Goal: Task Accomplishment & Management: Complete application form

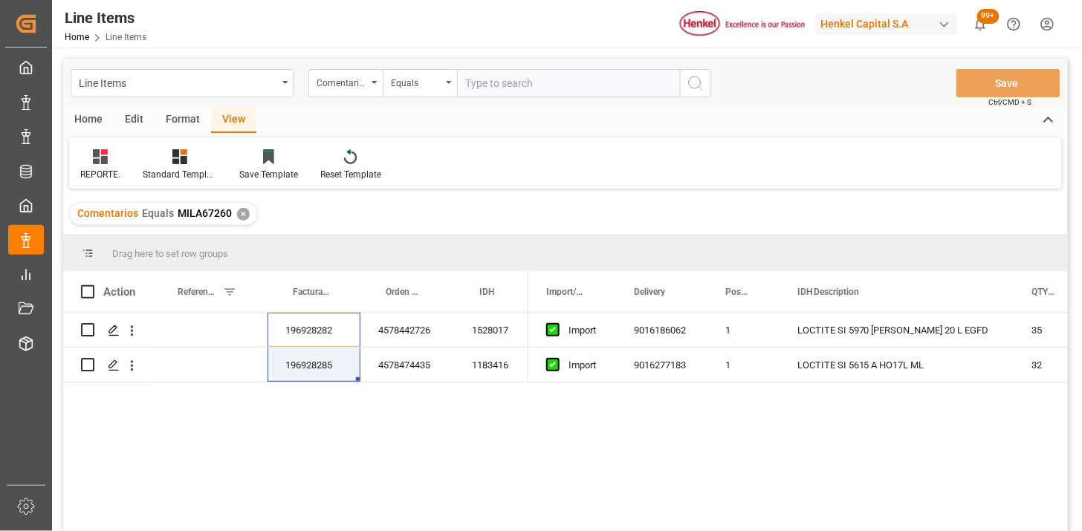
drag, startPoint x: 344, startPoint y: 78, endPoint x: 366, endPoint y: 97, distance: 29.5
click at [344, 80] on div "Comentarios" at bounding box center [341, 81] width 51 height 17
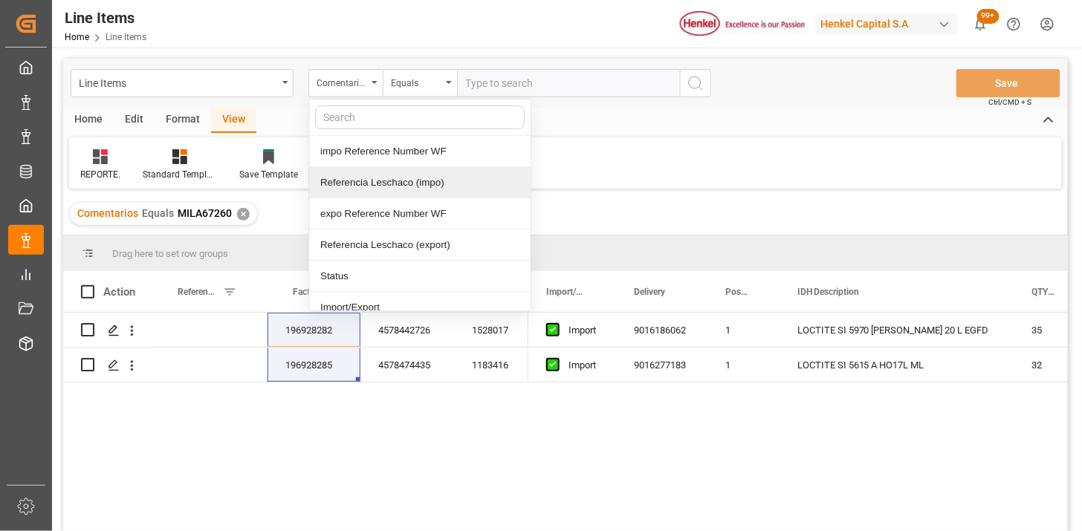
click at [398, 183] on div "Referencia Leschaco (impo)" at bounding box center [419, 182] width 221 height 31
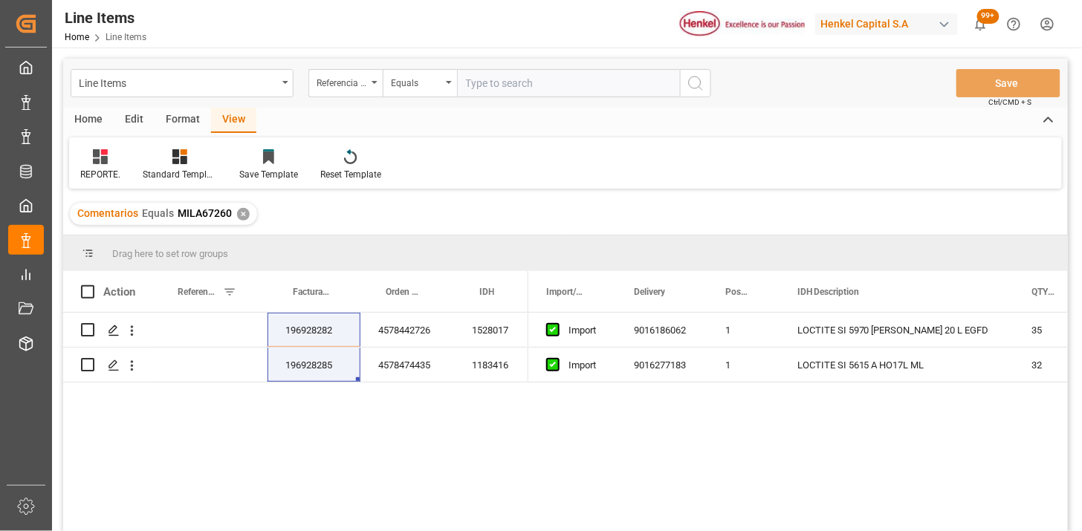
click at [505, 89] on input "text" at bounding box center [568, 83] width 223 height 28
paste input "251015080072"
type input "251015080072"
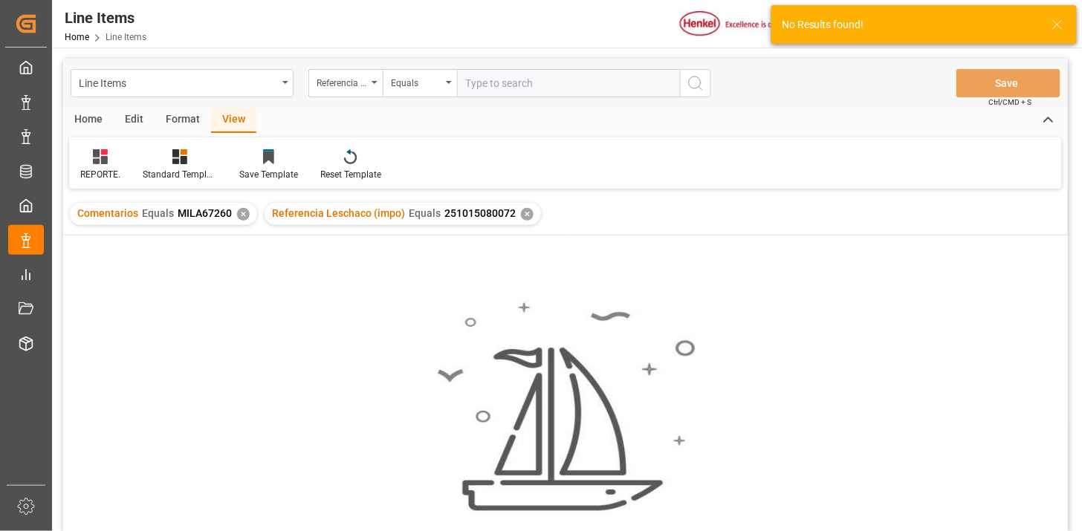
click at [240, 217] on div "✕" at bounding box center [243, 214] width 13 height 13
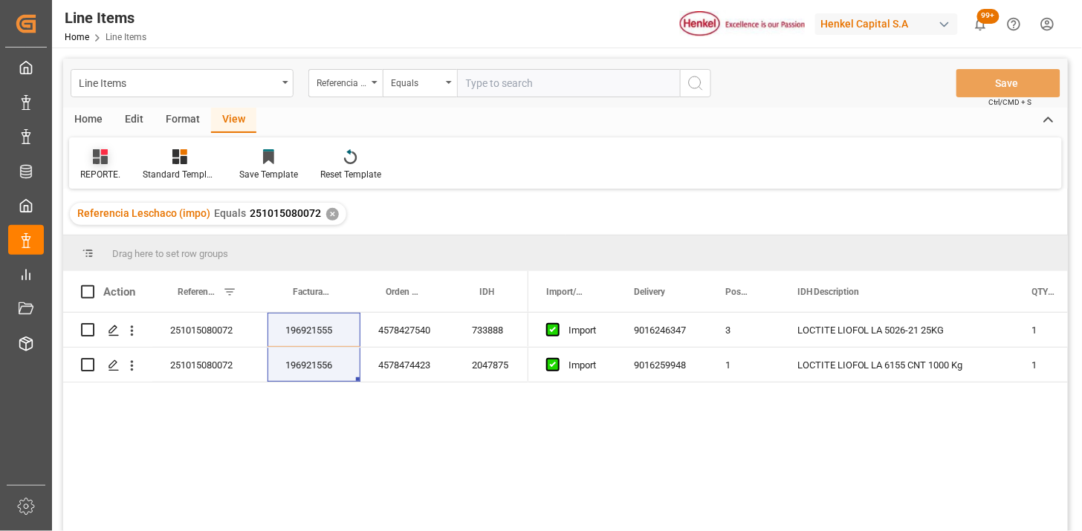
click at [114, 151] on div at bounding box center [100, 157] width 40 height 16
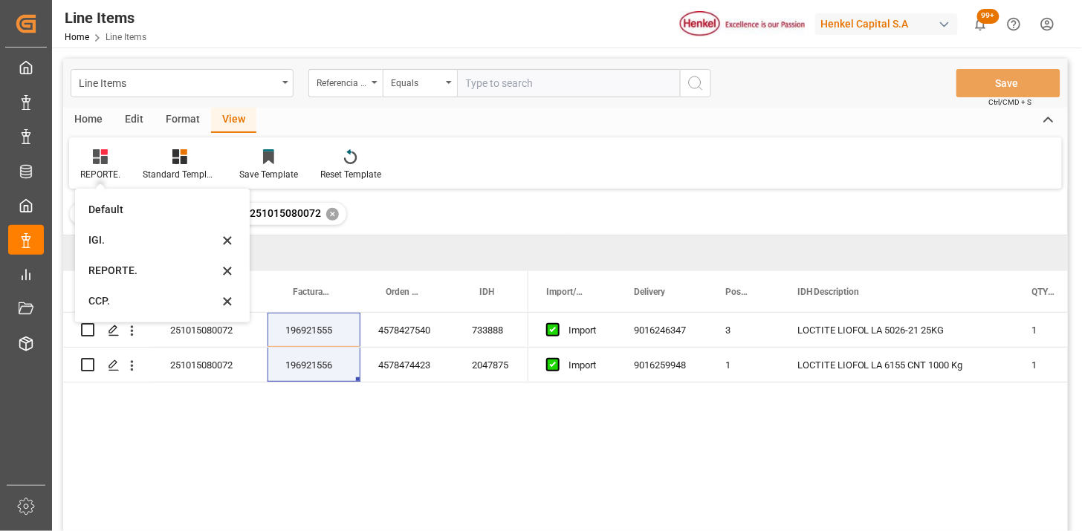
click at [114, 242] on div "IGI." at bounding box center [153, 241] width 130 height 16
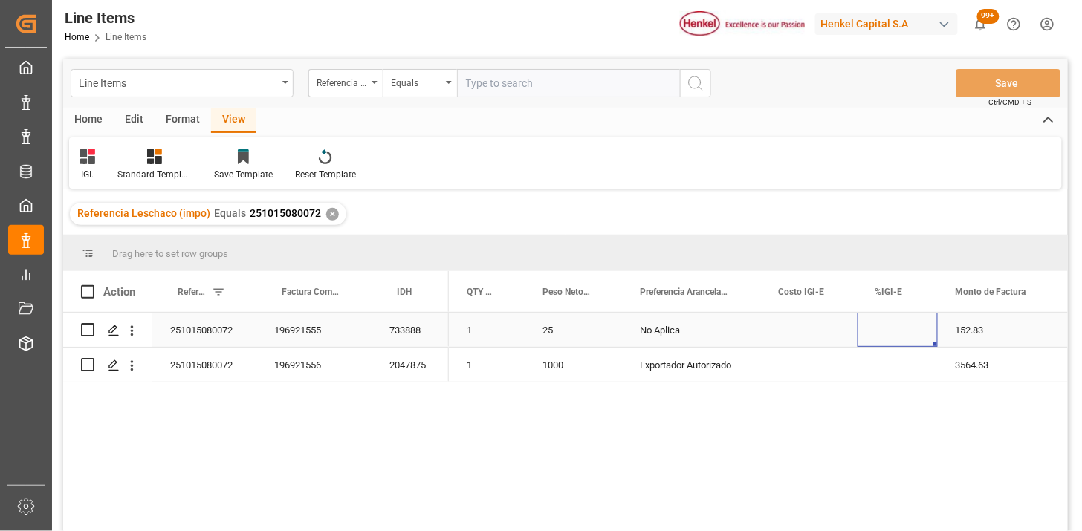
click at [888, 334] on div "Press SPACE to select this row." at bounding box center [897, 330] width 80 height 34
click at [892, 332] on input "Press SPACE to select this row." at bounding box center [897, 339] width 56 height 28
type input "6"
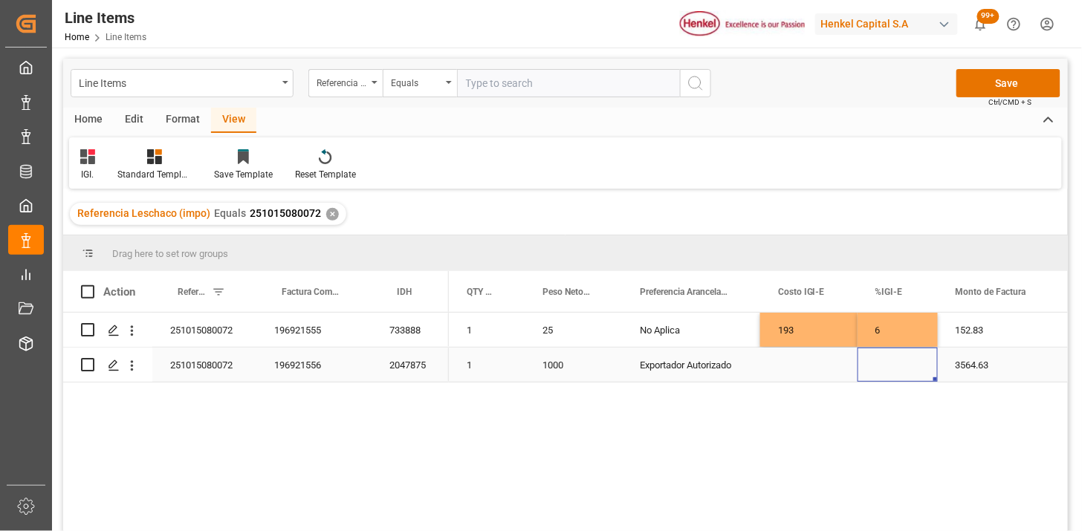
click at [895, 366] on div "Press SPACE to select this row." at bounding box center [897, 365] width 80 height 34
type input "0"
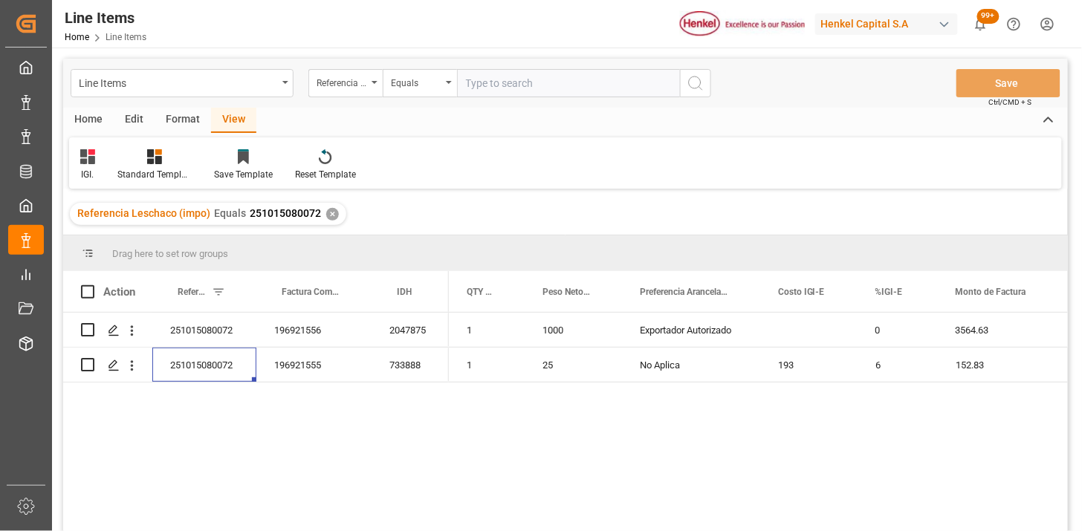
click at [530, 97] on div "Line Items Referencia Leschaco (impo) Equals Save Ctrl/CMD + S" at bounding box center [565, 83] width 1004 height 49
click at [535, 90] on input "text" at bounding box center [568, 83] width 223 height 28
paste input "251006900150"
type input "251006900150"
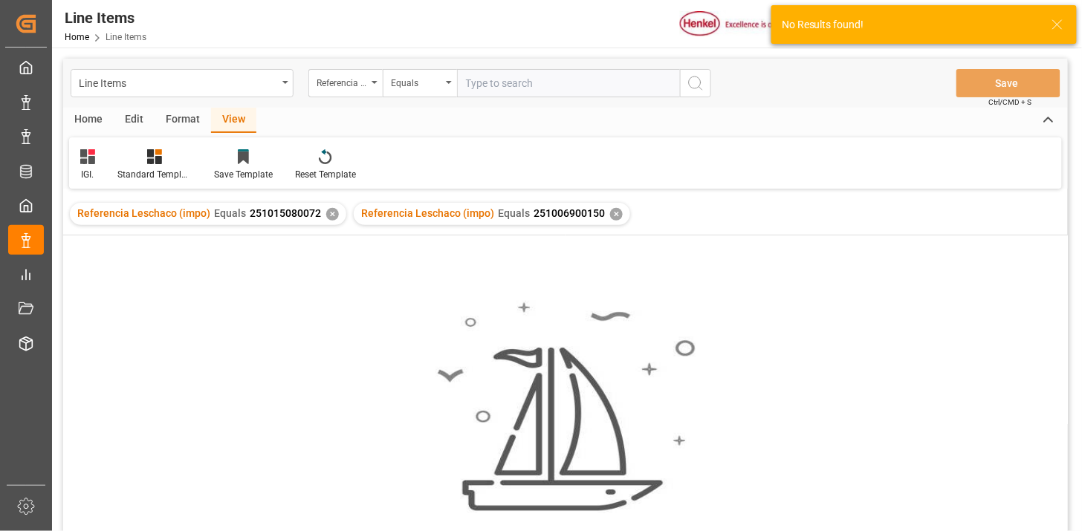
click at [329, 217] on div "✕" at bounding box center [332, 214] width 13 height 13
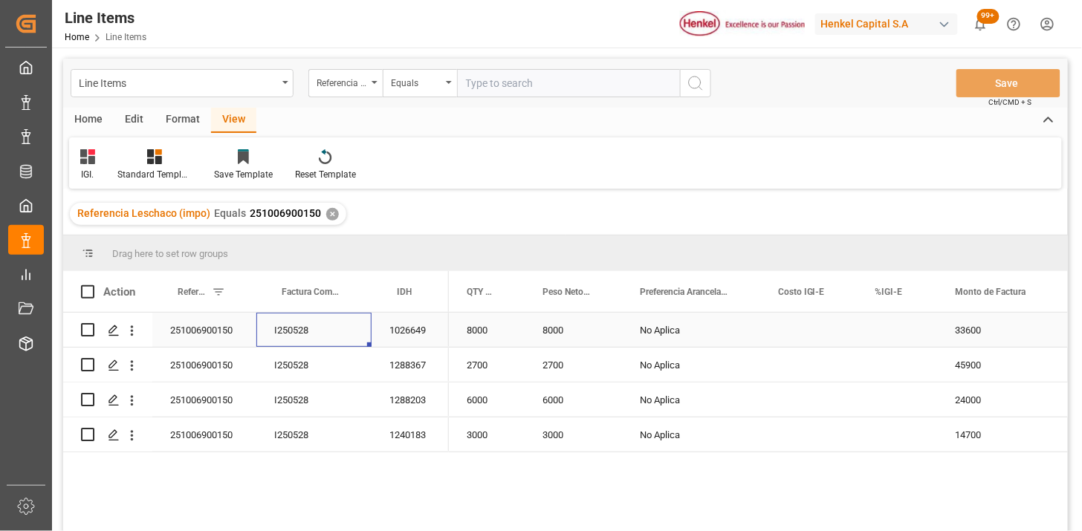
click at [369, 342] on div "I250528" at bounding box center [313, 330] width 115 height 34
click at [87, 158] on icon at bounding box center [87, 156] width 15 height 15
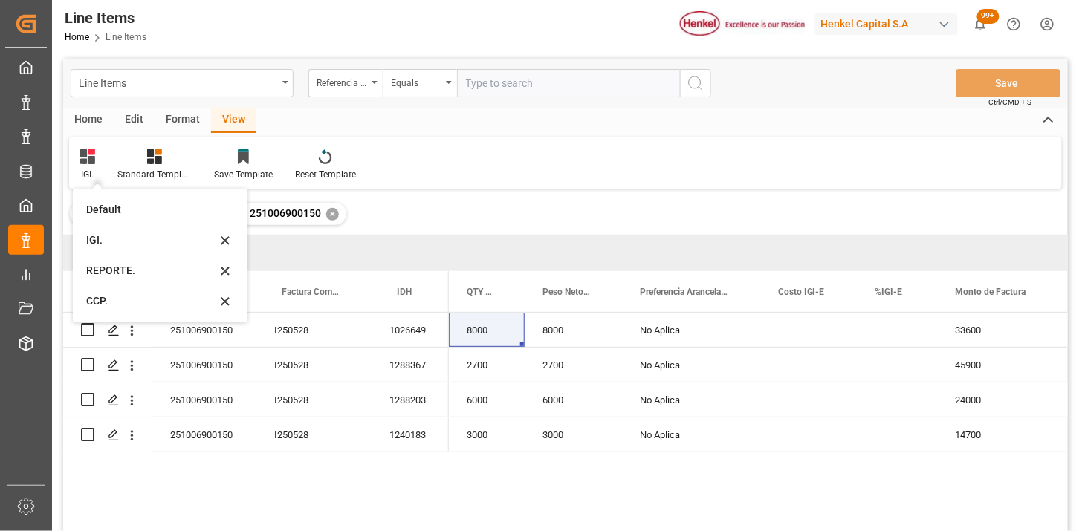
click at [134, 270] on div "REPORTE." at bounding box center [151, 271] width 130 height 16
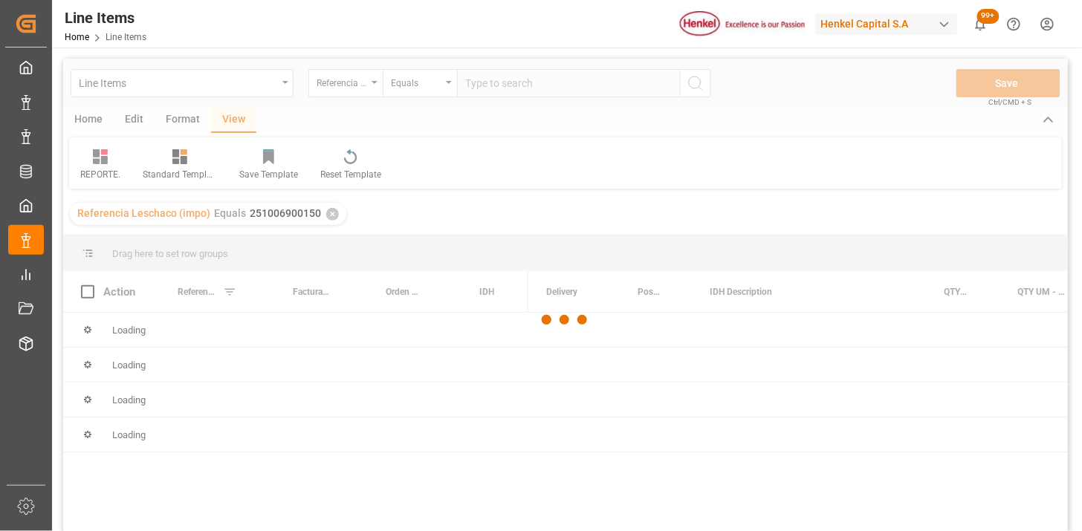
scroll to position [82, 0]
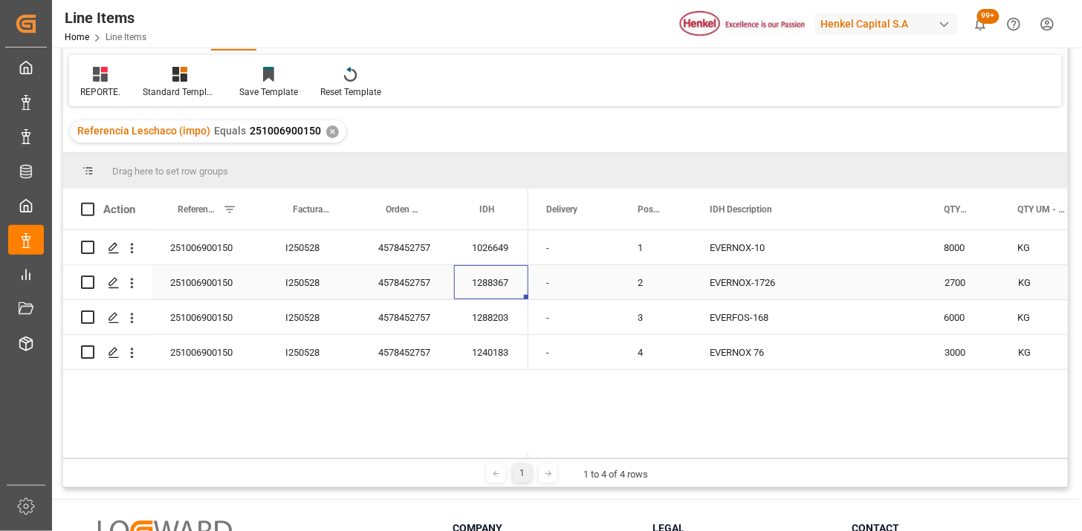
click at [469, 275] on div "1288367" at bounding box center [491, 282] width 74 height 34
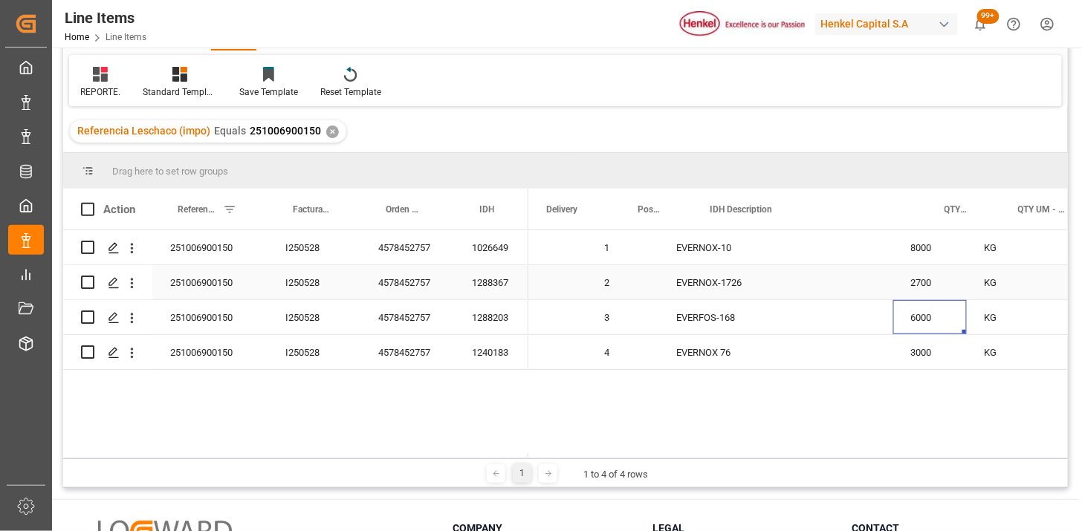
scroll to position [0, 33]
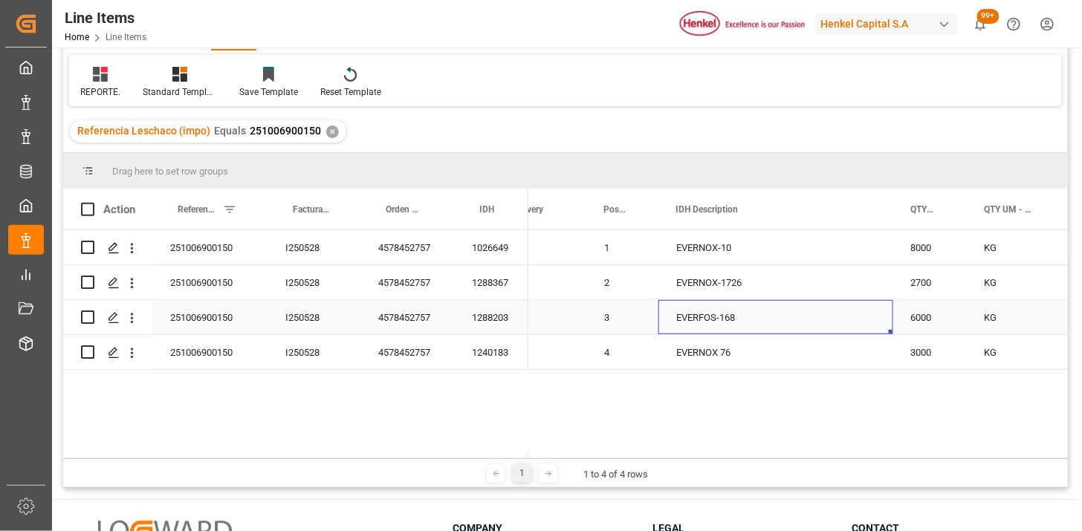
click at [760, 321] on div "EVERFOS-168" at bounding box center [775, 317] width 235 height 34
click at [760, 321] on input "EVERFOS-168" at bounding box center [775, 326] width 211 height 28
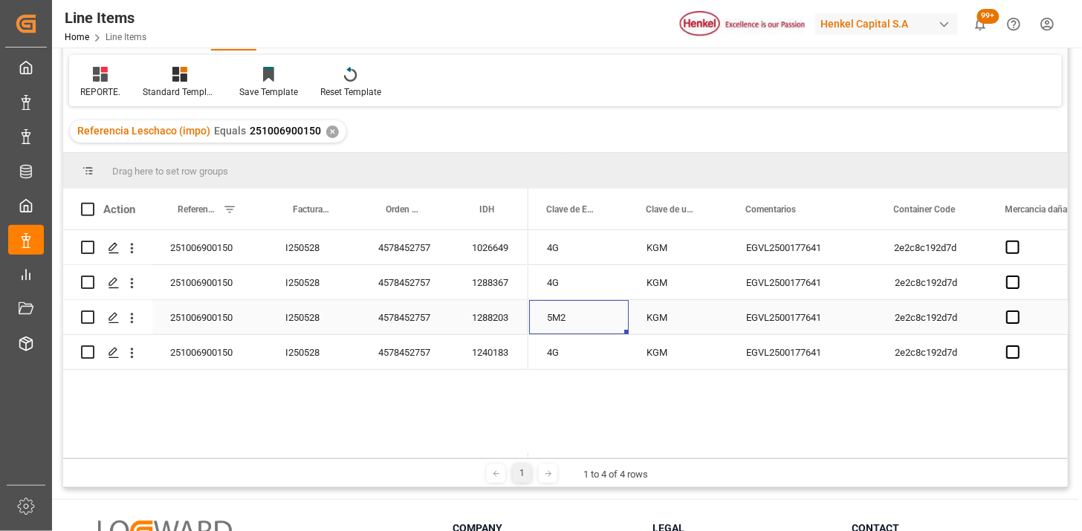
scroll to position [0, 0]
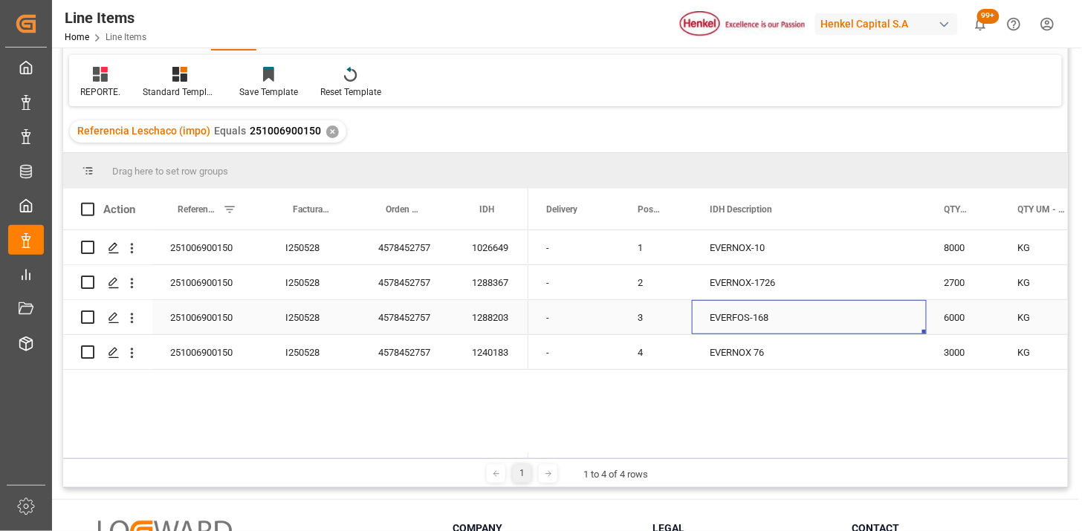
click at [760, 321] on div "EVERFOS-168" at bounding box center [809, 317] width 235 height 34
click at [810, 338] on input "EVERFOS-168" at bounding box center [809, 326] width 211 height 28
type input "EVERFOS-168."
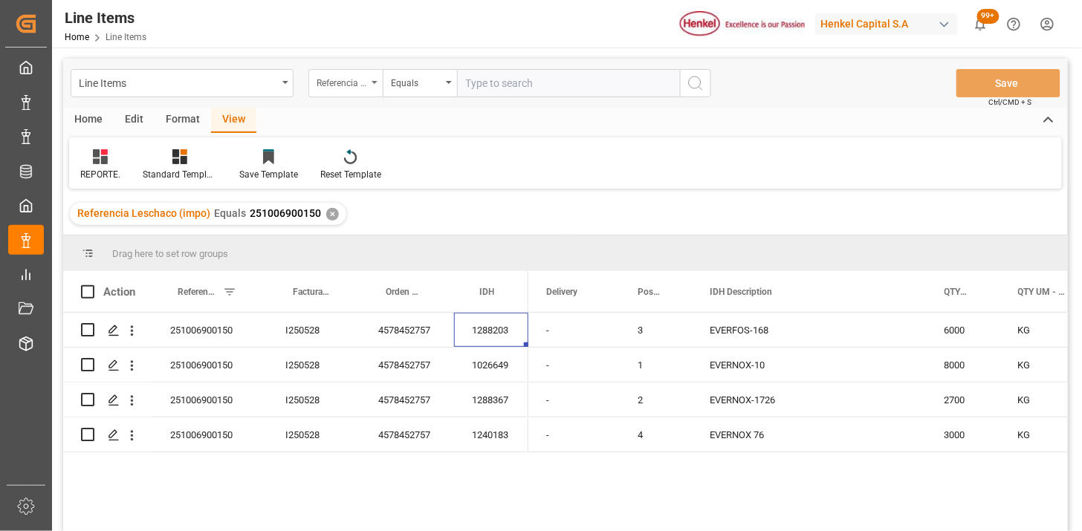
click at [357, 90] on div "Referencia Leschaco (impo)" at bounding box center [345, 83] width 74 height 28
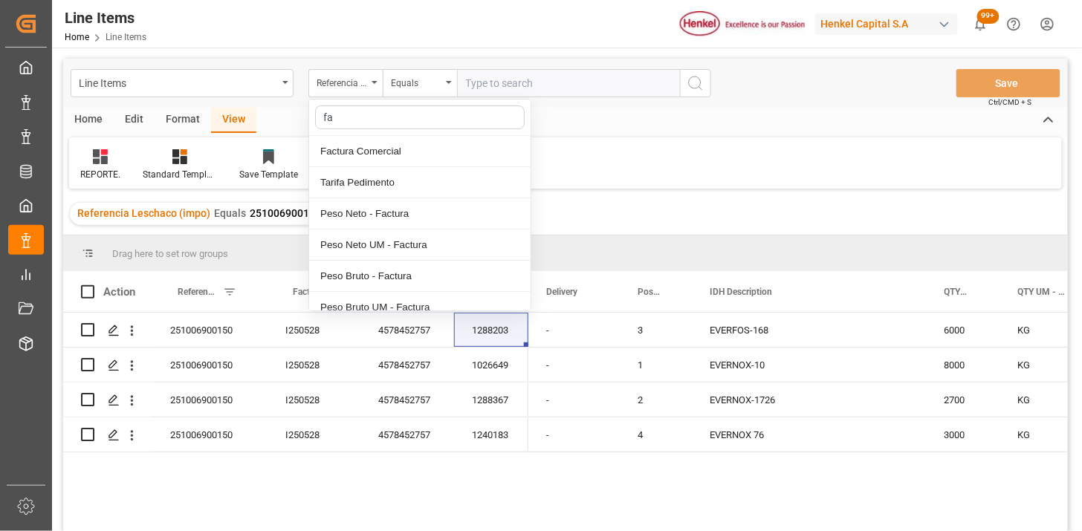
type input "fac"
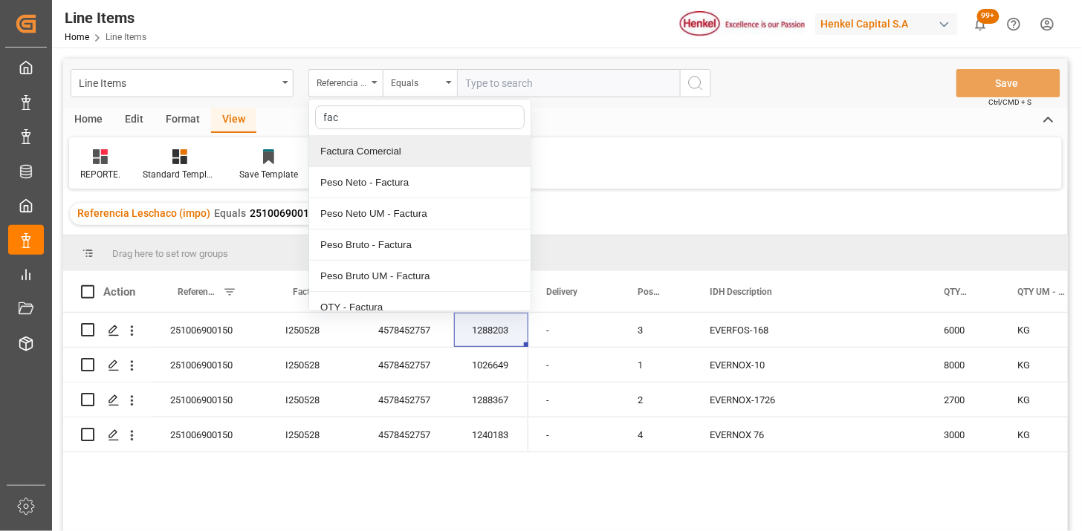
drag, startPoint x: 383, startPoint y: 151, endPoint x: 458, endPoint y: 91, distance: 95.7
click at [384, 151] on div "Factura Comercial" at bounding box center [419, 151] width 221 height 31
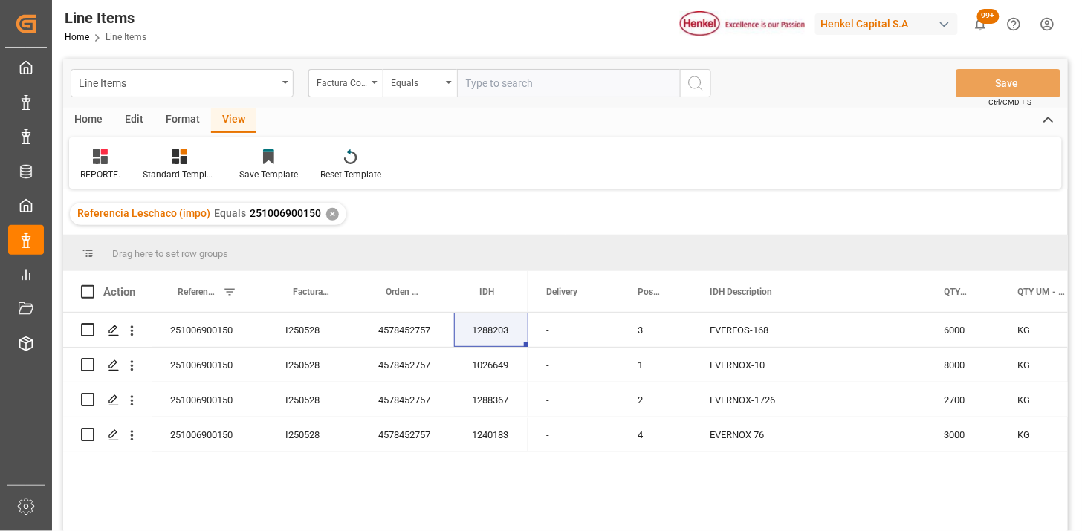
click at [483, 68] on div "Line Items Factura Comercial Equals Save Ctrl/CMD + S" at bounding box center [565, 83] width 1004 height 49
paste input "196931252"
type input "196931252"
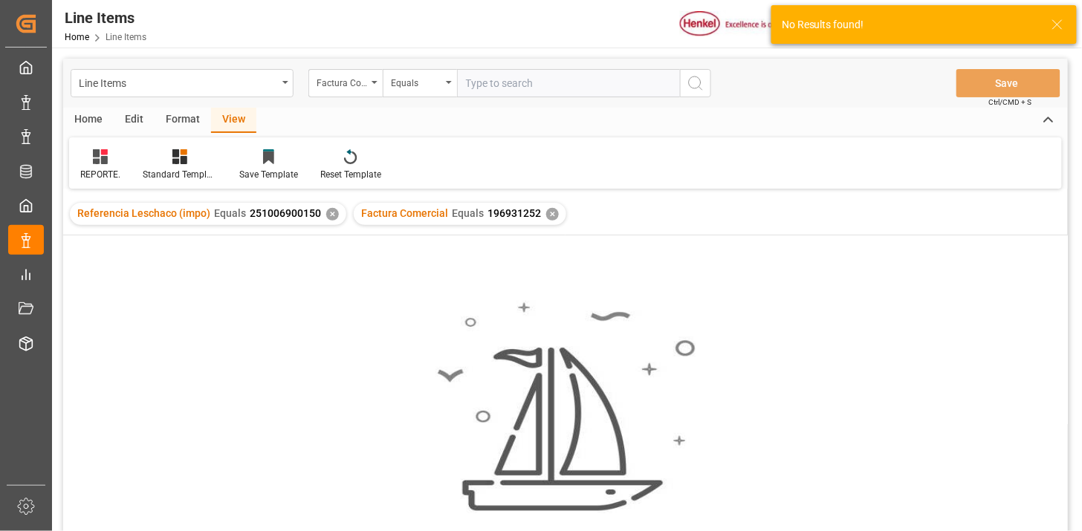
click at [327, 217] on div "✕" at bounding box center [332, 214] width 13 height 13
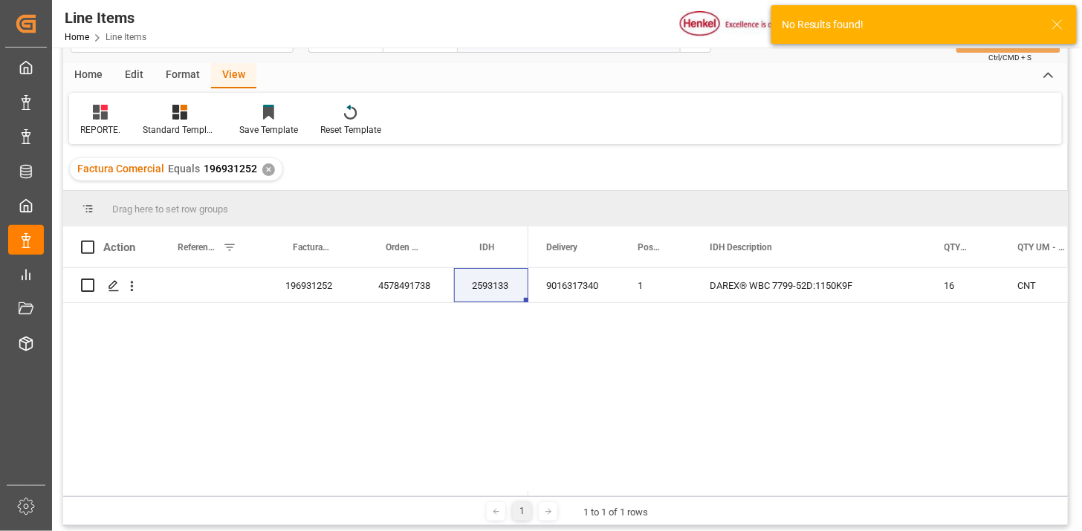
scroll to position [82, 0]
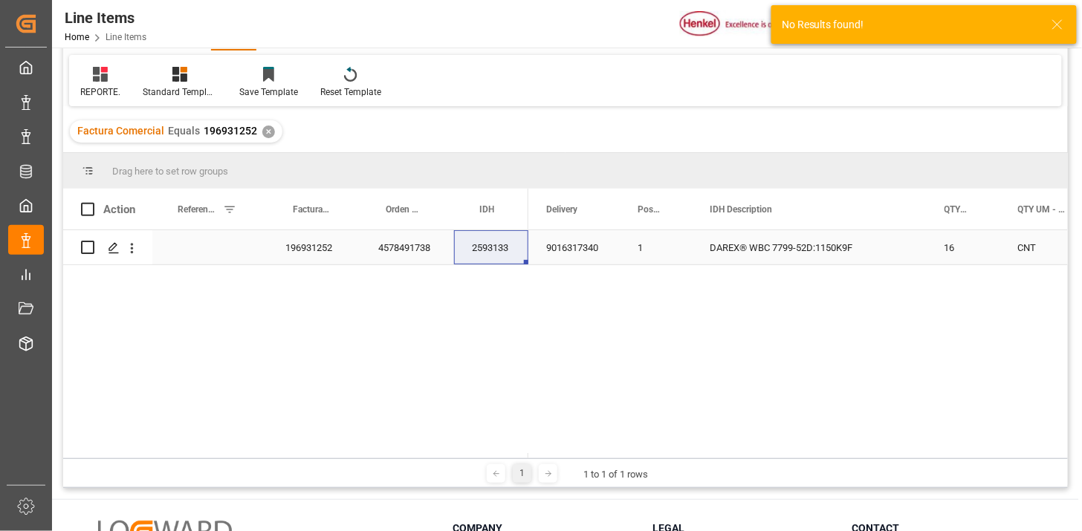
click at [311, 241] on div "196931252" at bounding box center [313, 247] width 93 height 34
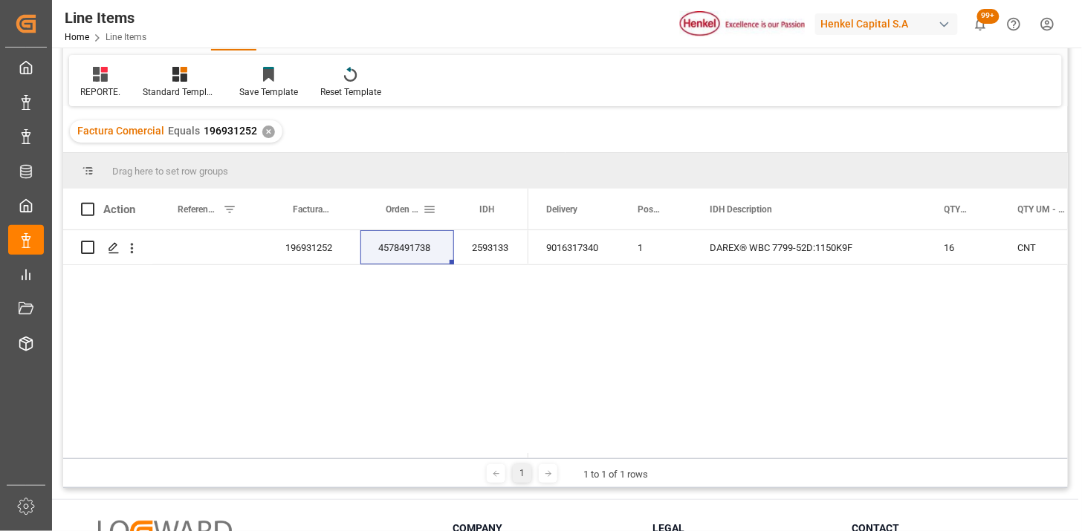
click at [432, 204] on span at bounding box center [429, 209] width 13 height 13
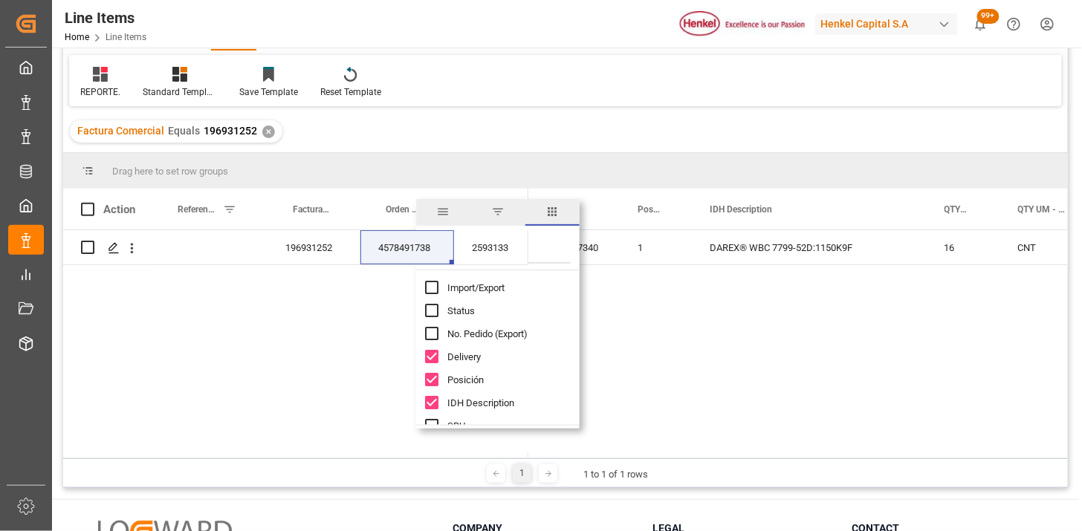
click at [504, 285] on span "Import/Export" at bounding box center [475, 287] width 57 height 11
checkbox input "true"
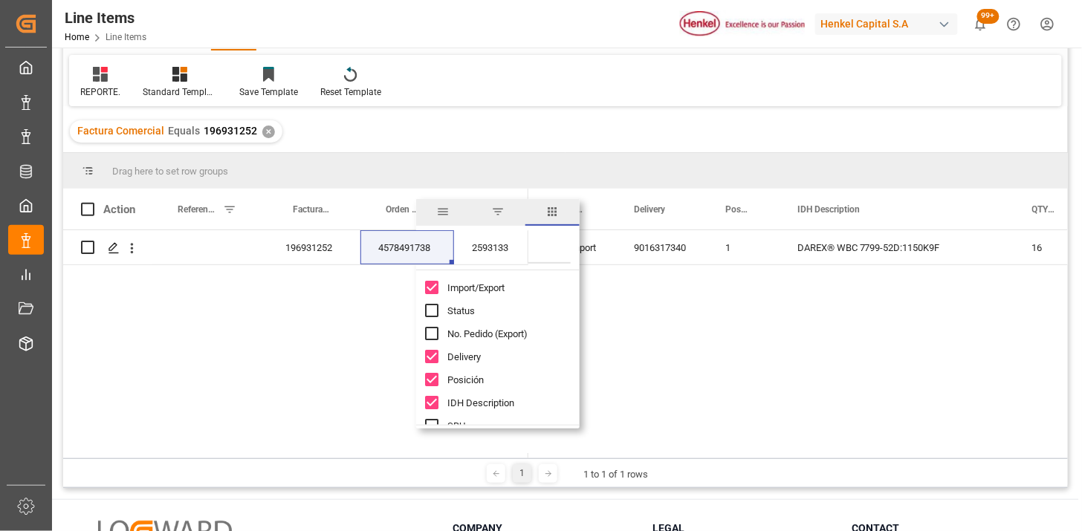
click at [544, 256] on input "Filter Columns Input" at bounding box center [508, 249] width 123 height 30
type input "um"
click at [508, 329] on span "Peso Neto UM - Factura" at bounding box center [497, 333] width 100 height 11
checkbox input "true"
drag, startPoint x: 502, startPoint y: 354, endPoint x: 487, endPoint y: 354, distance: 14.9
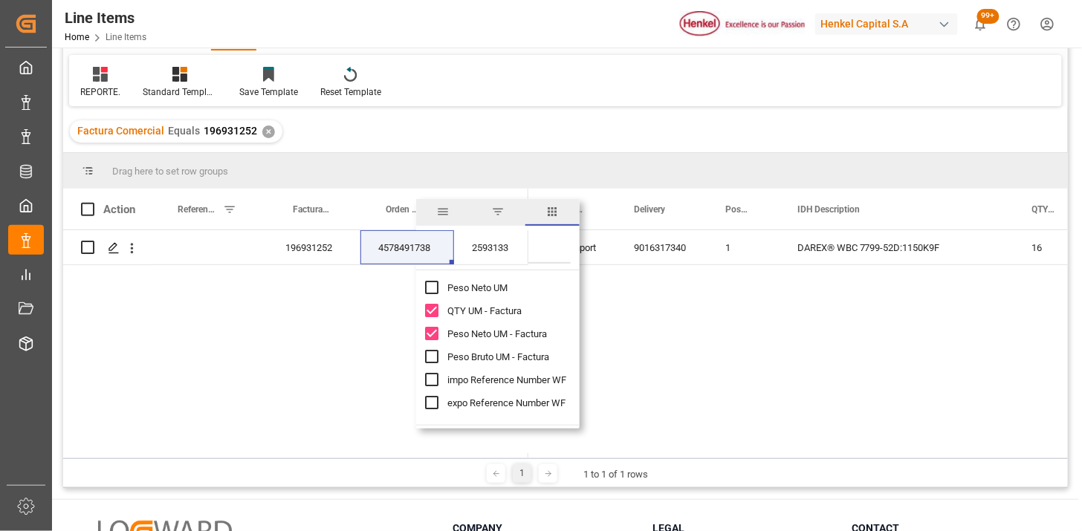
click at [501, 354] on span "Peso Bruto UM - Factura" at bounding box center [498, 356] width 102 height 11
checkbox input "true"
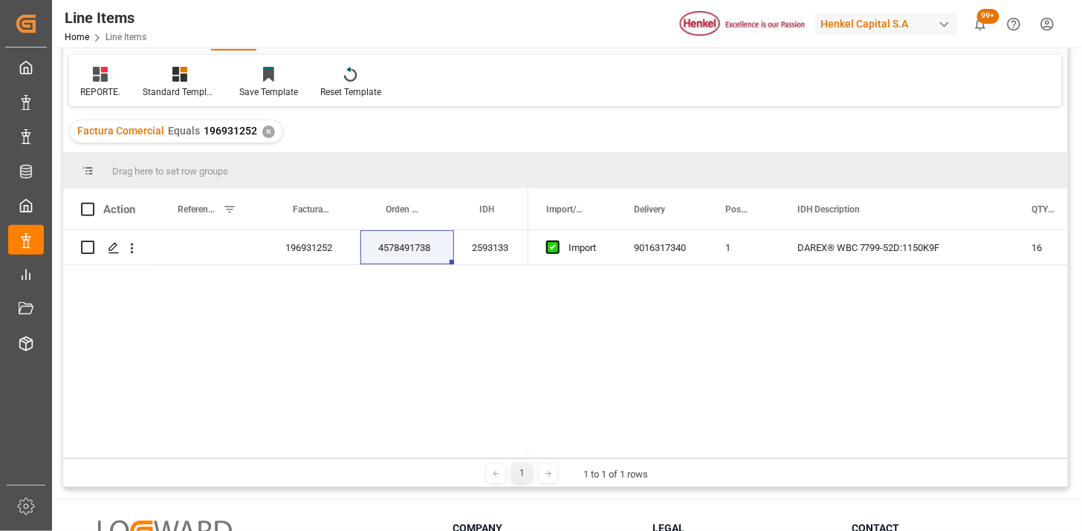
click at [328, 344] on div "196931252 4578491738 2593133 9016317340 1 DAREX® WBC 7799-52D:1150K9F 16 CNT 18…" at bounding box center [565, 341] width 1004 height 223
click at [314, 253] on div "196931252" at bounding box center [313, 247] width 93 height 34
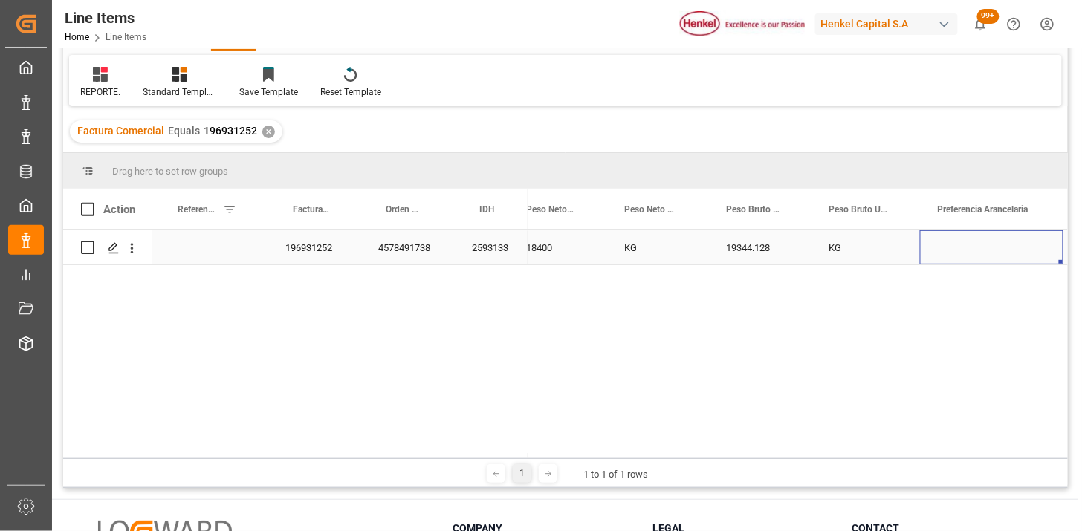
scroll to position [0, 788]
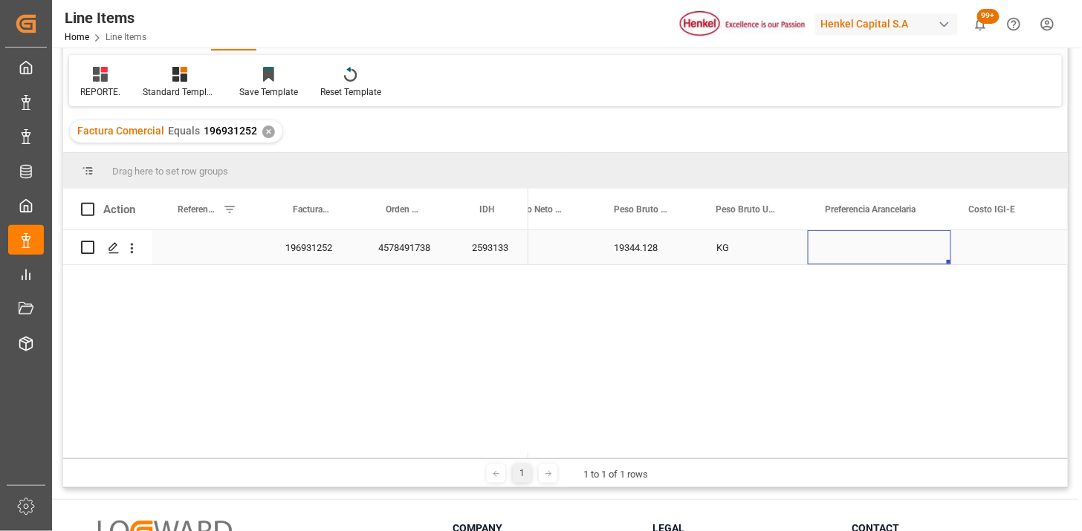
click at [902, 250] on div "Press SPACE to select this row." at bounding box center [879, 247] width 143 height 34
click at [923, 246] on button "Select" at bounding box center [879, 256] width 120 height 28
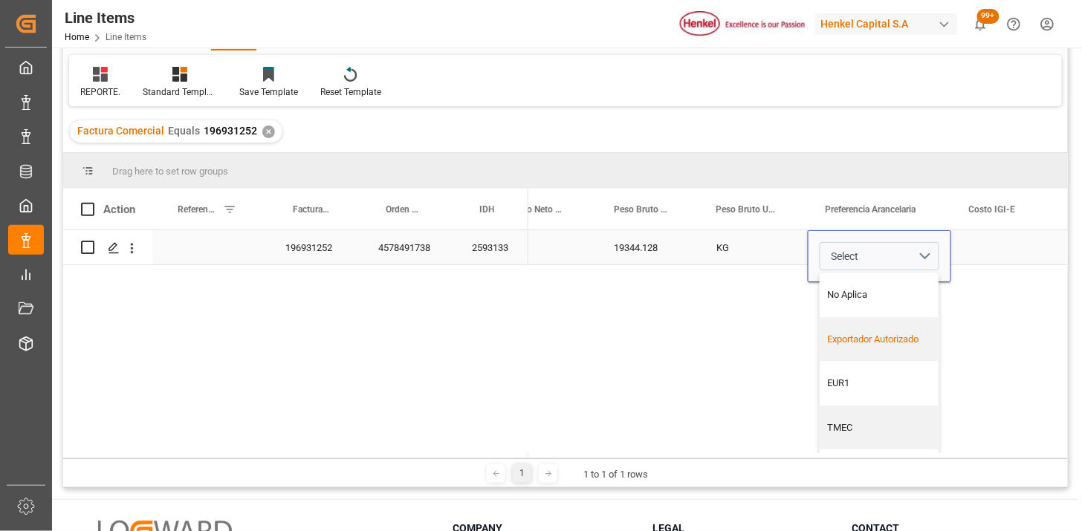
drag, startPoint x: 872, startPoint y: 331, endPoint x: 922, endPoint y: 288, distance: 65.8
click at [874, 328] on div "Exportador Autorizado" at bounding box center [879, 339] width 118 height 45
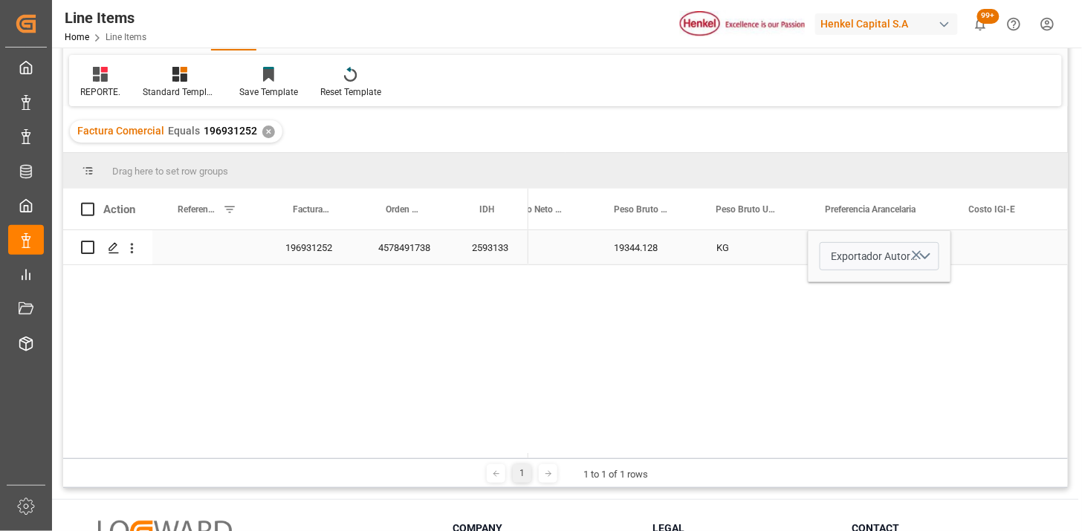
drag, startPoint x: 955, startPoint y: 265, endPoint x: 961, endPoint y: 258, distance: 10.0
click at [956, 263] on div "CNT 18400 KG 19344.128 KG Exportador Autorizado 46627.07" at bounding box center [797, 344] width 539 height 228
click at [961, 256] on div "Press SPACE to select this row." at bounding box center [1007, 247] width 112 height 34
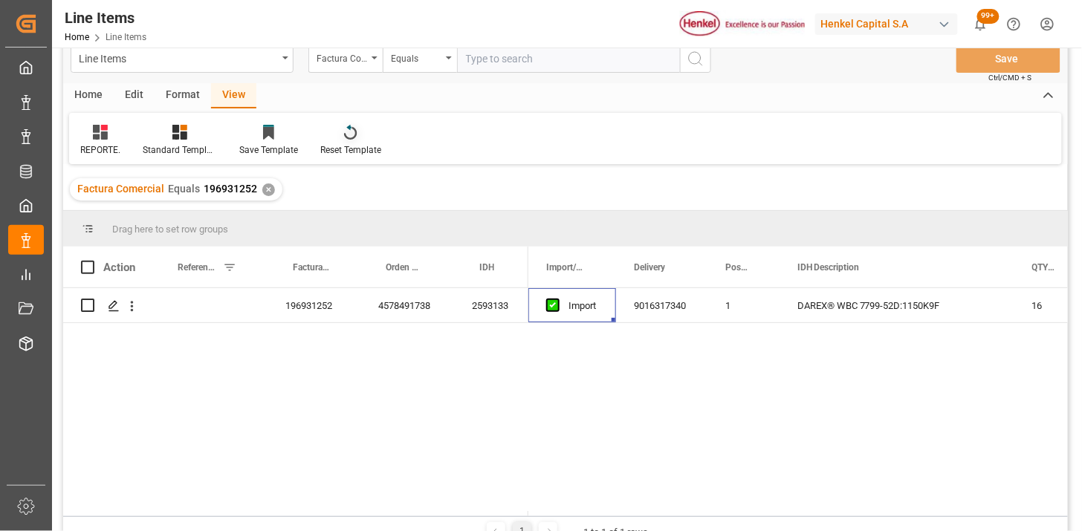
scroll to position [0, 0]
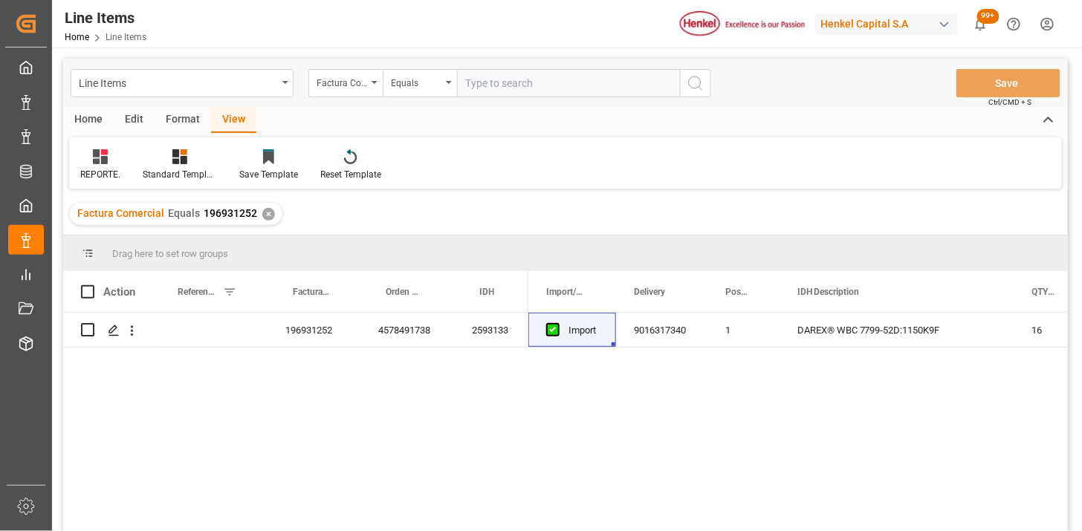
click at [354, 86] on div "Factura Comercial" at bounding box center [341, 81] width 51 height 17
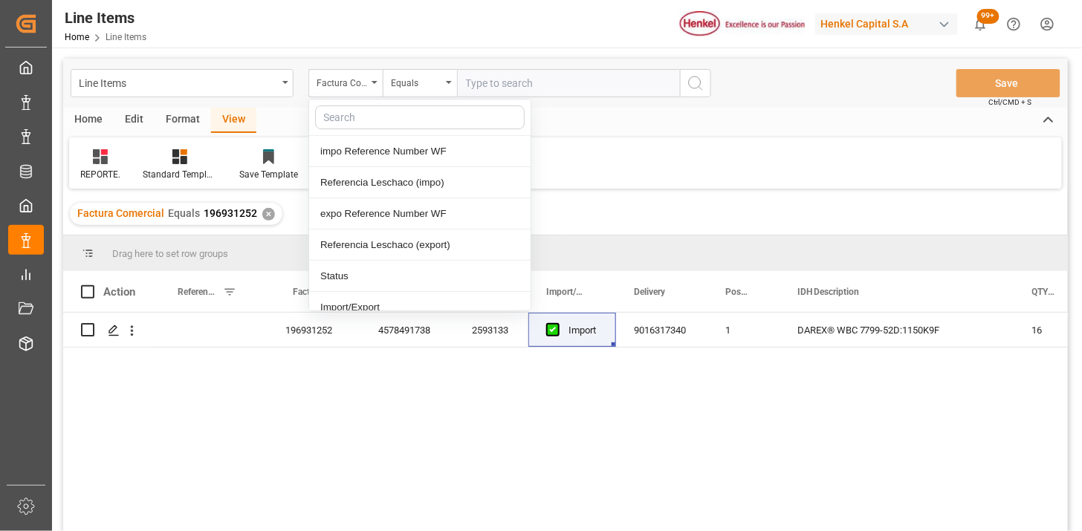
click at [486, 82] on input "text" at bounding box center [568, 83] width 223 height 28
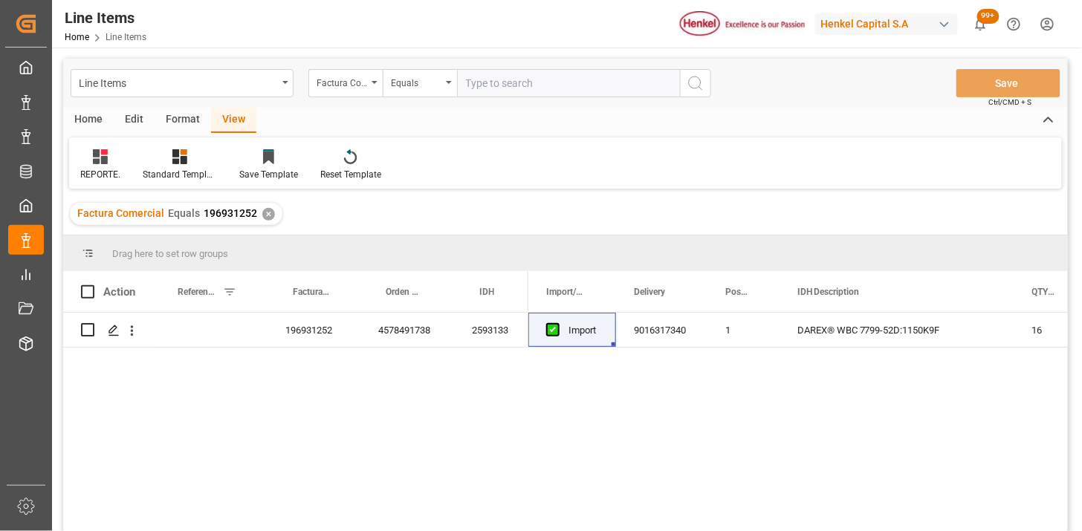
paste input "196911293"
type input "196911293"
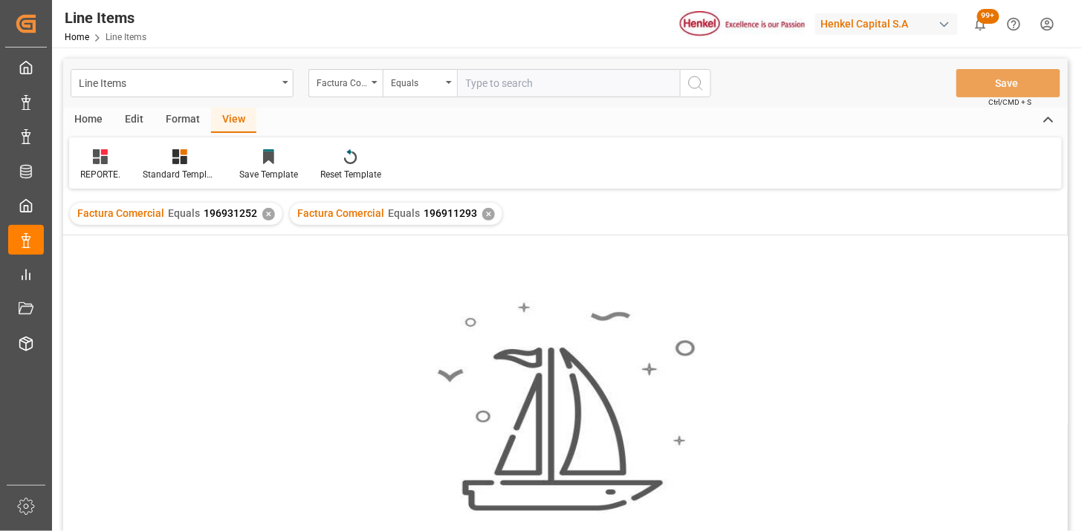
click at [264, 215] on div "✕" at bounding box center [268, 214] width 13 height 13
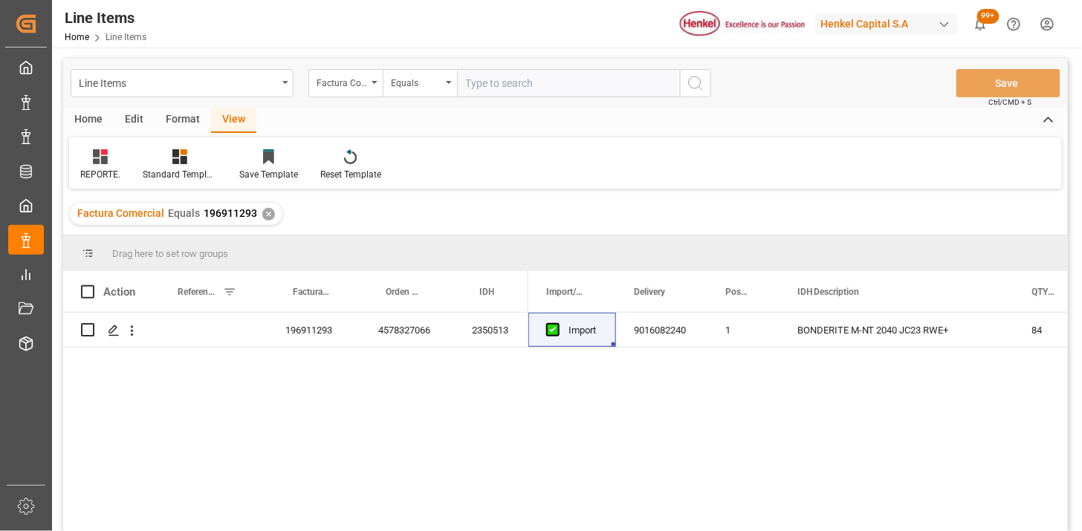
click at [293, 343] on div "196911293" at bounding box center [313, 330] width 93 height 34
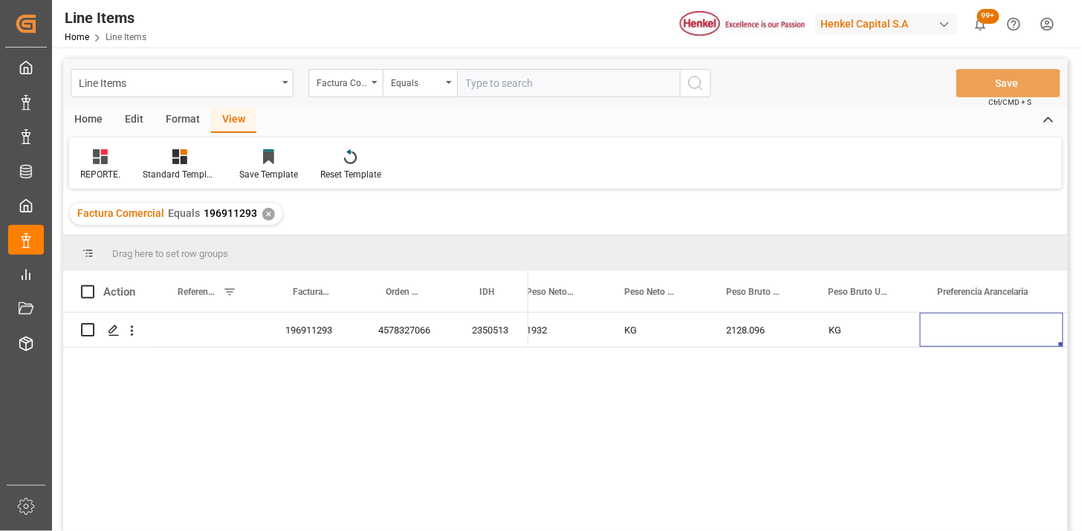
scroll to position [0, 788]
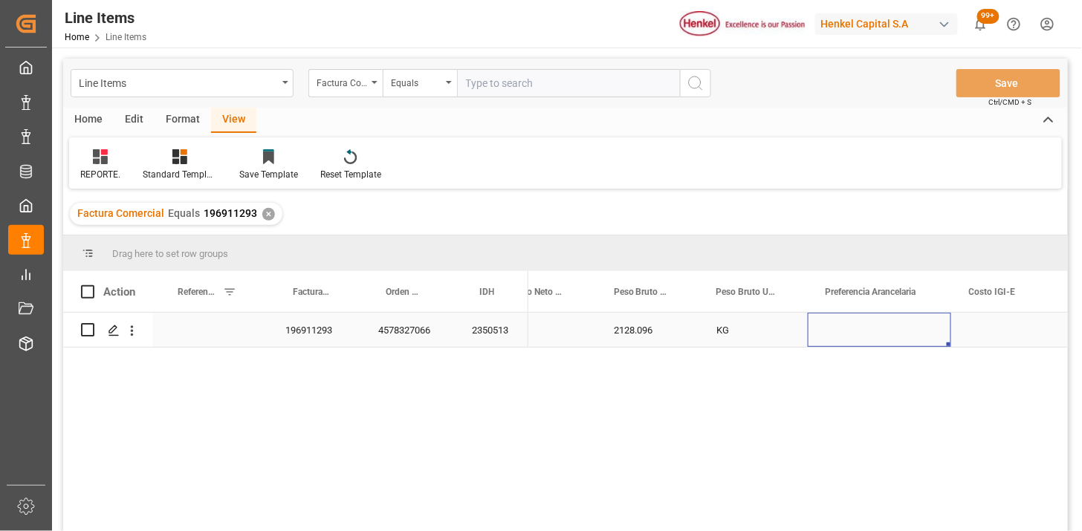
click at [921, 336] on div "Press SPACE to select this row." at bounding box center [879, 330] width 143 height 34
click at [937, 340] on button "Select" at bounding box center [879, 339] width 120 height 28
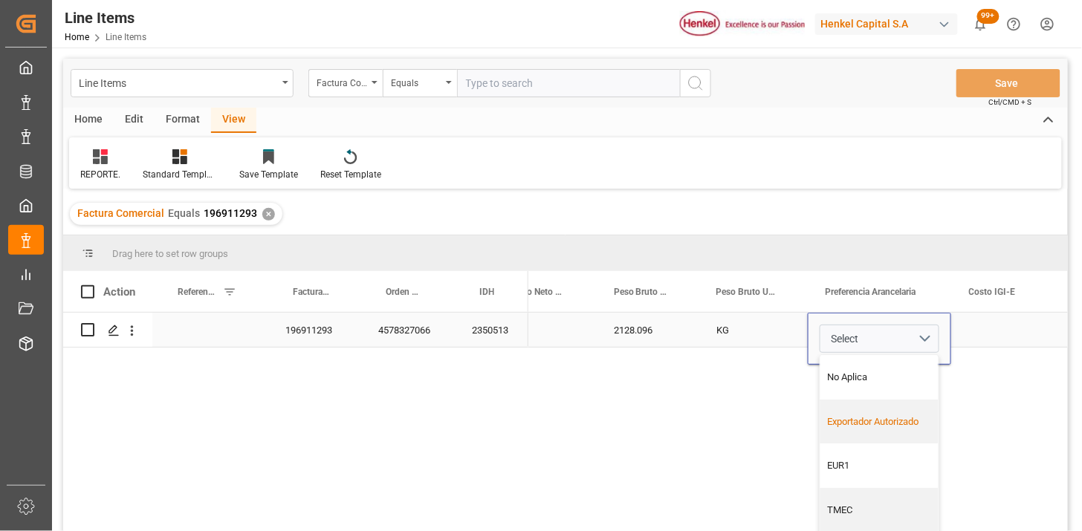
drag, startPoint x: 903, startPoint y: 424, endPoint x: 970, endPoint y: 345, distance: 103.4
click at [908, 420] on div "Exportador Autorizado" at bounding box center [879, 422] width 103 height 15
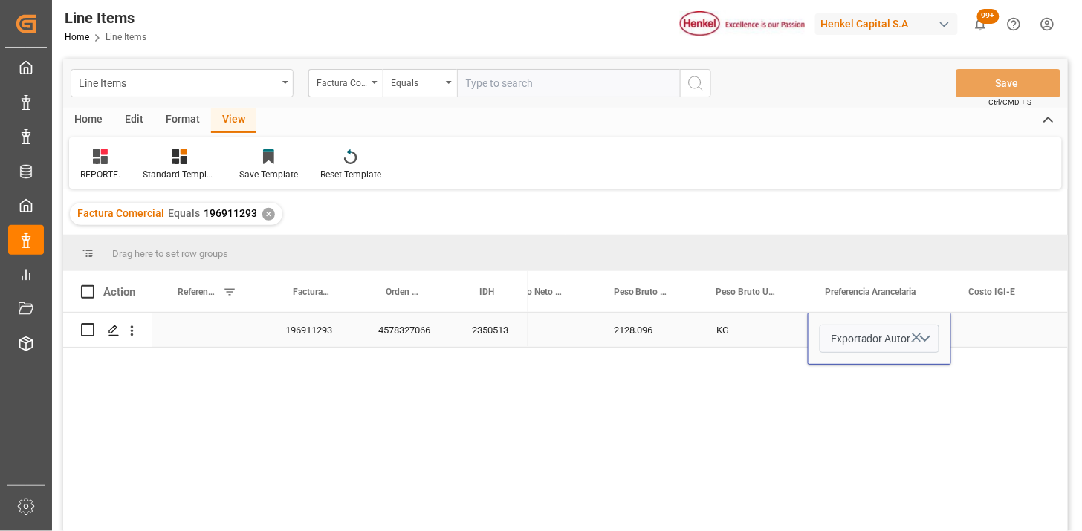
click at [975, 335] on div "Press SPACE to select this row." at bounding box center [1007, 330] width 112 height 34
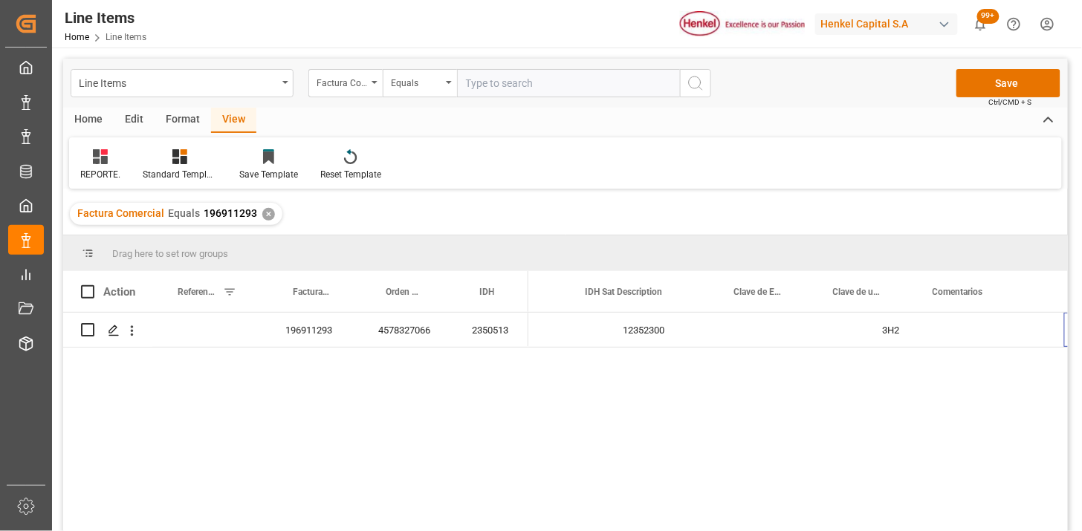
scroll to position [0, 1804]
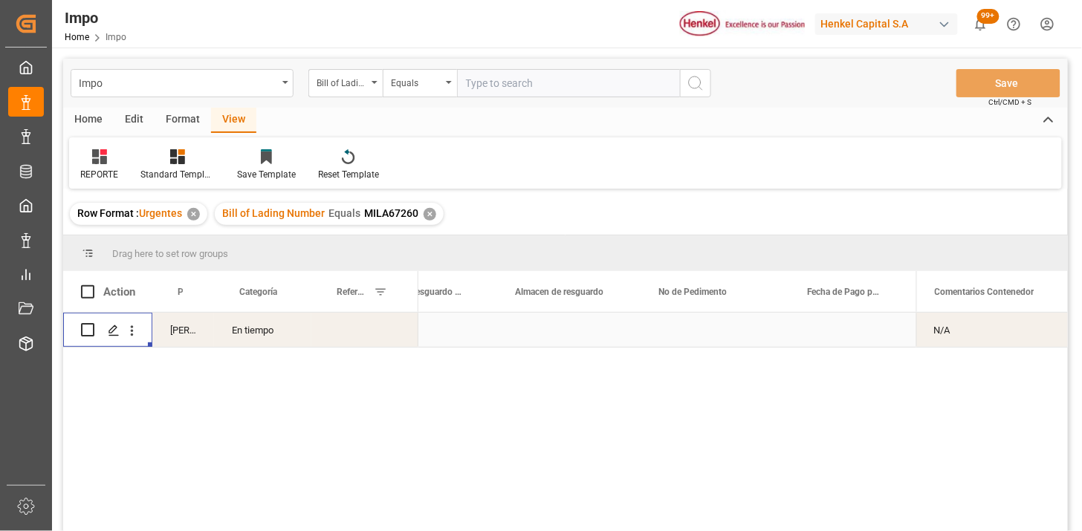
scroll to position [0, 845]
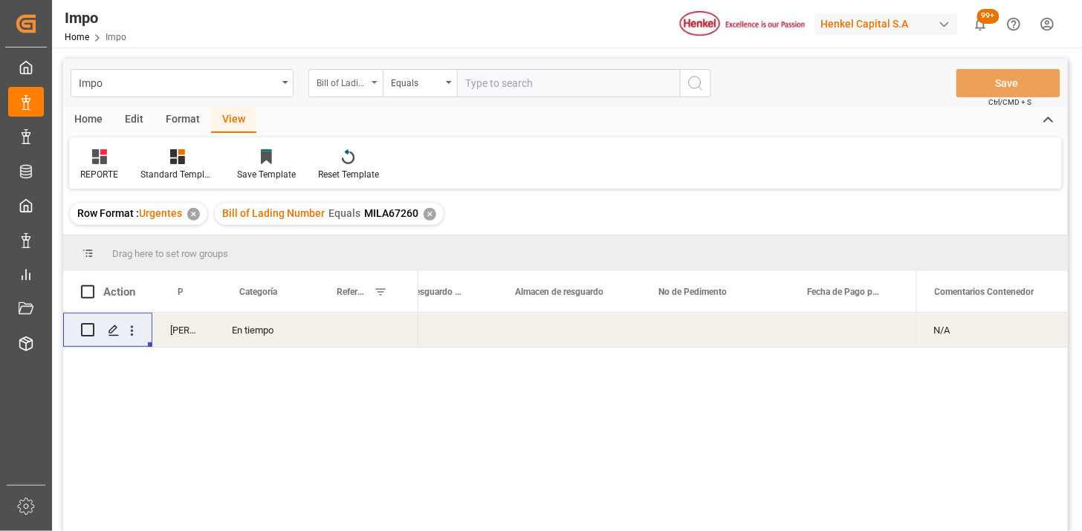
click at [357, 85] on div "Bill of Lading Number" at bounding box center [341, 81] width 51 height 17
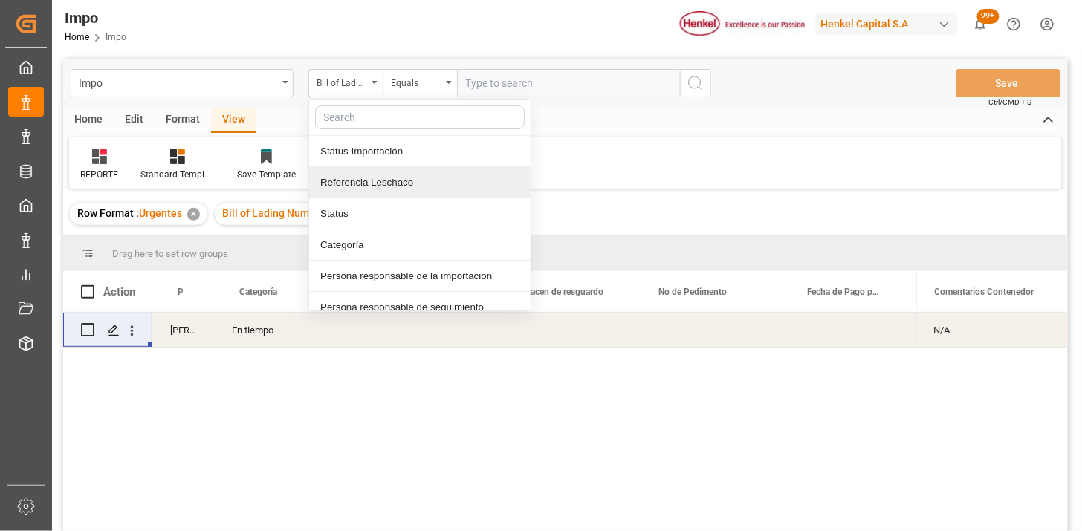
drag, startPoint x: 389, startPoint y: 173, endPoint x: 403, endPoint y: 157, distance: 21.0
click at [390, 173] on div "Referencia Leschaco" at bounding box center [419, 182] width 221 height 31
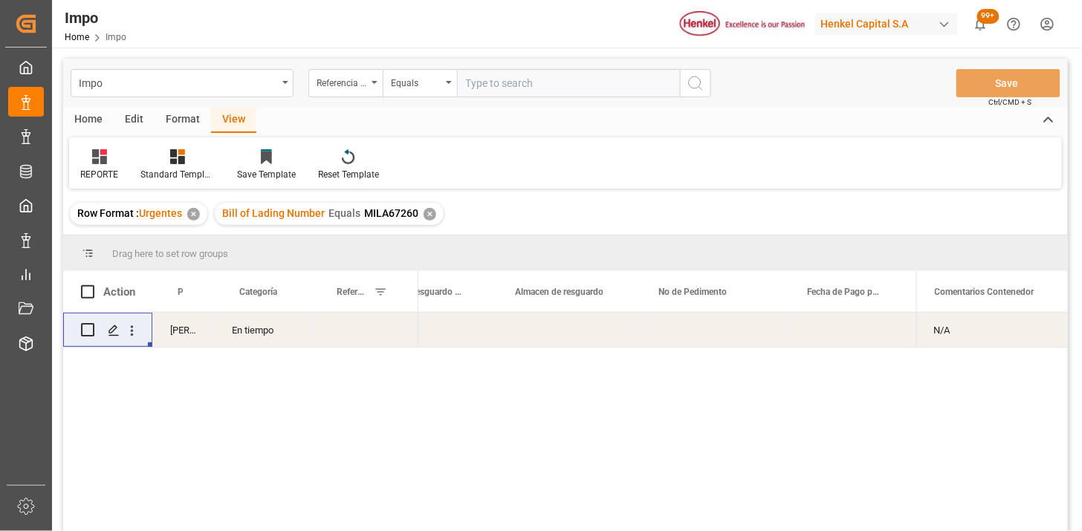
click at [464, 97] on input "text" at bounding box center [568, 83] width 223 height 28
paste input "251015080072"
type input "251015080072"
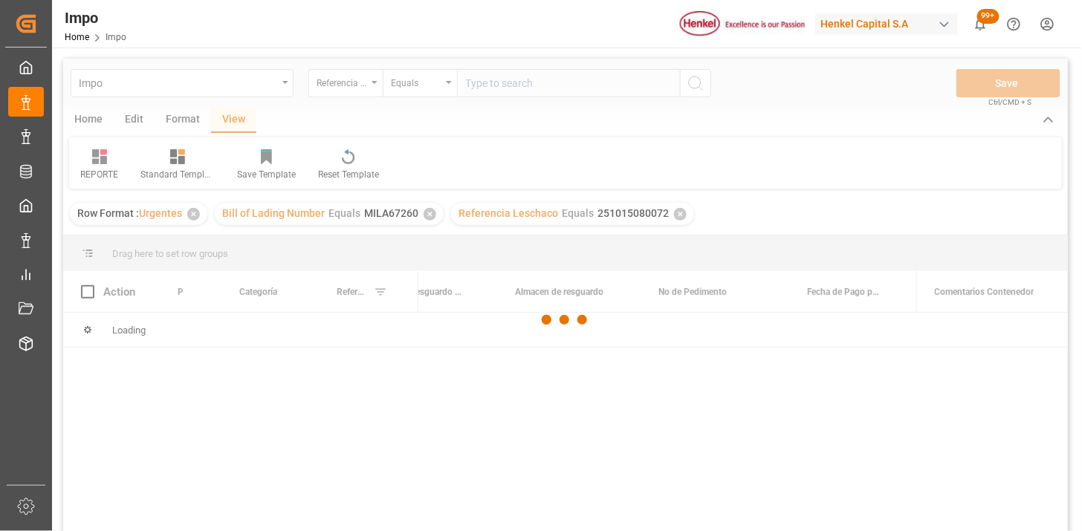
click at [428, 216] on div at bounding box center [565, 320] width 1004 height 522
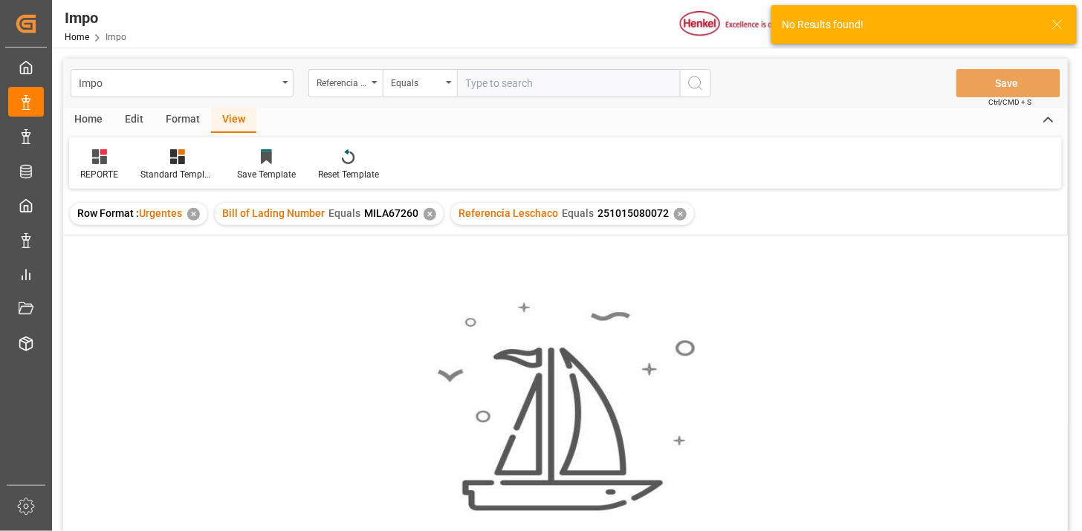
click at [428, 216] on div "✕" at bounding box center [429, 214] width 13 height 13
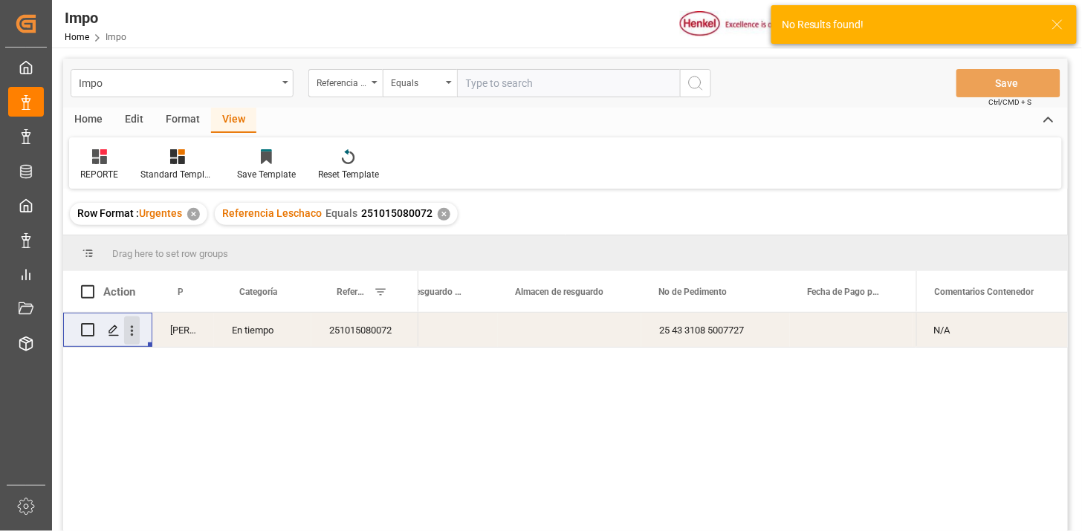
click at [131, 338] on button "open menu" at bounding box center [132, 330] width 16 height 28
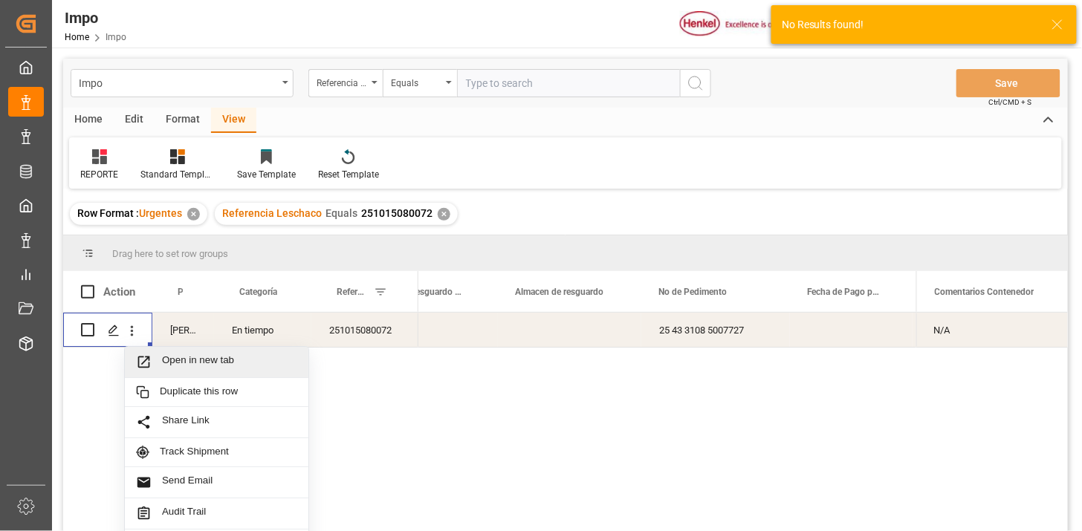
click at [160, 355] on span "Press SPACE to select this row." at bounding box center [149, 362] width 26 height 16
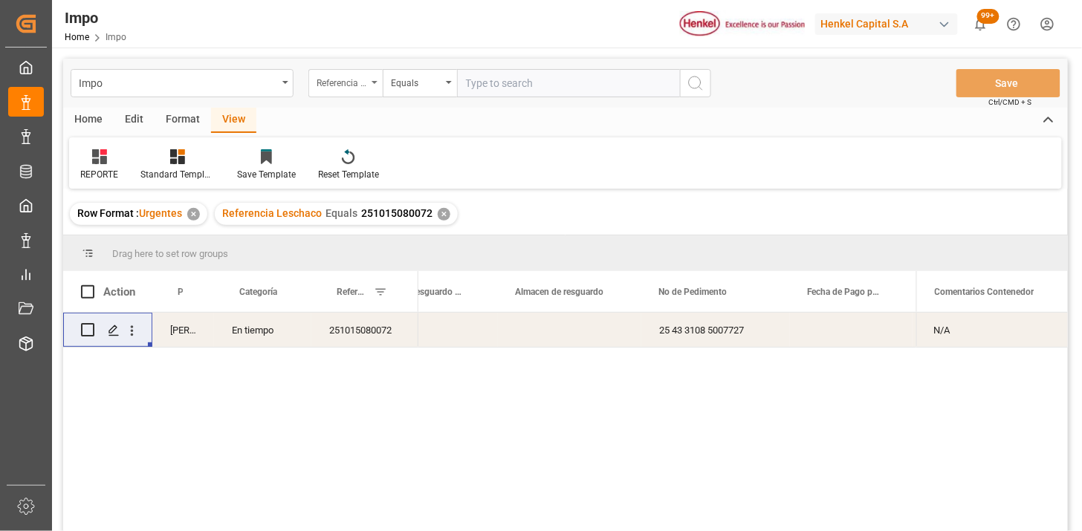
click at [325, 84] on div "Referencia Leschaco" at bounding box center [341, 81] width 51 height 17
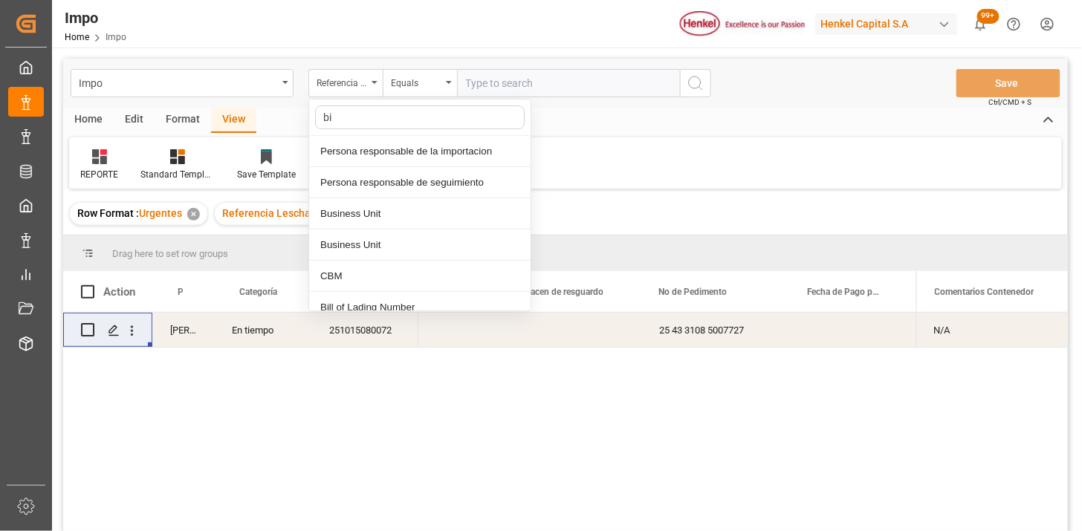
type input "bil"
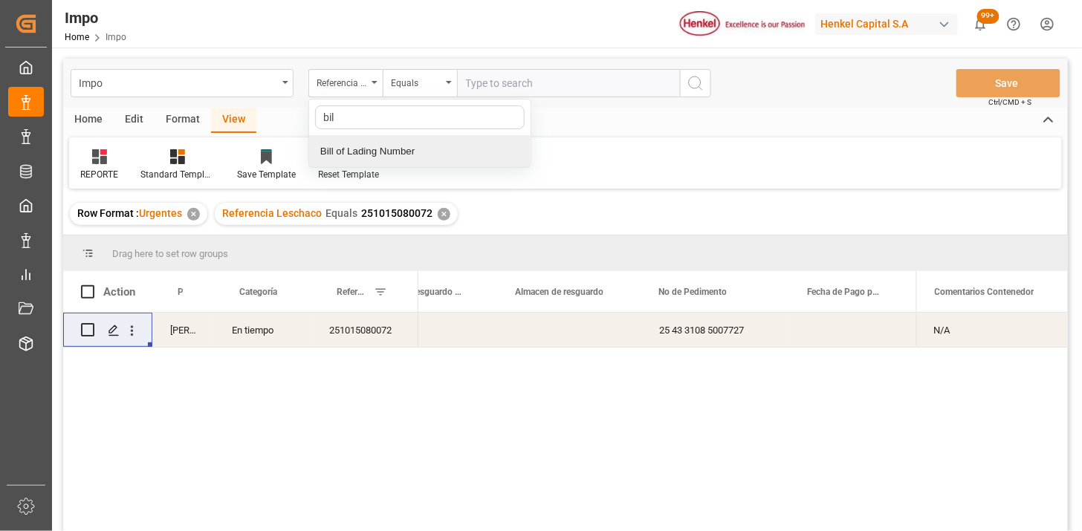
click at [468, 146] on div "Bill of Lading Number" at bounding box center [419, 151] width 221 height 31
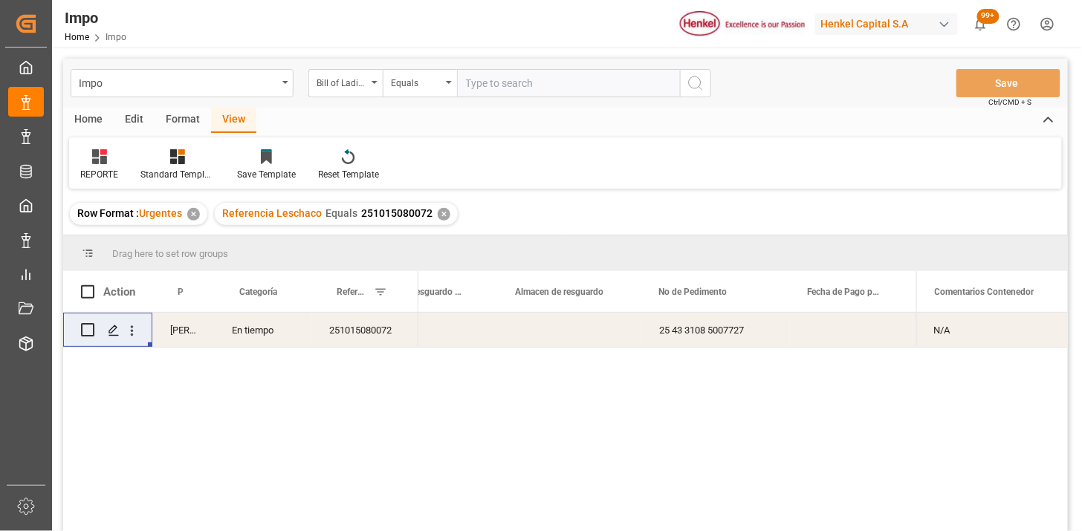
click at [507, 108] on div "Home Edit Format View" at bounding box center [565, 120] width 1004 height 25
click at [510, 93] on input "text" at bounding box center [568, 83] width 223 height 28
paste input "VISA20926"
type input "VISA20926"
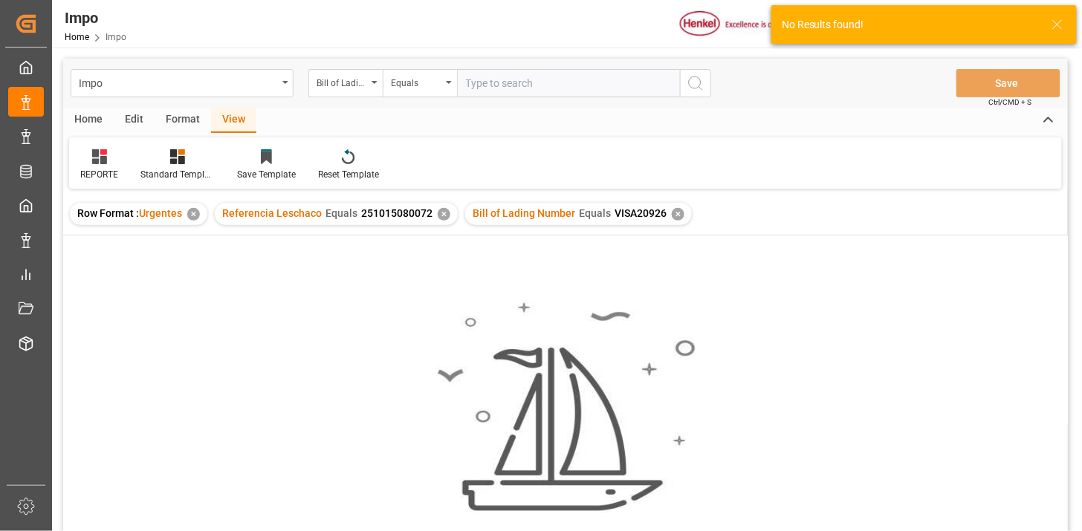
click at [440, 216] on div "✕" at bounding box center [444, 214] width 13 height 13
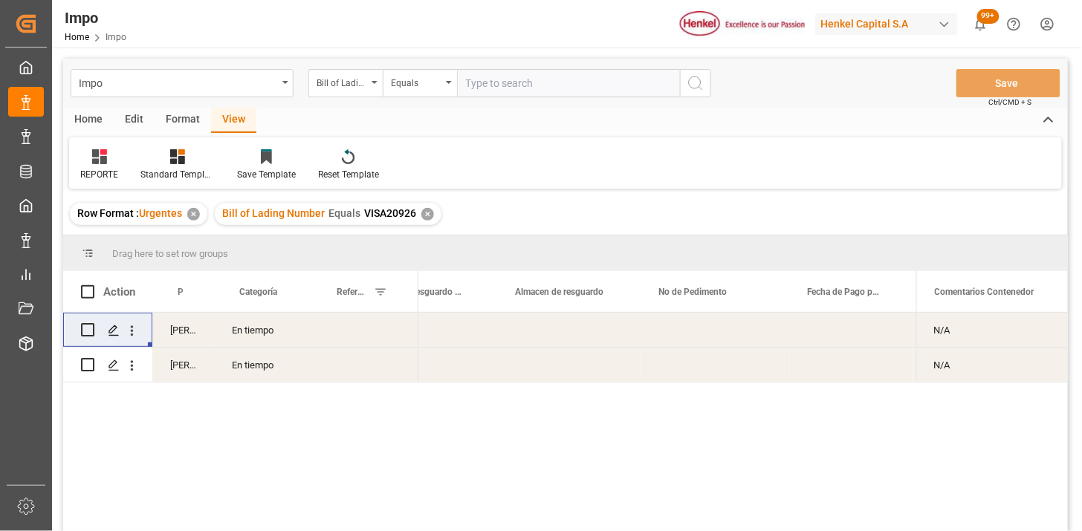
click at [285, 338] on div "En tiempo" at bounding box center [262, 330] width 97 height 34
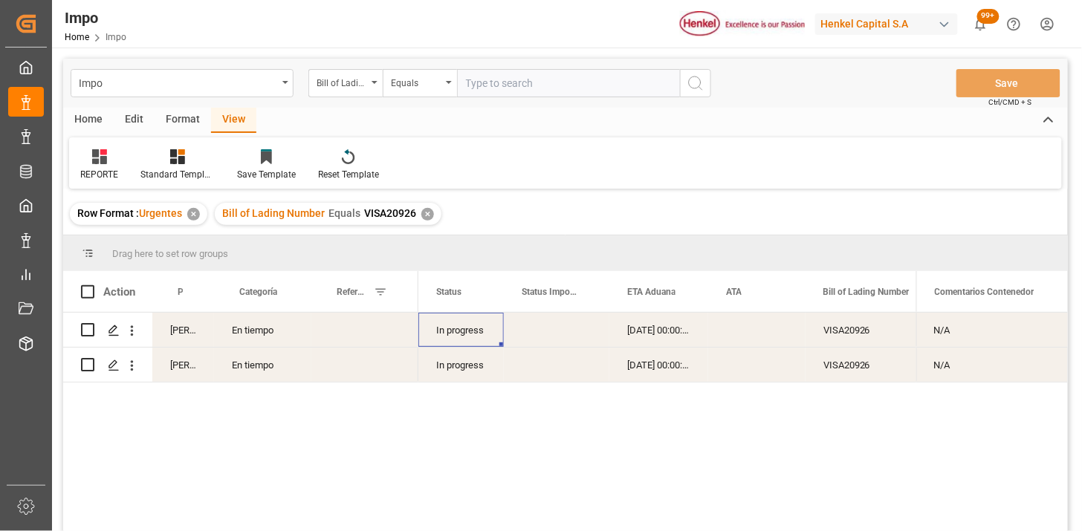
click at [348, 329] on div "Press SPACE to select this row." at bounding box center [364, 330] width 107 height 34
type input "251006900707"
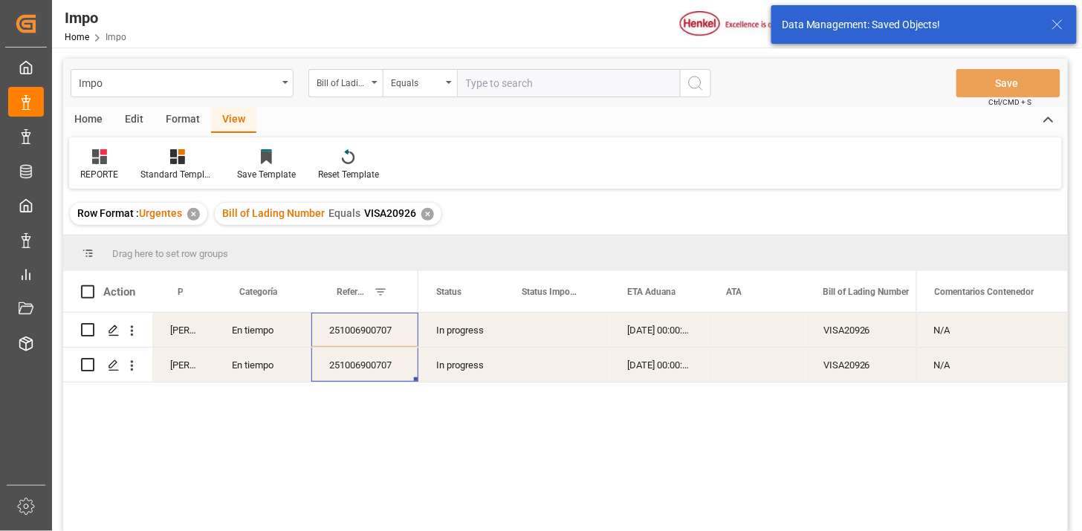
click at [362, 84] on div "Bill of Lading Number" at bounding box center [341, 81] width 51 height 17
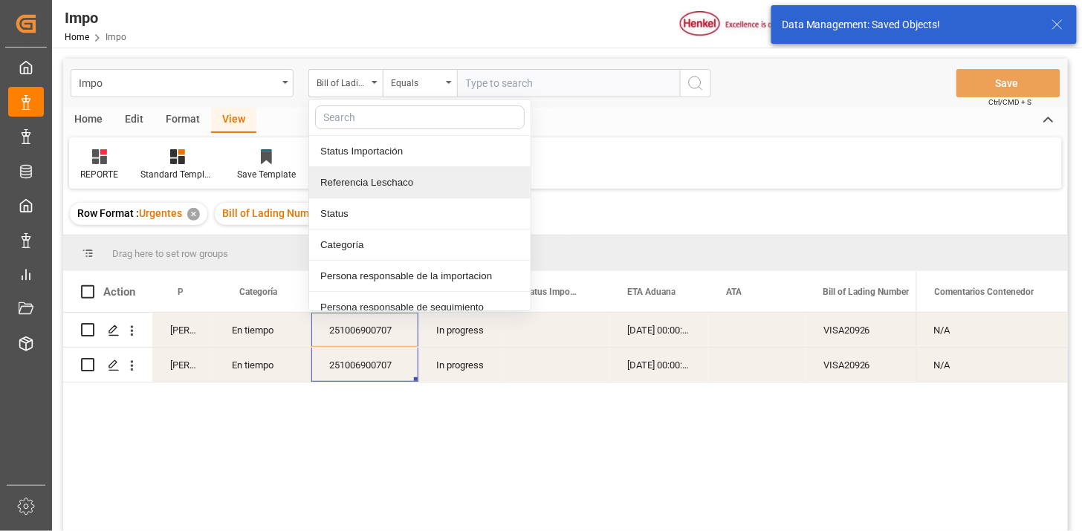
click at [399, 174] on div "Referencia Leschaco" at bounding box center [419, 182] width 221 height 31
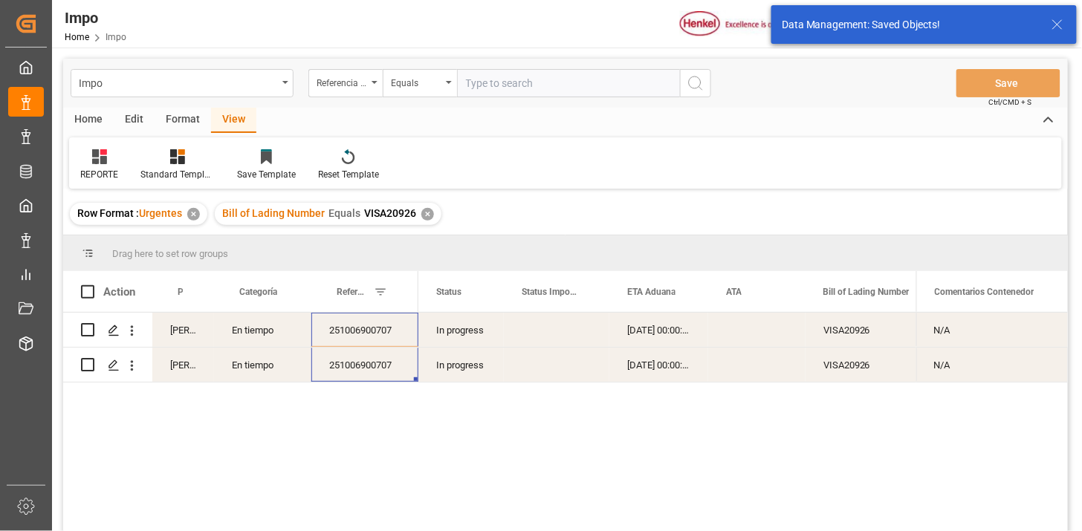
click at [500, 97] on input "text" at bounding box center [568, 83] width 223 height 28
paste input "251015080140"
type input "251015080140"
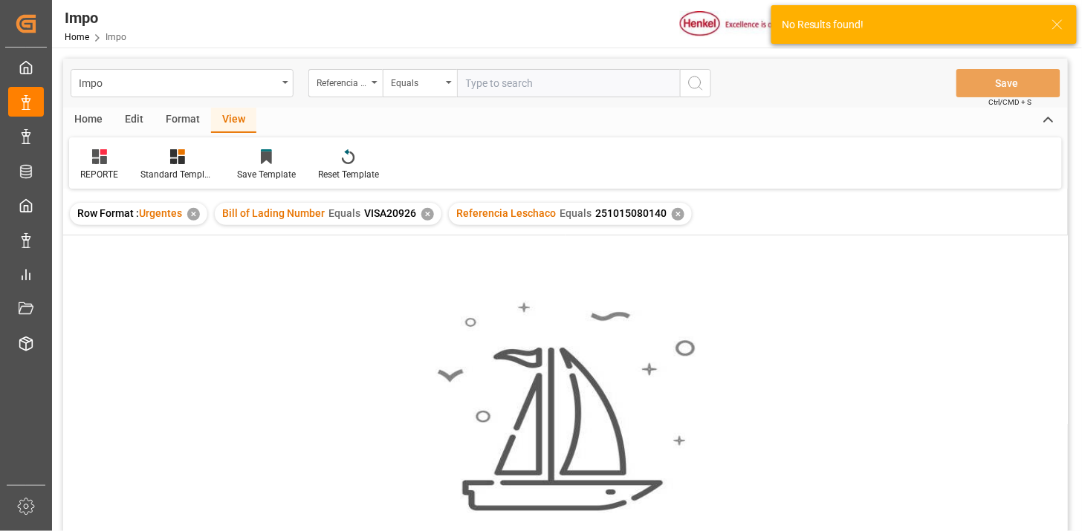
click at [431, 214] on div "✕" at bounding box center [427, 214] width 13 height 13
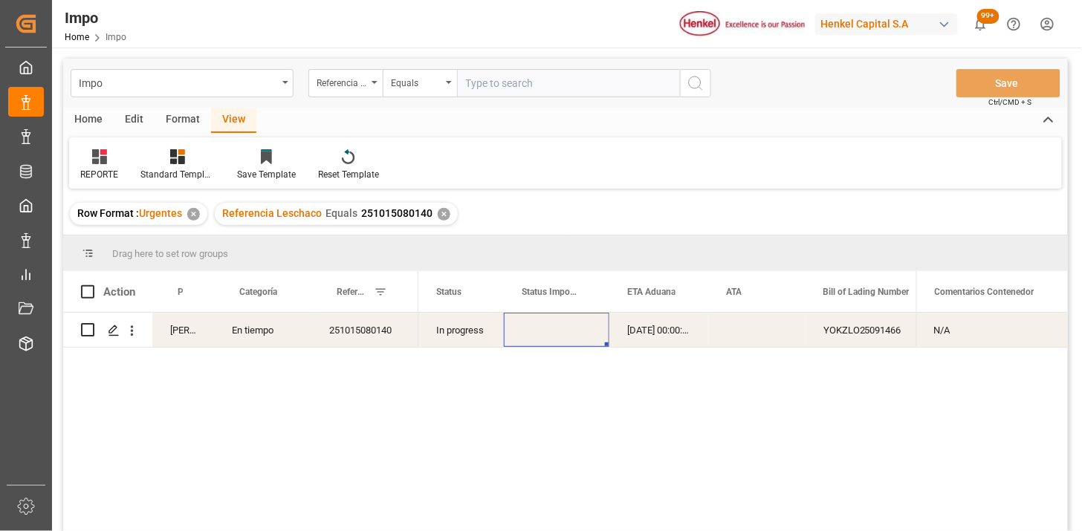
drag, startPoint x: 568, startPoint y: 335, endPoint x: 682, endPoint y: 347, distance: 114.3
click at [572, 334] on div "Press SPACE to select this row." at bounding box center [556, 330] width 105 height 34
drag, startPoint x: 692, startPoint y: 345, endPoint x: 699, endPoint y: 342, distance: 7.6
click at [696, 343] on div "11-10-2025 00:00:00" at bounding box center [658, 330] width 99 height 34
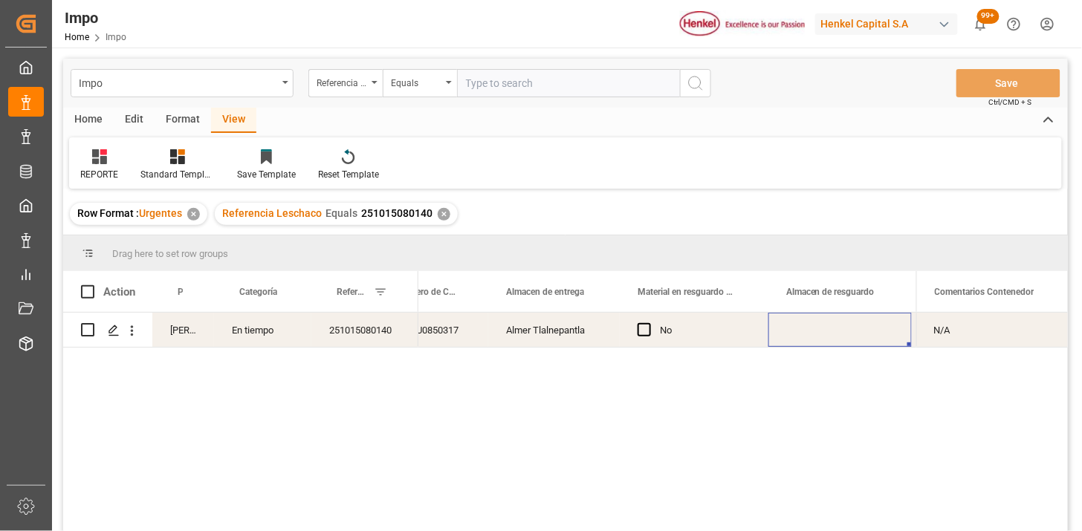
scroll to position [0, 723]
click at [537, 91] on input "text" at bounding box center [568, 83] width 223 height 28
paste input "251006900667"
paste input "7"
type input "251006900667"
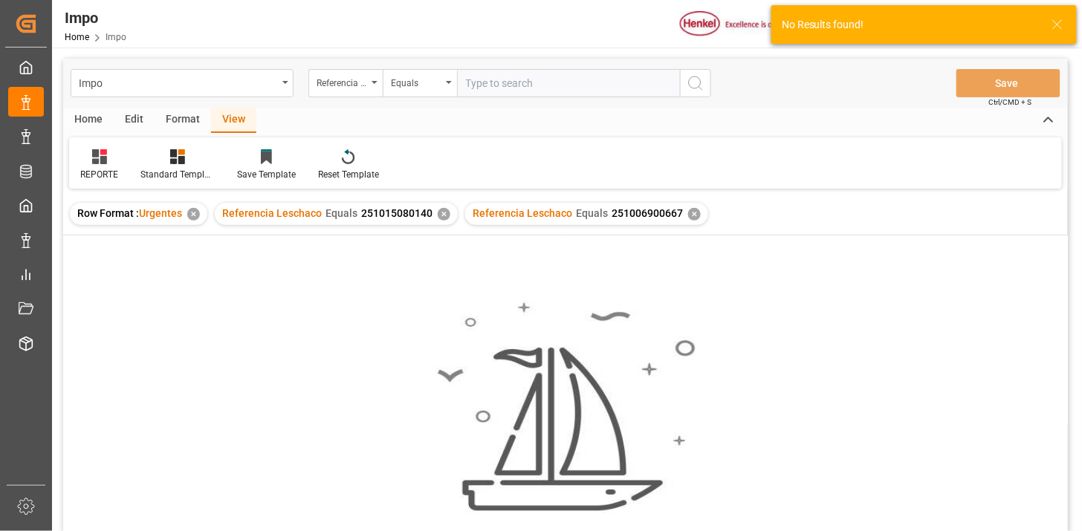
click at [441, 210] on div "✕" at bounding box center [444, 214] width 13 height 13
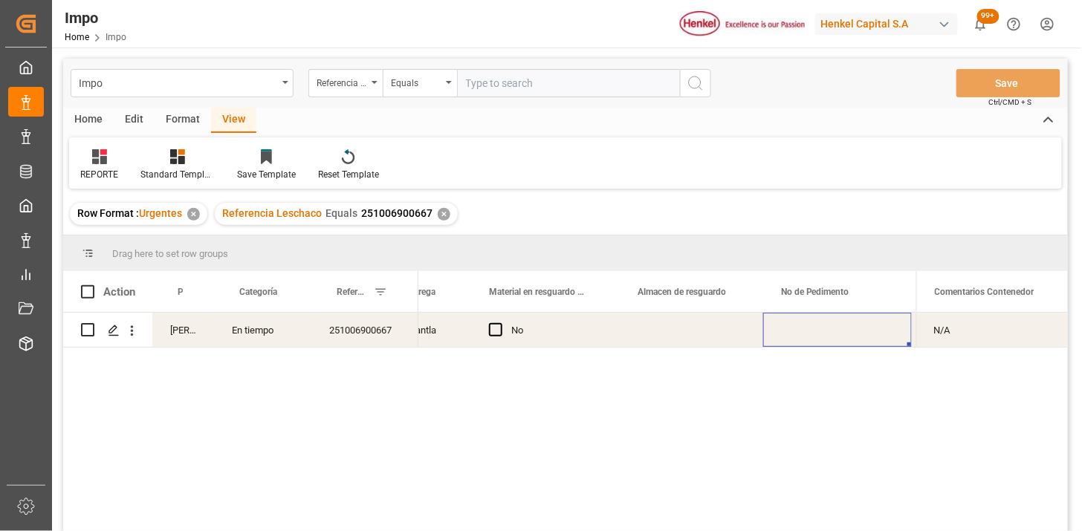
click at [800, 335] on div "Press SPACE to select this row." at bounding box center [837, 330] width 149 height 34
click at [544, 48] on div "Impo Referencia Leschaco Equals Save Ctrl/CMD + S Home Edit Format View REPORTE…" at bounding box center [565, 403] width 1027 height 711
drag, startPoint x: 547, startPoint y: 71, endPoint x: 559, endPoint y: 85, distance: 18.5
click at [551, 73] on input "text" at bounding box center [568, 83] width 223 height 28
paste input "251006900662"
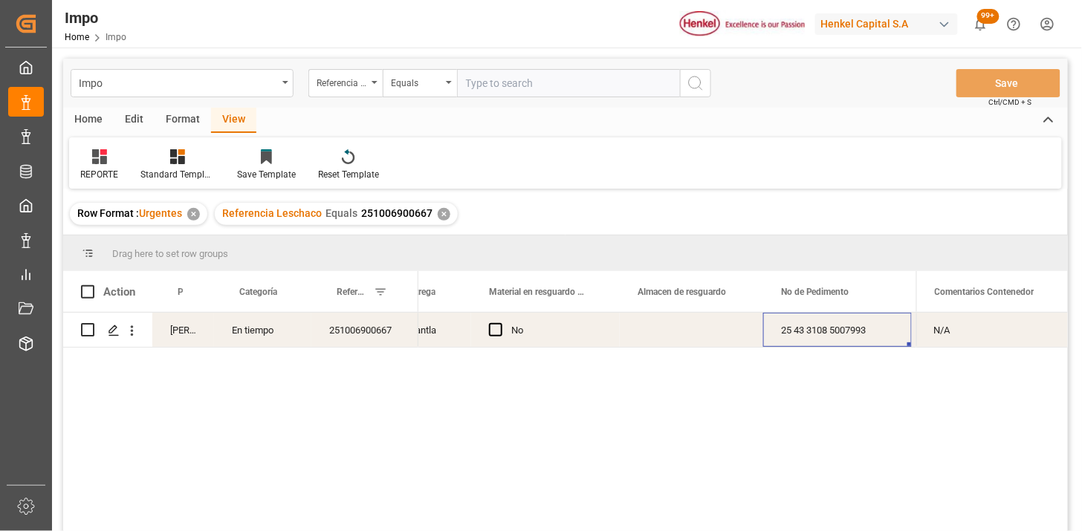
type input "251006900662"
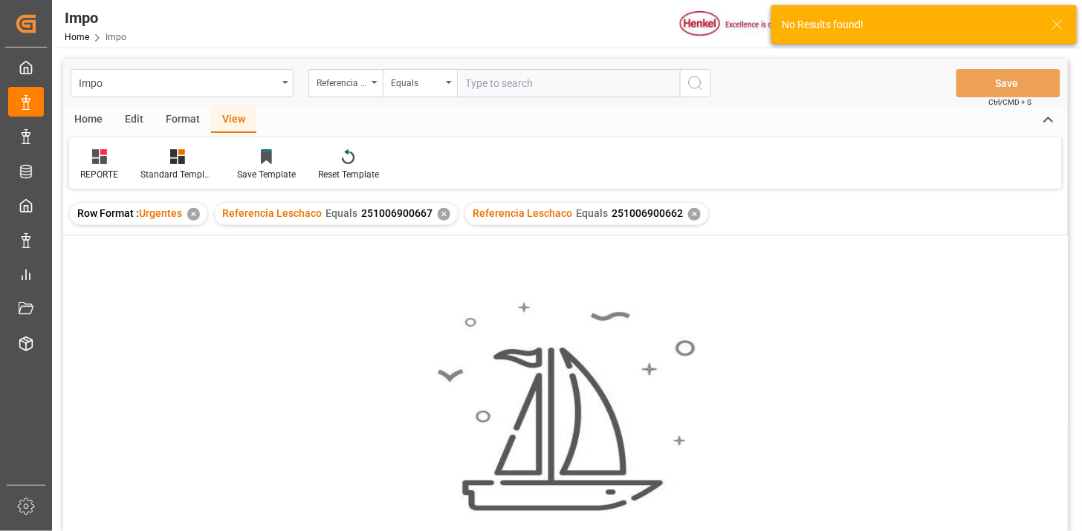
click at [438, 215] on div "✕" at bounding box center [444, 214] width 13 height 13
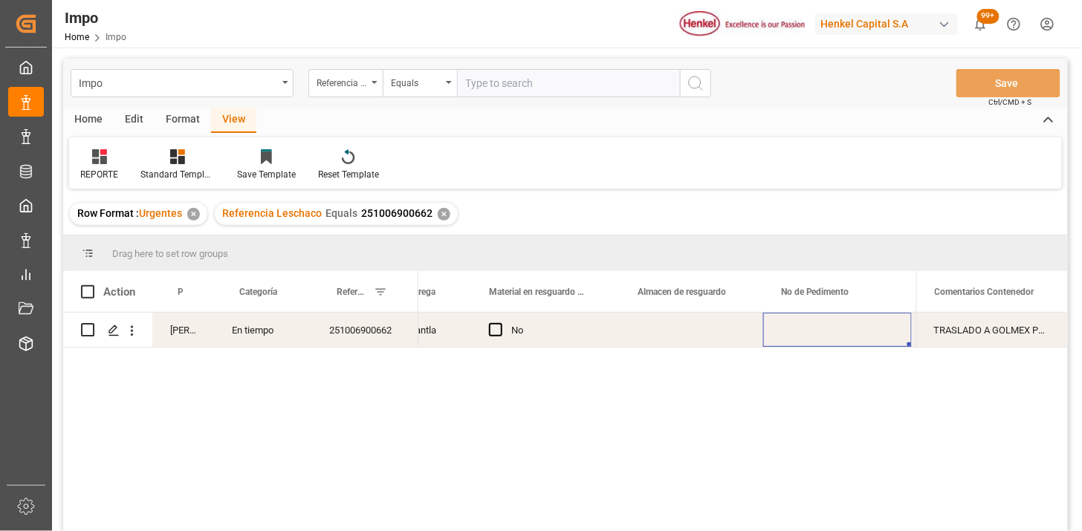
click at [830, 338] on div "Press SPACE to select this row." at bounding box center [837, 330] width 149 height 34
click at [513, 89] on input "text" at bounding box center [568, 83] width 223 height 28
paste input "251006900150"
type input "251006900150"
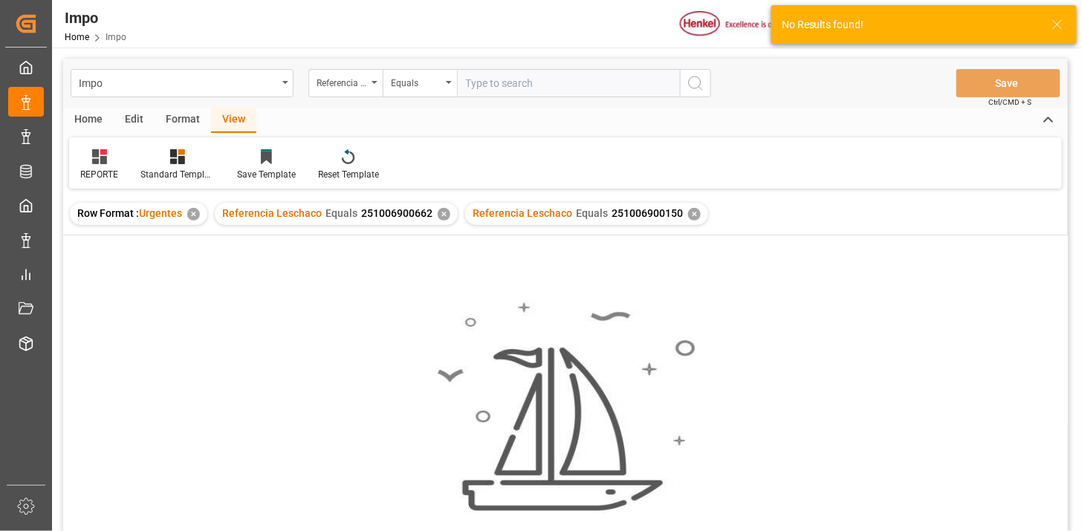
click at [438, 212] on div "✕" at bounding box center [444, 214] width 13 height 13
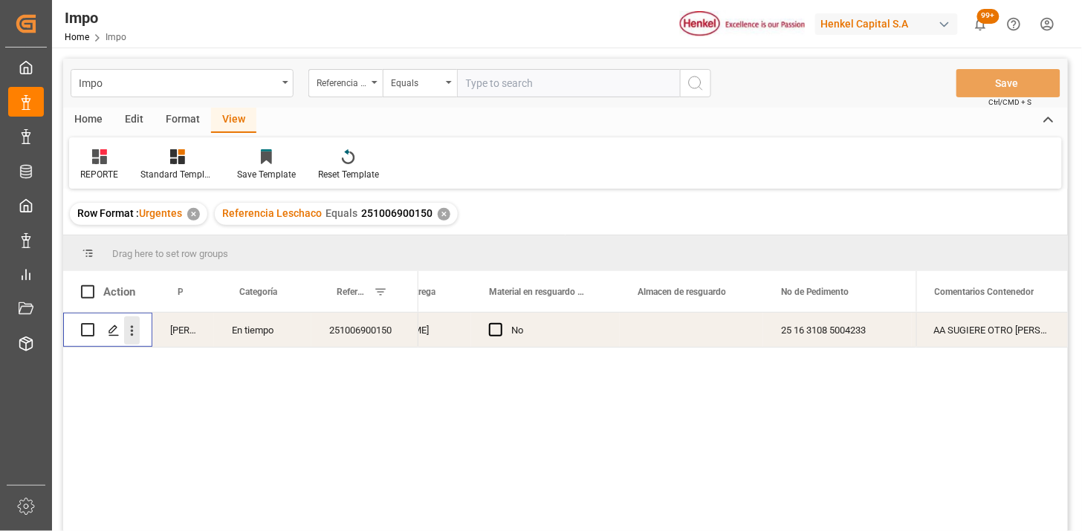
click at [136, 340] on button "open menu" at bounding box center [132, 330] width 16 height 28
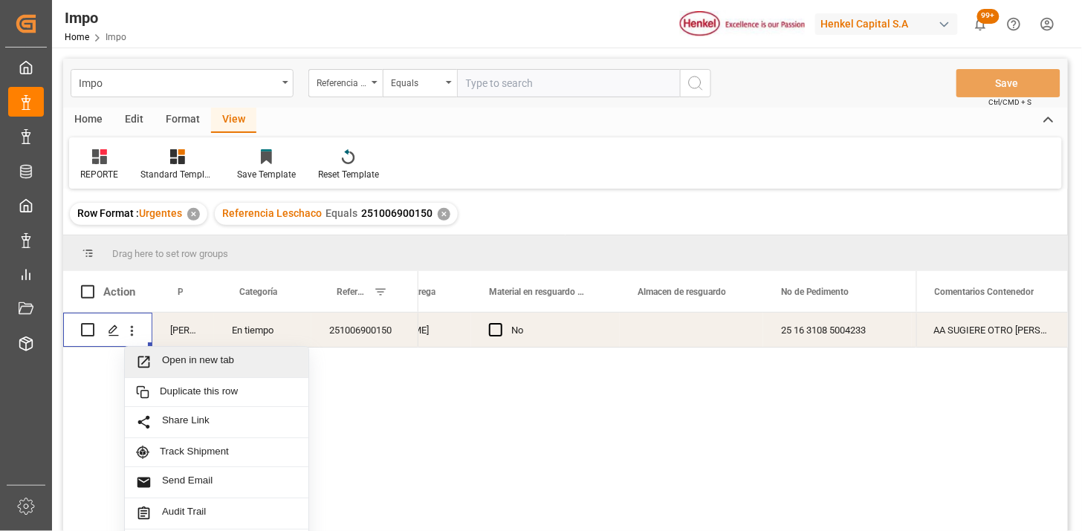
click at [191, 362] on span "Open in new tab" at bounding box center [229, 362] width 135 height 16
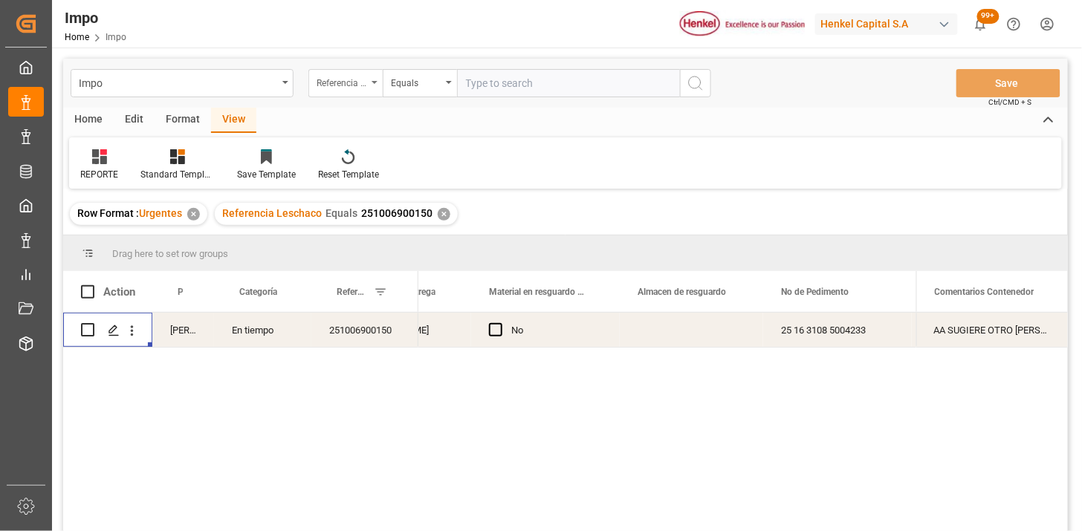
click at [330, 82] on div "Referencia Leschaco" at bounding box center [341, 81] width 51 height 17
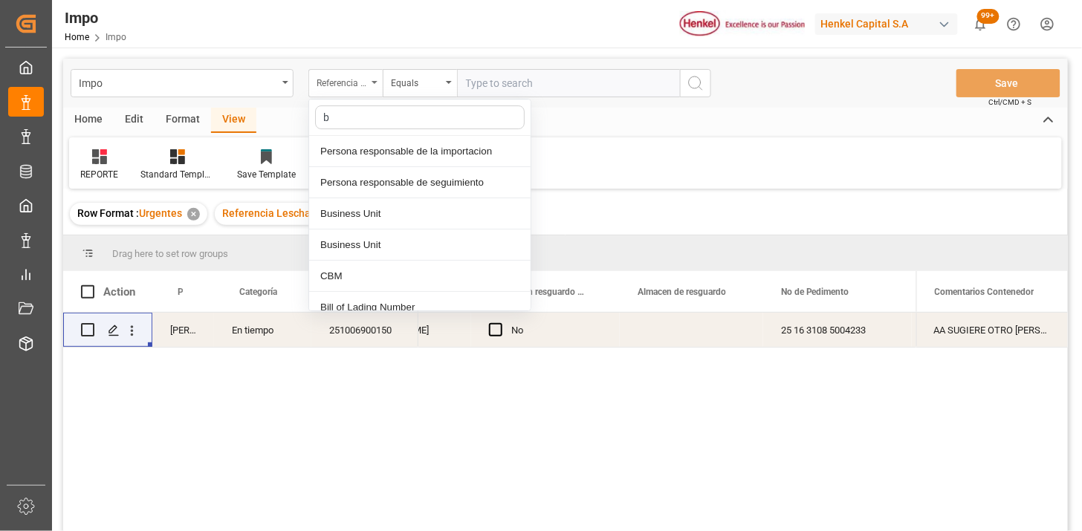
type input "bi"
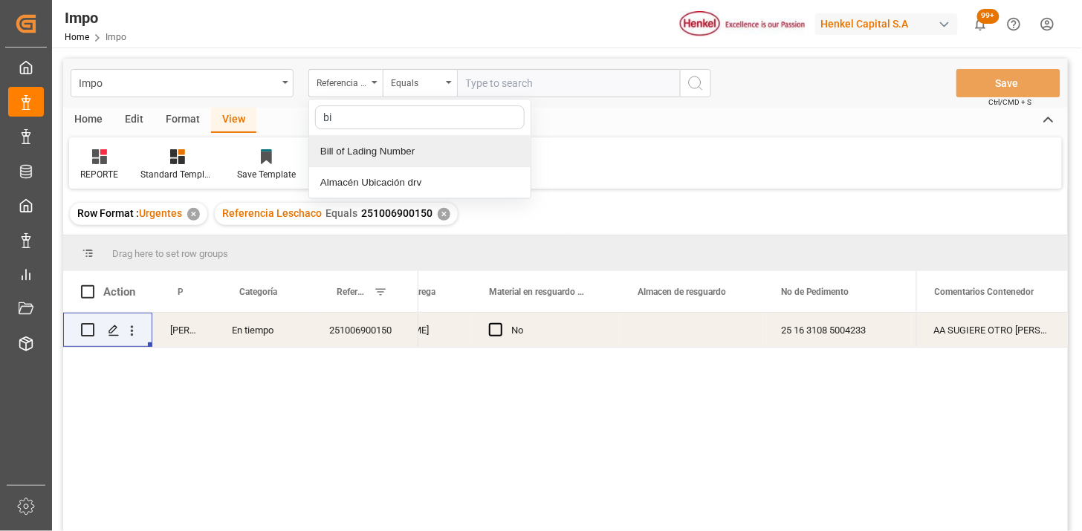
drag, startPoint x: 434, startPoint y: 158, endPoint x: 461, endPoint y: 117, distance: 49.2
click at [435, 155] on div "Bill of Lading Number" at bounding box center [419, 151] width 221 height 31
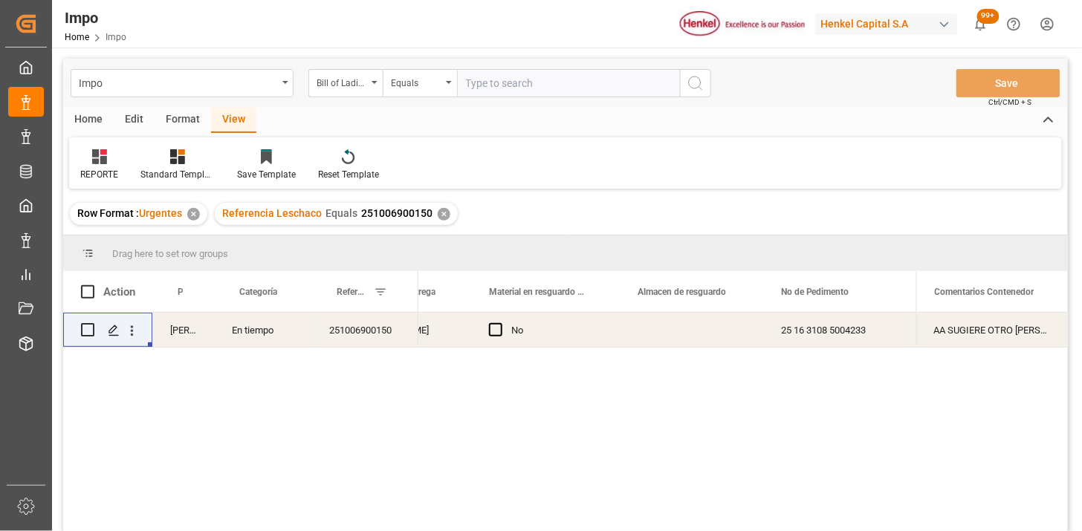
click at [487, 75] on input "text" at bounding box center [568, 83] width 223 height 28
paste input "250916010020"
type input "250916010020"
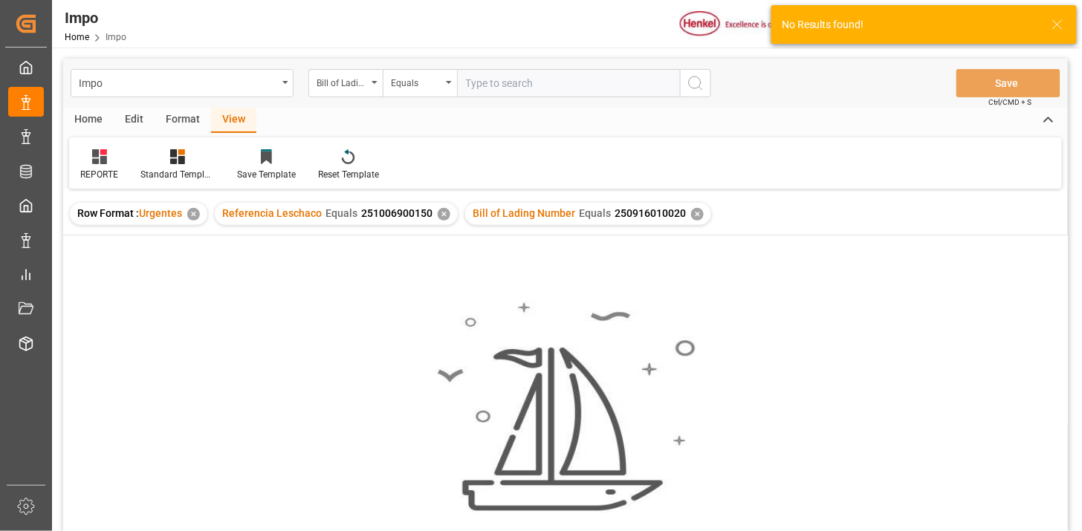
click at [441, 216] on div "✕" at bounding box center [444, 214] width 13 height 13
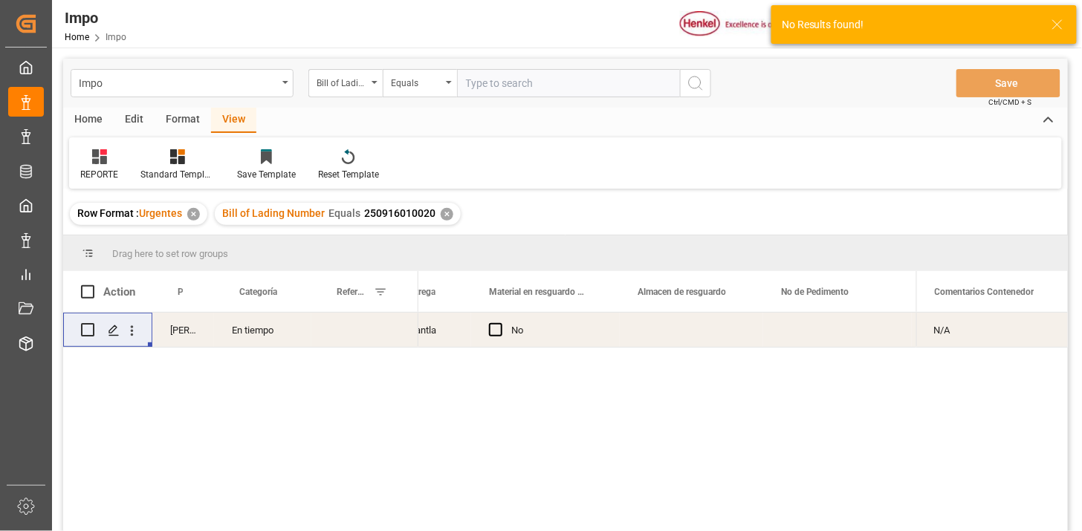
drag, startPoint x: 136, startPoint y: 331, endPoint x: 144, endPoint y: 338, distance: 10.6
click at [136, 331] on icon "open menu" at bounding box center [132, 331] width 16 height 16
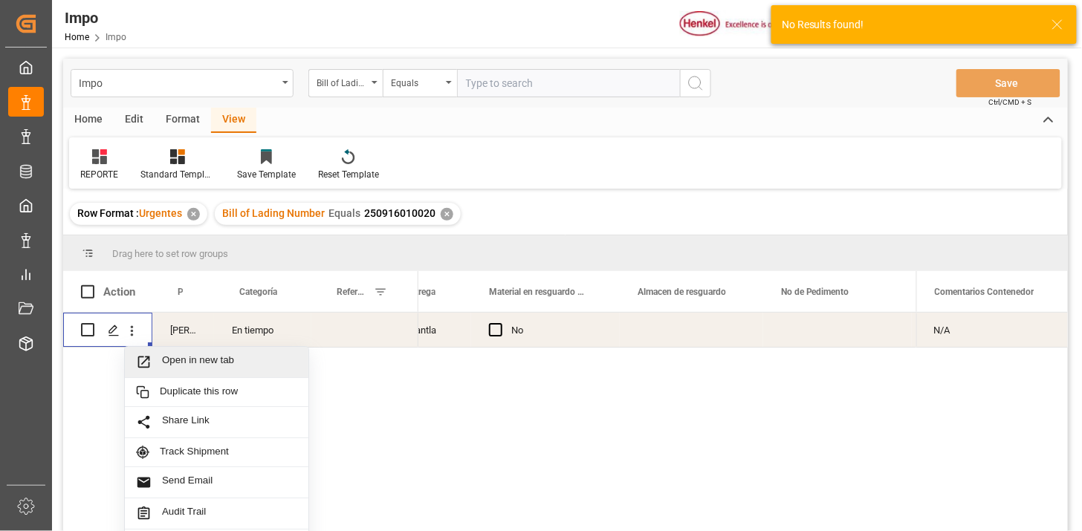
click at [169, 361] on span "Open in new tab" at bounding box center [229, 362] width 135 height 16
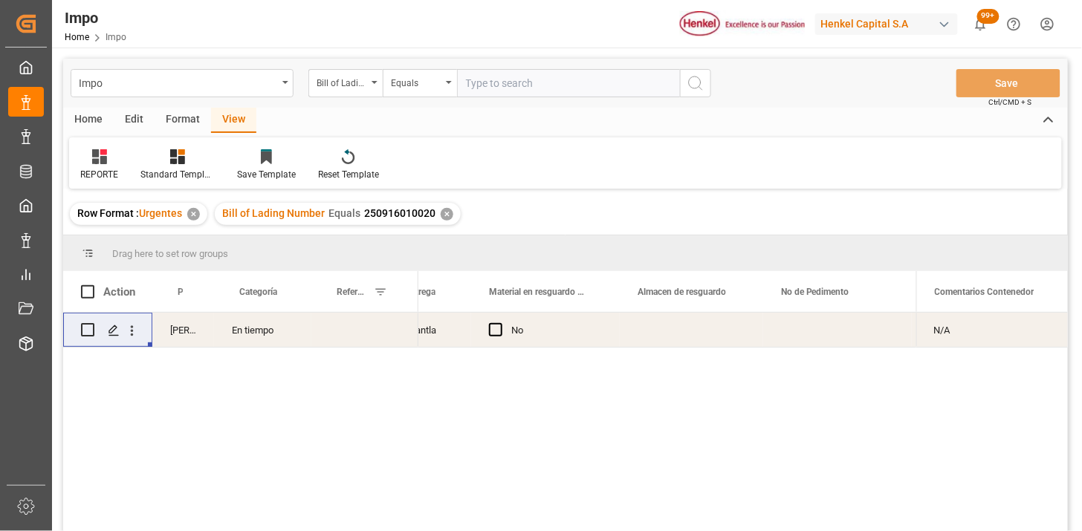
click at [530, 78] on input "text" at bounding box center [568, 83] width 223 height 28
paste input "HAMB92499"
type input "HAMB92499"
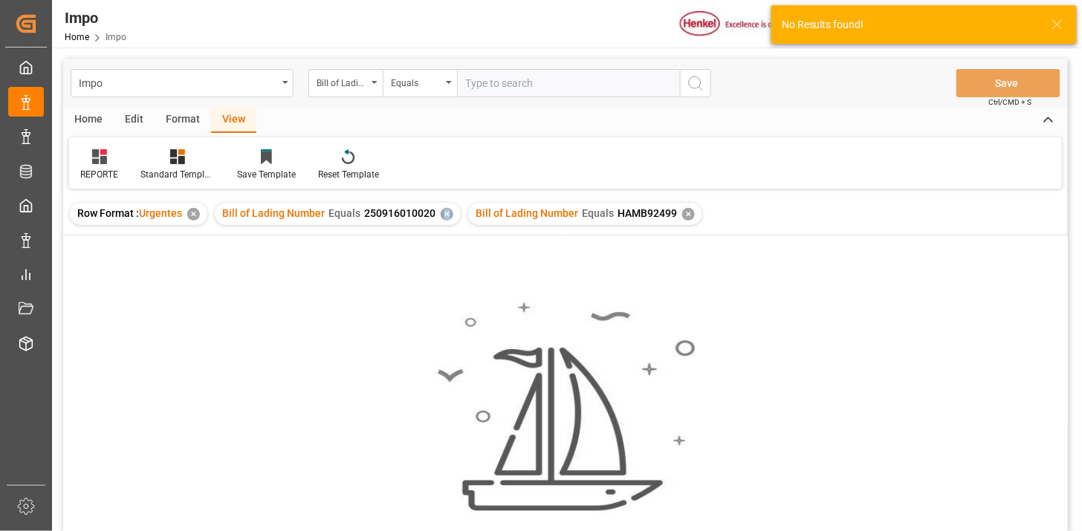
click at [444, 210] on div "✕" at bounding box center [447, 214] width 13 height 13
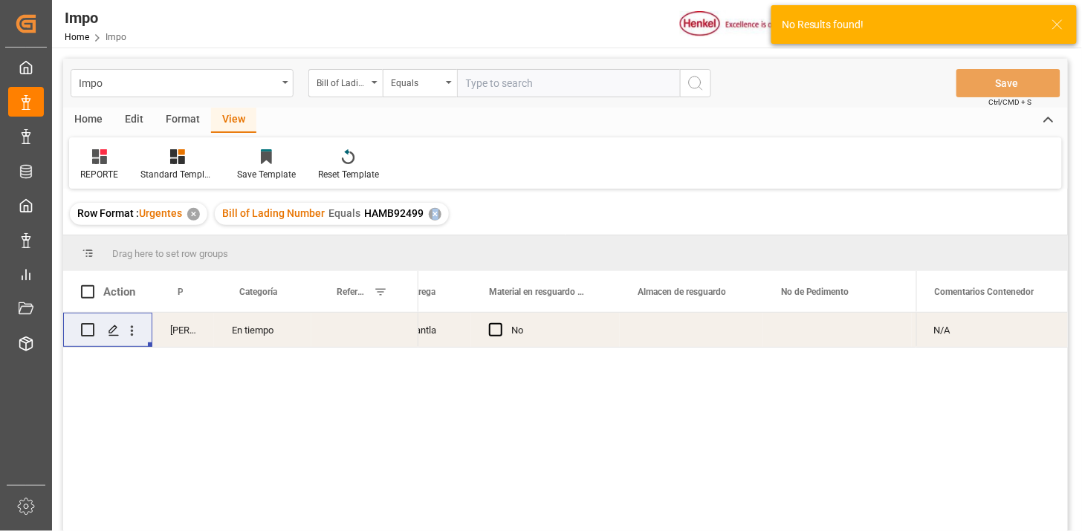
click at [140, 332] on div "Press SPACE to select this row." at bounding box center [132, 330] width 38 height 28
click at [134, 337] on icon "open menu" at bounding box center [132, 331] width 16 height 16
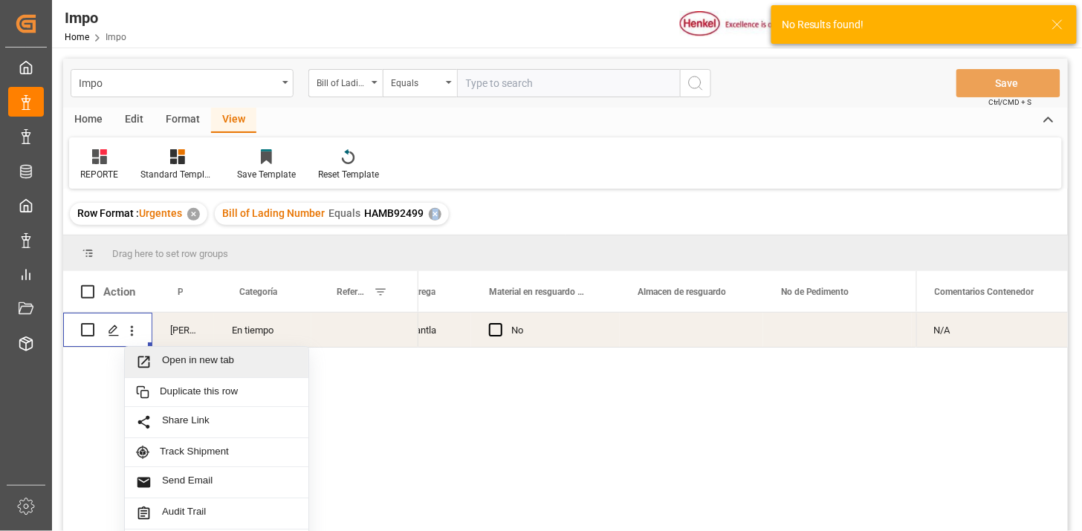
click at [172, 365] on span "Open in new tab" at bounding box center [229, 362] width 135 height 16
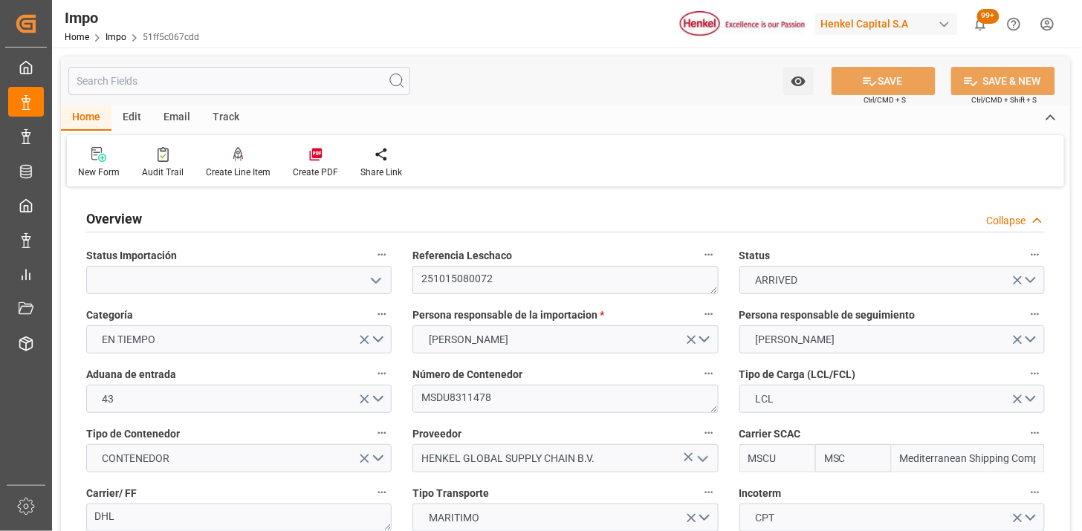
type input "MSC"
type input "Mediterranean Shipping Company"
type input "2"
type input "2.428"
type input "2"
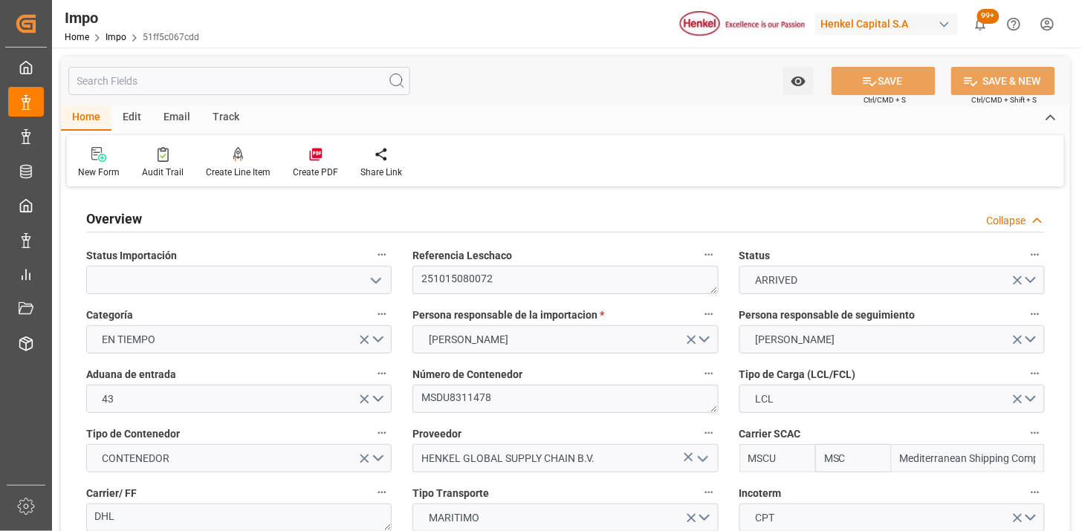
type input "19-09-2025"
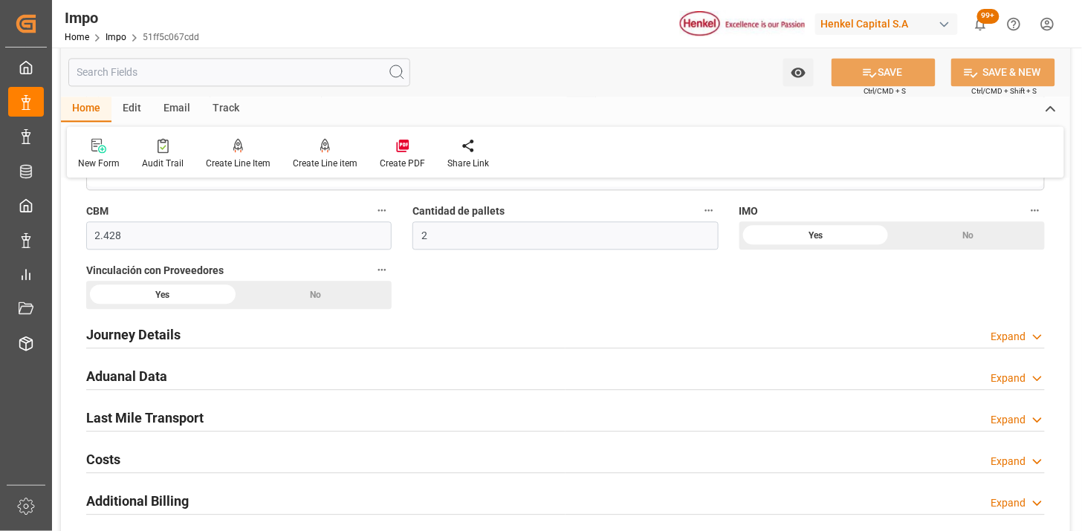
scroll to position [990, 0]
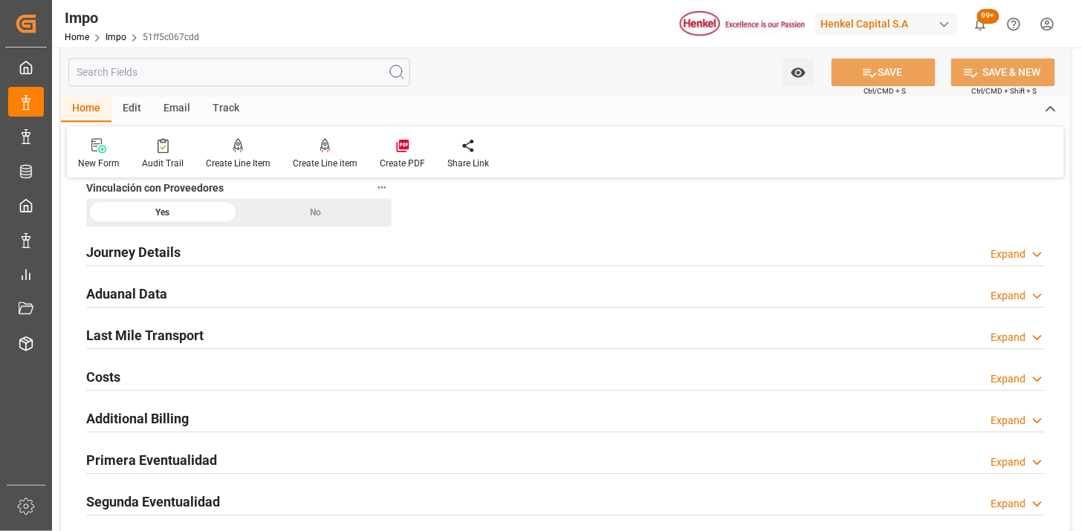
click at [377, 299] on div "Aduanal Data Expand" at bounding box center [565, 293] width 958 height 28
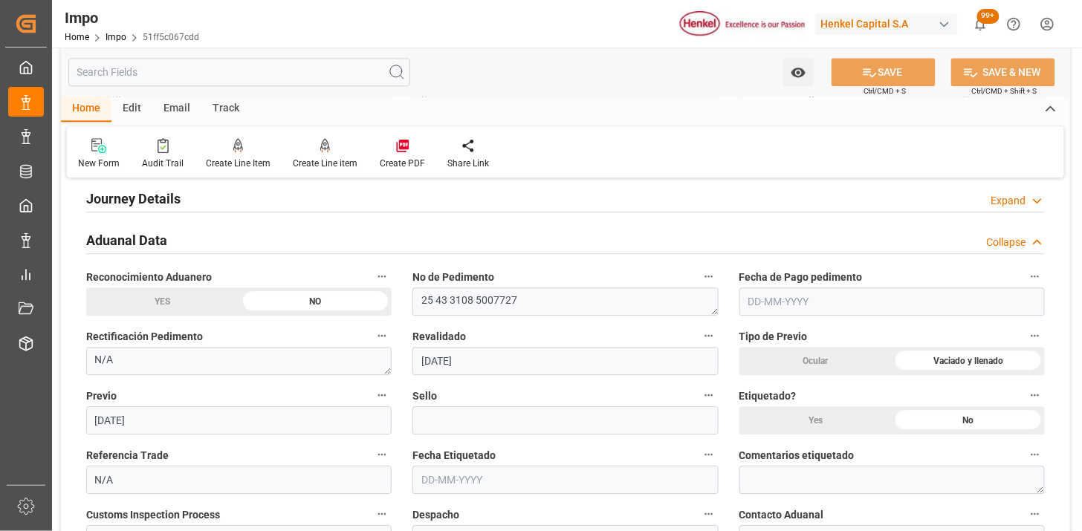
scroll to position [1073, 0]
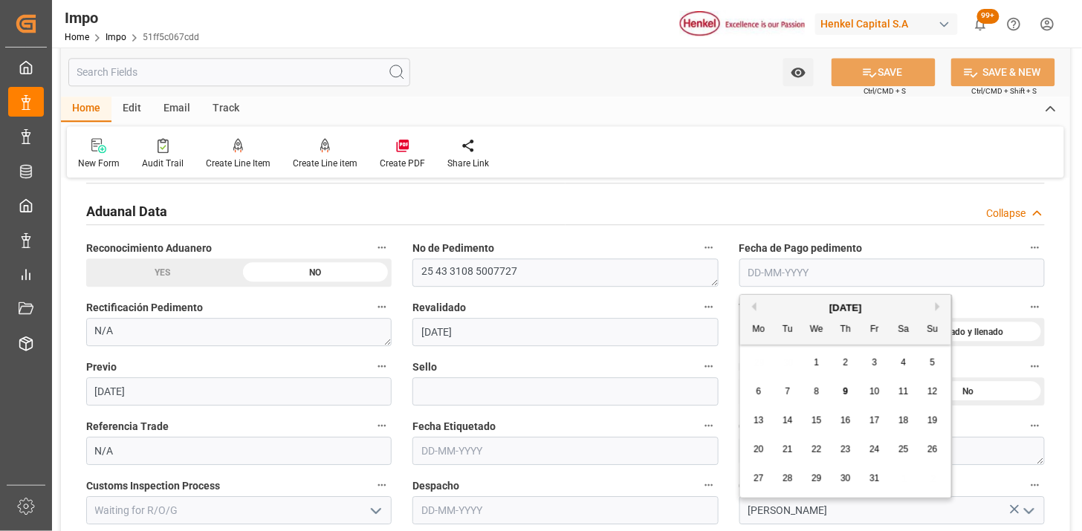
click at [790, 279] on input "text" at bounding box center [891, 273] width 305 height 28
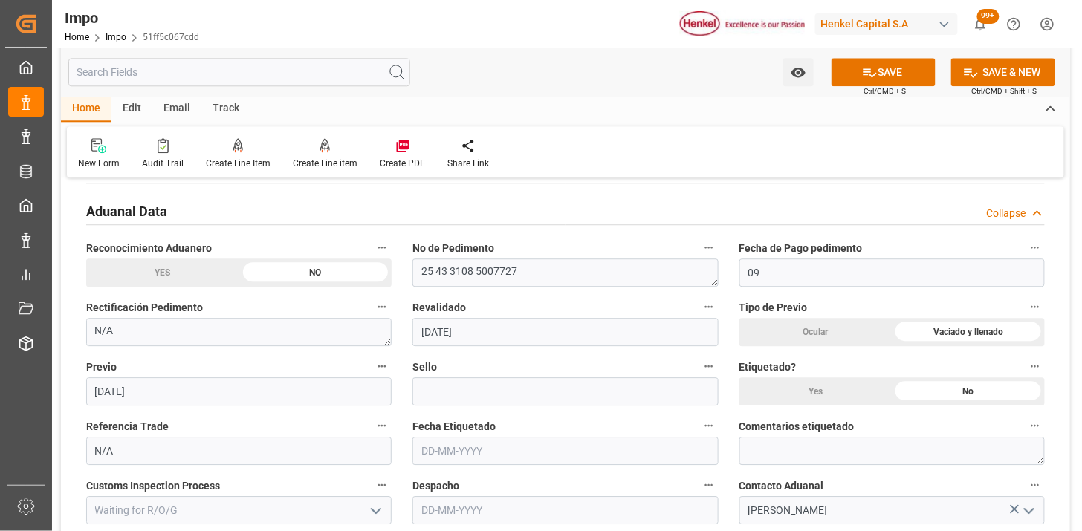
type input "[DATE]"
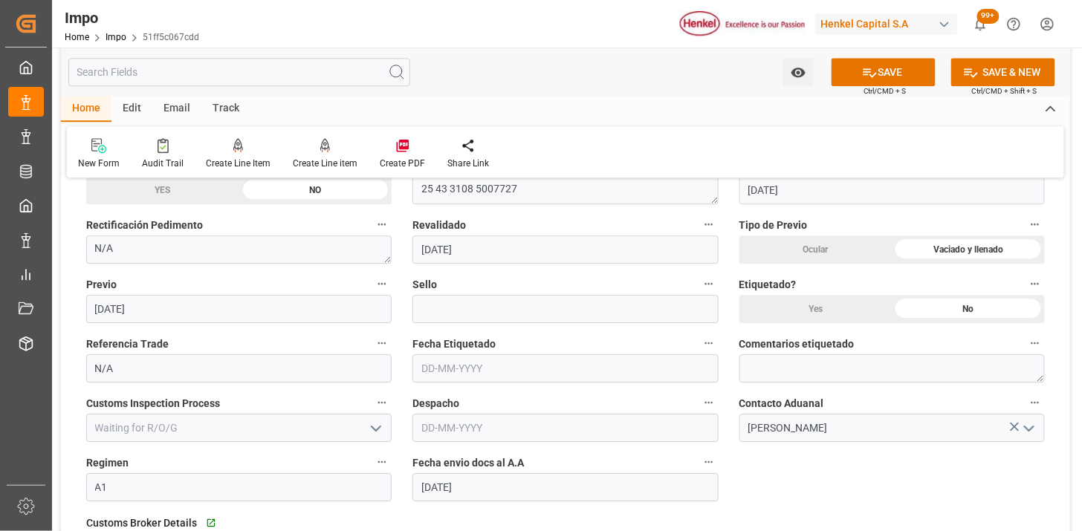
click at [845, 247] on div "Ocular" at bounding box center [815, 250] width 153 height 28
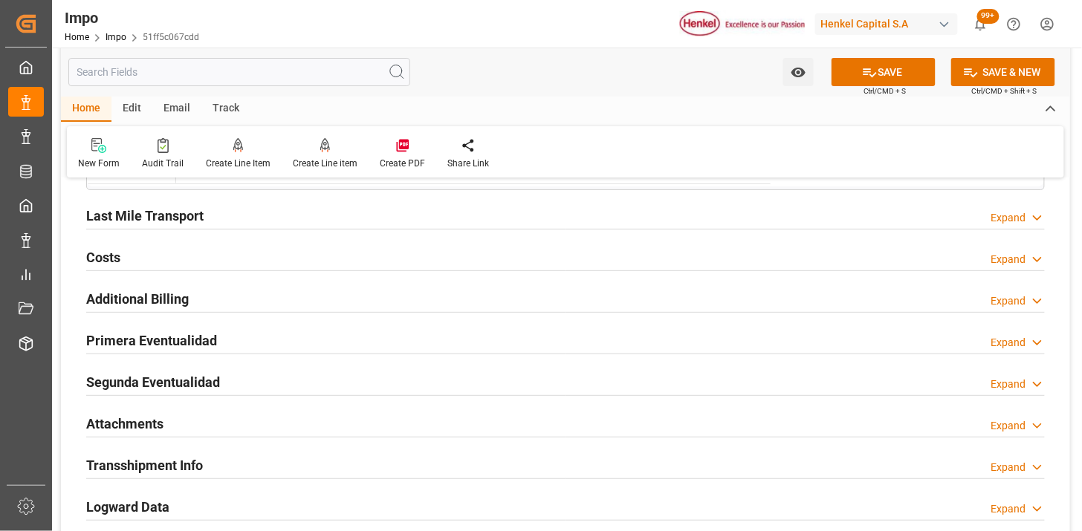
scroll to position [1651, 0]
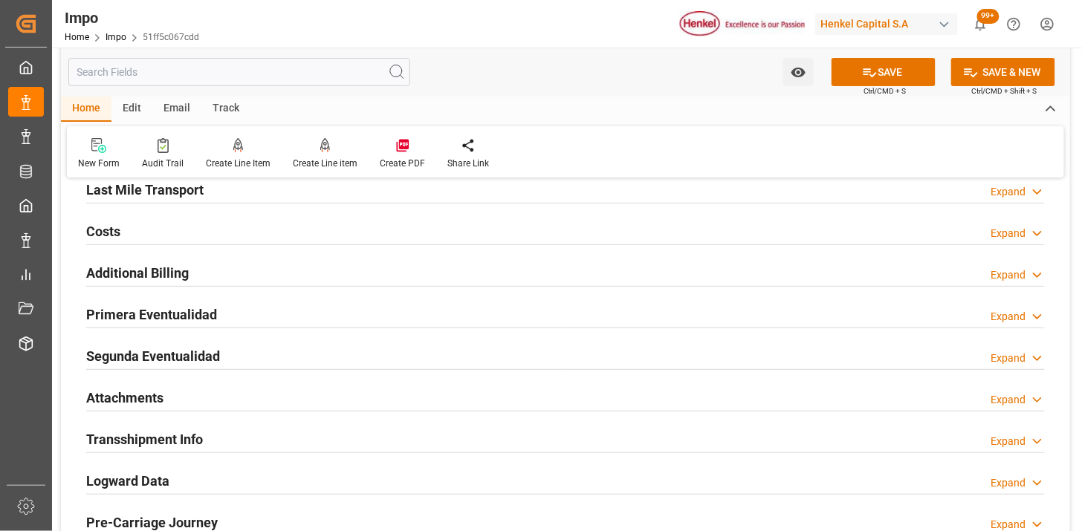
click at [386, 308] on div "Primera Eventualidad Expand" at bounding box center [565, 313] width 958 height 28
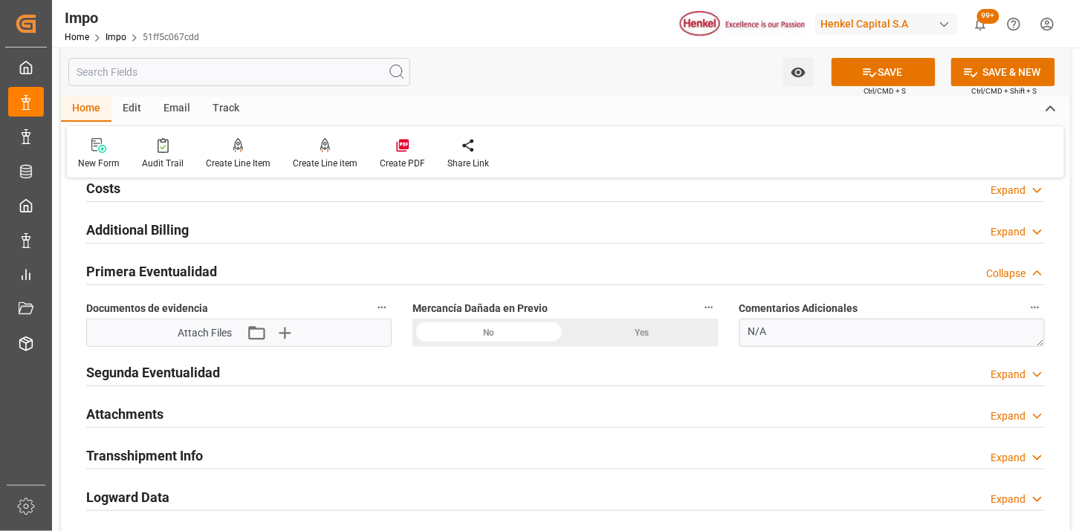
scroll to position [1733, 0]
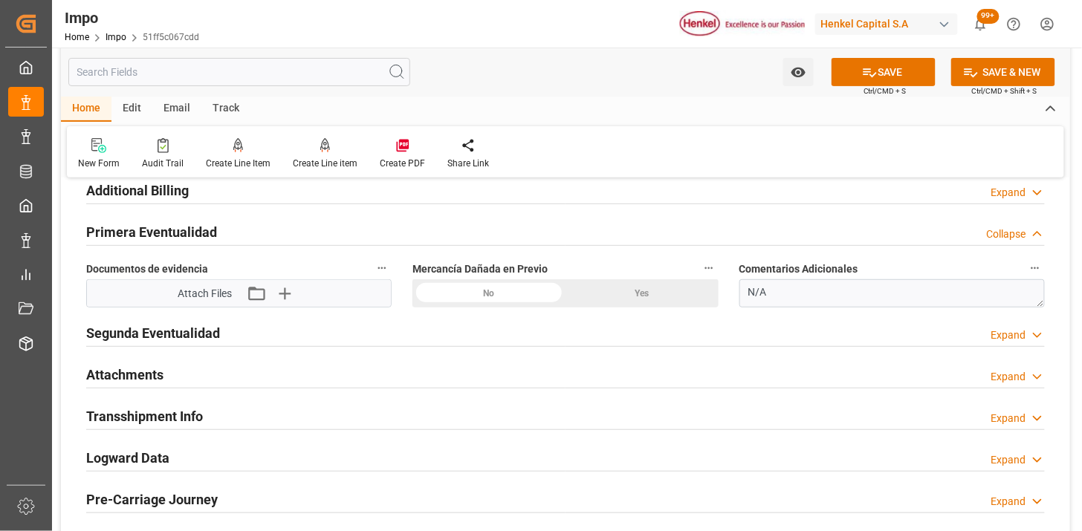
click at [495, 298] on div "No" at bounding box center [488, 293] width 153 height 28
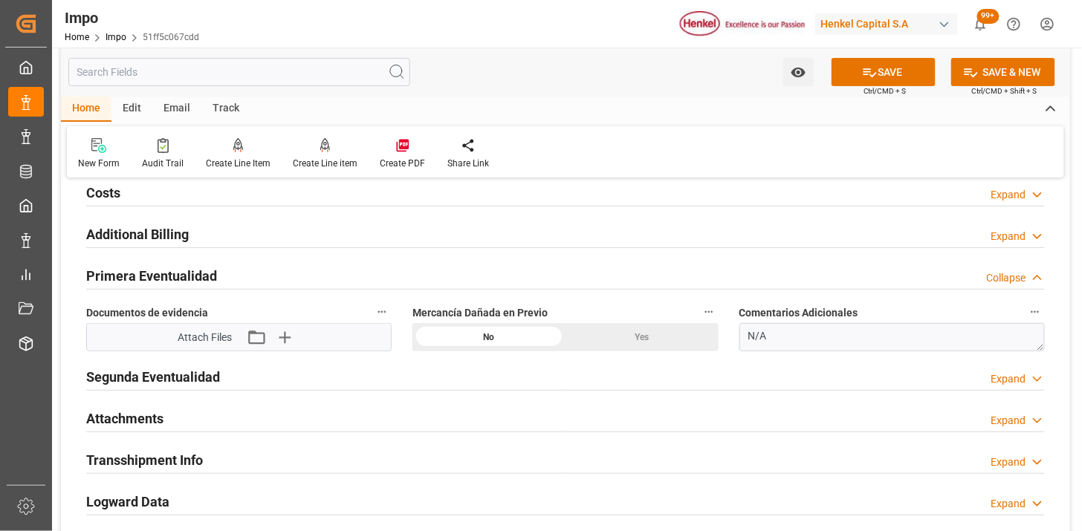
scroll to position [1651, 0]
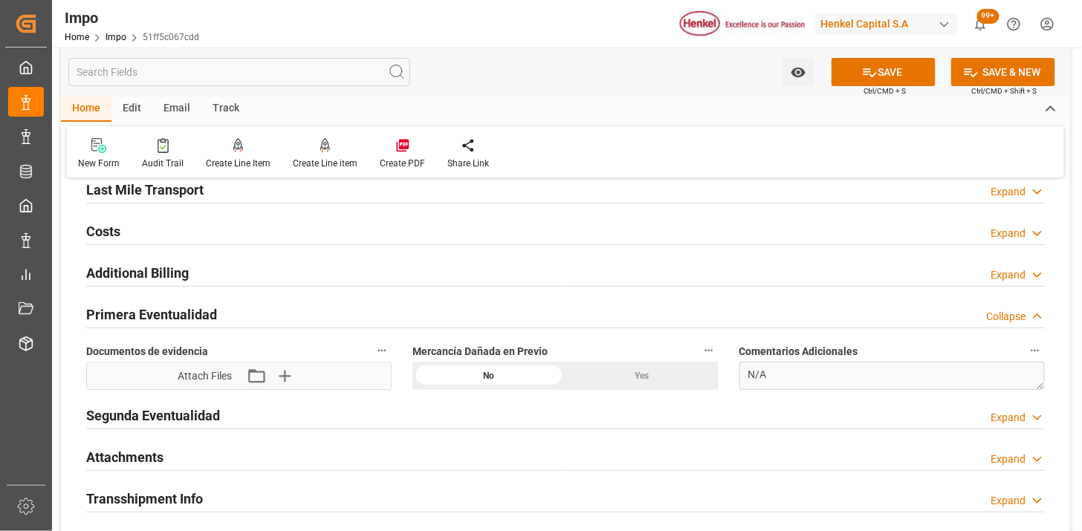
click at [202, 186] on h2 "Last Mile Transport" at bounding box center [144, 190] width 117 height 20
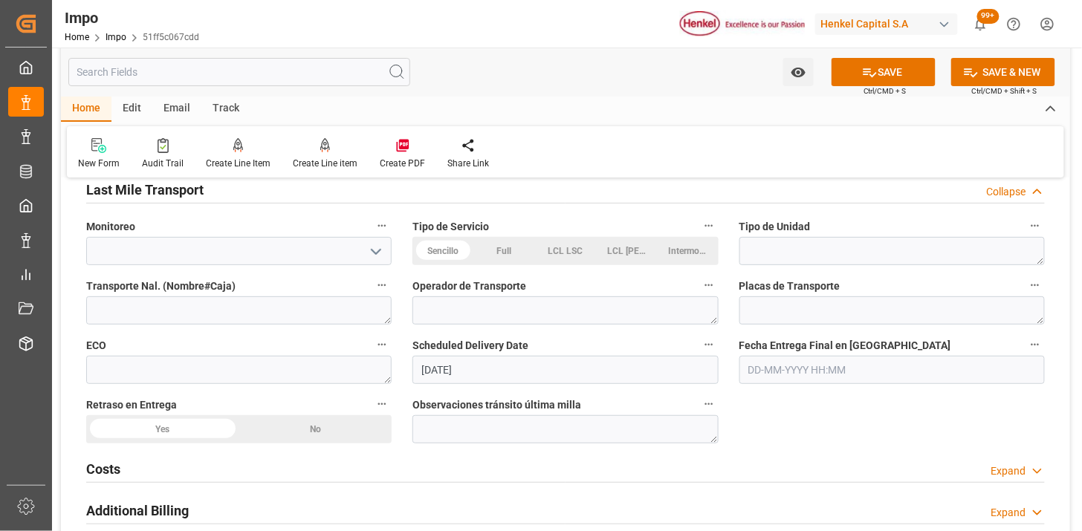
click at [623, 253] on div "LCL Henkel" at bounding box center [626, 251] width 61 height 28
drag, startPoint x: 499, startPoint y: 364, endPoint x: 415, endPoint y: 368, distance: 84.8
click at [415, 368] on input "14-10-2025" at bounding box center [564, 370] width 305 height 28
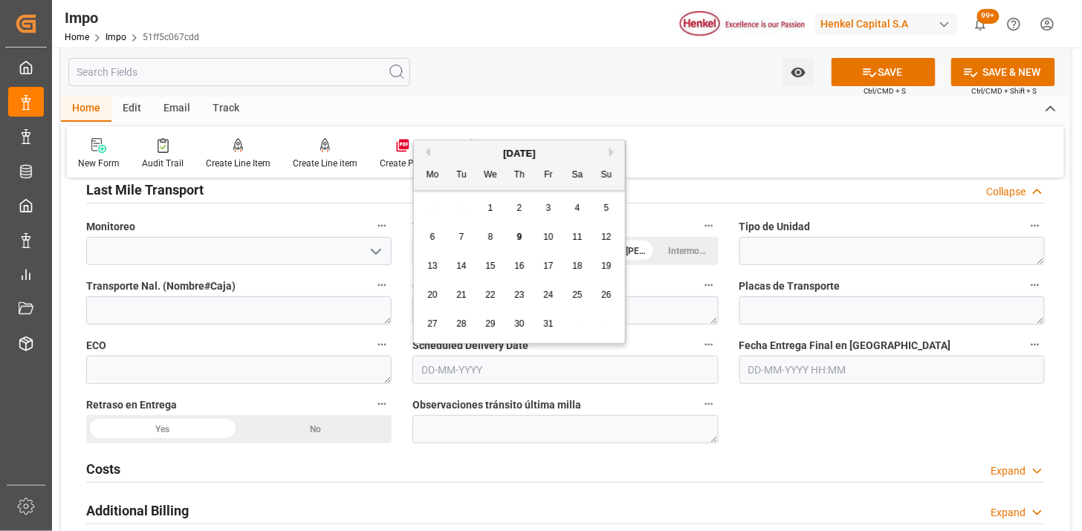
click at [397, 337] on div "ECO" at bounding box center [239, 359] width 326 height 59
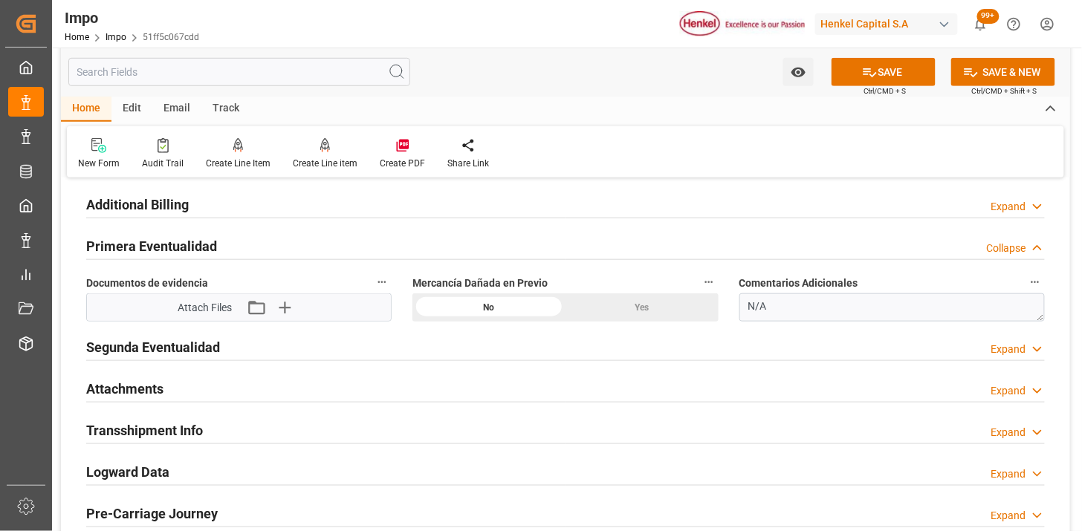
scroll to position [1981, 0]
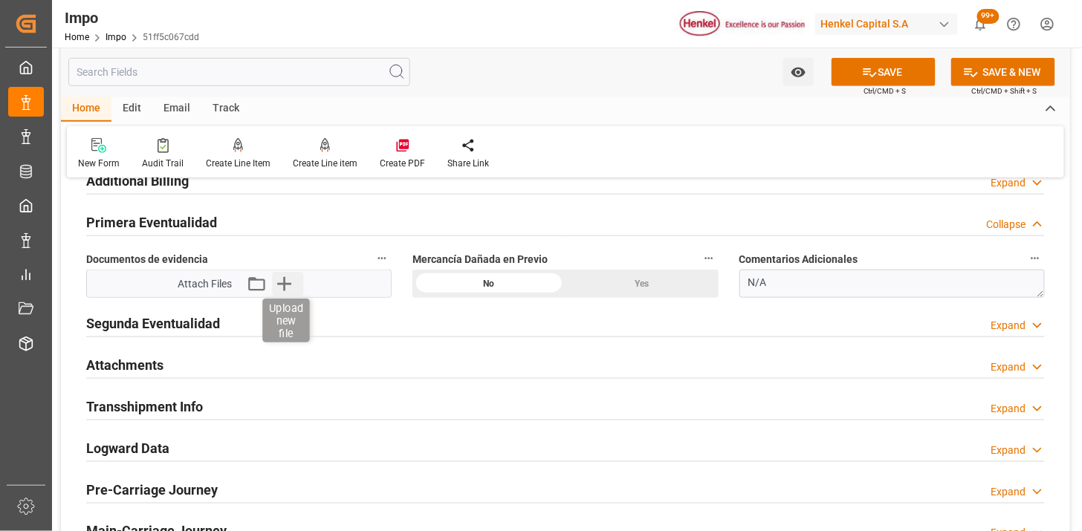
click at [278, 290] on icon "button" at bounding box center [284, 284] width 24 height 24
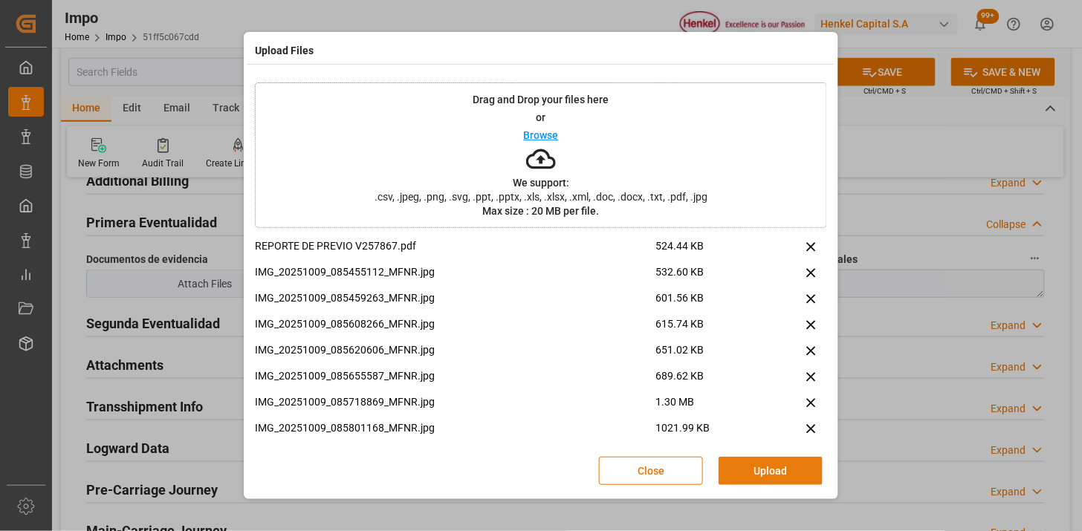
click at [751, 459] on button "Upload" at bounding box center [770, 471] width 104 height 28
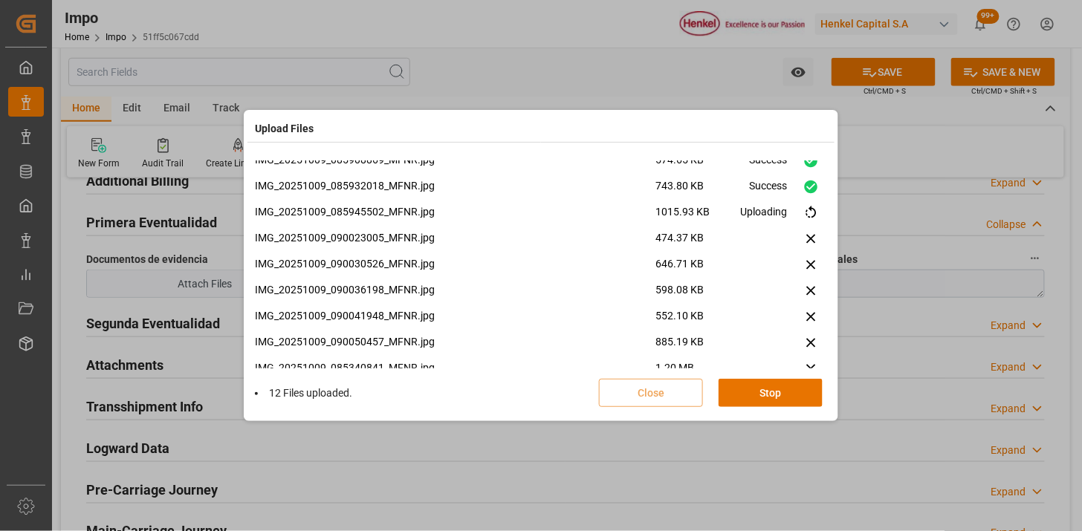
scroll to position [426, 0]
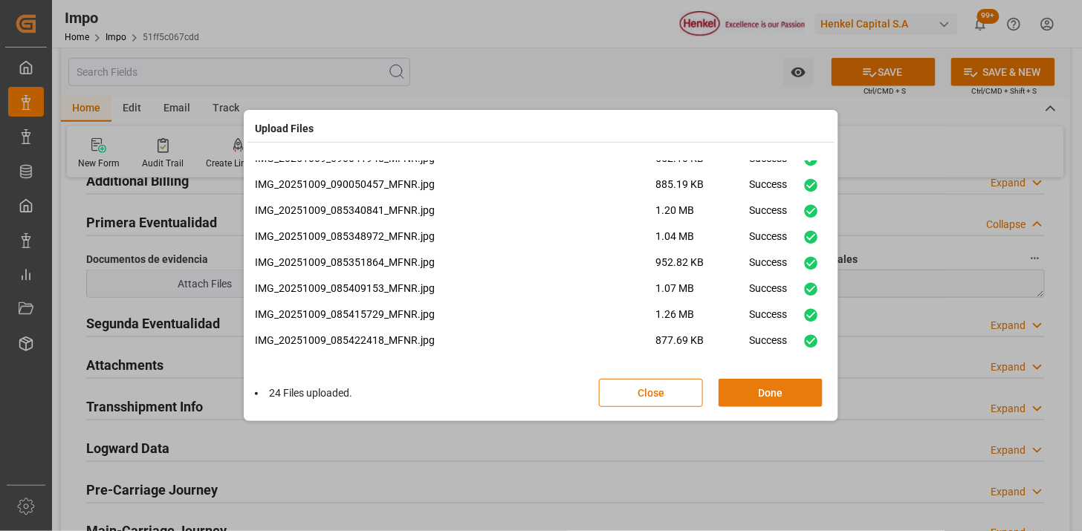
click at [798, 394] on button "Done" at bounding box center [770, 393] width 104 height 28
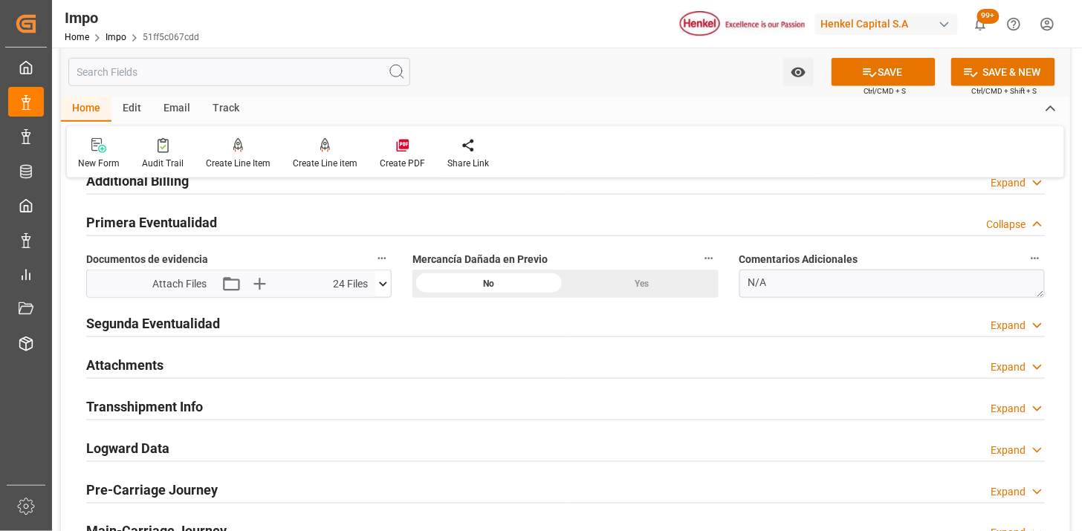
click at [285, 363] on div "Attachments Expand" at bounding box center [565, 364] width 958 height 28
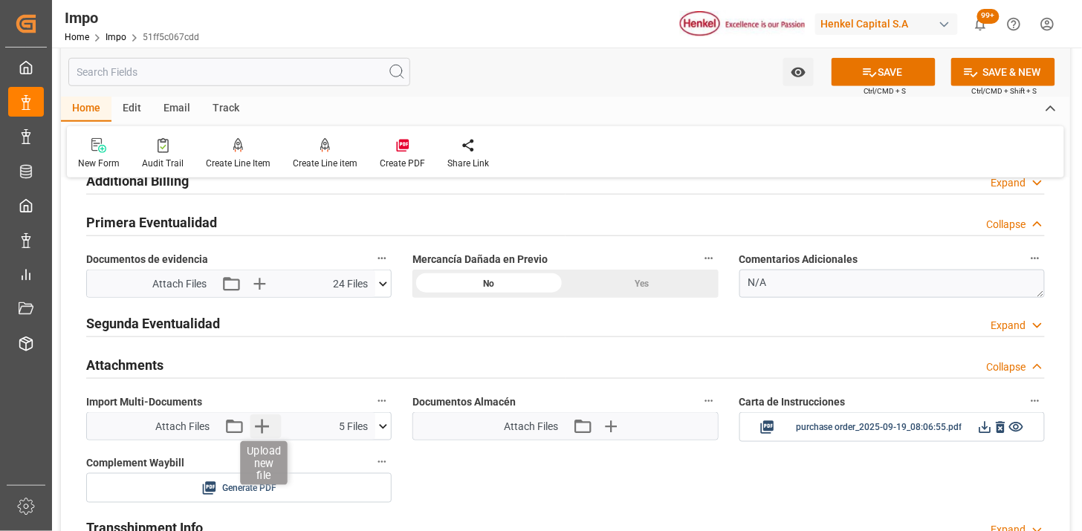
click at [266, 427] on icon "button" at bounding box center [262, 427] width 14 height 14
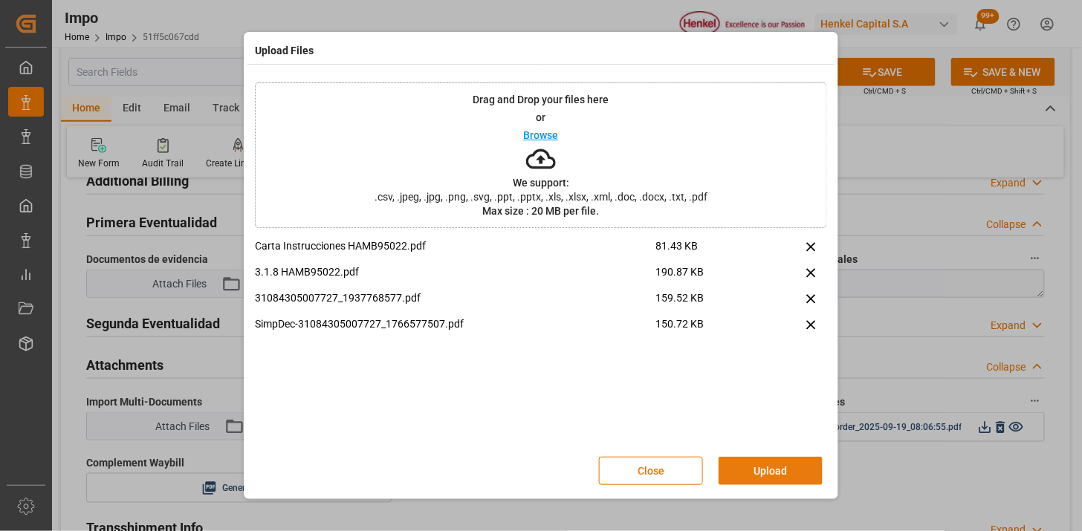
drag, startPoint x: 776, startPoint y: 471, endPoint x: 529, endPoint y: 347, distance: 276.1
click at [774, 469] on button "Upload" at bounding box center [770, 471] width 104 height 28
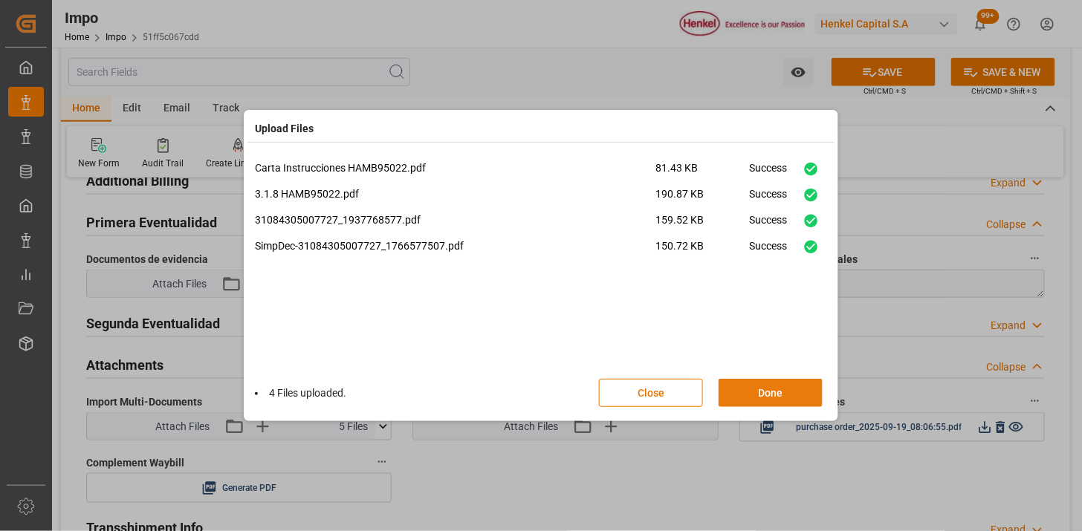
click at [761, 392] on button "Done" at bounding box center [770, 393] width 104 height 28
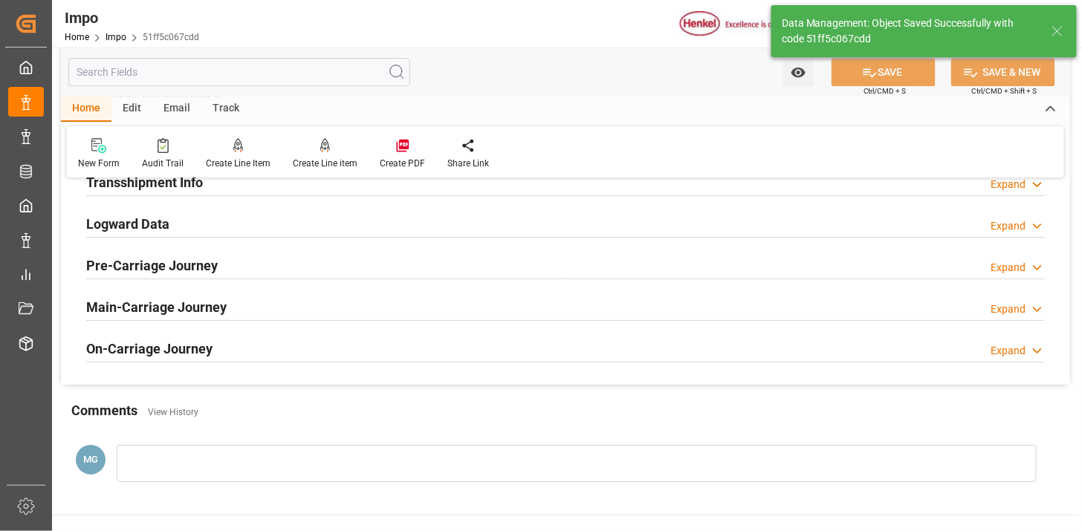
scroll to position [1311, 0]
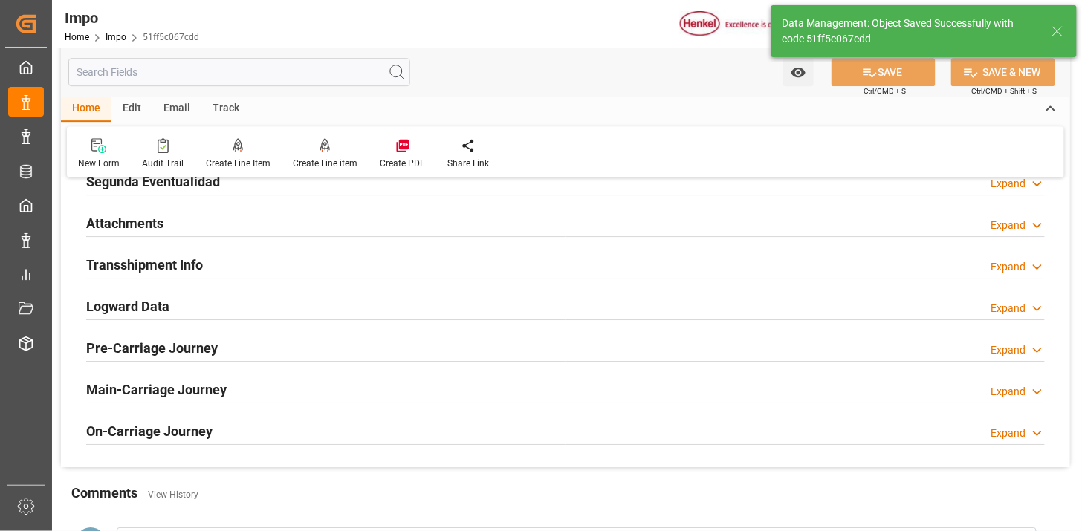
click at [243, 218] on div "Attachments Expand" at bounding box center [565, 222] width 958 height 28
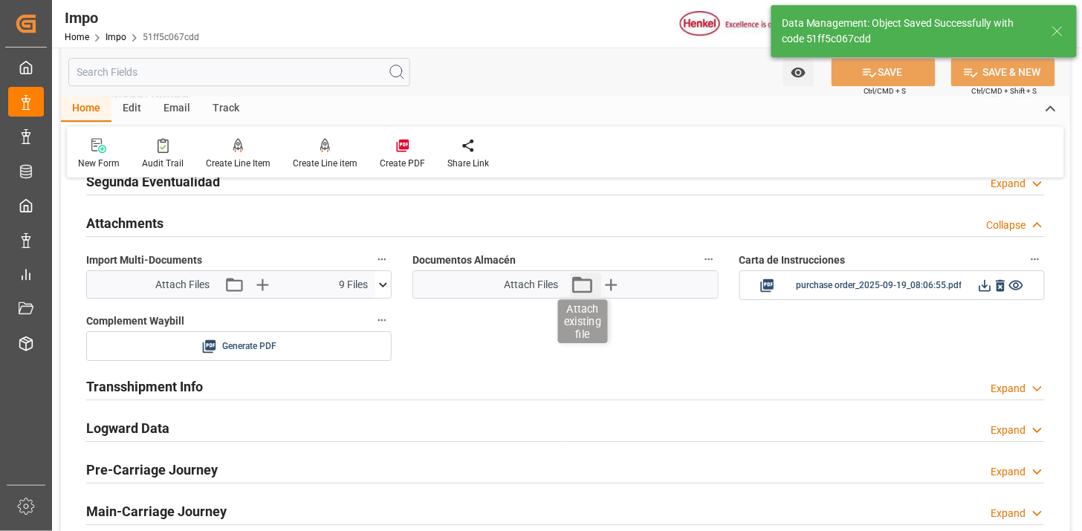
click at [585, 286] on icon "button" at bounding box center [582, 285] width 24 height 24
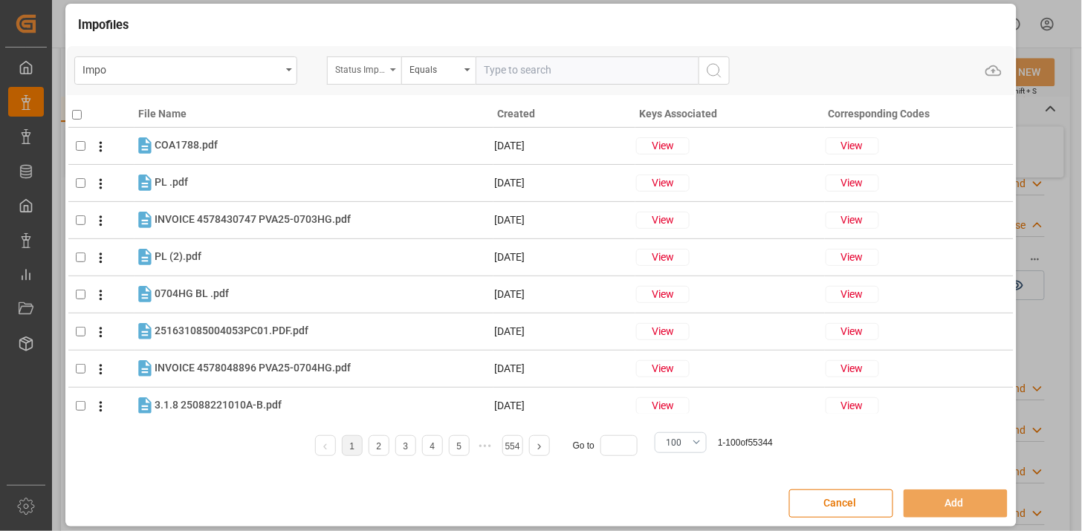
click at [379, 73] on div "Status Importación" at bounding box center [360, 67] width 51 height 17
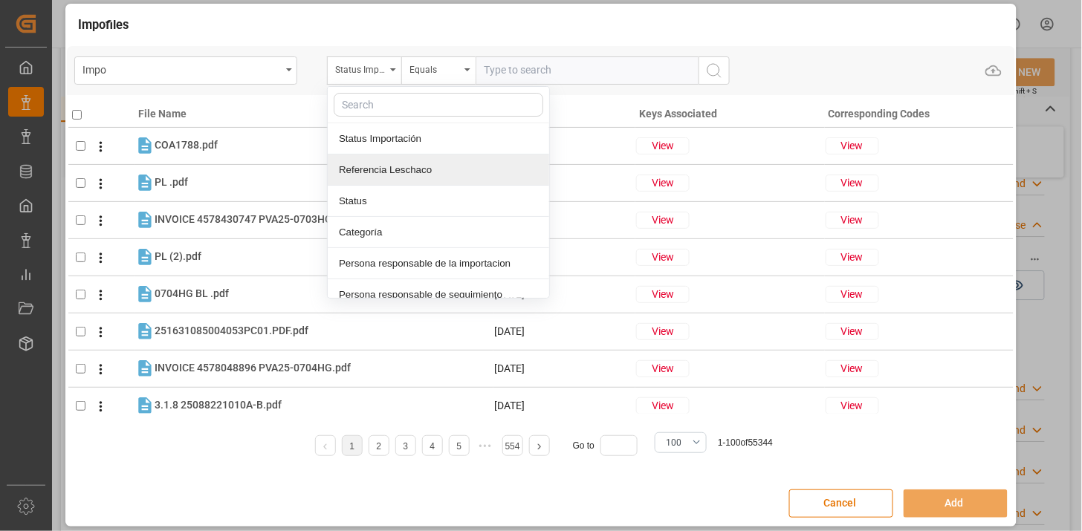
click at [400, 167] on div "Referencia Leschaco" at bounding box center [438, 170] width 221 height 31
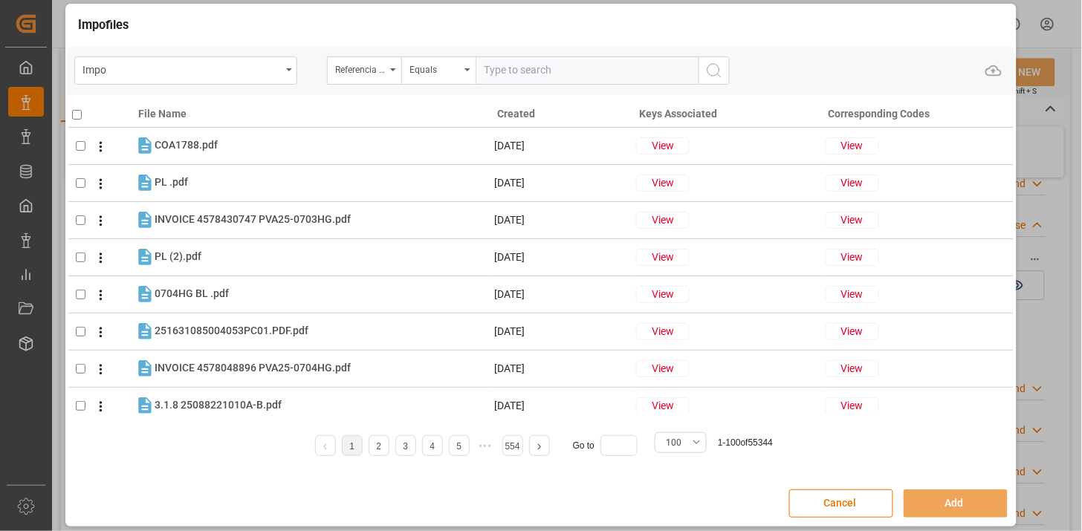
click at [513, 68] on input "text" at bounding box center [586, 70] width 223 height 28
paste input "251015080072"
type input "251015080072"
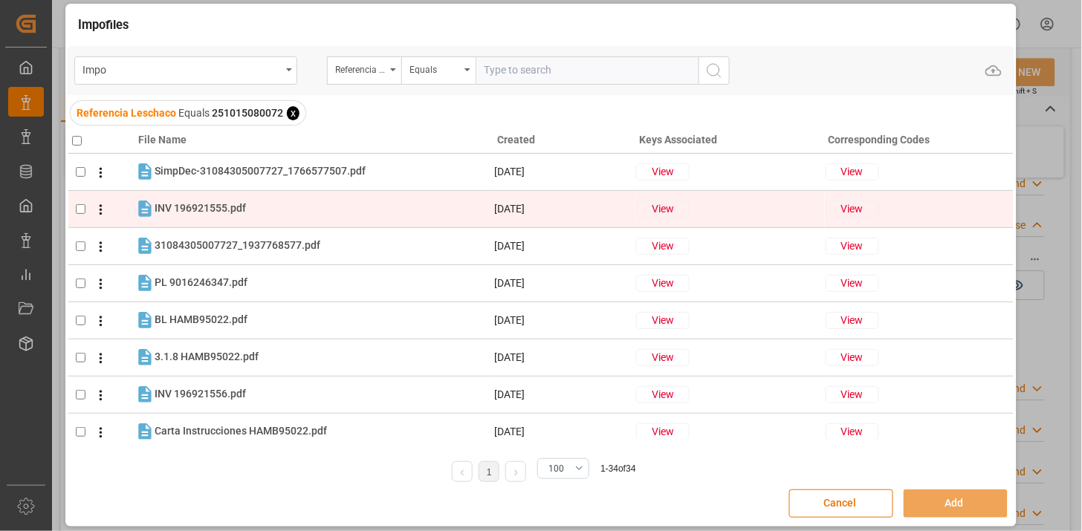
click at [265, 204] on div "INV 196921555.pdf INV 196921555.pdf" at bounding box center [324, 208] width 338 height 19
checkbox input "true"
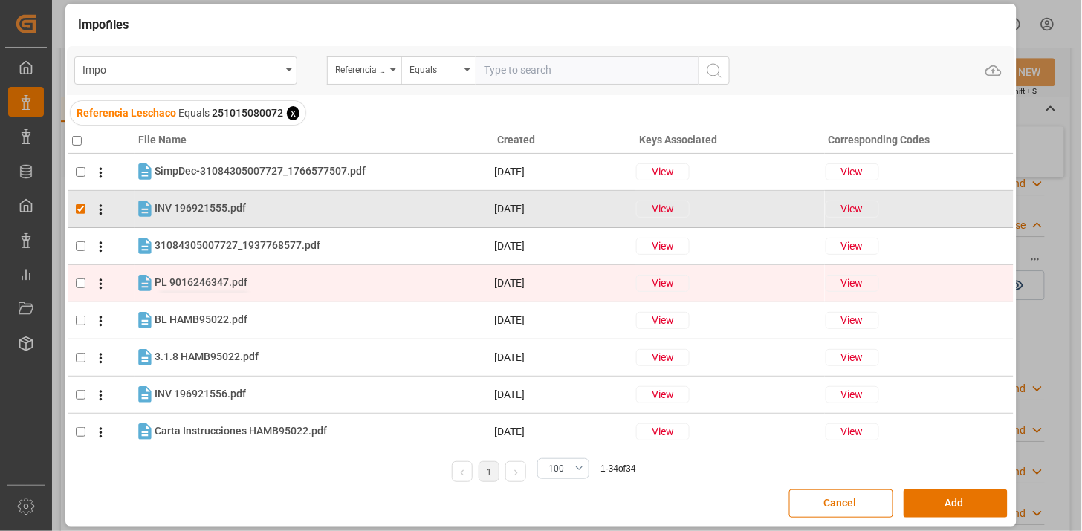
click at [238, 282] on span "PL 9016246347.pdf" at bounding box center [201, 282] width 93 height 12
checkbox input "true"
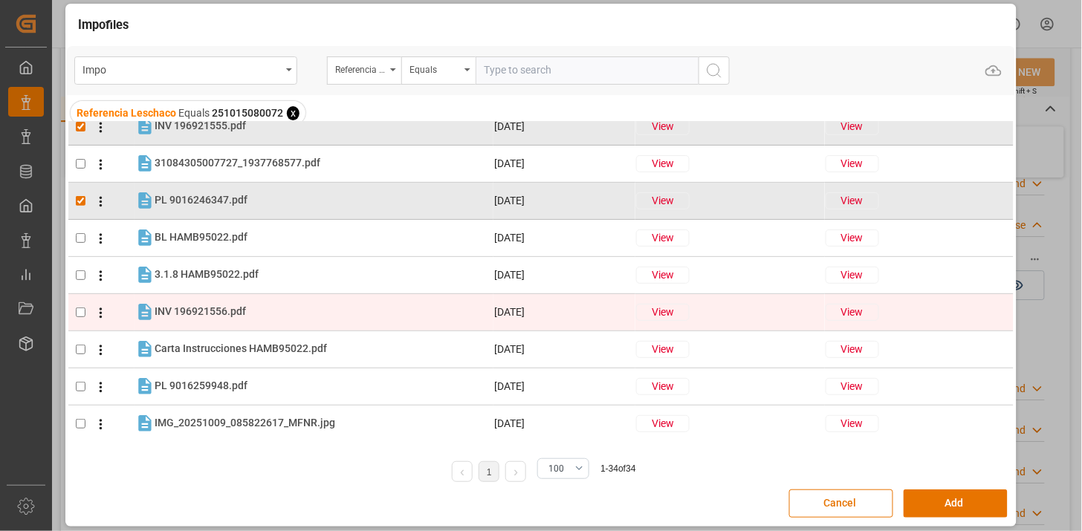
click at [322, 313] on div "INV 196921556.pdf INV 196921556.pdf" at bounding box center [324, 311] width 338 height 19
checkbox input "true"
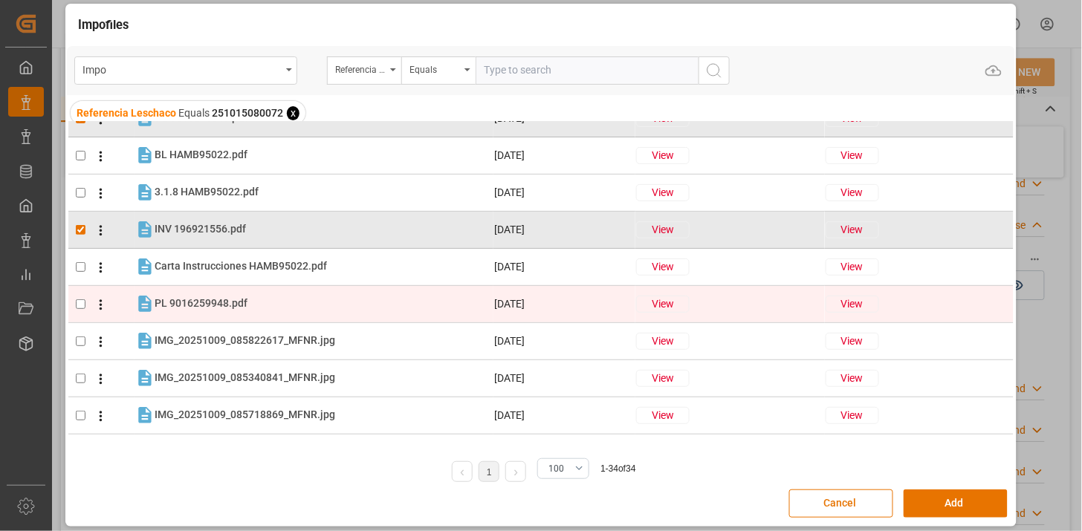
click at [318, 301] on div "PL 9016259948.pdf PL 9016259948.pdf" at bounding box center [324, 303] width 338 height 19
checkbox input "true"
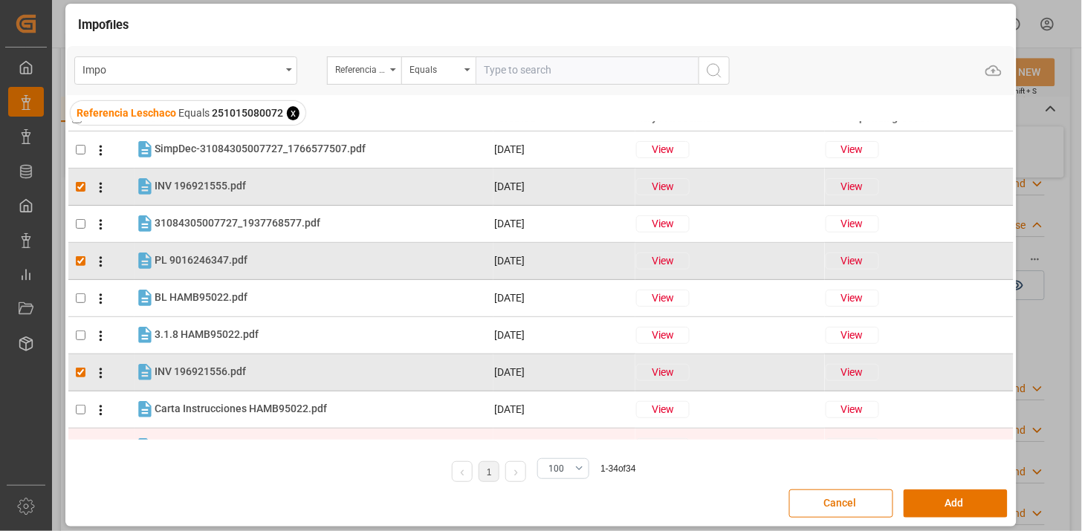
scroll to position [0, 0]
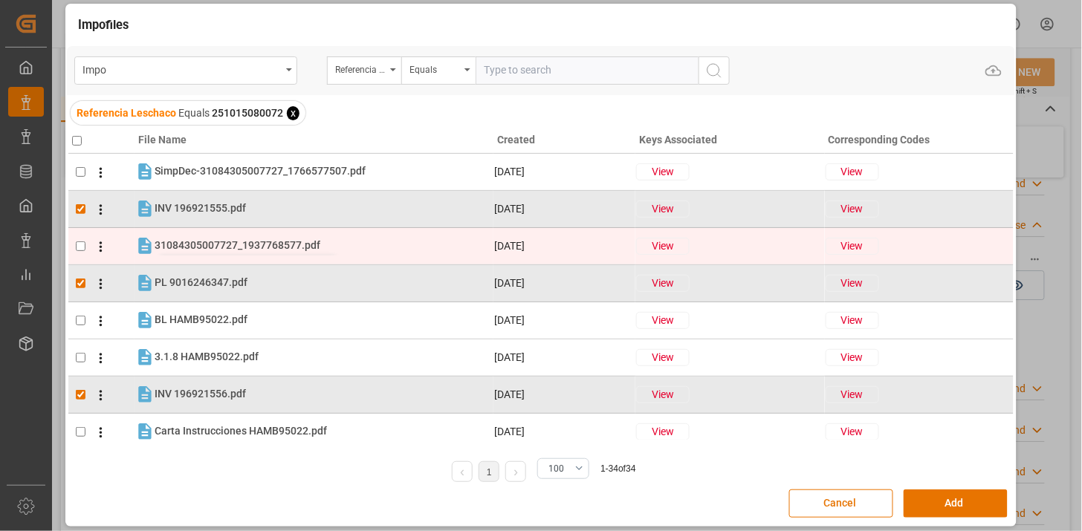
click at [266, 248] on span "31084305007727_1937768577.pdf" at bounding box center [238, 245] width 166 height 12
checkbox input "true"
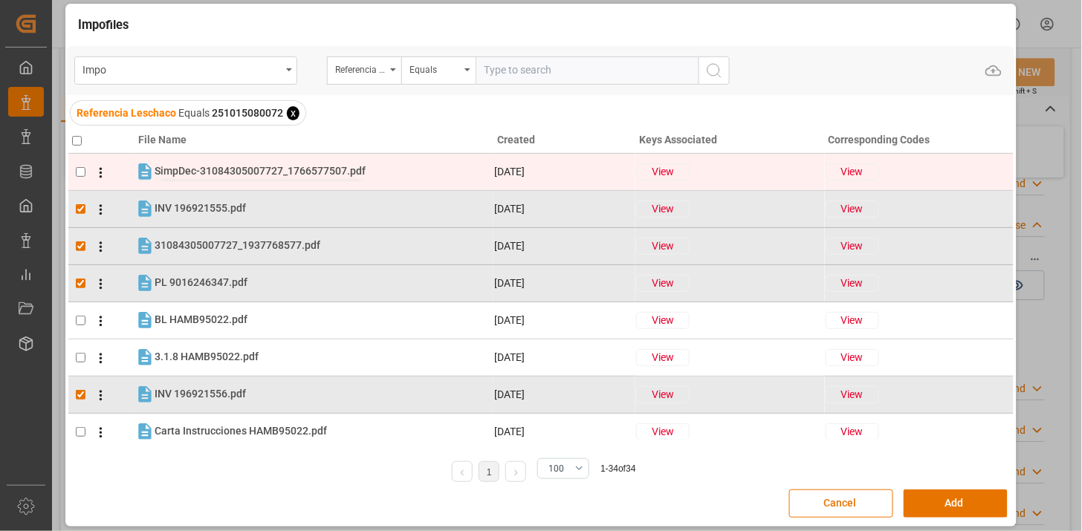
click at [278, 172] on span "SimpDec-31084305007727_1766577507.pdf" at bounding box center [260, 171] width 211 height 12
checkbox input "true"
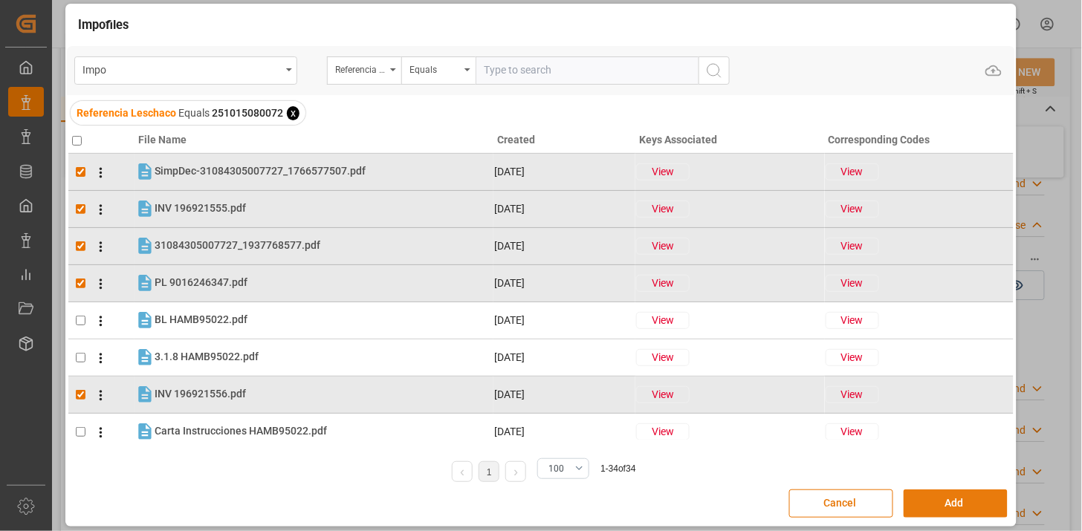
click at [932, 513] on button "Add" at bounding box center [955, 504] width 104 height 28
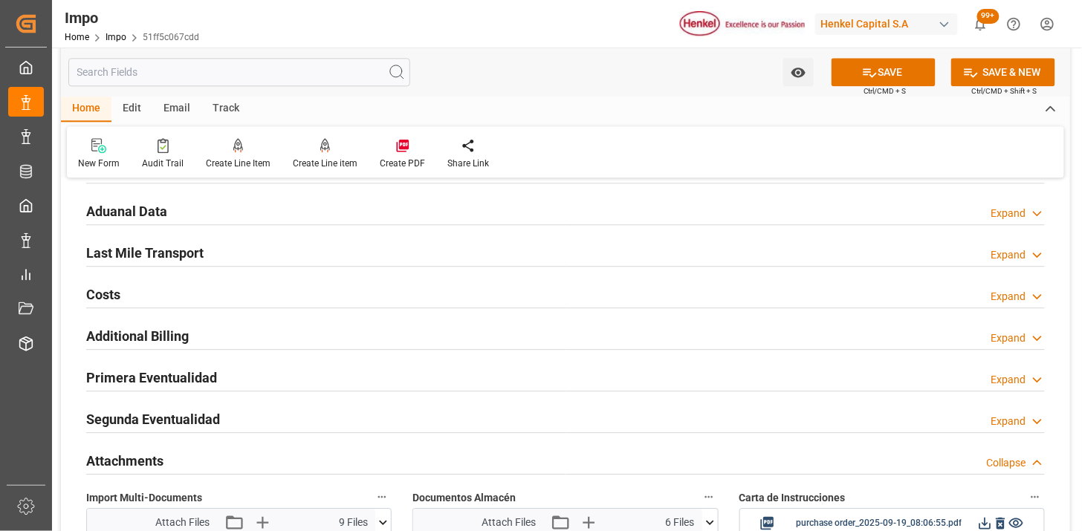
scroll to position [1063, 0]
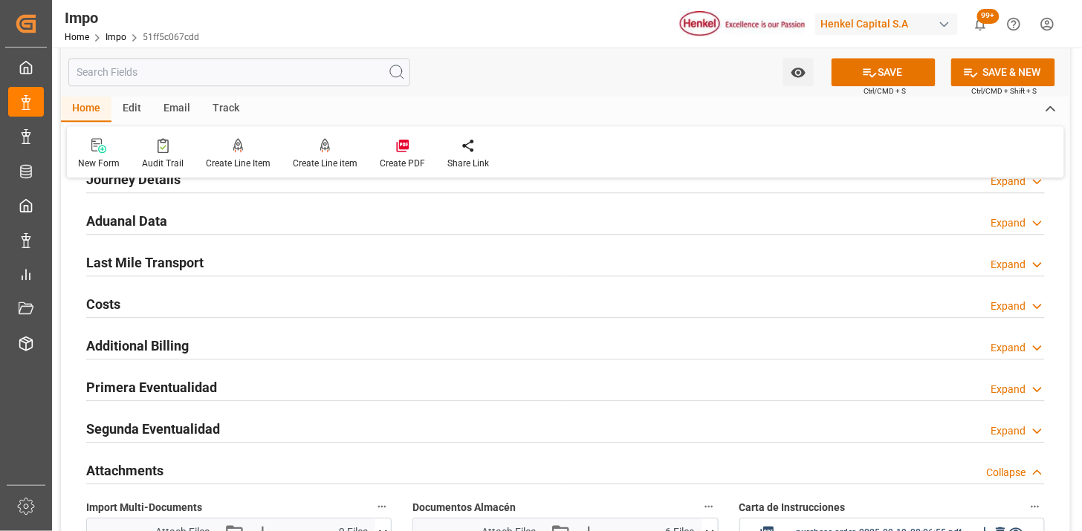
click at [300, 228] on div "Aduanal Data Expand" at bounding box center [565, 220] width 958 height 28
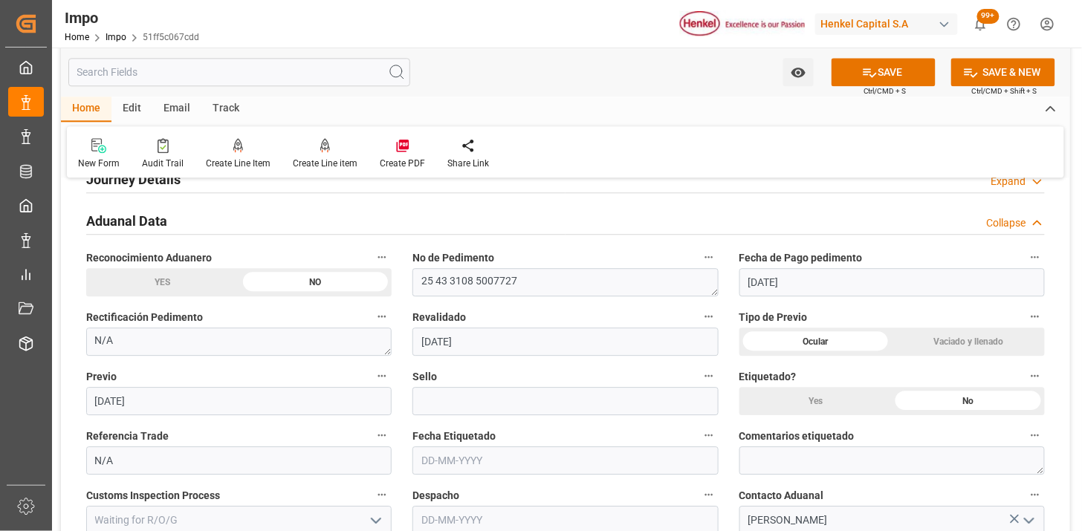
click at [300, 228] on div "Aduanal Data Collapse" at bounding box center [565, 220] width 958 height 28
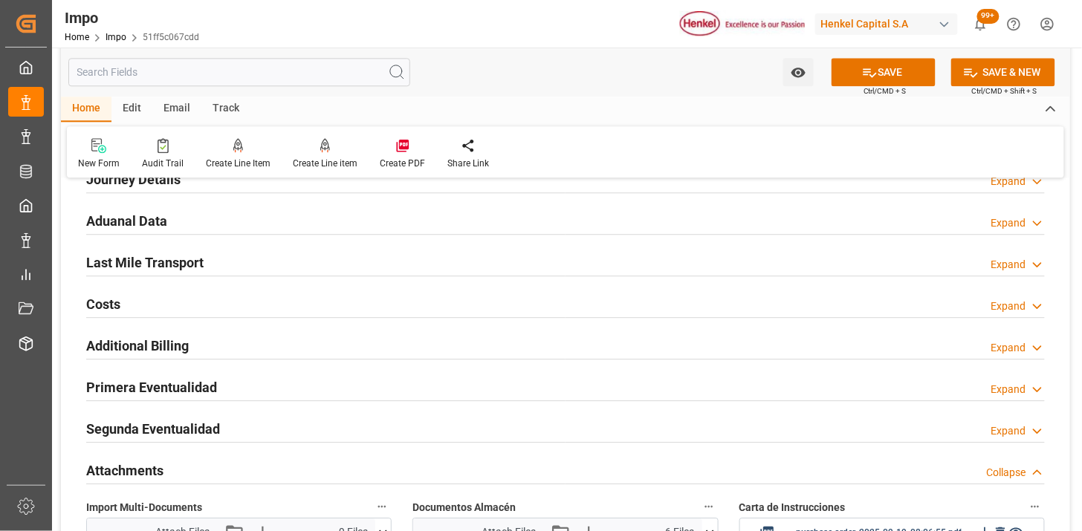
click at [307, 186] on div "Journey Details Expand" at bounding box center [565, 178] width 958 height 28
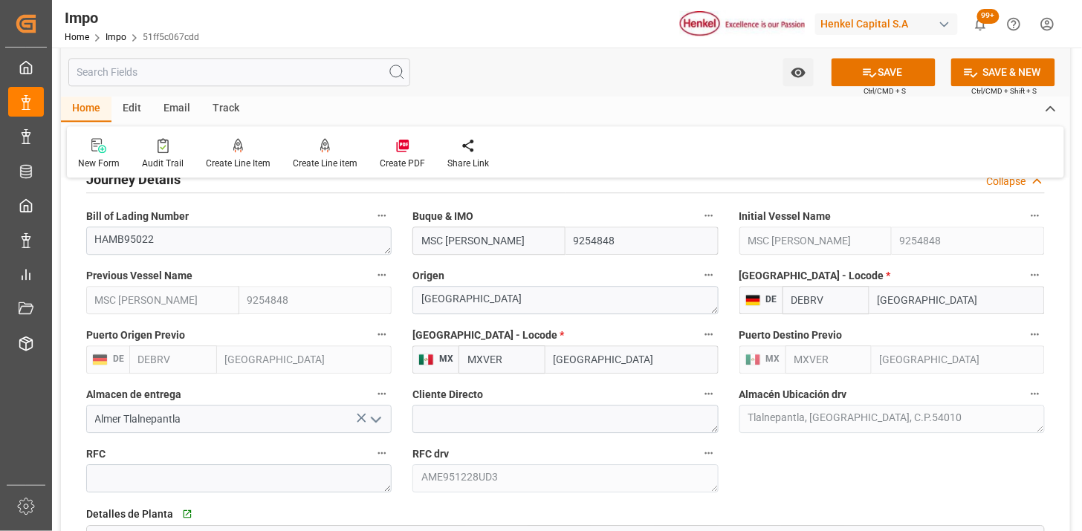
drag, startPoint x: 216, startPoint y: 181, endPoint x: 218, endPoint y: 201, distance: 20.2
click at [216, 181] on div "Journey Details Collapse" at bounding box center [565, 178] width 958 height 28
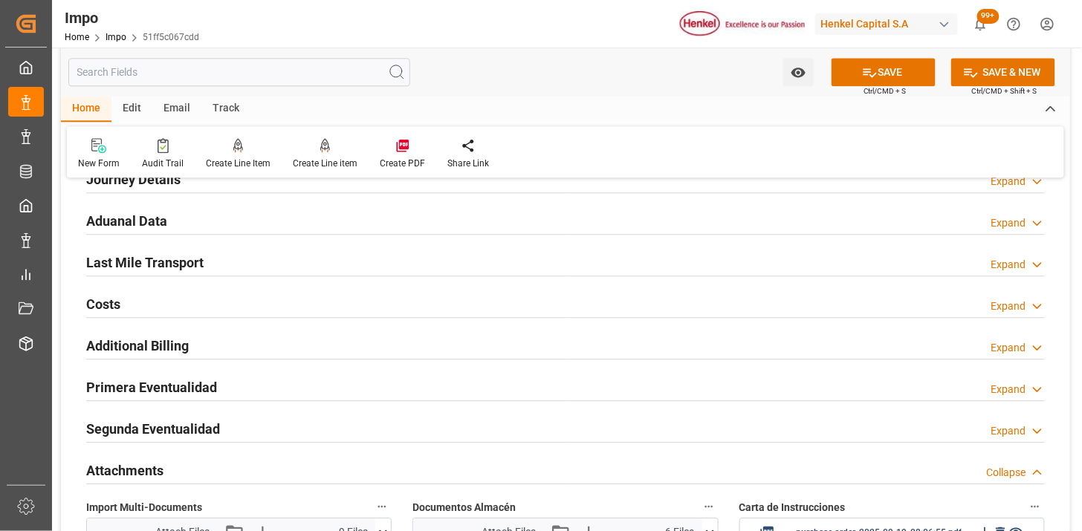
click at [214, 259] on div "Last Mile Transport Expand" at bounding box center [565, 261] width 958 height 28
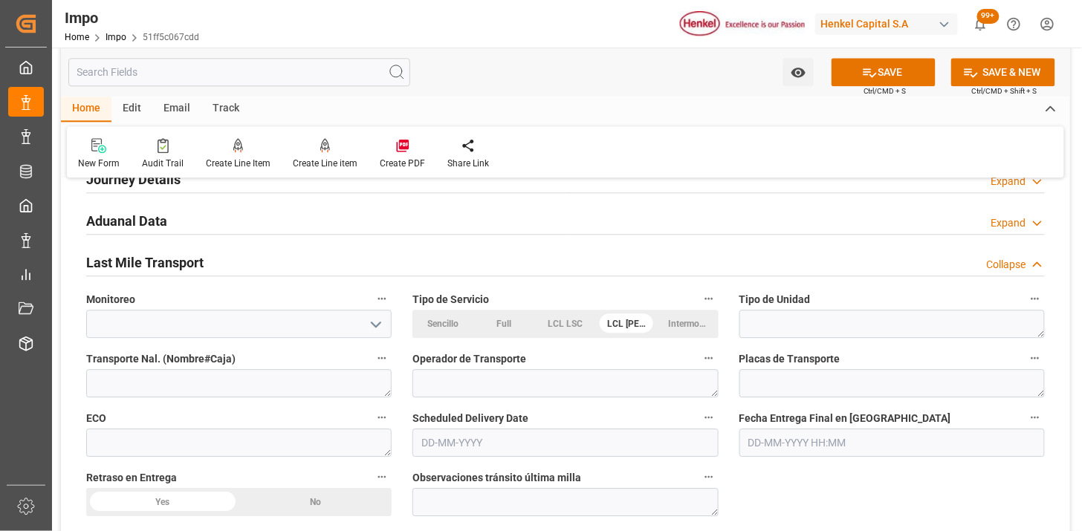
scroll to position [1146, 0]
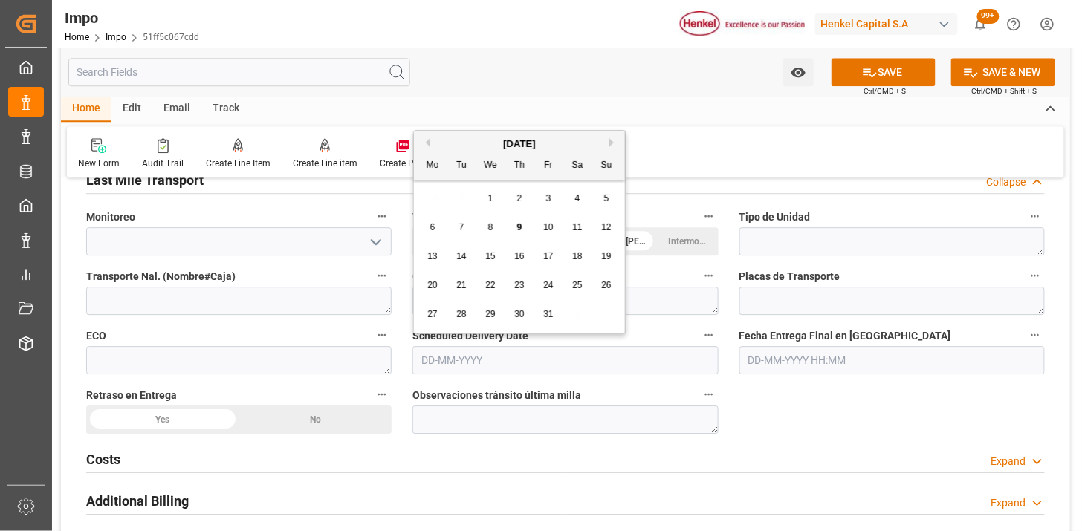
click at [464, 360] on input "text" at bounding box center [564, 360] width 305 height 28
type input "14-10-2025"
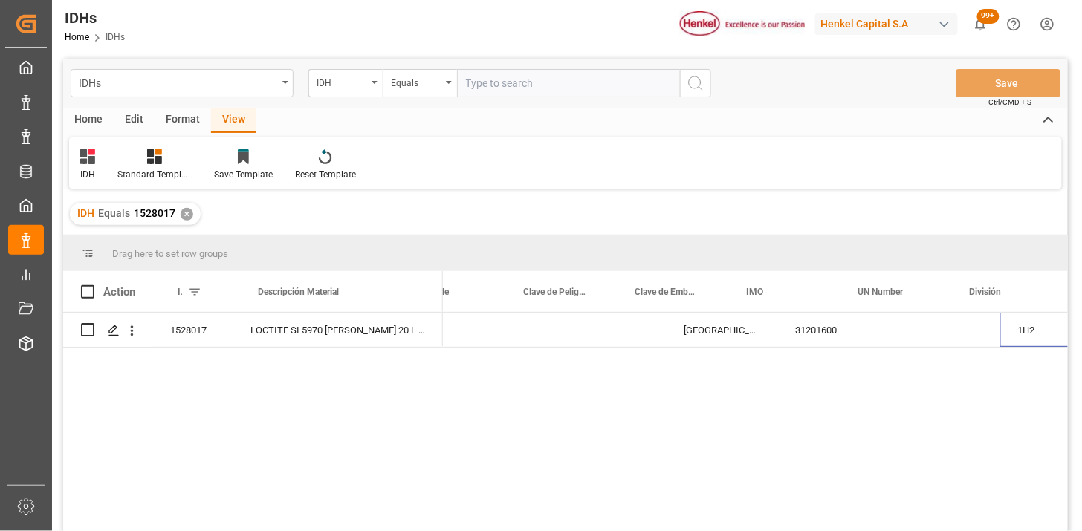
scroll to position [0, 377]
click at [505, 91] on input "text" at bounding box center [568, 83] width 223 height 28
paste input "1288203"
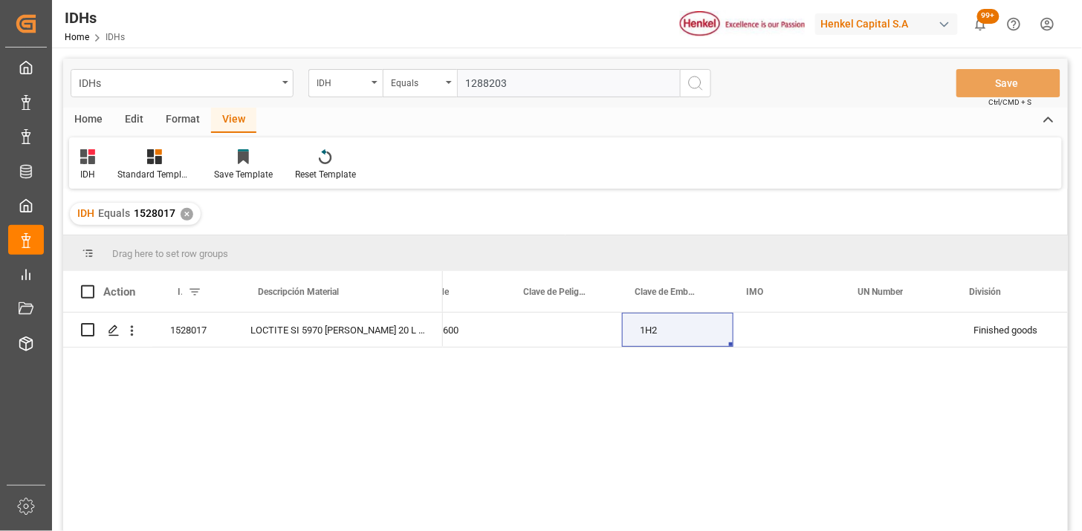
type input "1288203"
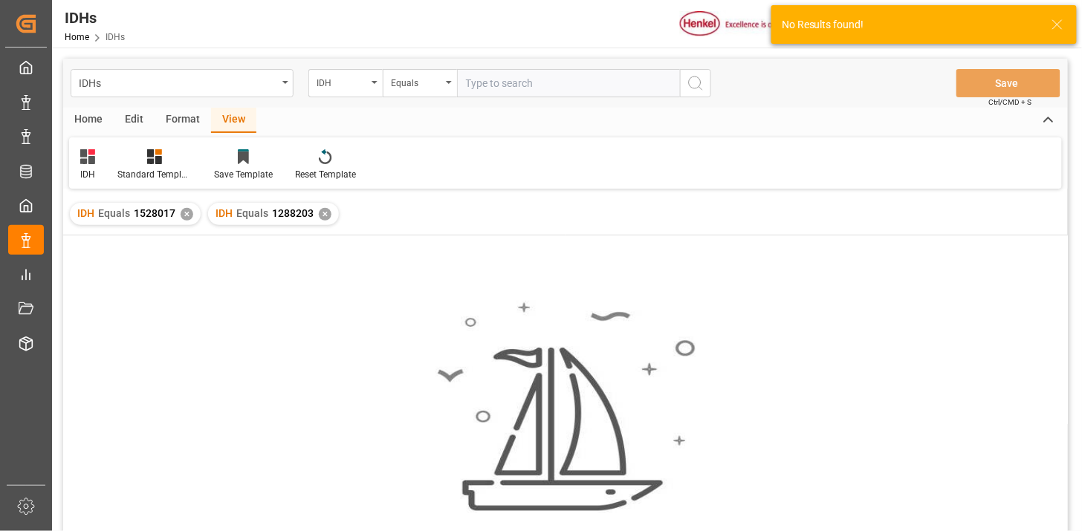
click at [184, 216] on div "✕" at bounding box center [187, 214] width 13 height 13
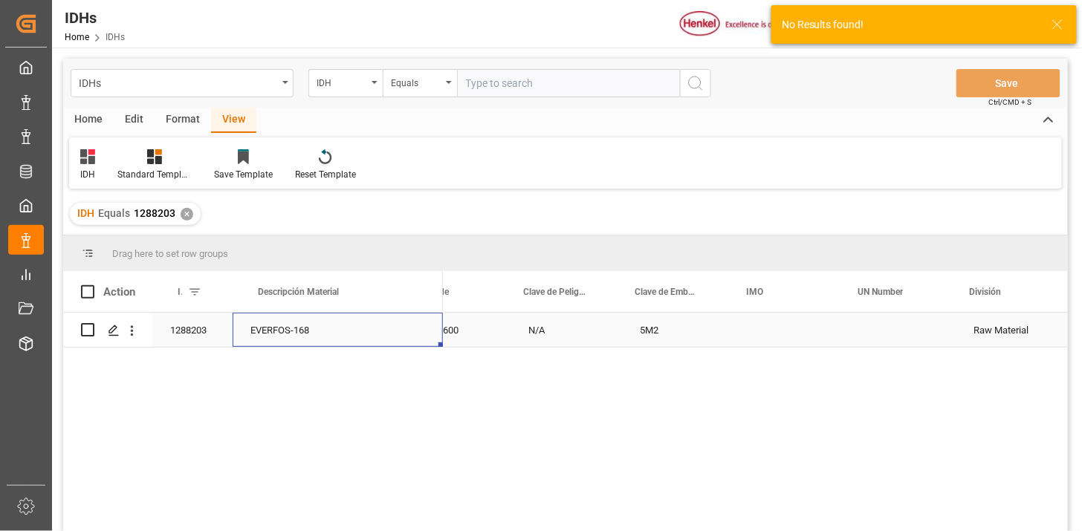
click at [307, 336] on div "EVERFOS-168" at bounding box center [338, 330] width 210 height 34
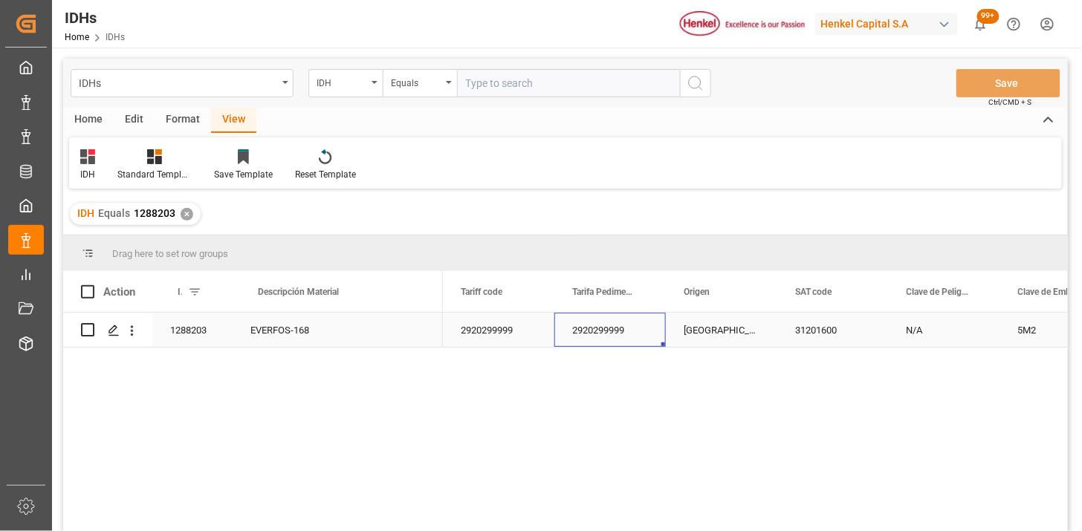
click at [634, 331] on div "2920299999" at bounding box center [609, 330] width 111 height 34
click at [635, 331] on div "2920299999" at bounding box center [609, 330] width 111 height 34
click at [640, 331] on input "2920299999" at bounding box center [610, 340] width 88 height 30
type input "2920299901"
click at [354, 86] on div "IDH" at bounding box center [341, 81] width 51 height 17
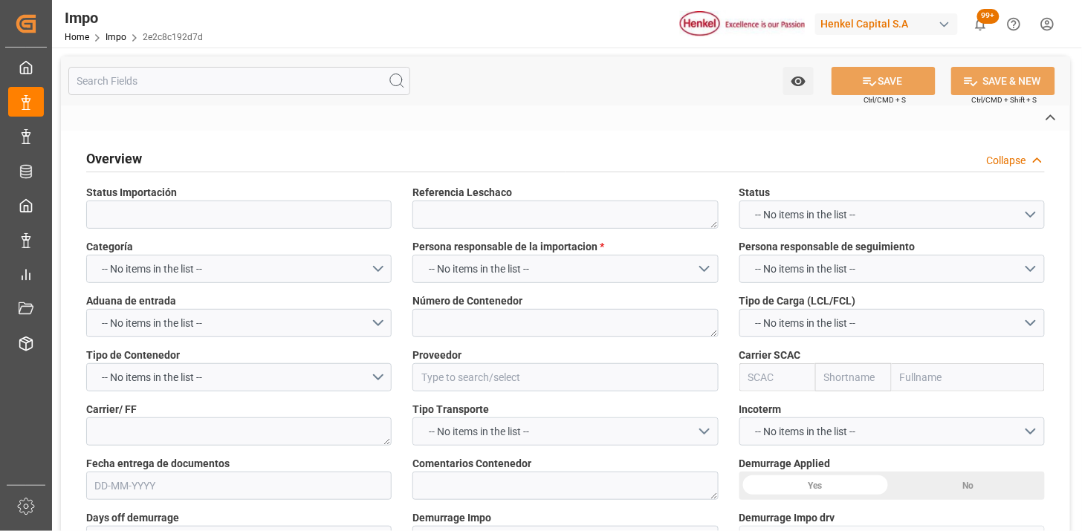
type textarea "251006900150"
type textarea "TIIU5153985"
type input "EVERSPRING CORPORATION"
type input "EGLV"
type textarea "EVERGREEN"
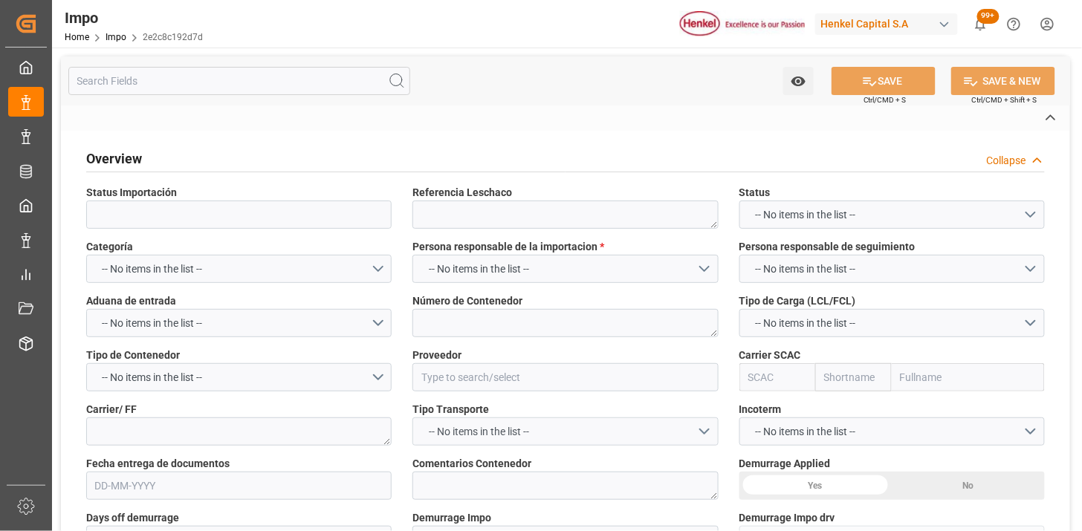
type textarea "AA SUGIERE OTRO [PERSON_NAME]"
type input "AA"
type textarea "AA"
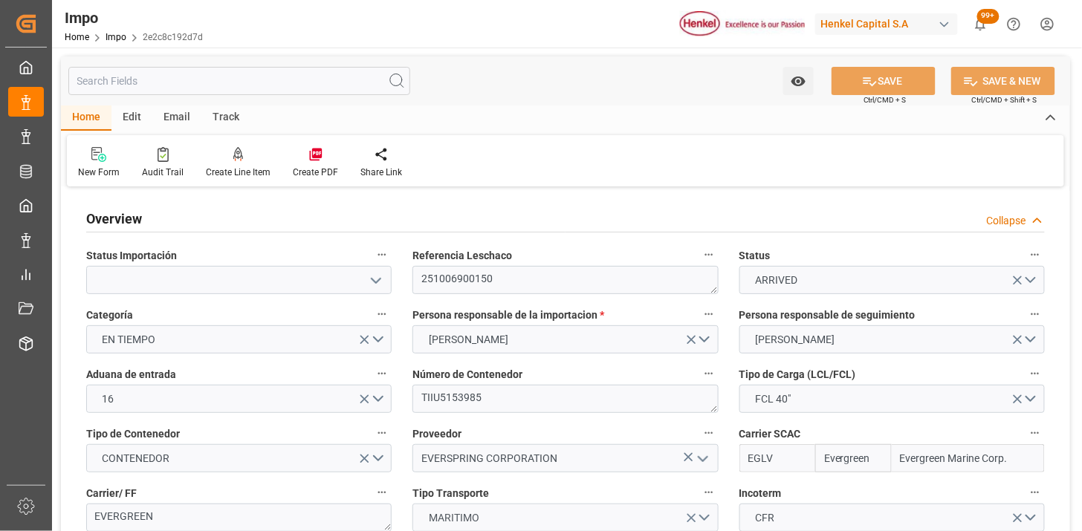
type input "Evergreen"
type input "Evergreen Marine Corp."
type input "4"
type input "55"
type input "40"
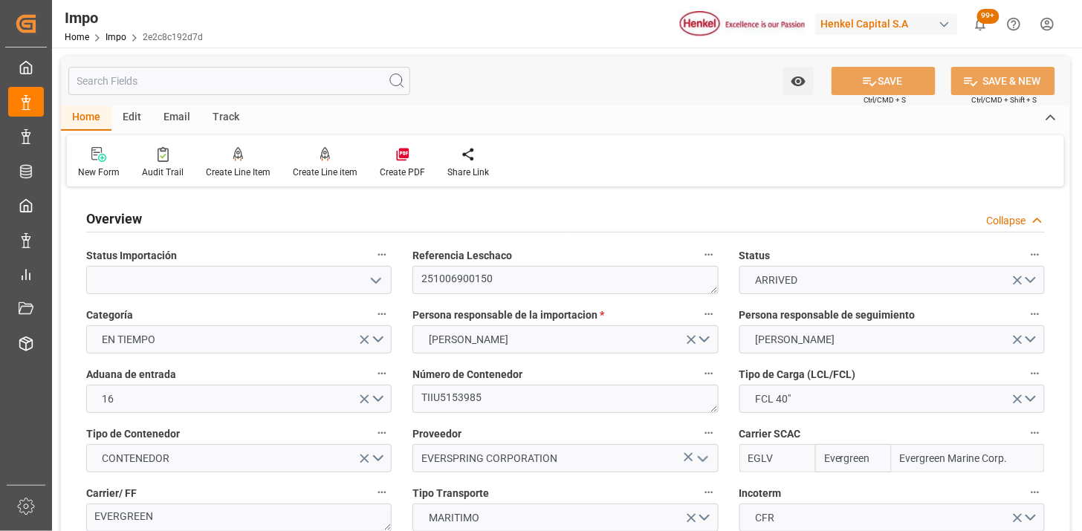
type input "10-09-2025"
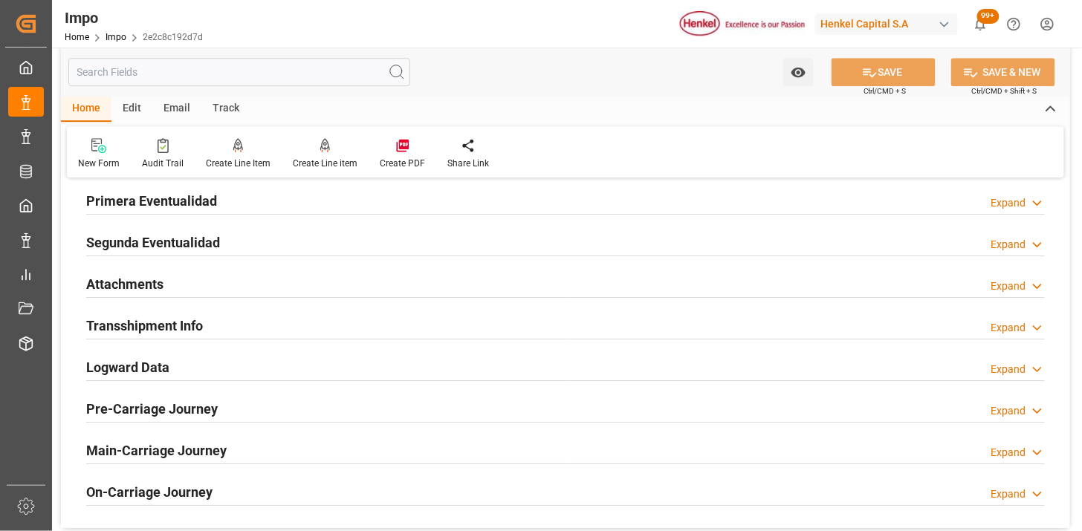
scroll to position [1320, 0]
click at [173, 290] on div "Attachments Expand" at bounding box center [565, 282] width 958 height 28
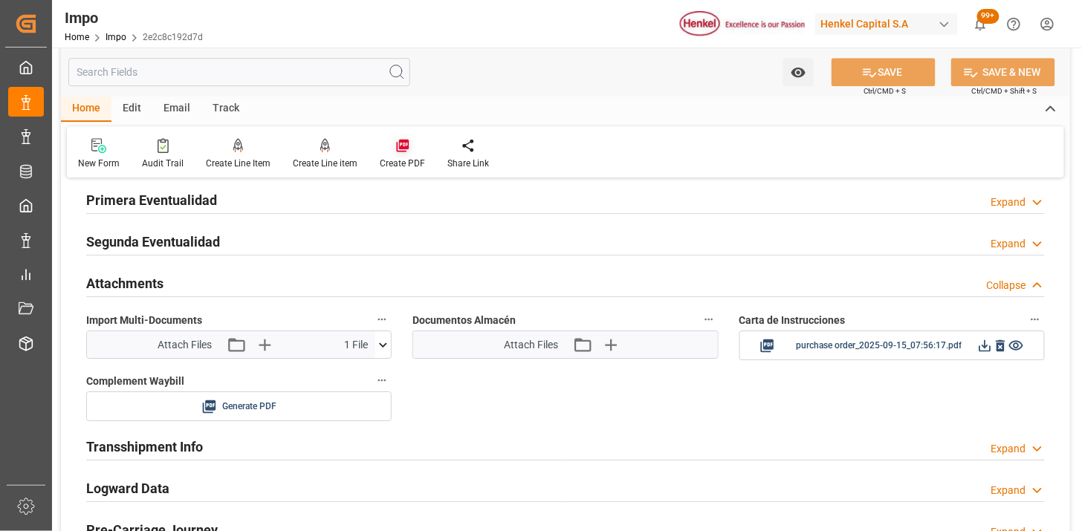
click at [404, 149] on icon at bounding box center [402, 146] width 13 height 13
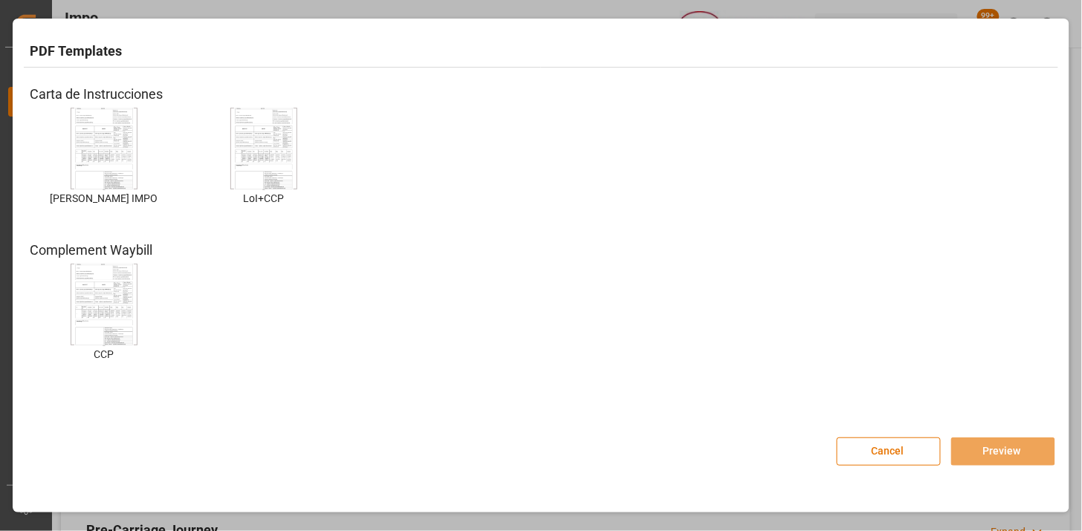
click at [100, 172] on img at bounding box center [103, 149] width 59 height 84
click at [107, 165] on img at bounding box center [103, 149] width 59 height 84
click at [108, 162] on img at bounding box center [103, 149] width 59 height 84
click at [996, 453] on button "Preview" at bounding box center [1003, 452] width 104 height 28
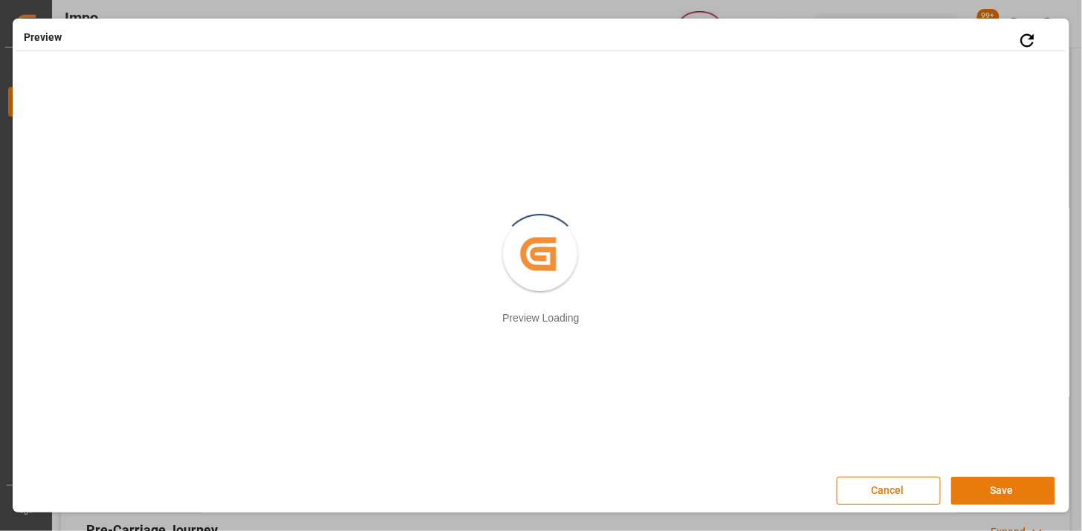
click at [1010, 486] on button "Save" at bounding box center [1003, 491] width 104 height 28
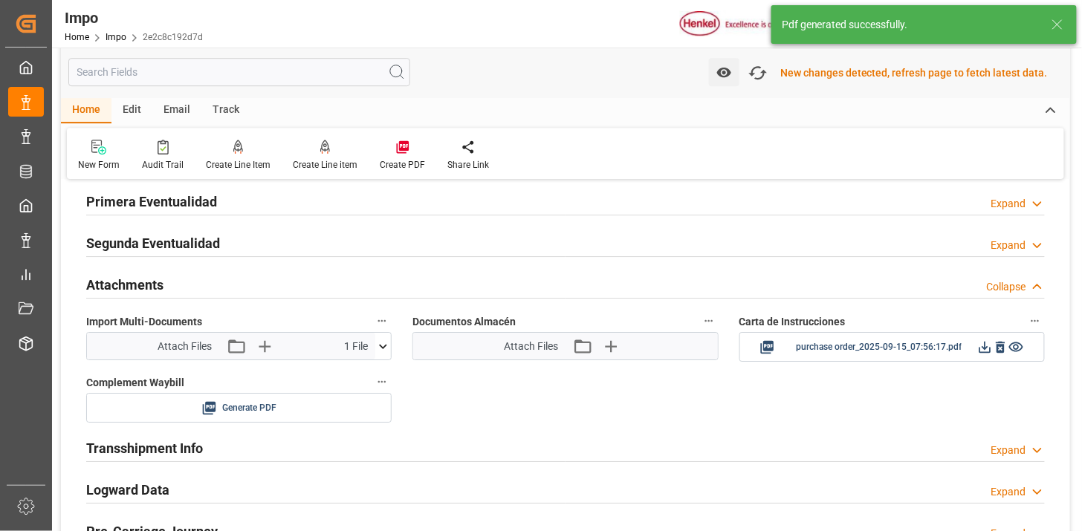
scroll to position [1321, 0]
click at [979, 345] on icon at bounding box center [985, 347] width 16 height 16
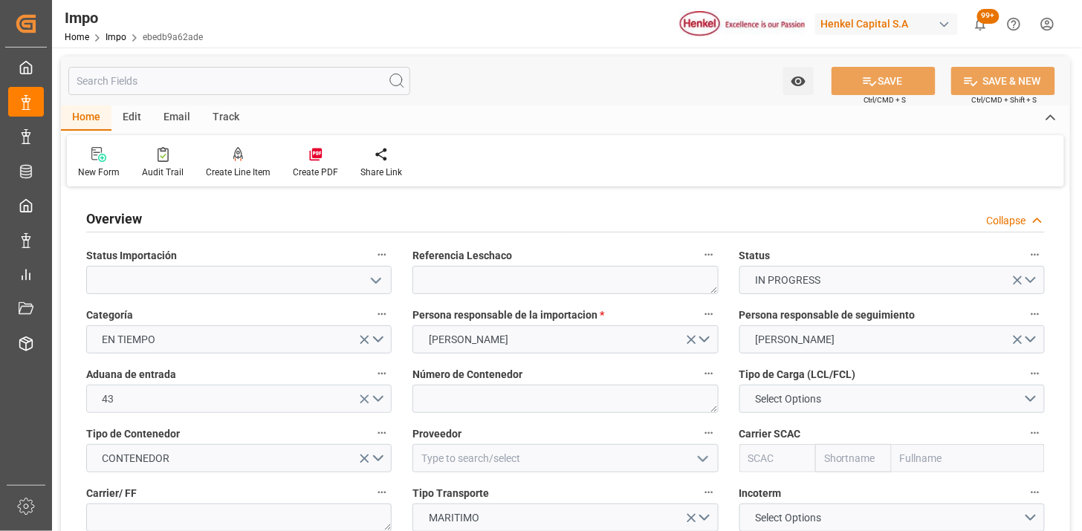
type input "[DATE]"
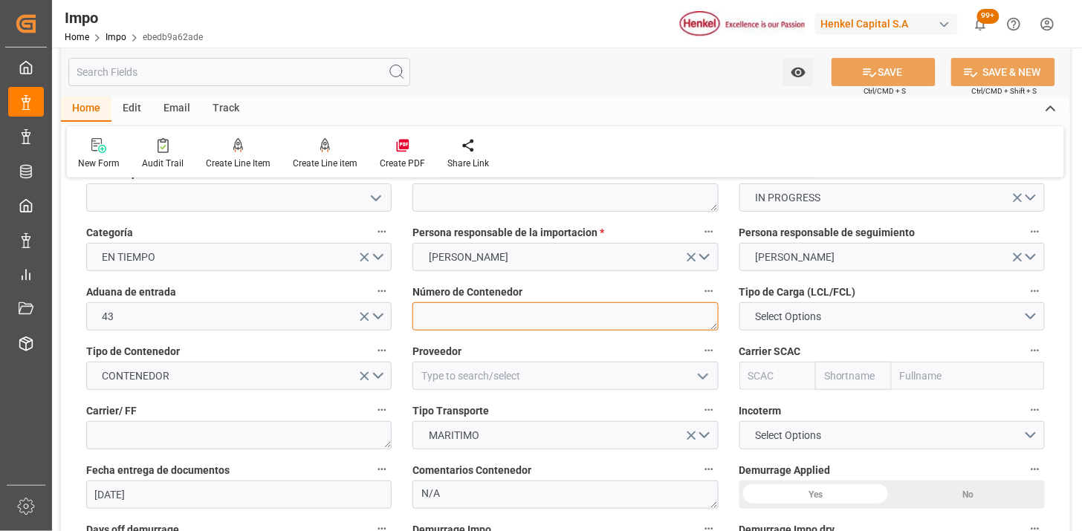
click at [473, 318] on textarea at bounding box center [564, 316] width 305 height 28
paste textarea "MRKU0926715"
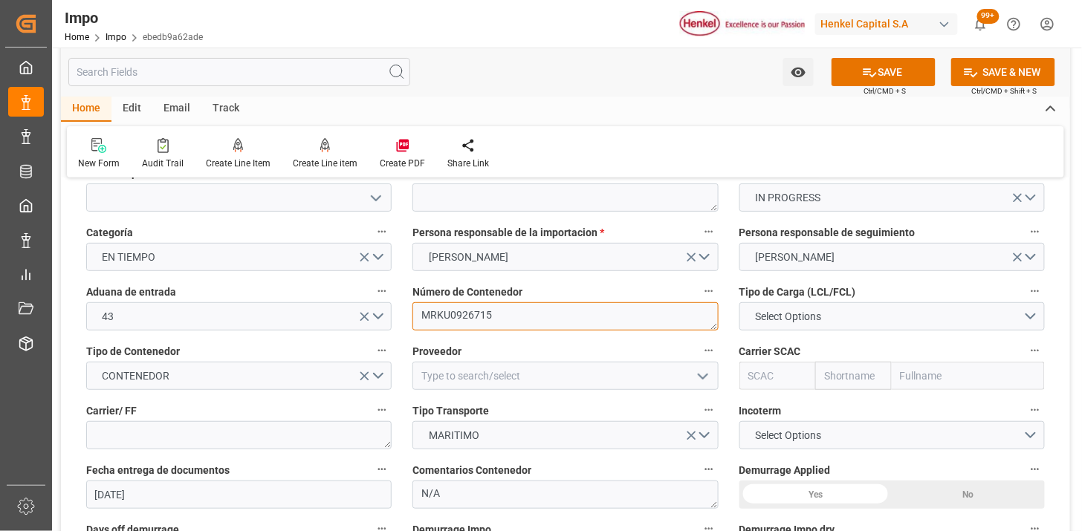
type textarea "MRKU0926715"
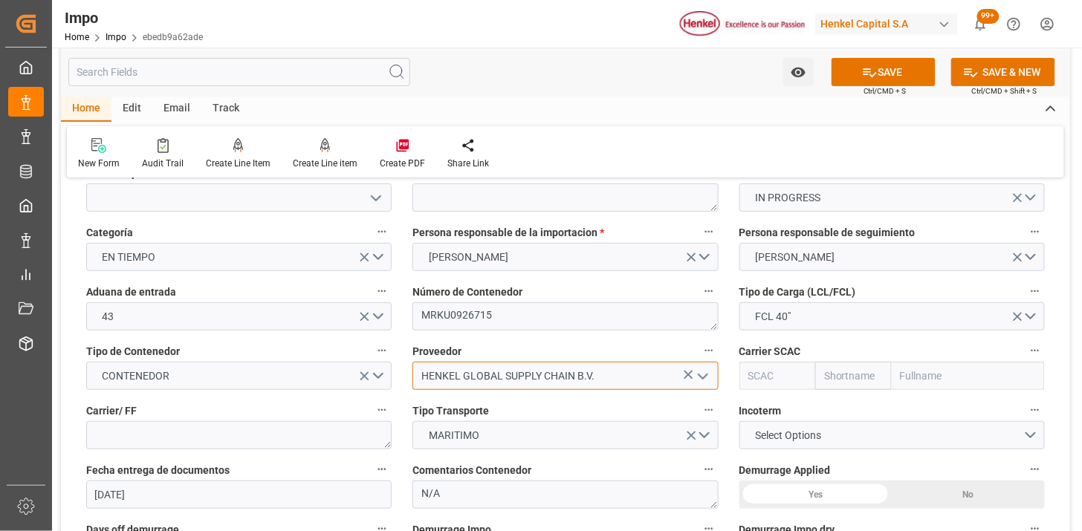
type input "HENKEL GLOBAL SUPPLY CHAIN B.V."
type input "MAEU"
type input "Maersk"
type input "Maersk Line AS"
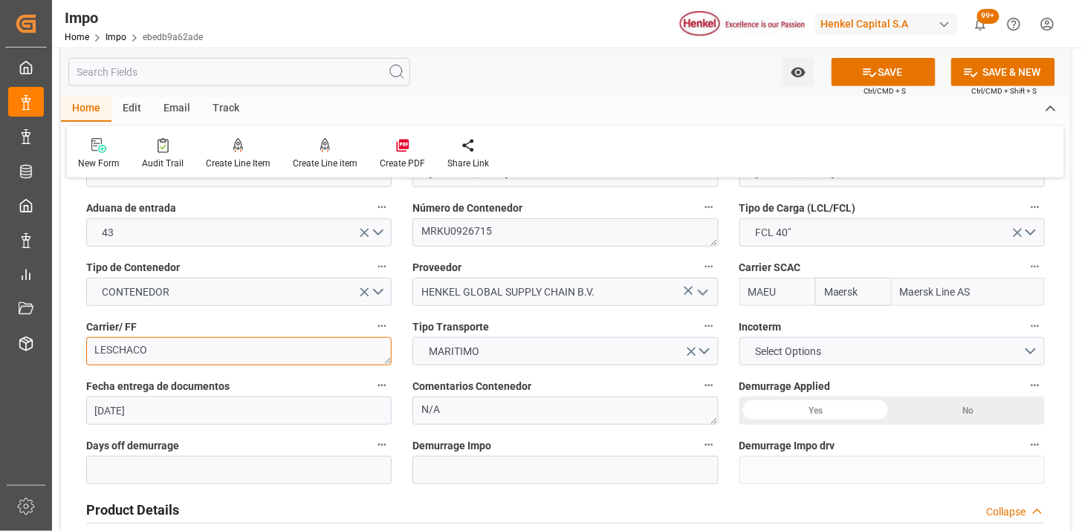
scroll to position [247, 0]
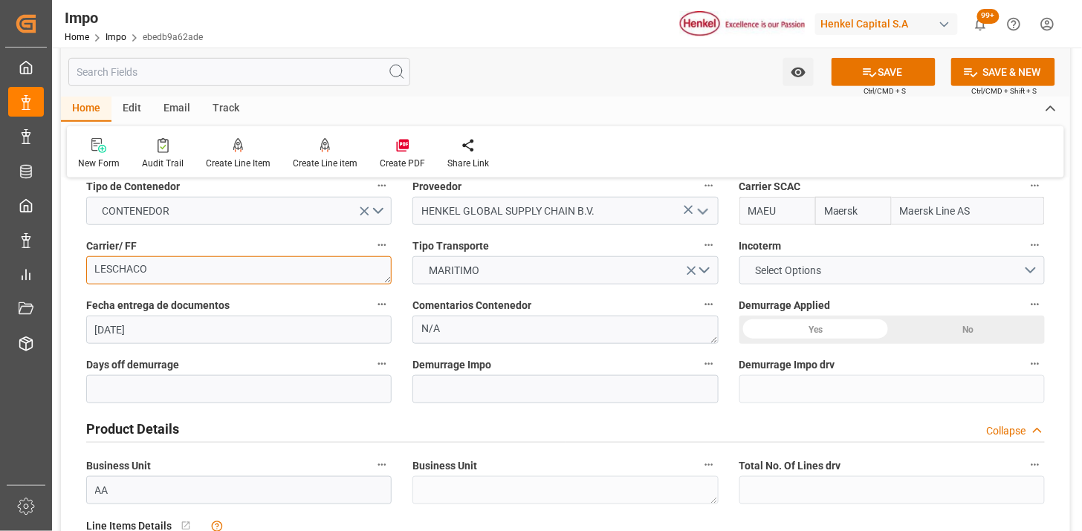
type textarea "LESCHACO"
click at [770, 268] on span "Select Options" at bounding box center [787, 271] width 81 height 16
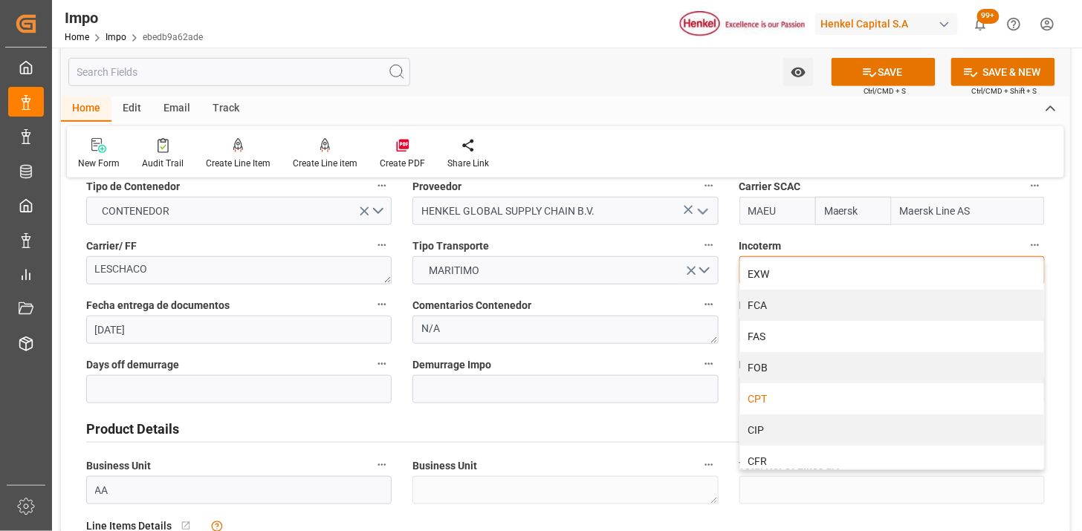
click at [804, 394] on div "CPT" at bounding box center [892, 398] width 304 height 31
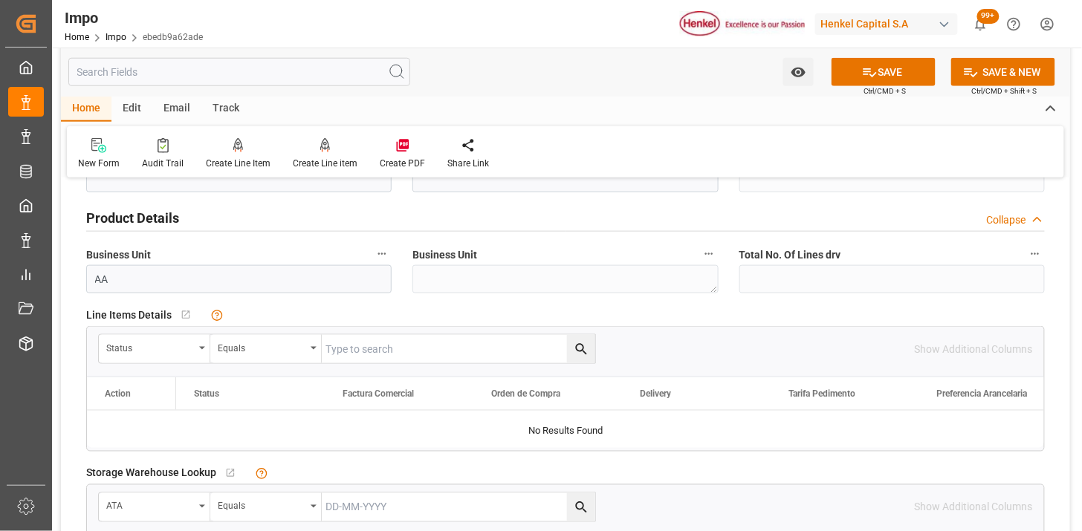
scroll to position [495, 0]
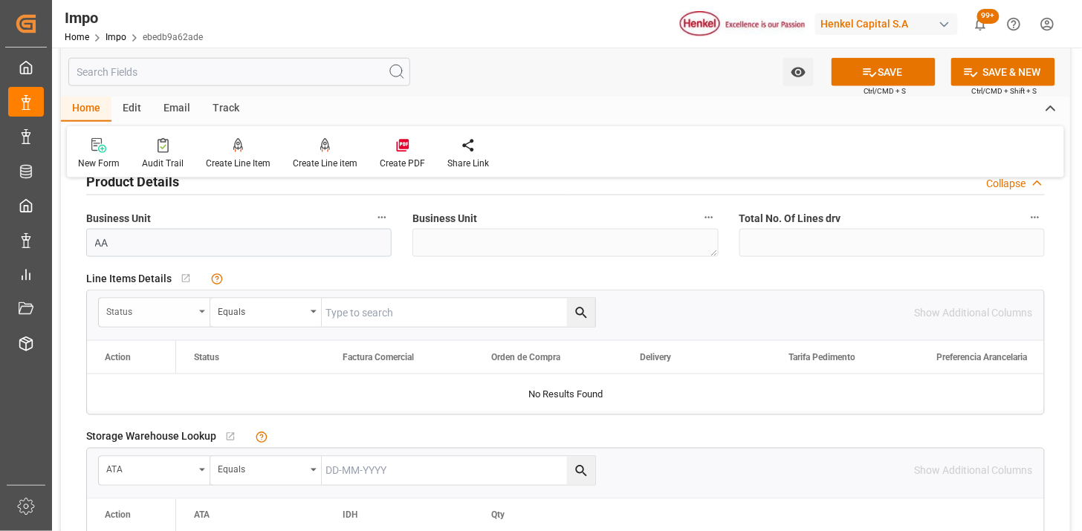
click at [156, 312] on div "Status" at bounding box center [150, 310] width 88 height 17
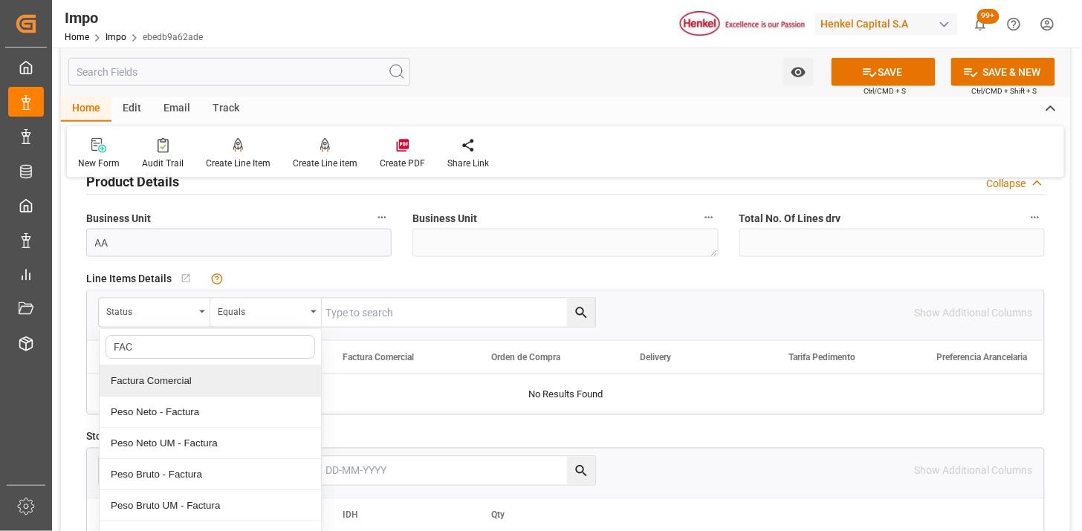
drag, startPoint x: 160, startPoint y: 376, endPoint x: 247, endPoint y: 350, distance: 91.4
click at [169, 374] on div "Factura Comercial" at bounding box center [210, 381] width 221 height 31
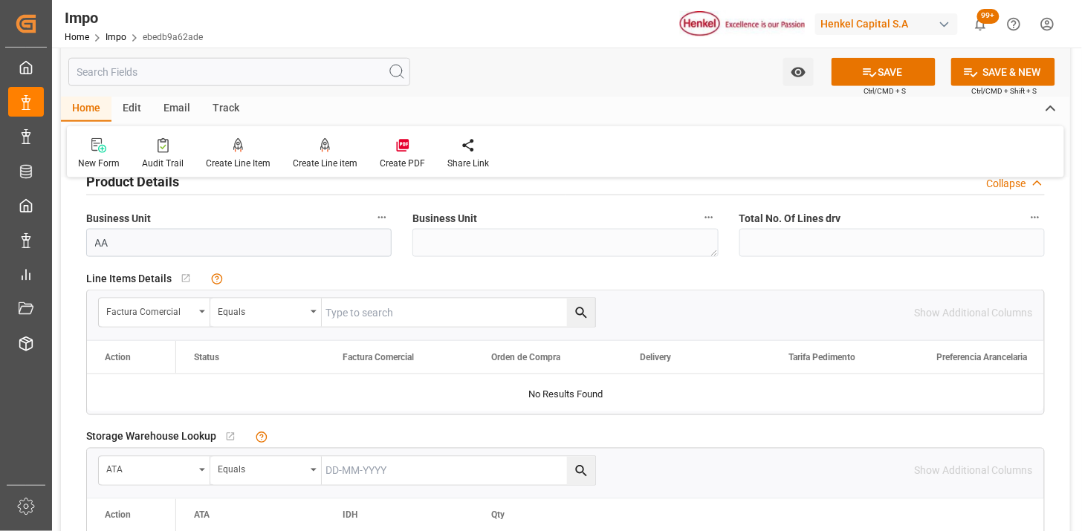
click at [345, 313] on input "text" at bounding box center [458, 313] width 273 height 28
paste input "196931252"
type input "196931252"
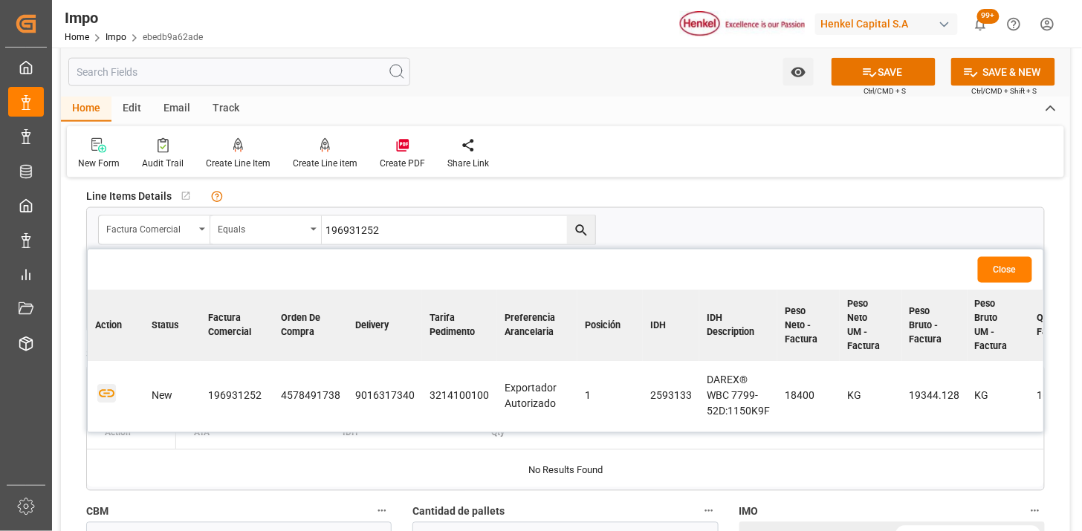
drag, startPoint x: 104, startPoint y: 397, endPoint x: 122, endPoint y: 395, distance: 17.9
click at [104, 397] on icon "button" at bounding box center [106, 394] width 19 height 19
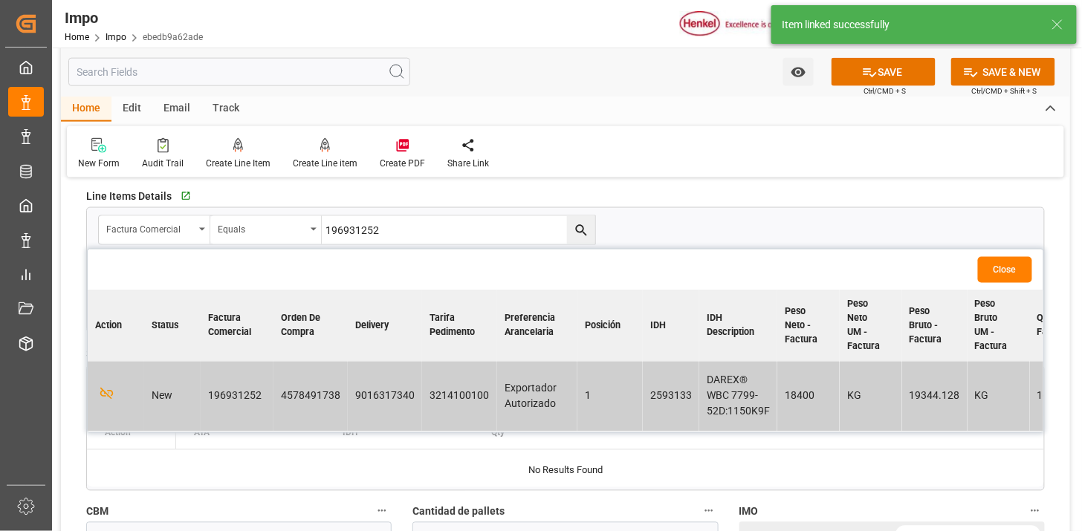
click at [1004, 284] on div "Close" at bounding box center [565, 270] width 955 height 41
click at [1001, 276] on button "Close" at bounding box center [1005, 270] width 54 height 26
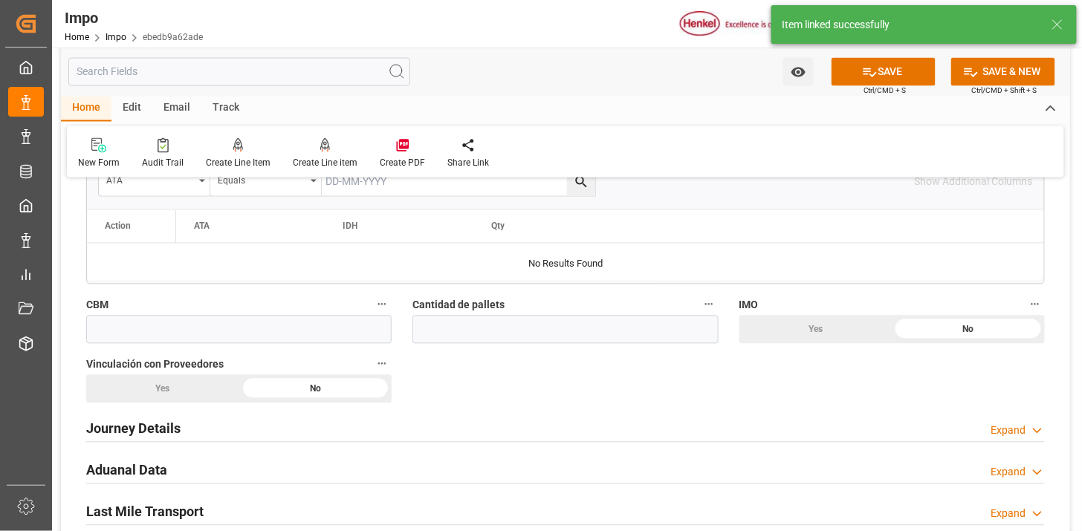
scroll to position [825, 0]
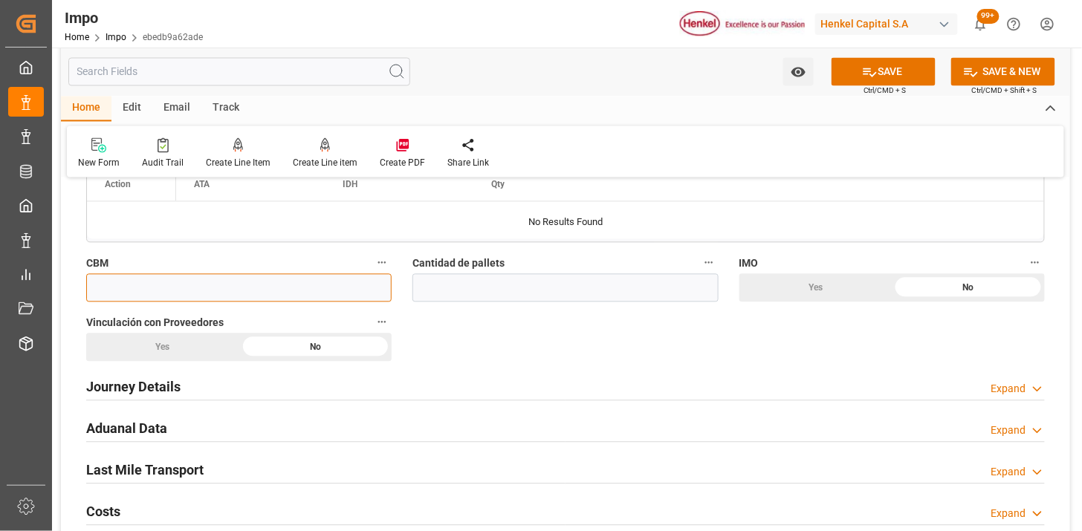
click at [194, 291] on input "text" at bounding box center [238, 288] width 305 height 28
type input "22.272"
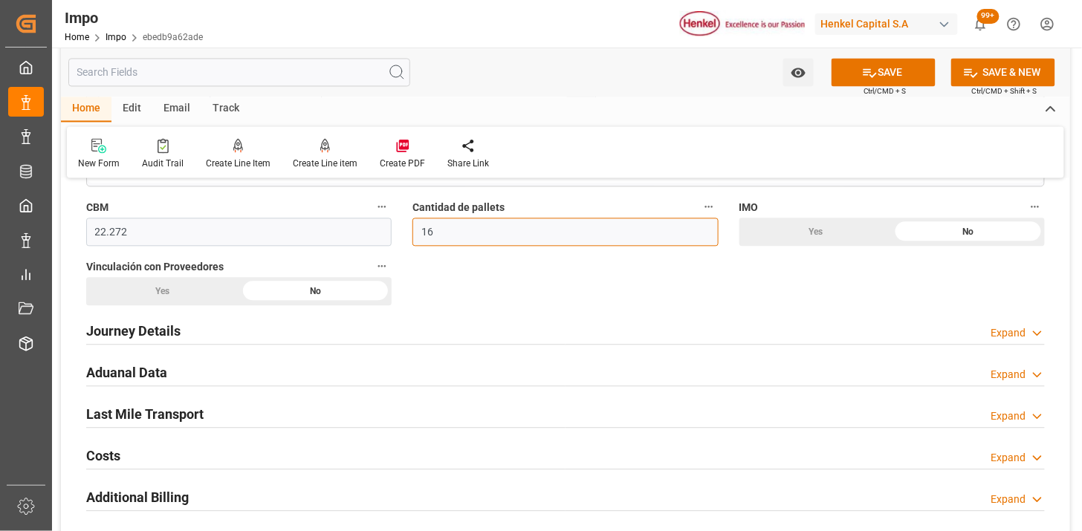
scroll to position [908, 0]
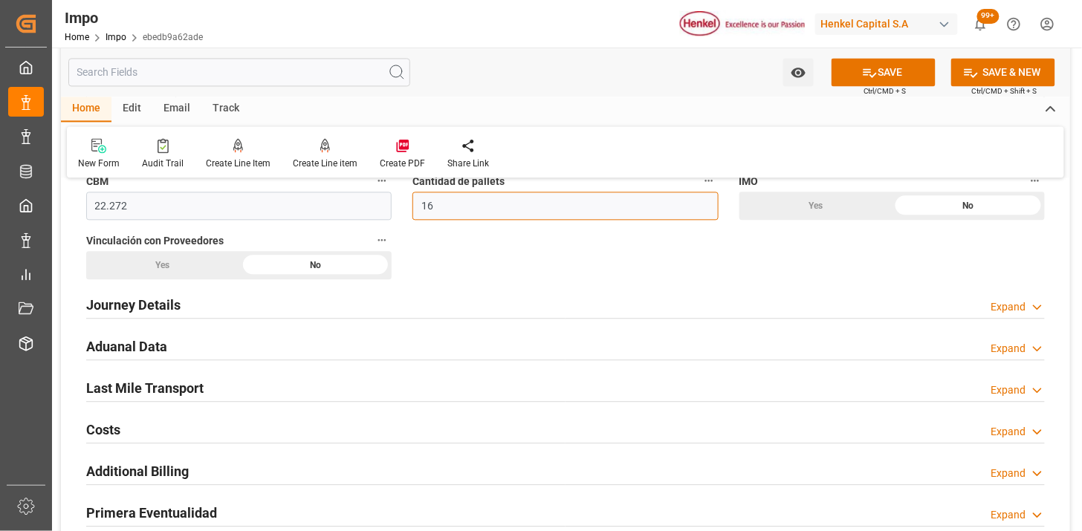
type input "16"
click at [196, 275] on div "Yes" at bounding box center [162, 265] width 153 height 28
click at [181, 303] on div "Journey Details Expand" at bounding box center [565, 304] width 958 height 28
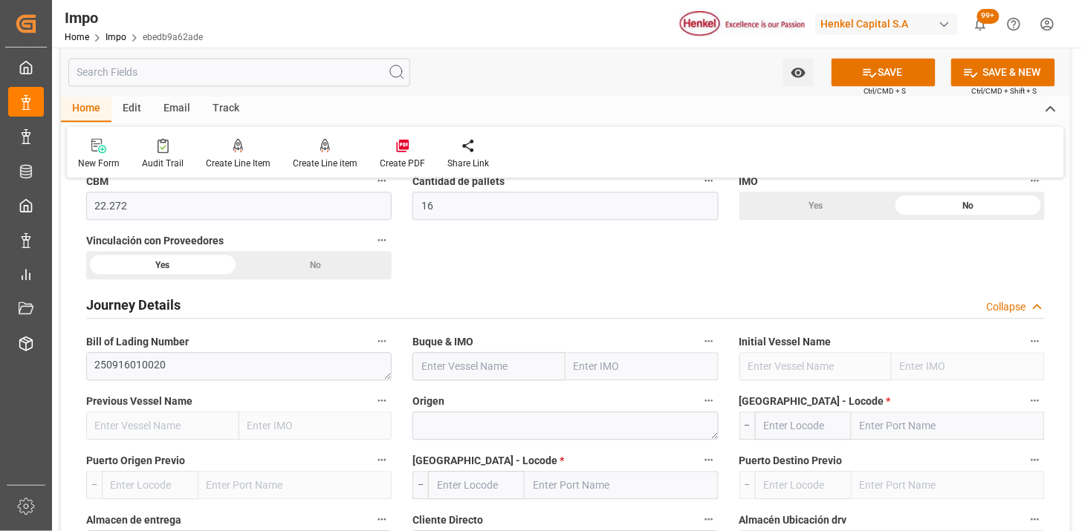
scroll to position [990, 0]
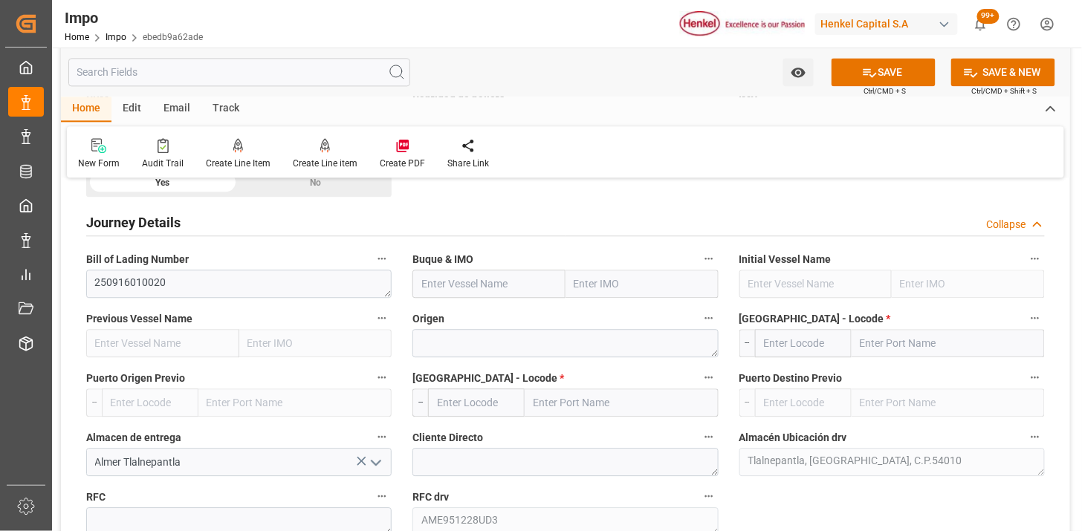
click at [458, 283] on input "text" at bounding box center [488, 284] width 153 height 28
paste input "PAGE"
type input "PAGE"
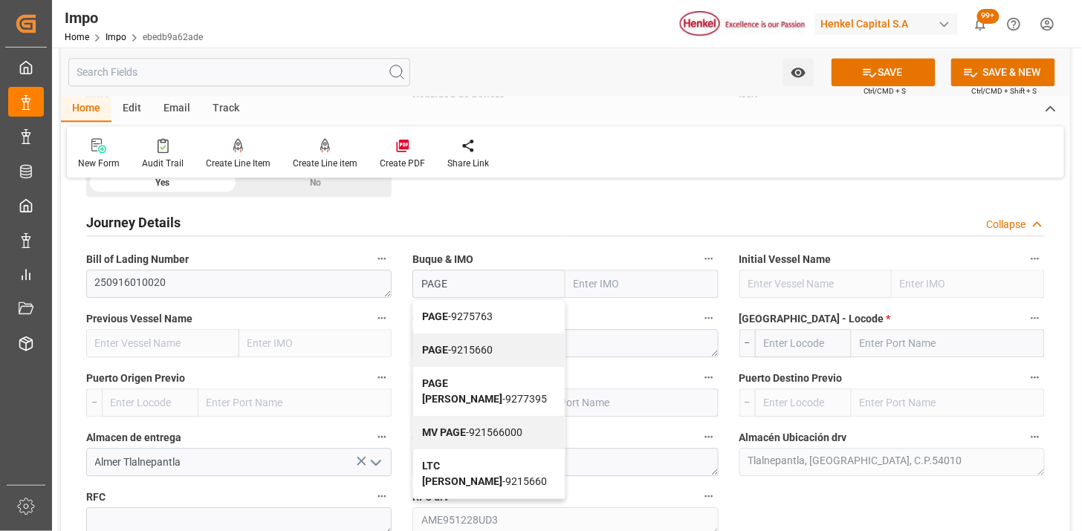
type input "9275763"
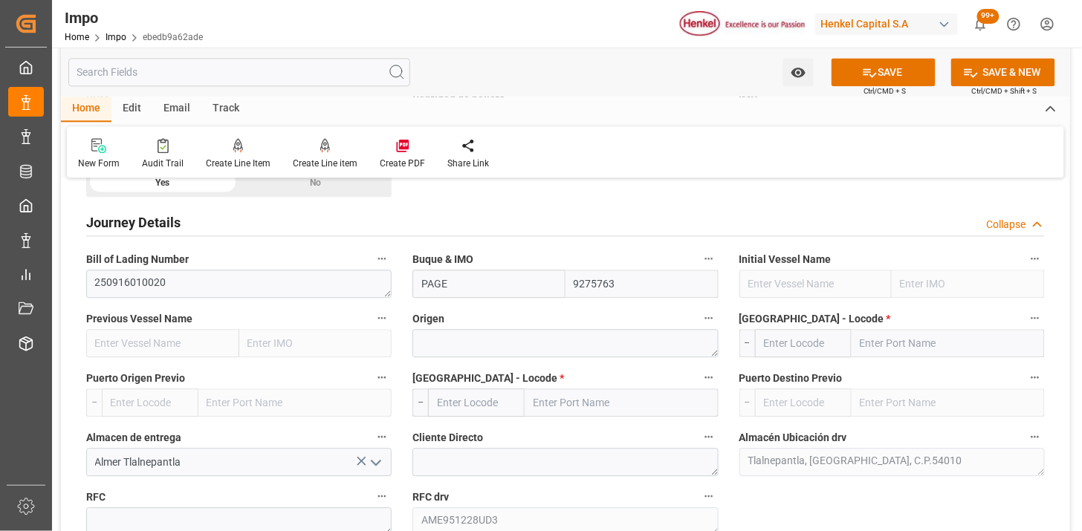
type input "PAGE"
type textarea "FRANCA"
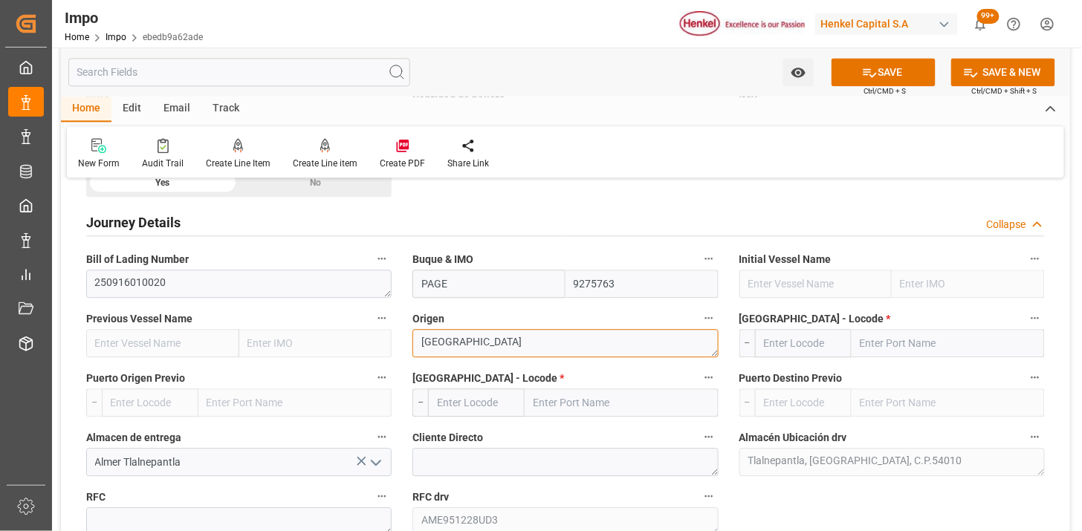
type textarea "[GEOGRAPHIC_DATA]"
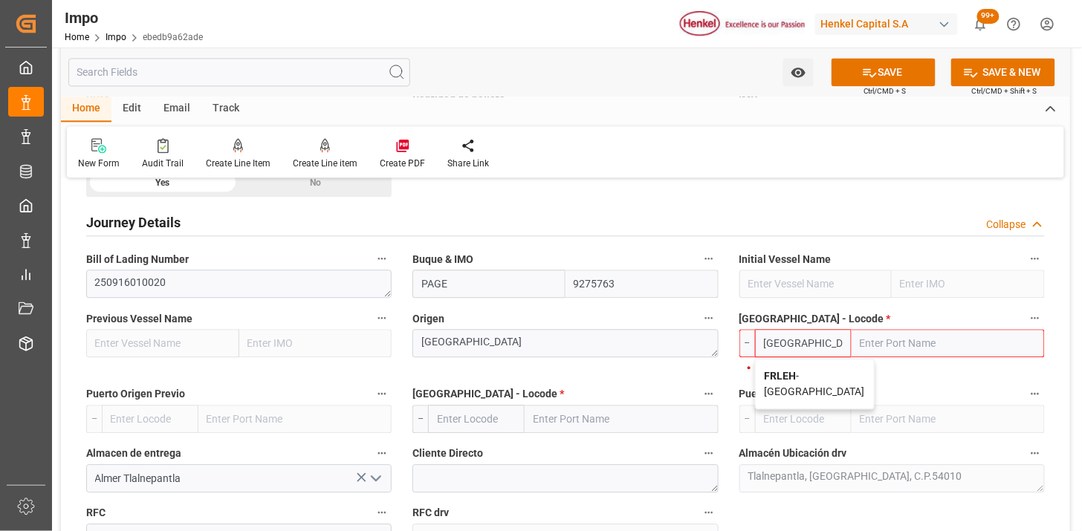
type input "FRLEH"
type input "[GEOGRAPHIC_DATA]"
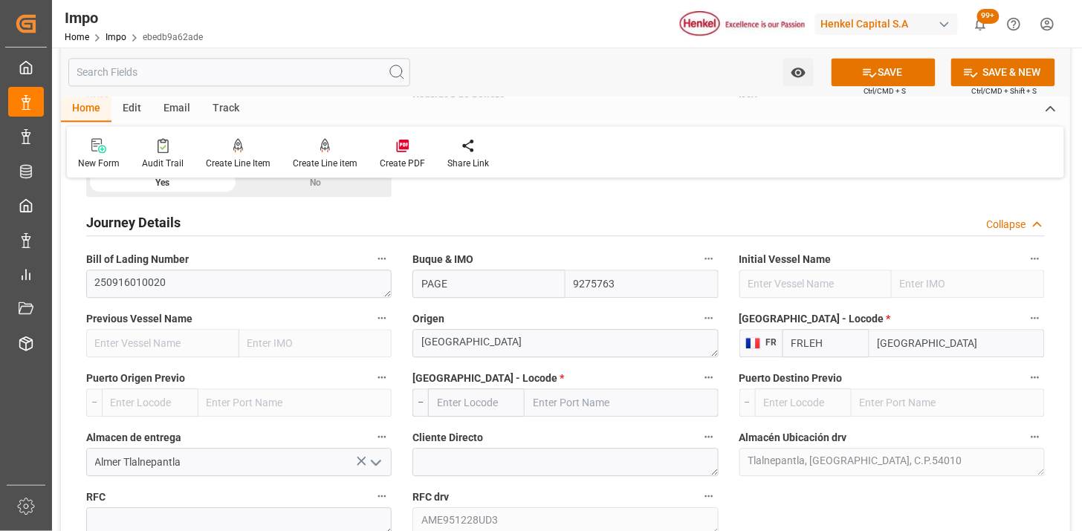
type input "FRLEH"
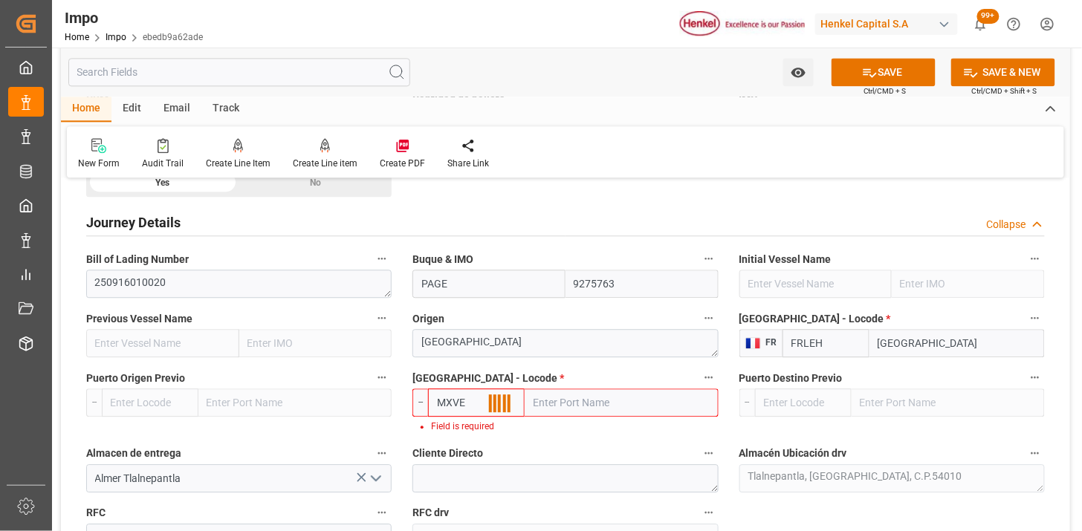
type input "MXVER"
type input "[GEOGRAPHIC_DATA]"
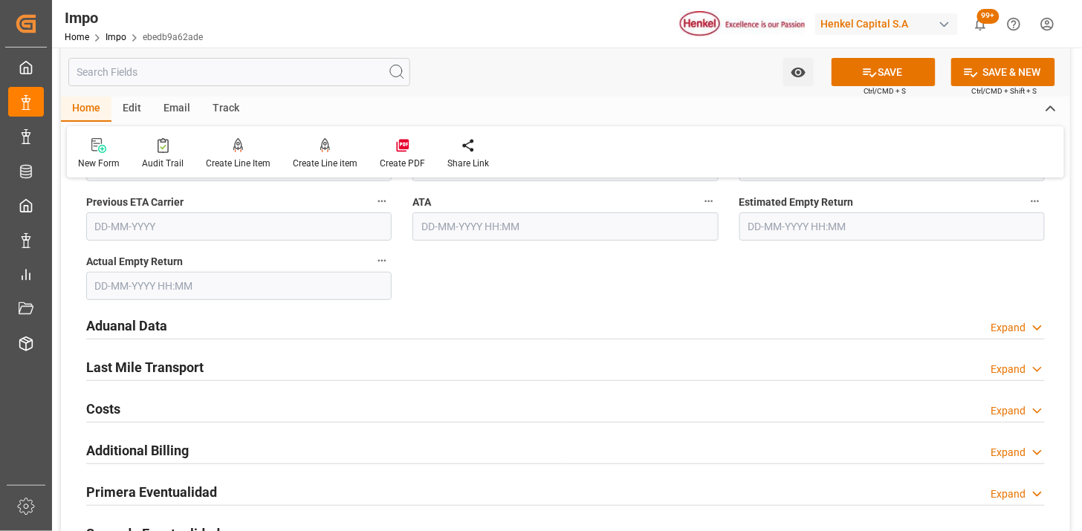
scroll to position [1733, 0]
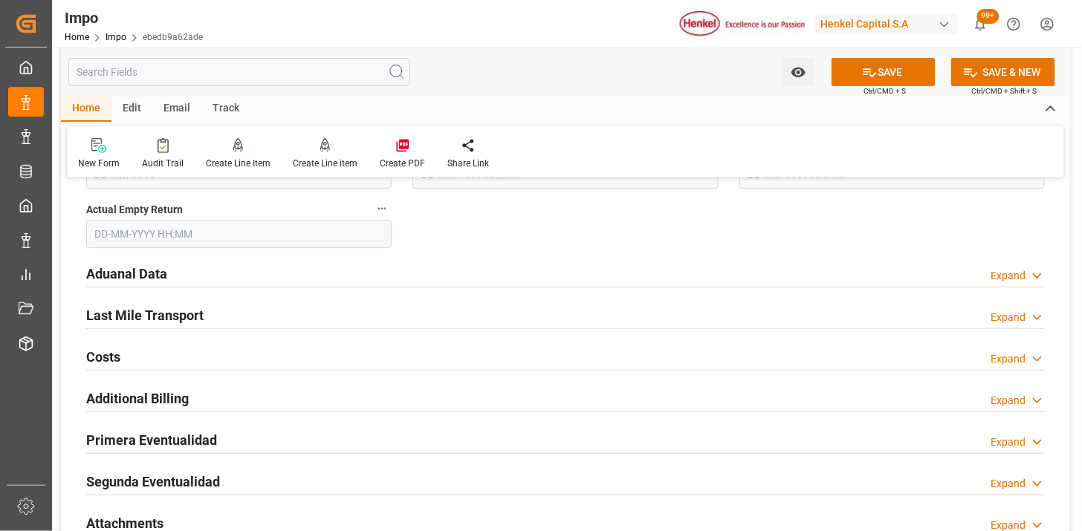
type input "MXVER"
click at [254, 280] on div "Aduanal Data Expand" at bounding box center [565, 273] width 958 height 28
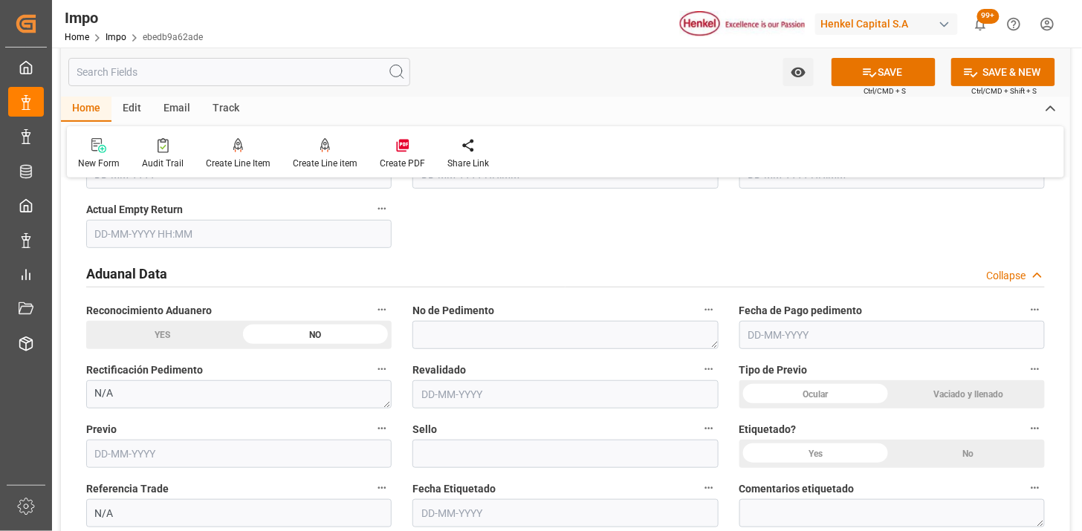
scroll to position [1816, 0]
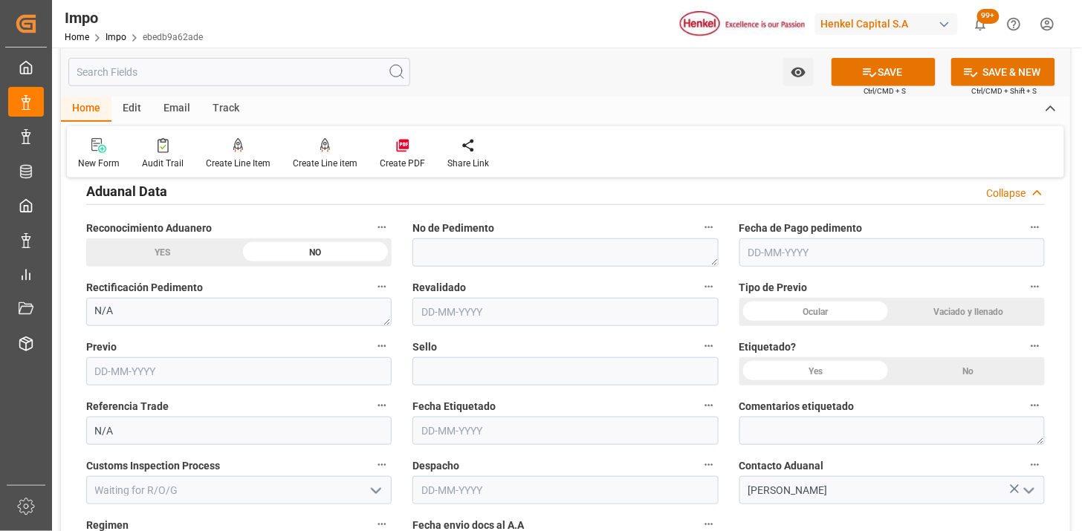
click at [799, 310] on div "Ocular" at bounding box center [815, 312] width 153 height 28
click at [988, 373] on div "No" at bounding box center [968, 371] width 153 height 28
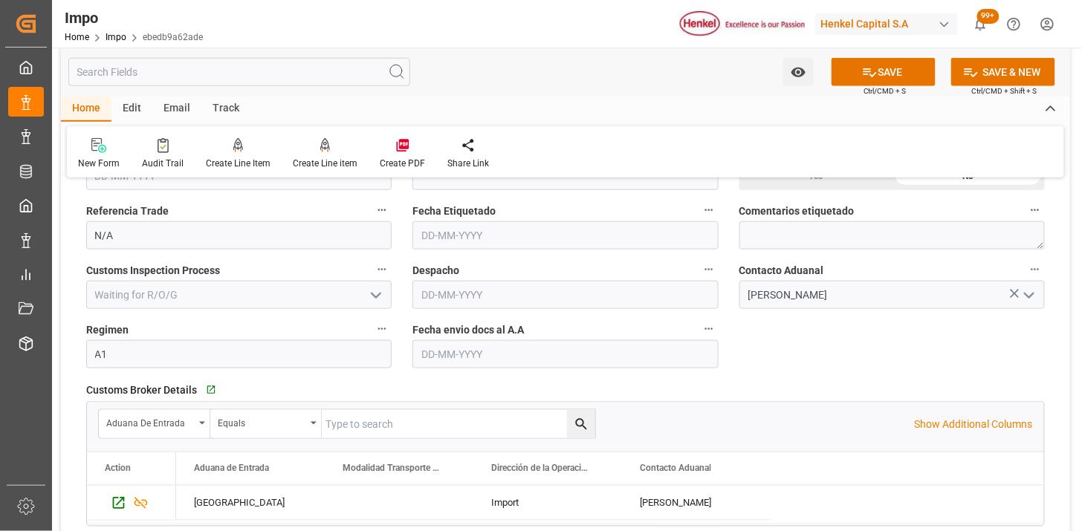
scroll to position [2063, 0]
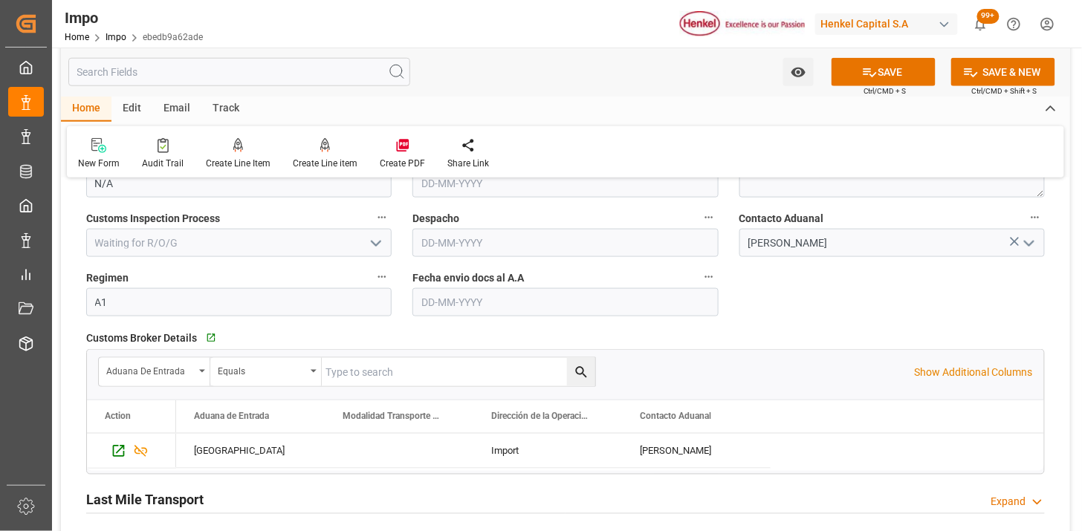
click at [458, 299] on input "text" at bounding box center [564, 302] width 305 height 28
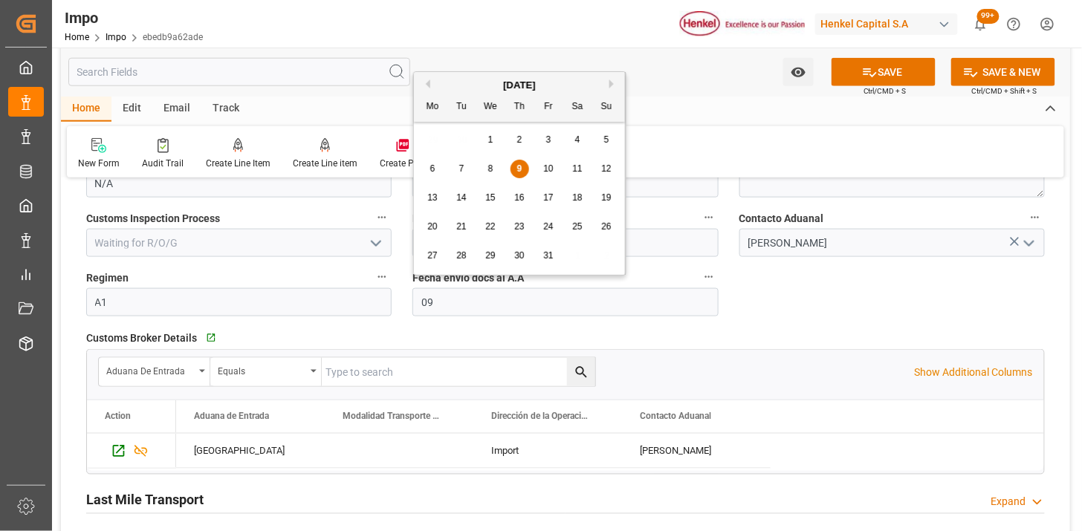
type input "[DATE]"
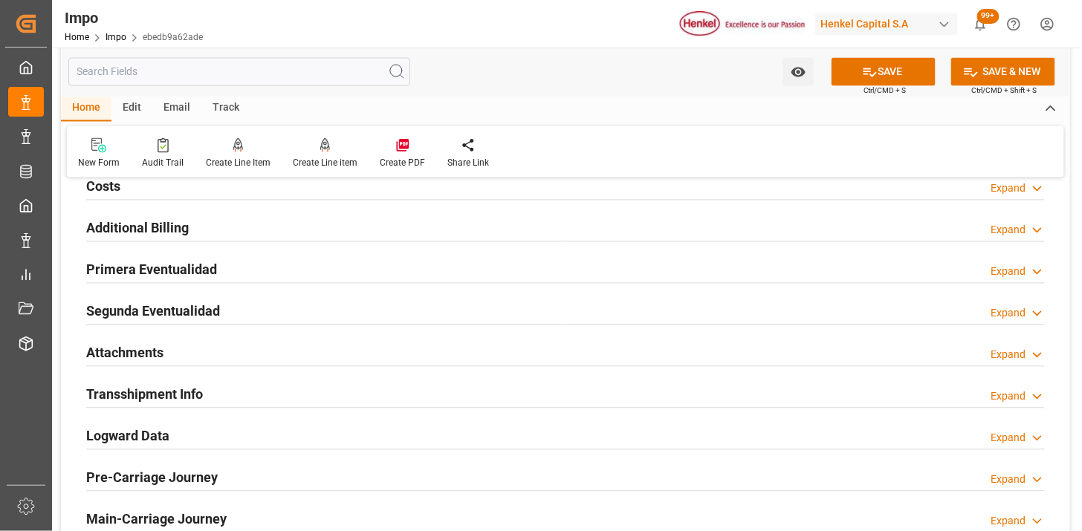
scroll to position [2476, 0]
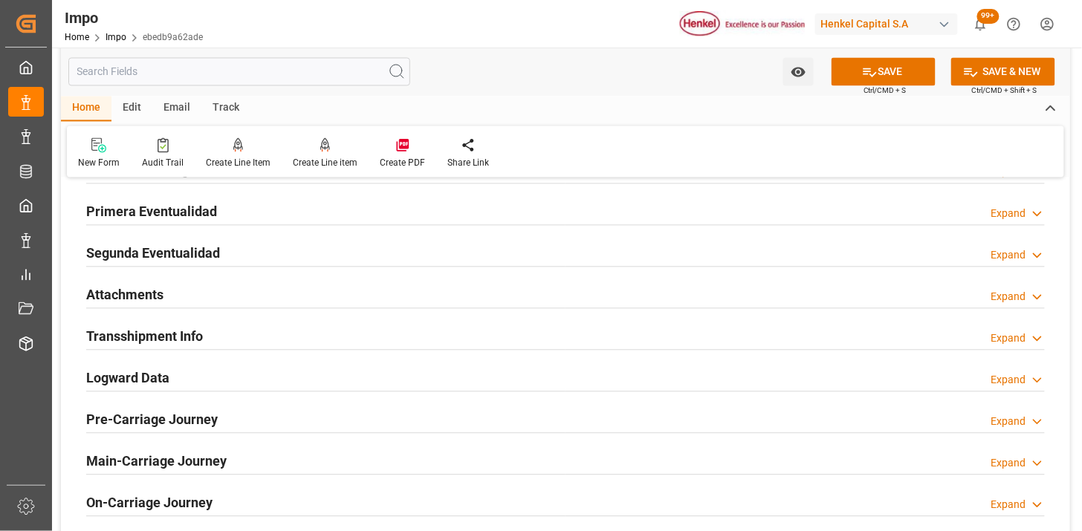
drag, startPoint x: 184, startPoint y: 288, endPoint x: 280, endPoint y: 336, distance: 107.6
click at [184, 290] on div "Attachments Expand" at bounding box center [565, 294] width 958 height 28
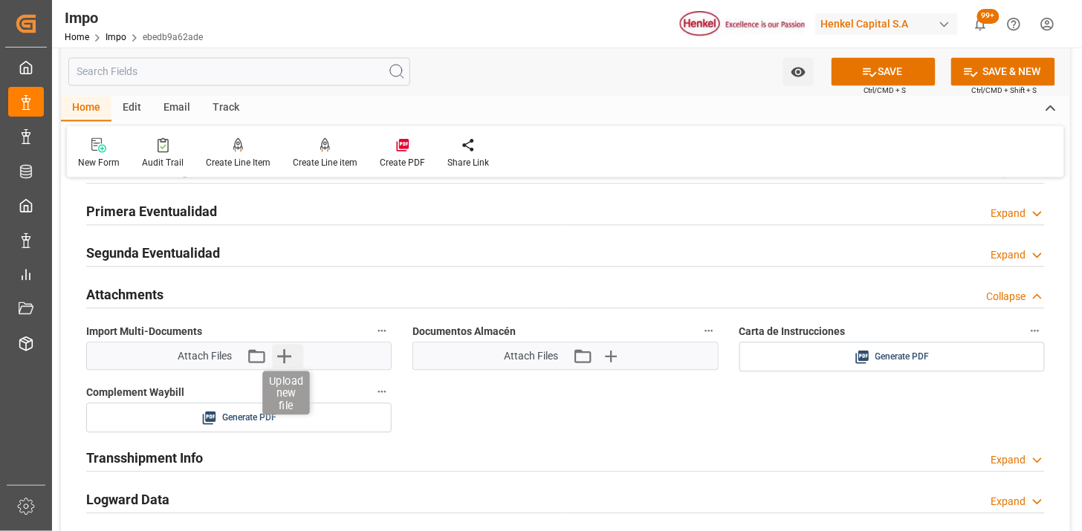
click at [278, 358] on icon "button" at bounding box center [284, 357] width 14 height 14
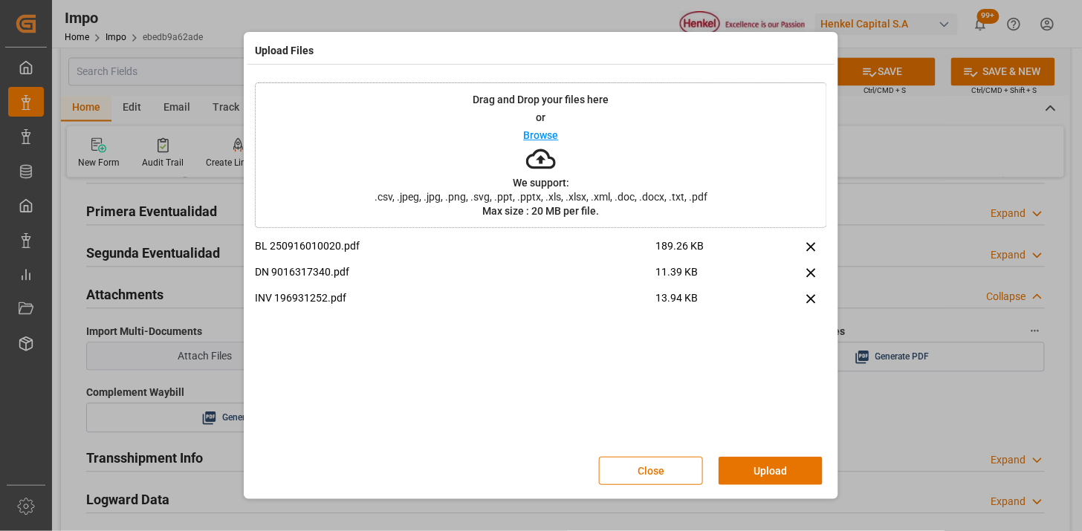
drag, startPoint x: 780, startPoint y: 469, endPoint x: 674, endPoint y: 474, distance: 106.4
click at [774, 466] on button "Upload" at bounding box center [770, 471] width 104 height 28
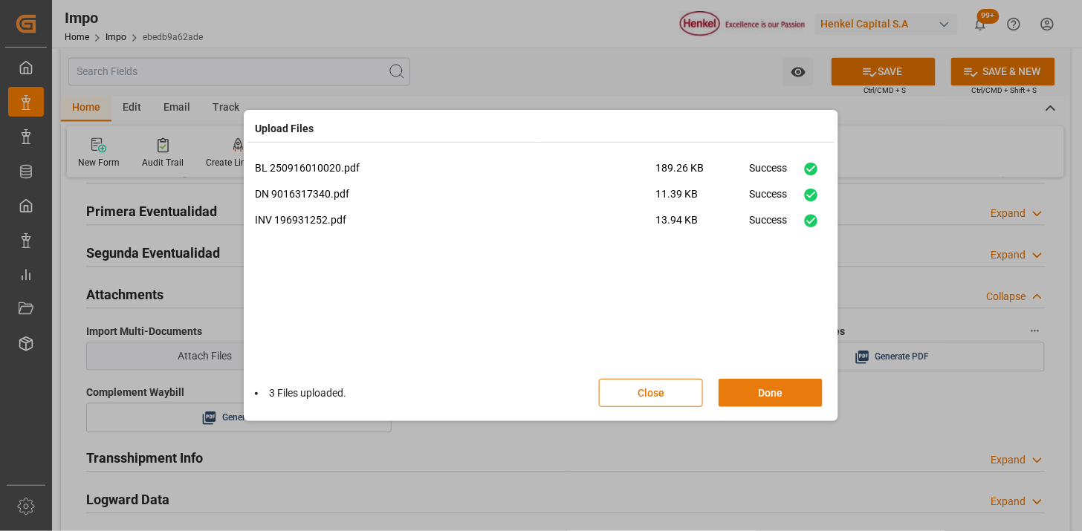
click at [800, 396] on button "Done" at bounding box center [770, 393] width 104 height 28
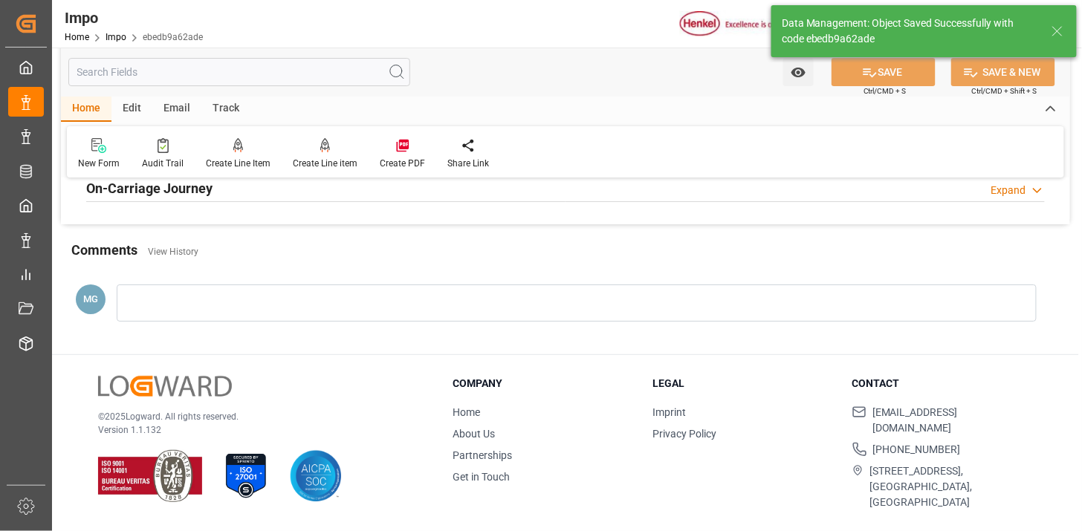
type textarea "AA"
type input "1"
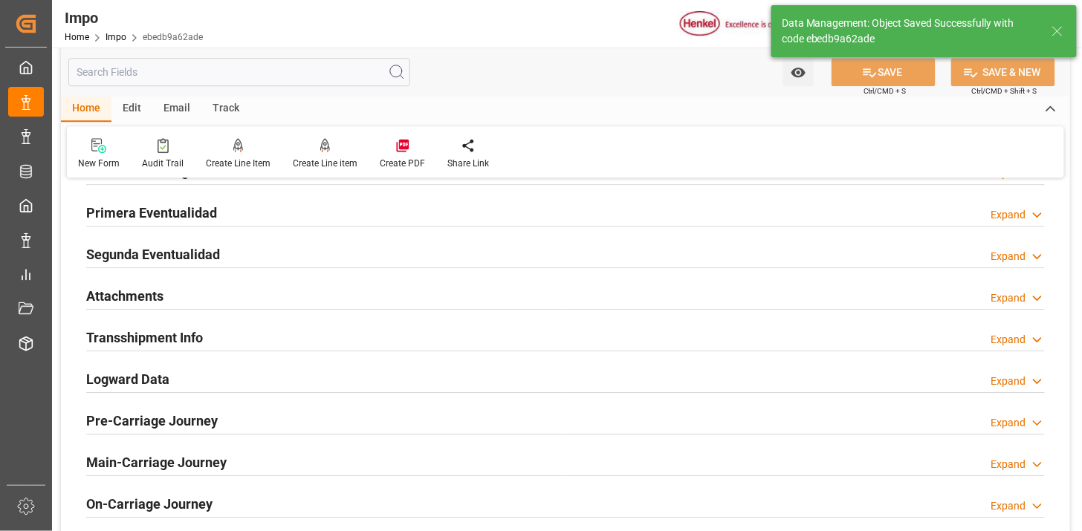
click at [212, 294] on div "Attachments Expand" at bounding box center [565, 295] width 958 height 28
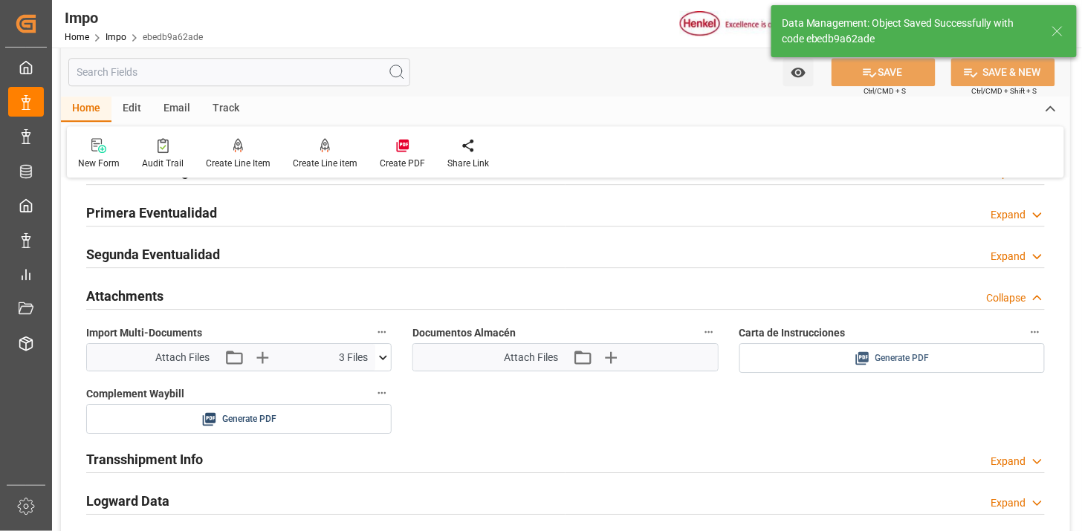
click at [915, 357] on span "Generate PDF" at bounding box center [902, 358] width 54 height 19
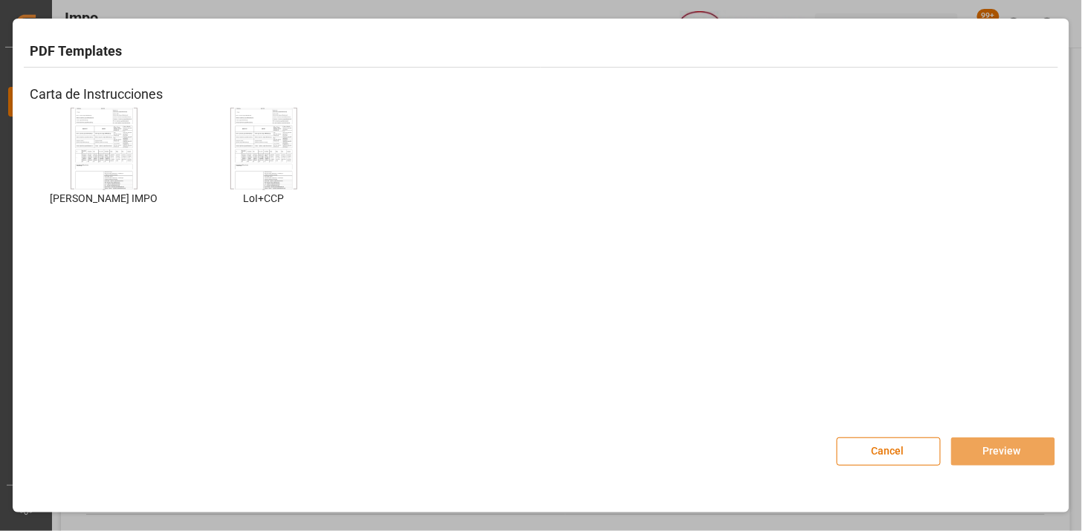
click at [114, 175] on img at bounding box center [103, 149] width 59 height 84
click at [1035, 461] on button "Preview" at bounding box center [1003, 452] width 104 height 28
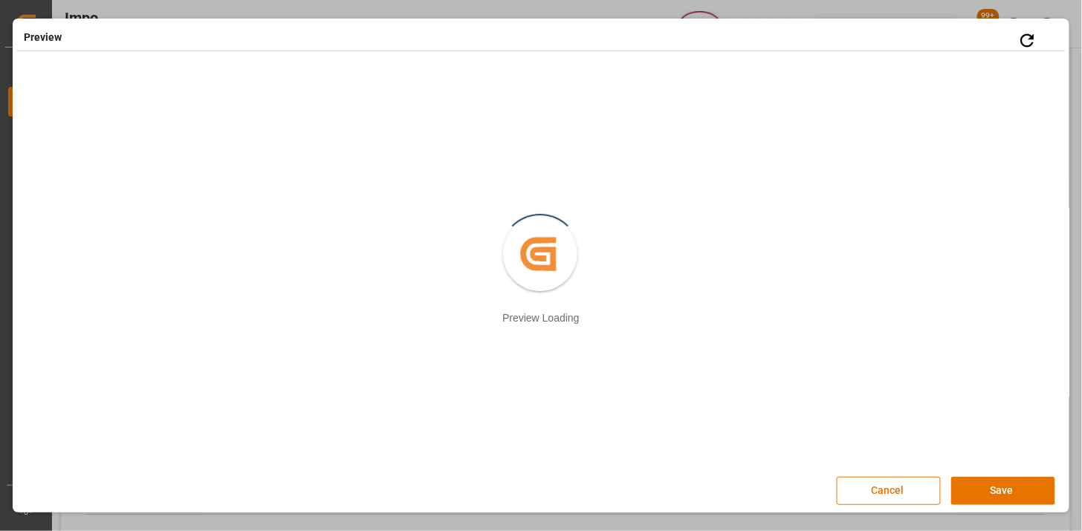
click at [983, 483] on button "Save" at bounding box center [1003, 491] width 104 height 28
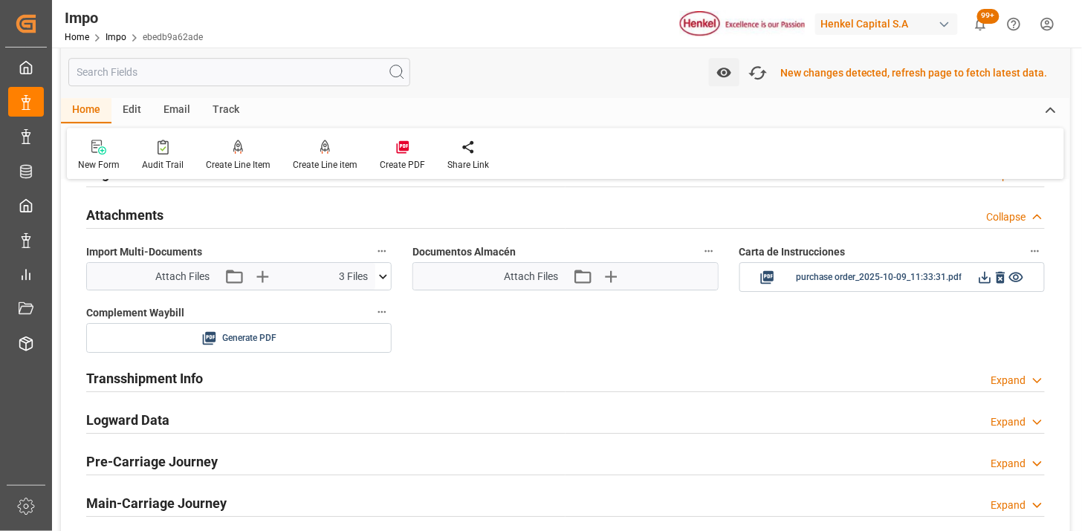
scroll to position [1293, 0]
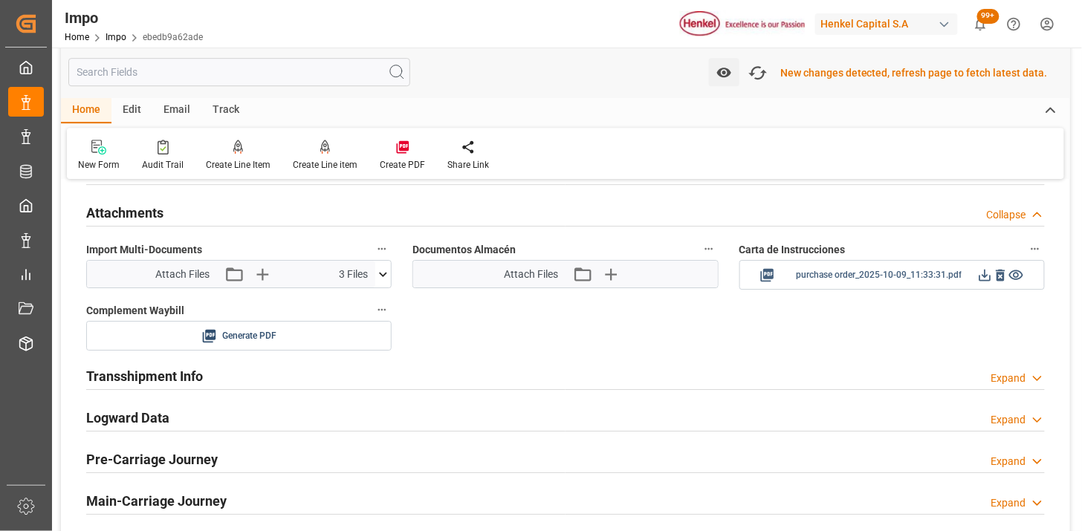
click at [988, 279] on icon at bounding box center [985, 275] width 16 height 16
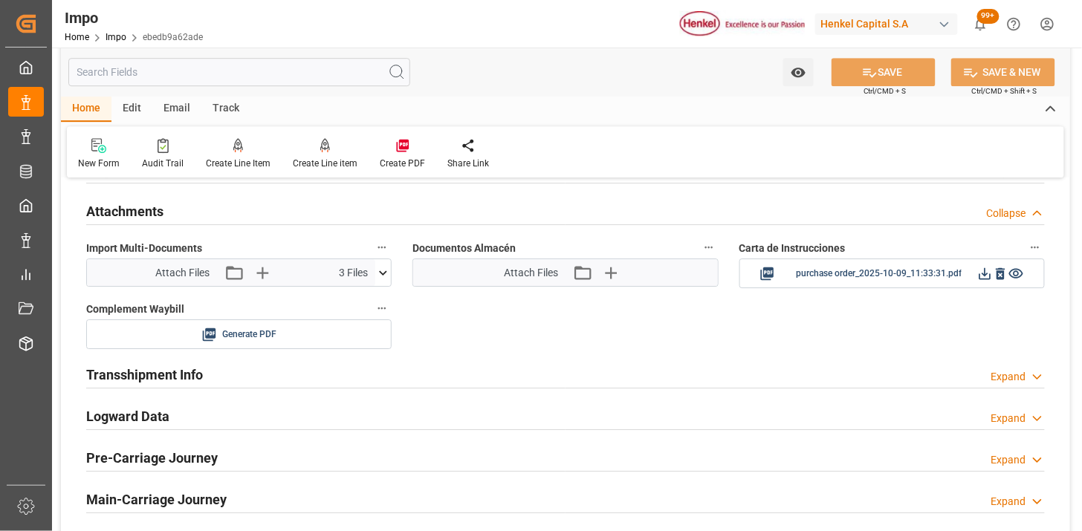
scroll to position [1290, 0]
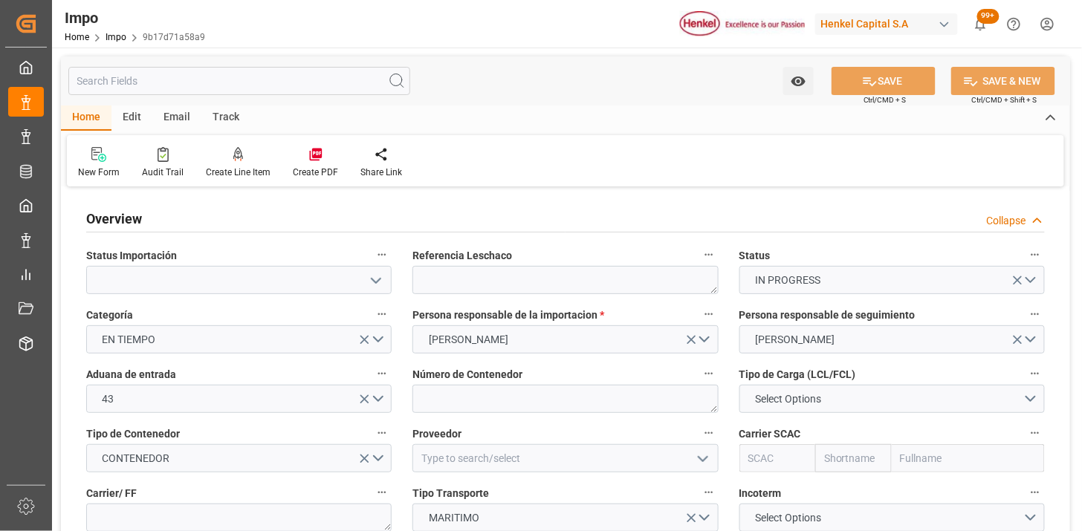
type input "[DATE]"
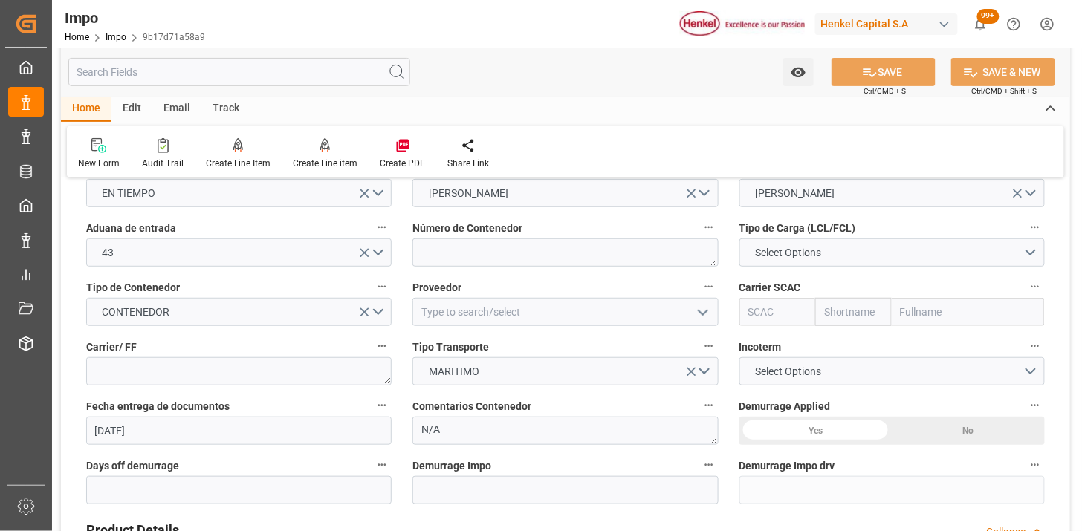
scroll to position [165, 0]
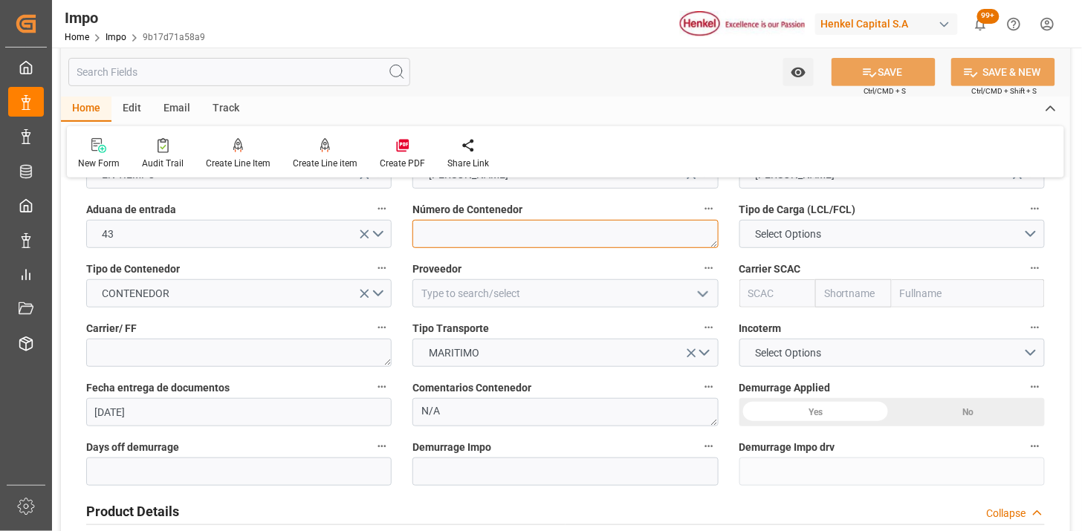
click at [510, 241] on textarea at bounding box center [564, 234] width 305 height 28
paste textarea "MSNU2968043"
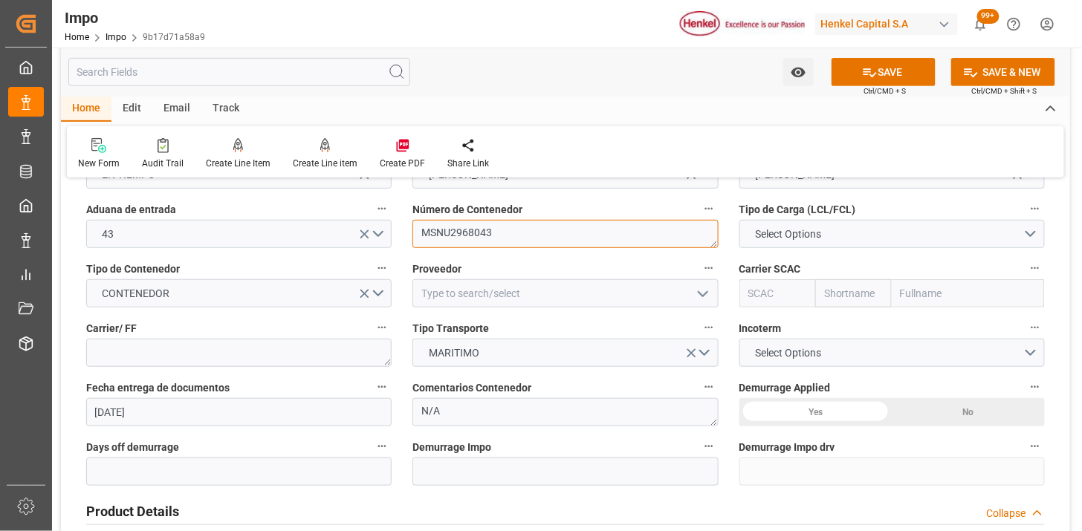
type textarea "MSNU2968043"
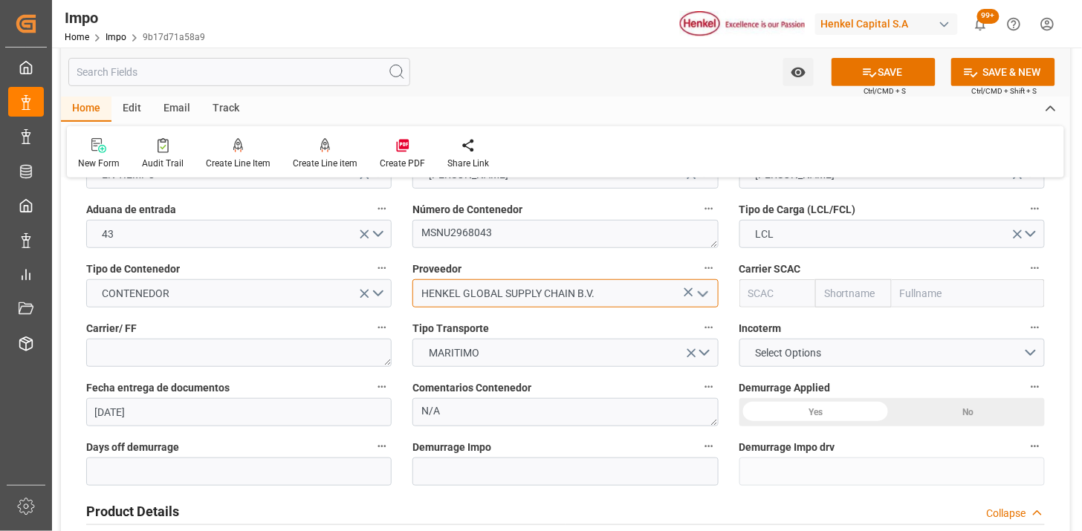
type input "HENKEL GLOBAL SUPPLY CHAIN B.V."
type input "MSCU"
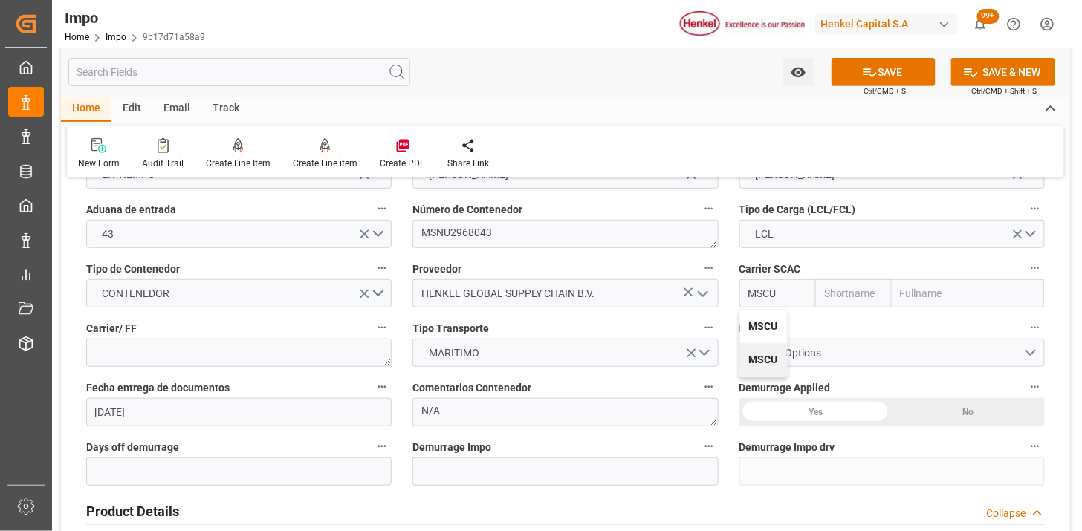
type input "MSC"
type input "Mediterranean Shipping Company"
type input "MSCU"
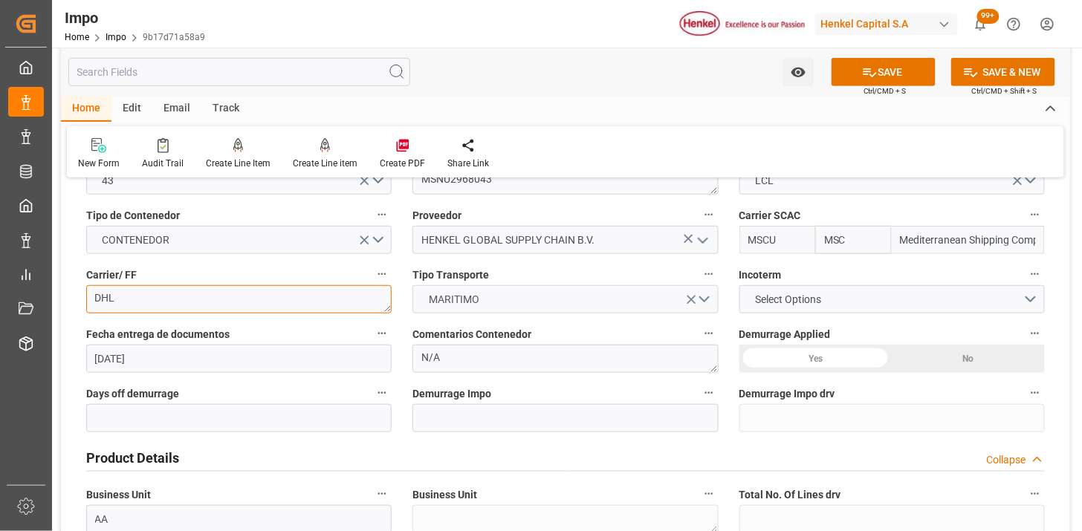
scroll to position [247, 0]
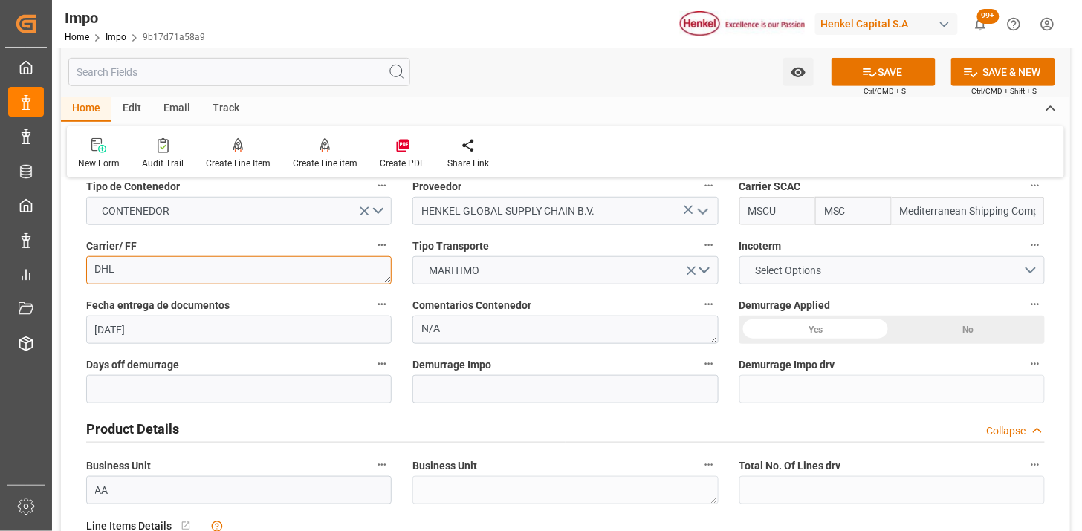
type textarea "DHL"
click at [796, 269] on span "Select Options" at bounding box center [787, 271] width 81 height 16
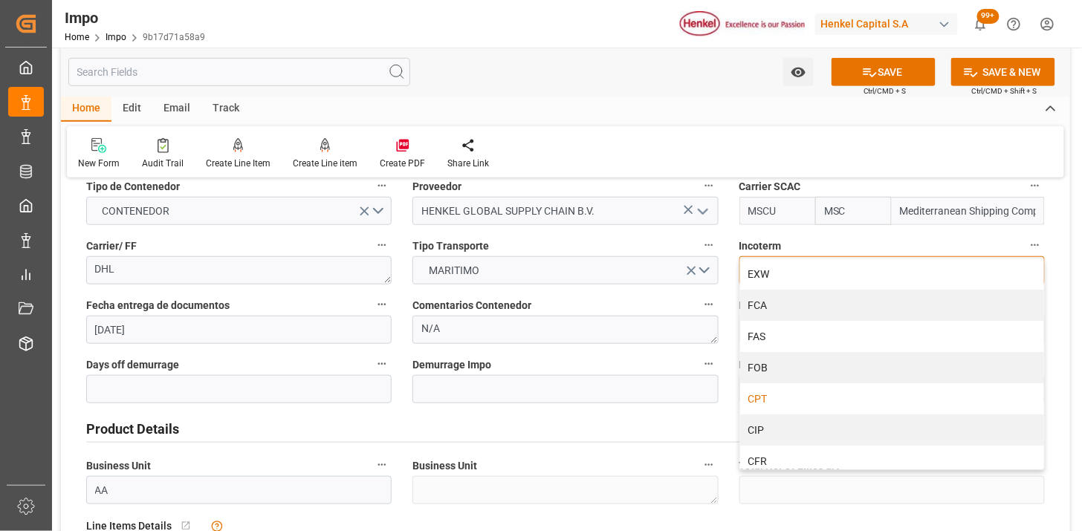
click at [773, 397] on div "CPT" at bounding box center [892, 398] width 304 height 31
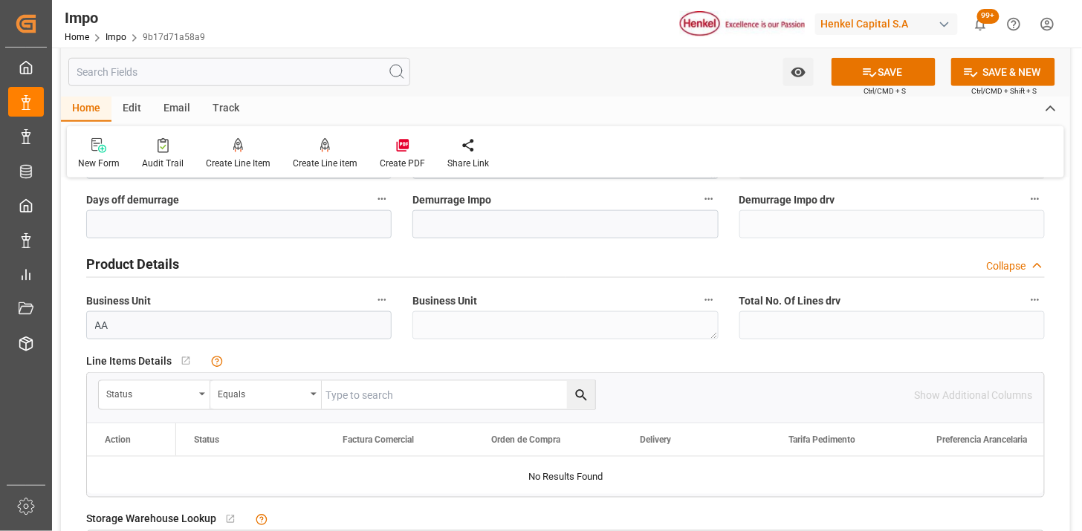
scroll to position [495, 0]
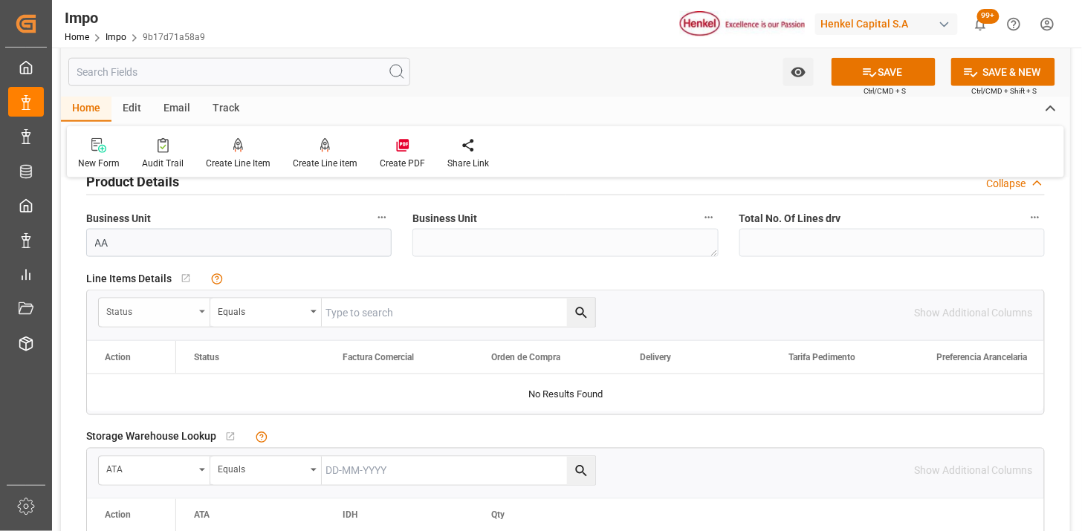
click at [150, 303] on div "Status" at bounding box center [150, 310] width 88 height 17
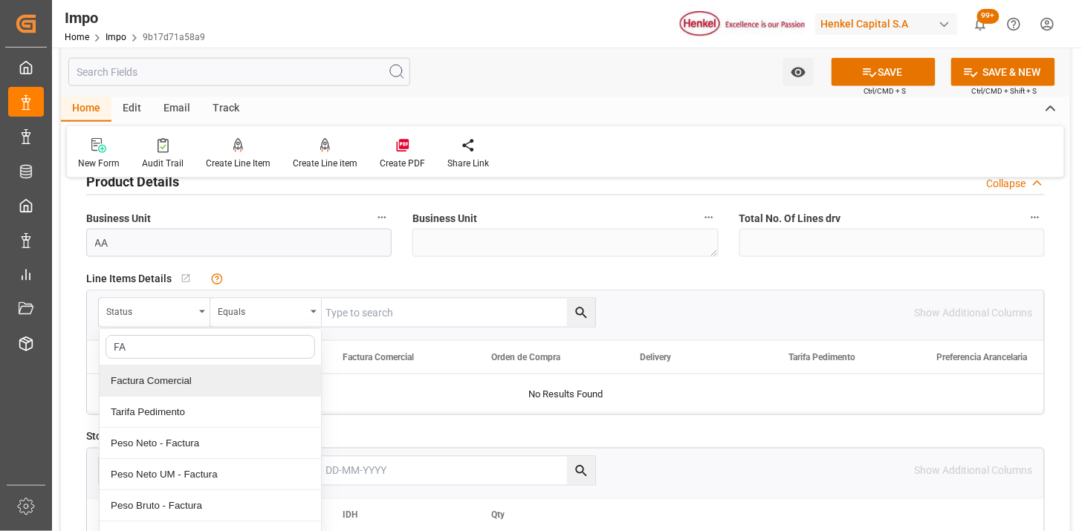
type input "FAC"
click at [186, 385] on div "Factura Comercial" at bounding box center [210, 381] width 221 height 31
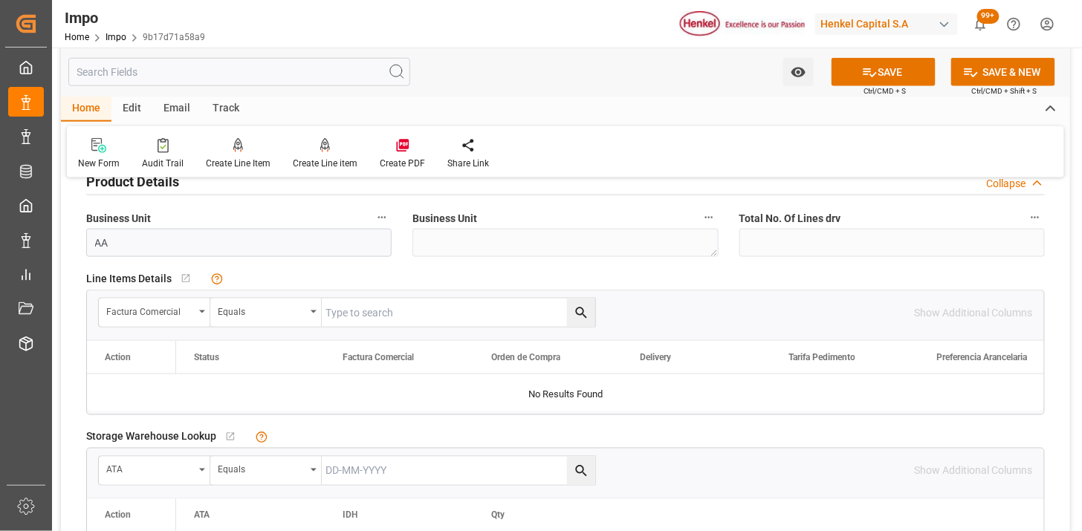
click at [318, 328] on div "Factura Comercial Equals Show Additional Columns" at bounding box center [565, 312] width 957 height 45
click at [348, 314] on input "text" at bounding box center [458, 313] width 273 height 28
paste input "196911293"
type input "196911293"
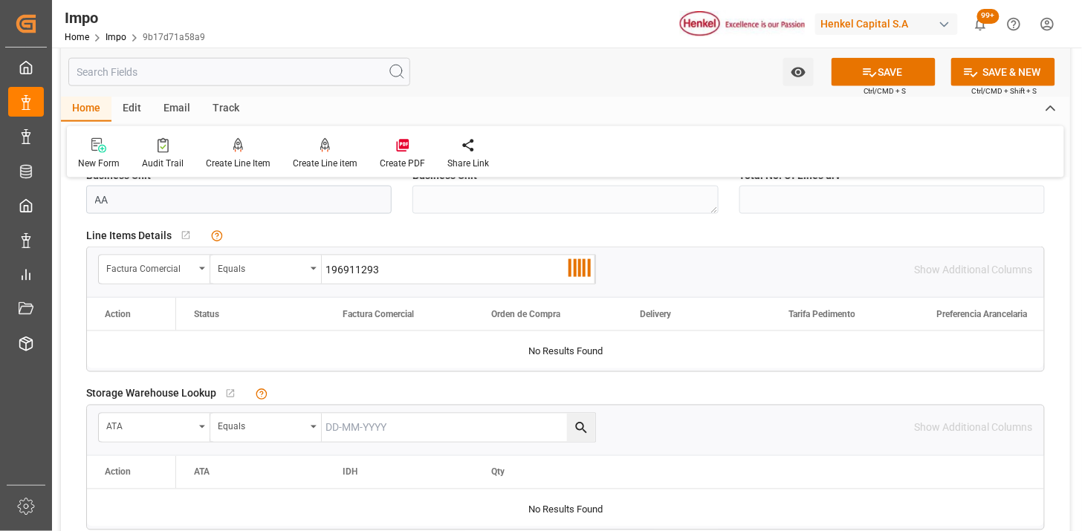
scroll to position [577, 0]
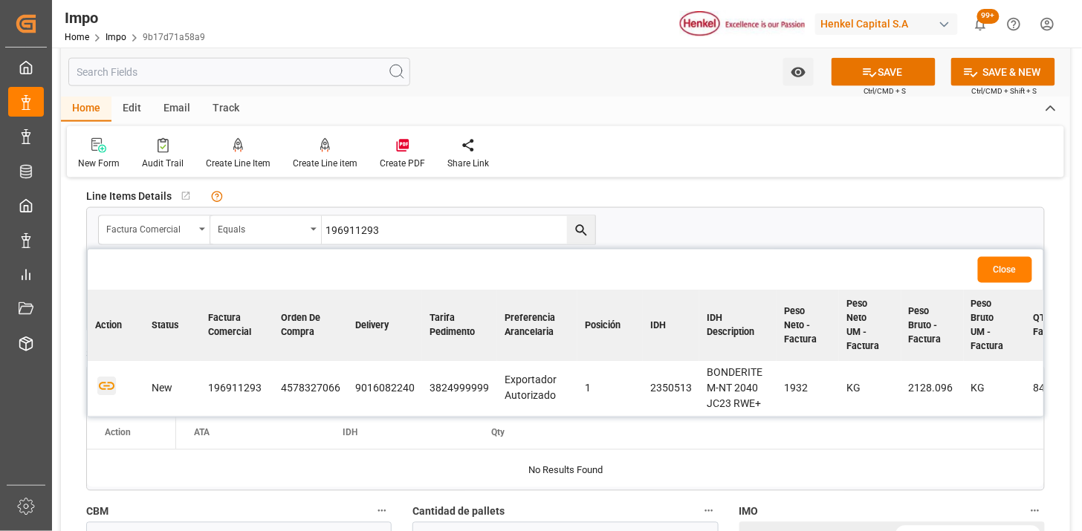
click at [113, 386] on icon "button" at bounding box center [106, 386] width 19 height 19
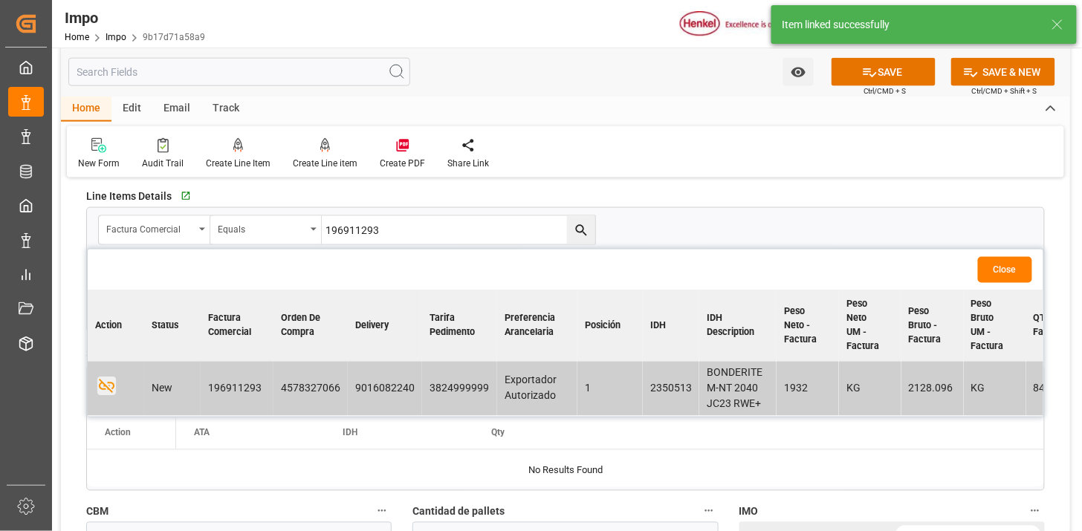
click at [1025, 262] on button "Close" at bounding box center [1005, 270] width 54 height 26
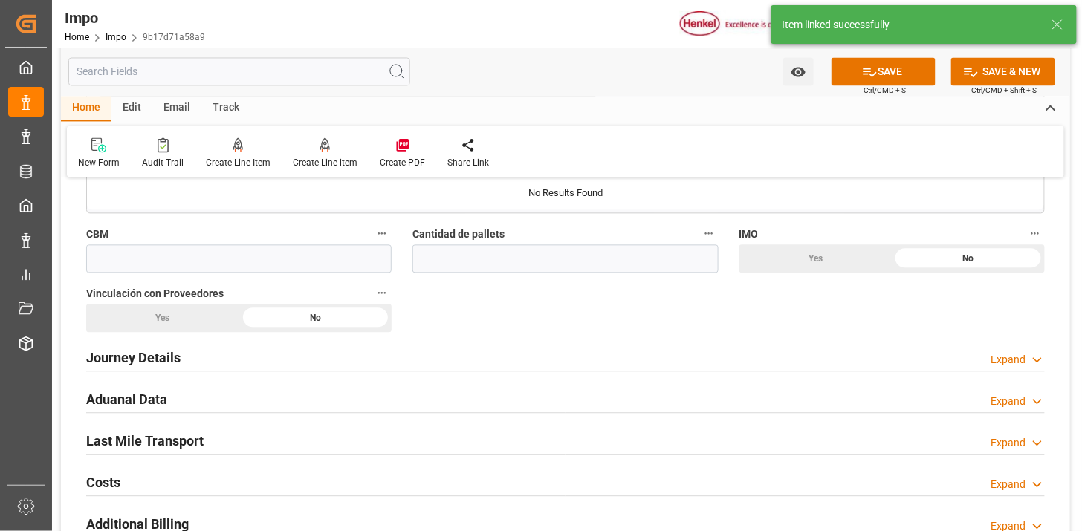
scroll to position [825, 0]
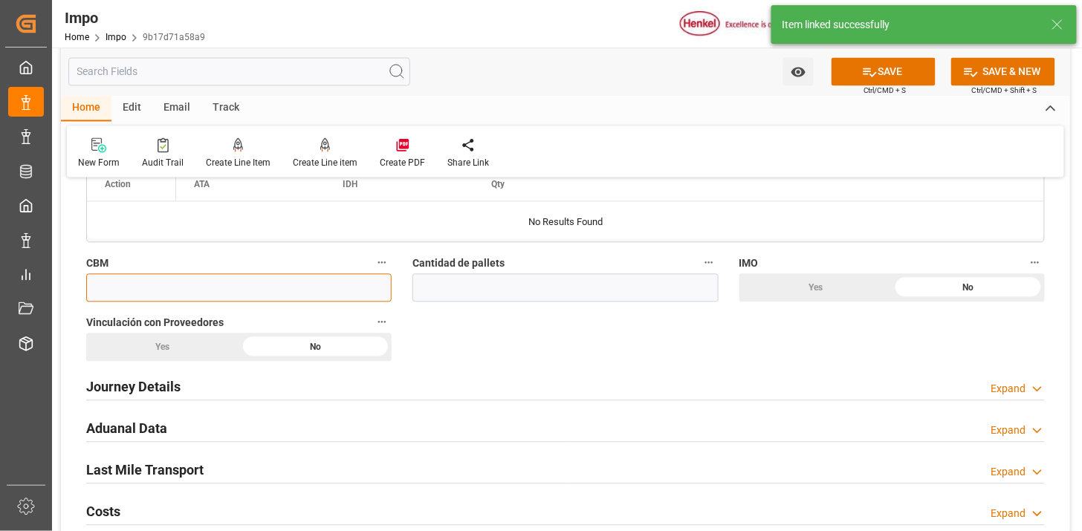
click at [374, 295] on input "text" at bounding box center [238, 288] width 305 height 28
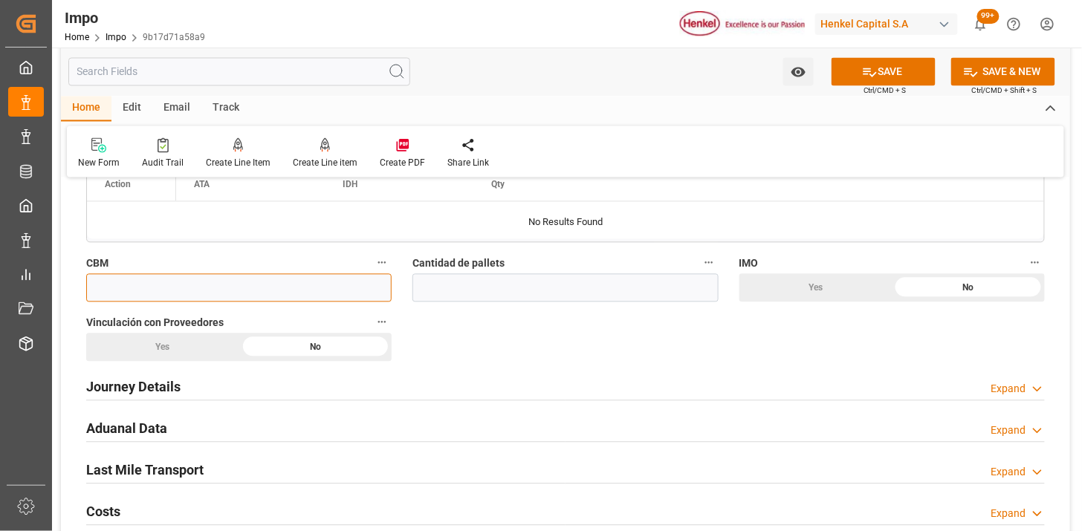
paste input "3.188"
type input "3.188"
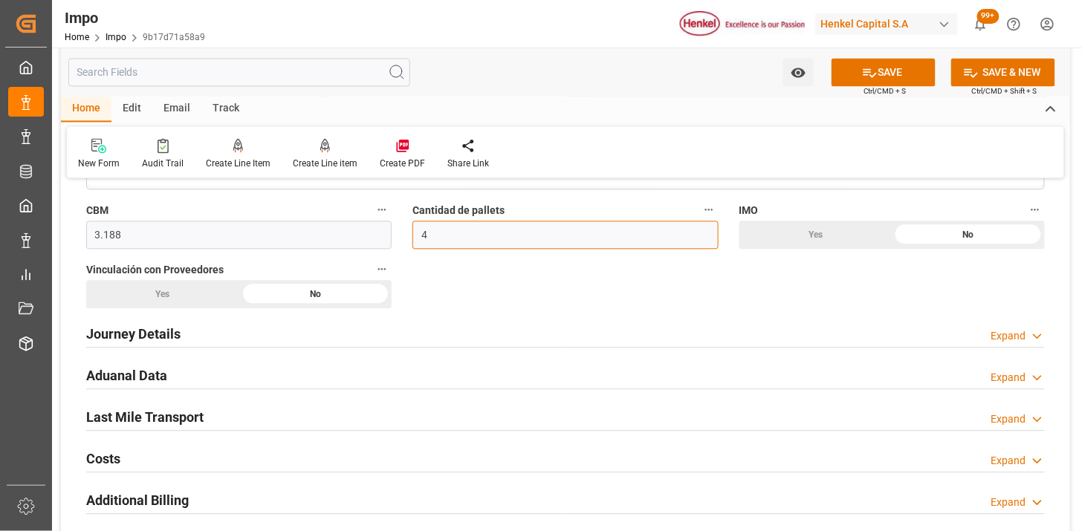
scroll to position [908, 0]
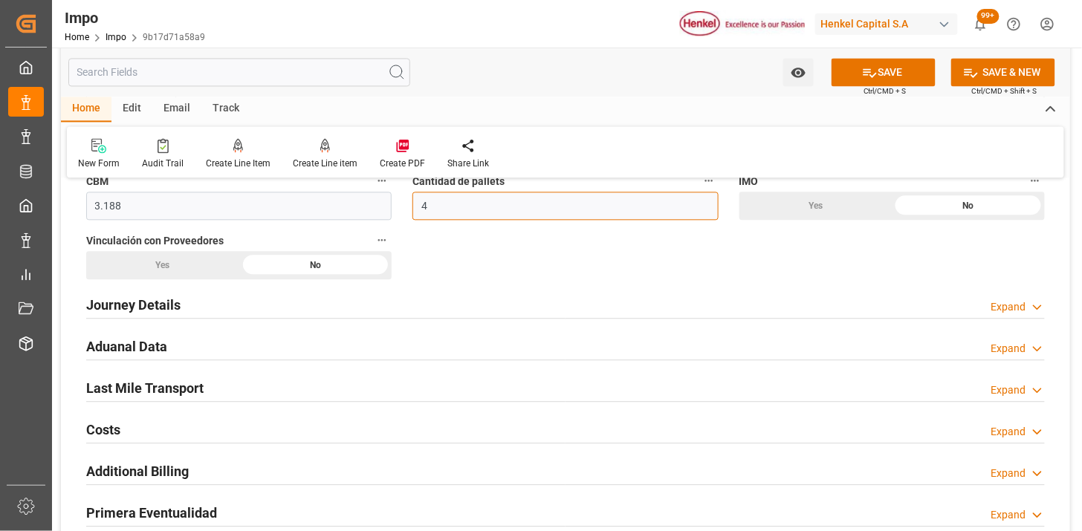
type input "4"
click at [333, 297] on div "Journey Details Expand" at bounding box center [565, 304] width 958 height 28
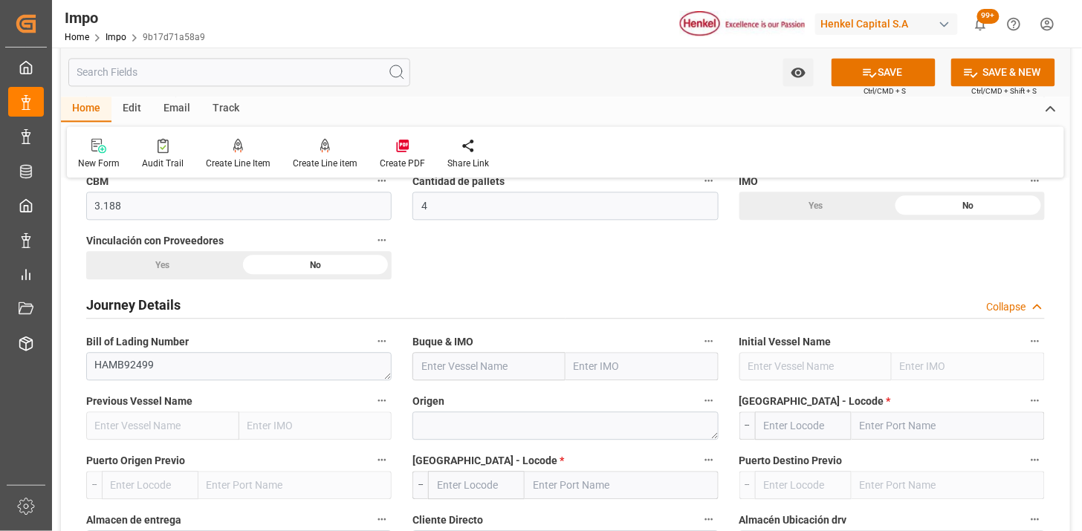
click at [771, 213] on div "Yes" at bounding box center [815, 206] width 153 height 28
drag, startPoint x: 143, startPoint y: 266, endPoint x: 177, endPoint y: 279, distance: 36.4
click at [143, 266] on div "Yes" at bounding box center [162, 265] width 153 height 28
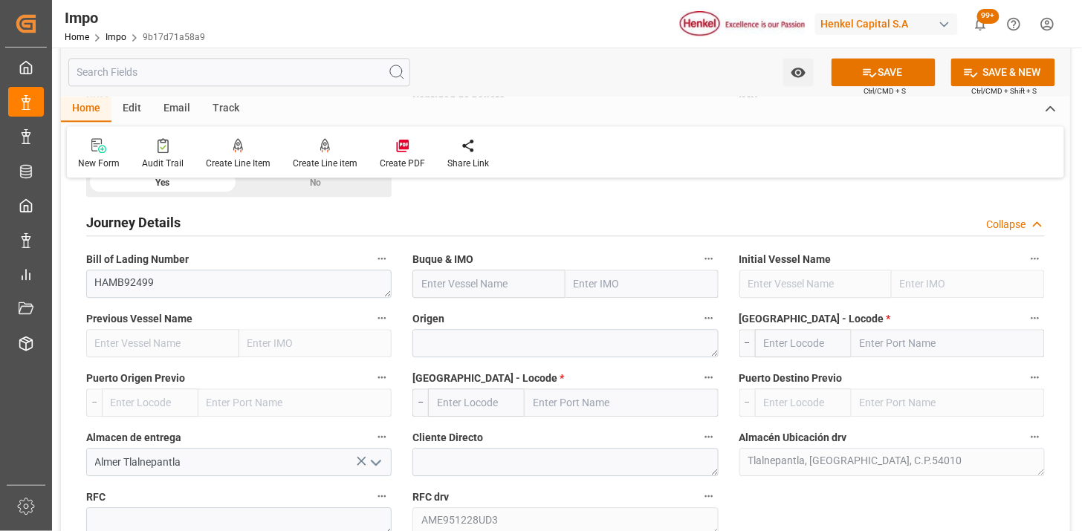
click at [494, 288] on input "text" at bounding box center [488, 284] width 153 height 28
paste input "MSC SHANGHAI V"
type input "MSC SHANGHAI V"
type input "9231822"
type input "MSC SHANGHAI V"
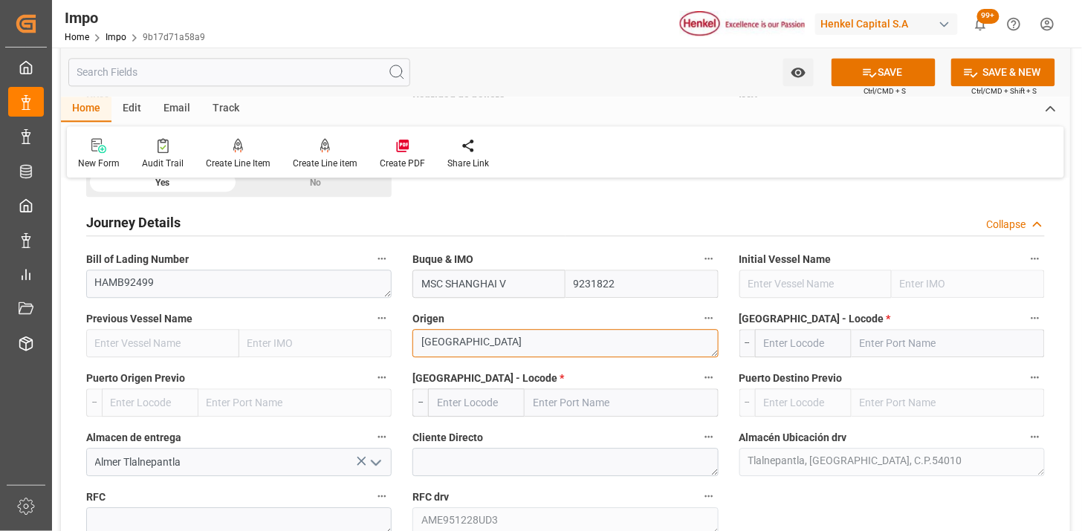
type textarea "[GEOGRAPHIC_DATA]"
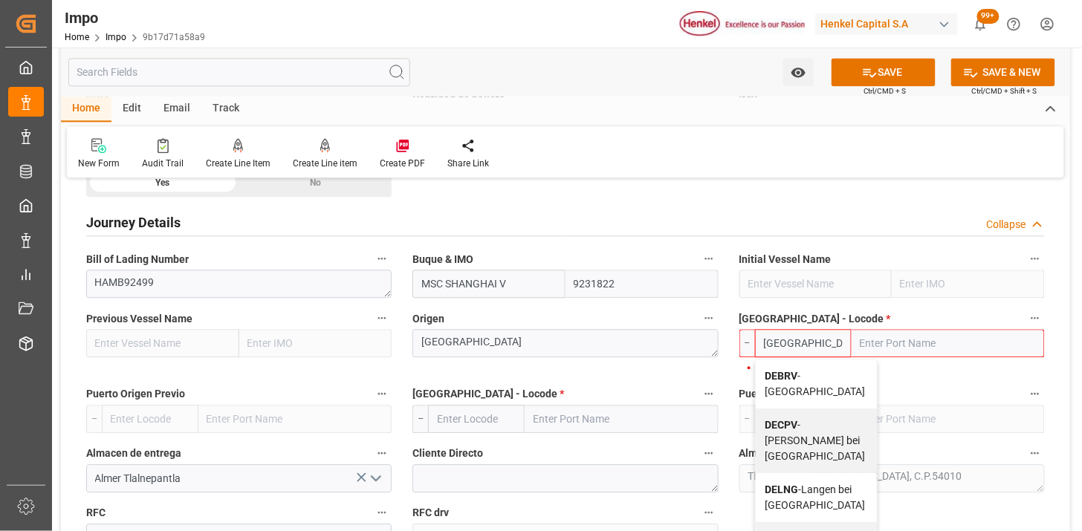
type input "DEBRV"
type input "[GEOGRAPHIC_DATA]"
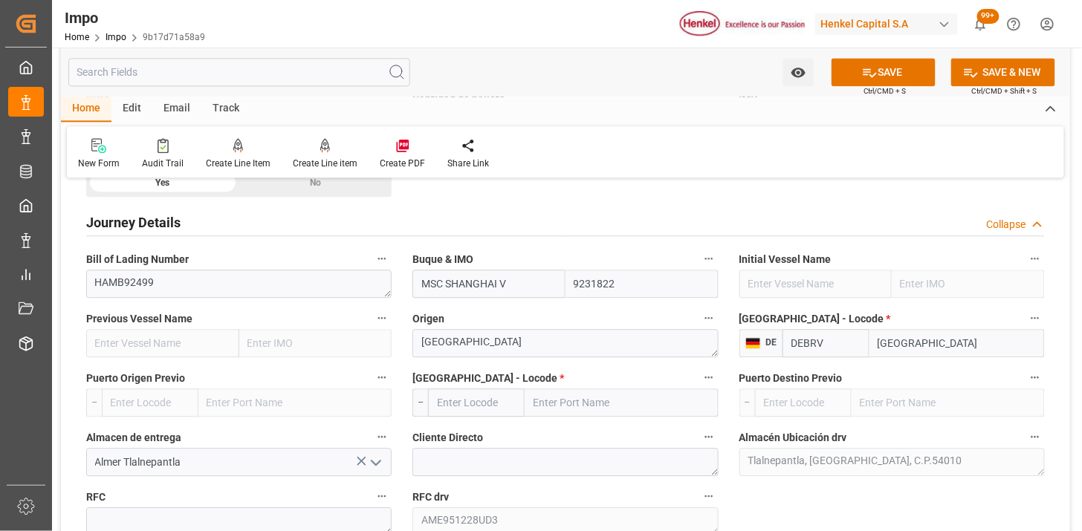
type input "DEBRV"
type input "MXVER"
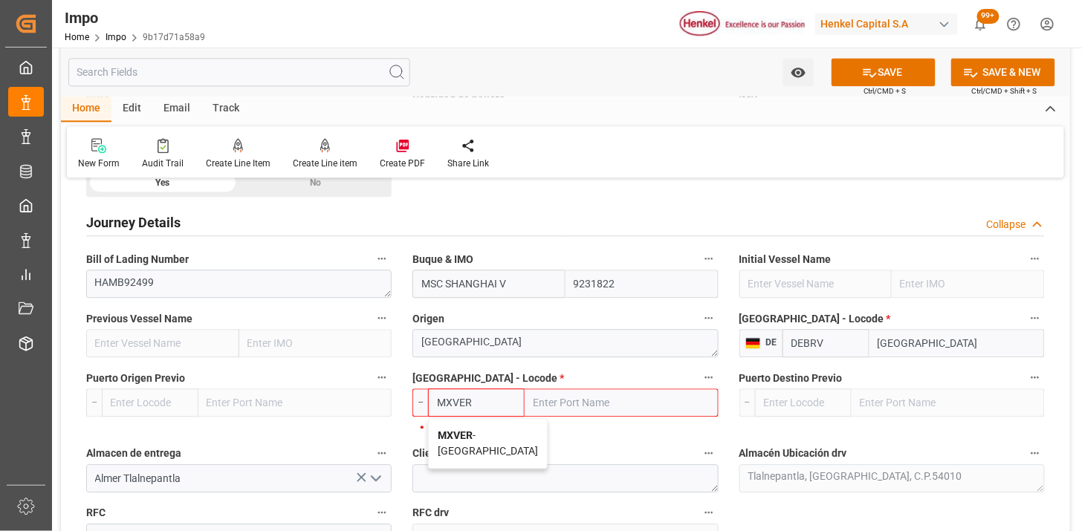
type input "[GEOGRAPHIC_DATA]"
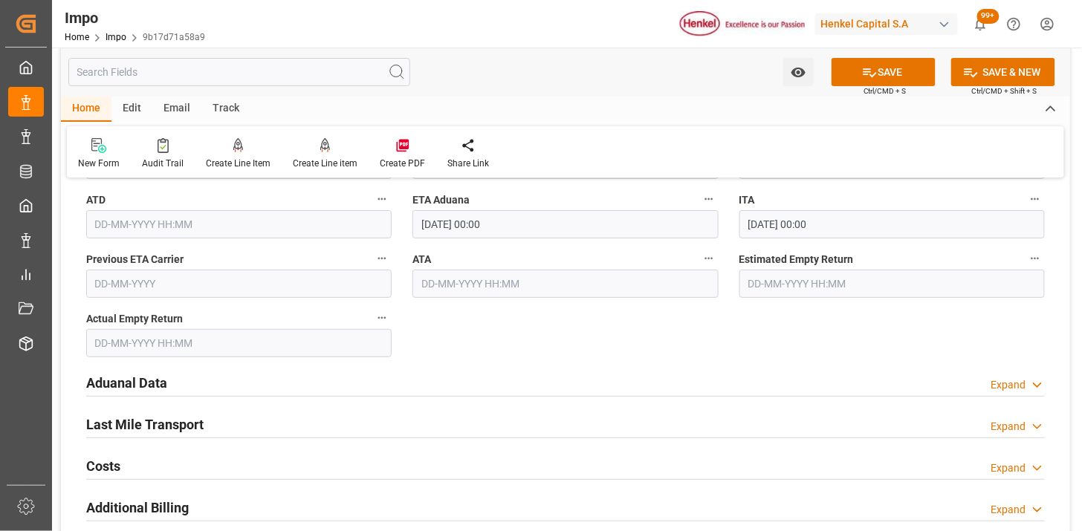
scroll to position [1651, 0]
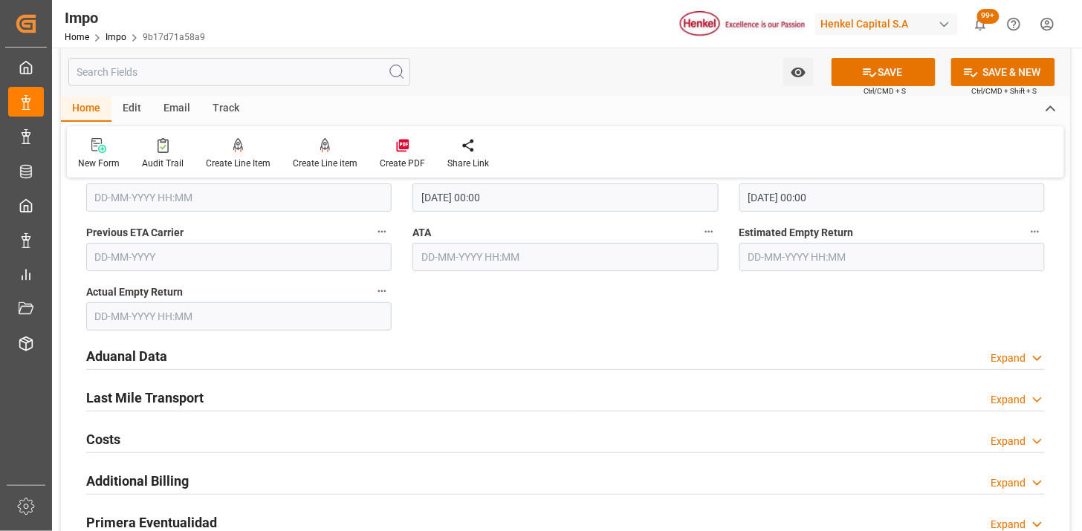
type input "MXVER"
click at [538, 192] on input "[DATE] 00:00" at bounding box center [564, 198] width 305 height 28
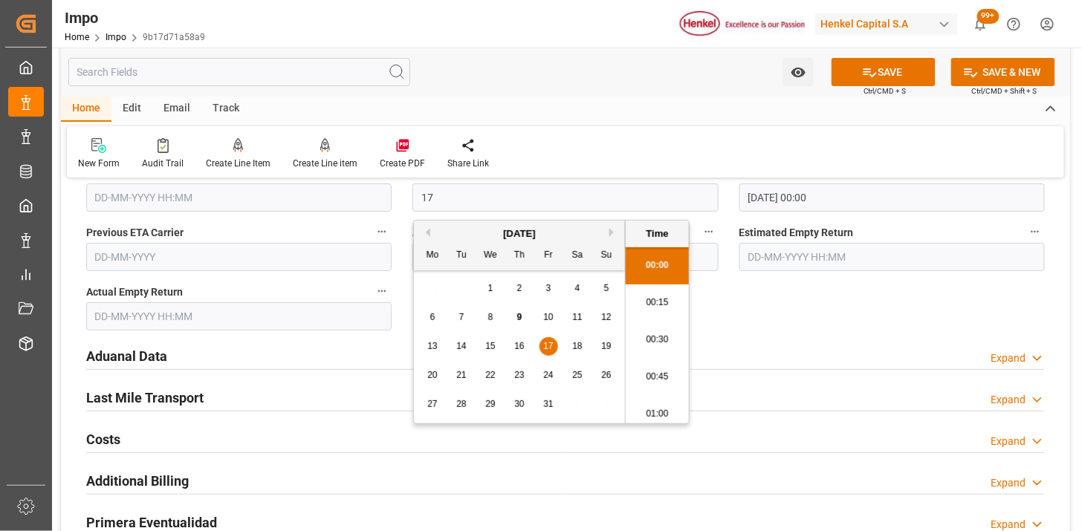
type input "[DATE] 00:00"
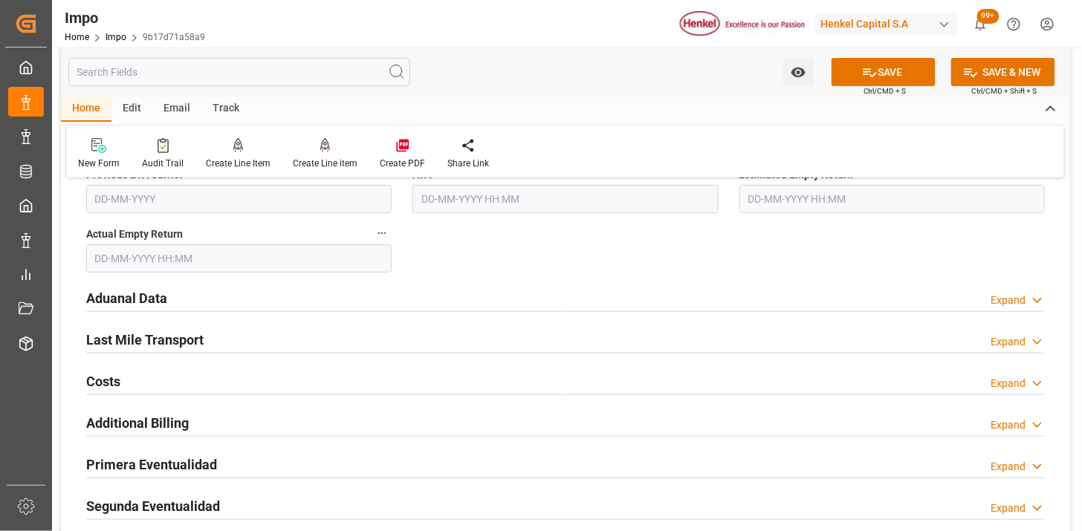
scroll to position [1733, 0]
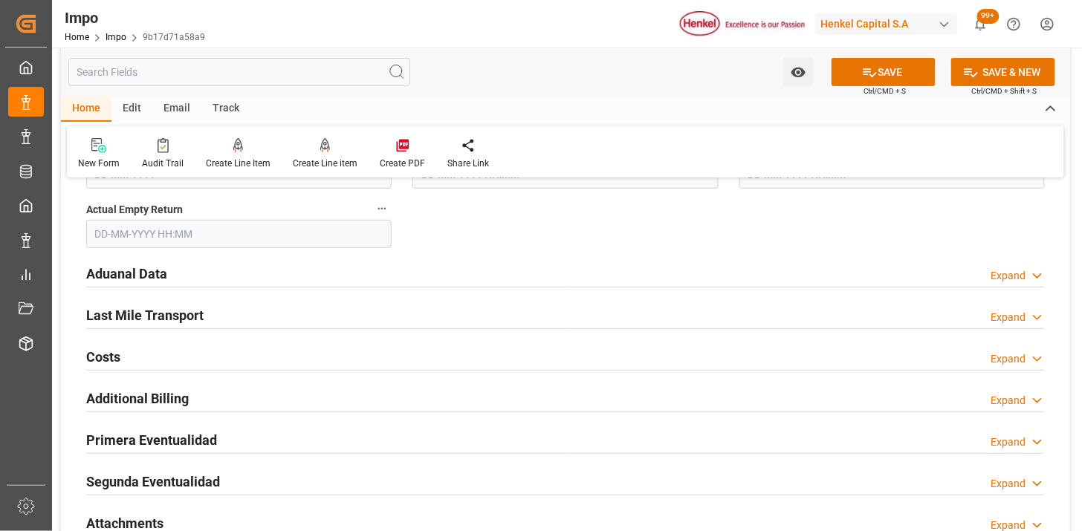
click at [281, 265] on div "Aduanal Data Expand" at bounding box center [565, 273] width 958 height 28
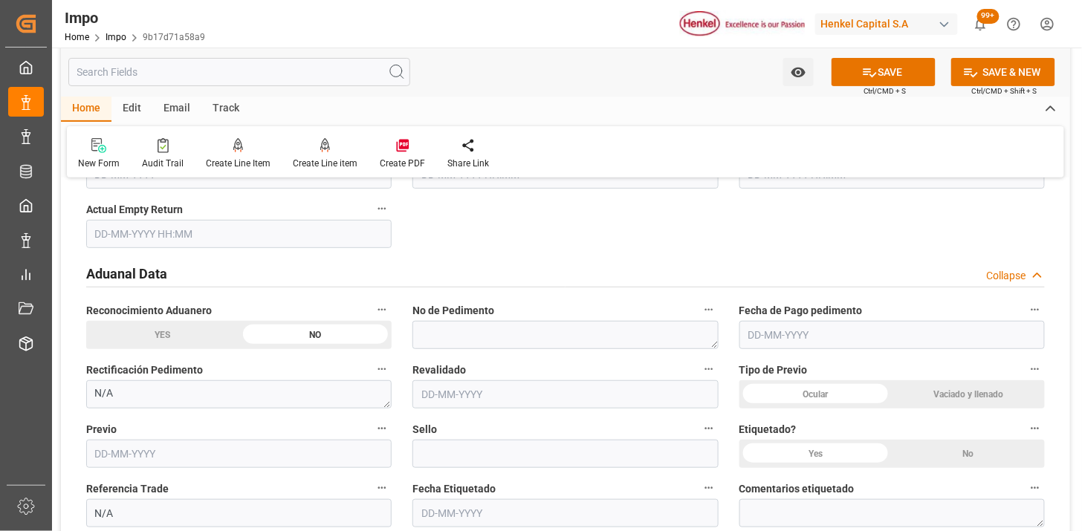
scroll to position [1816, 0]
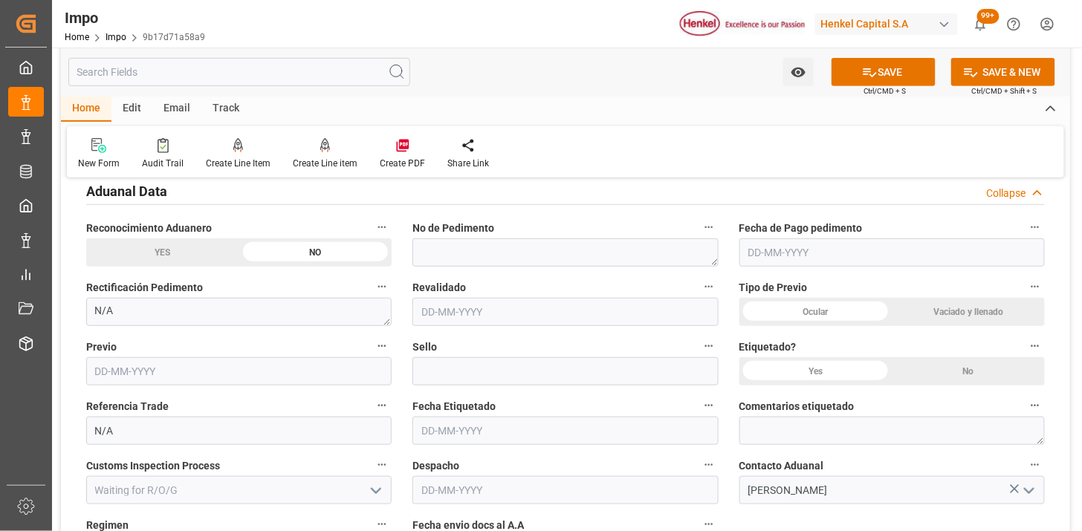
click at [811, 305] on div "Ocular" at bounding box center [815, 312] width 153 height 28
click at [952, 361] on div "No" at bounding box center [968, 371] width 153 height 28
click at [940, 302] on div "Vaciado y llenado" at bounding box center [968, 312] width 153 height 28
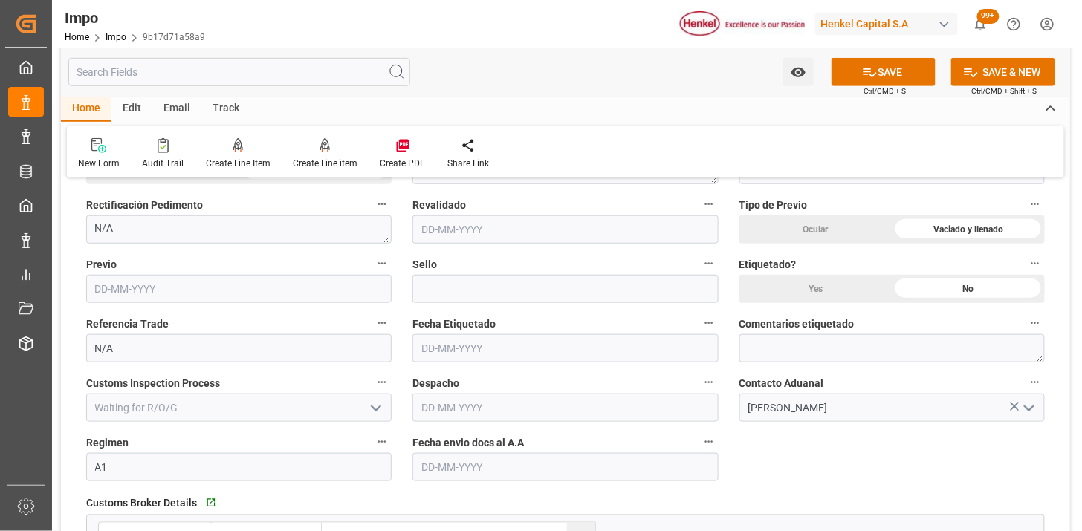
click at [831, 233] on div "Ocular" at bounding box center [815, 229] width 153 height 28
click at [944, 231] on div "Vaciado y llenado" at bounding box center [968, 229] width 153 height 28
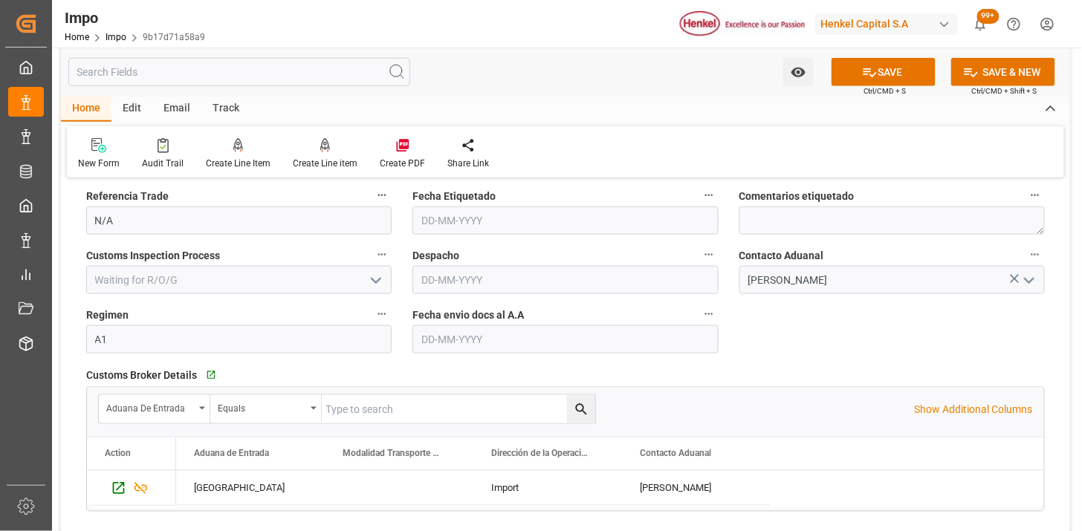
scroll to position [2063, 0]
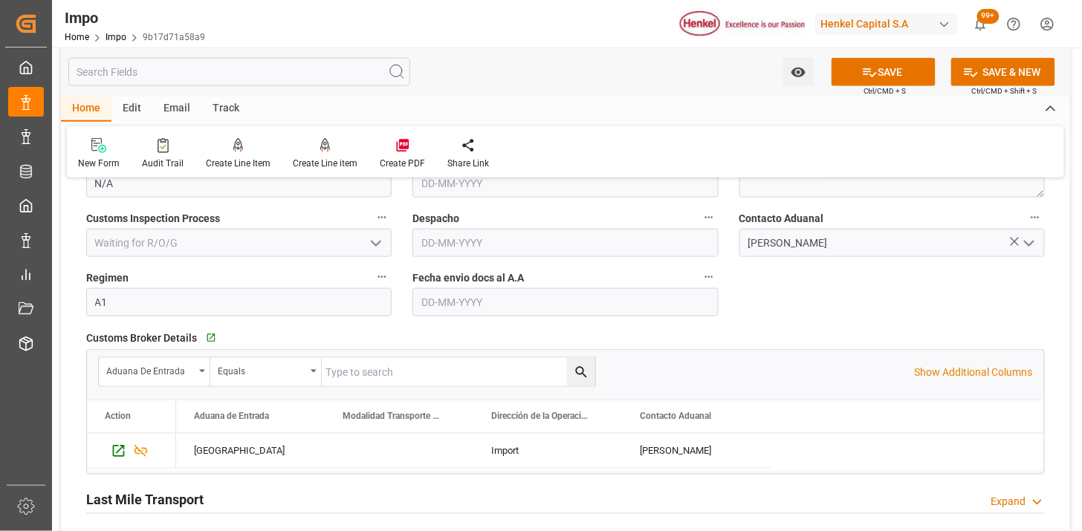
click at [481, 308] on input "text" at bounding box center [564, 302] width 305 height 28
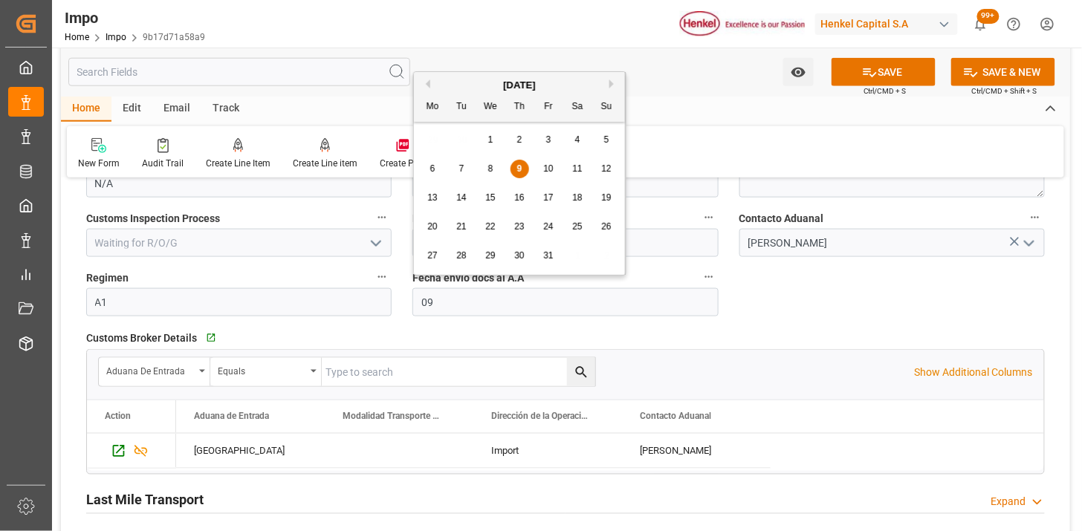
type input "[DATE]"
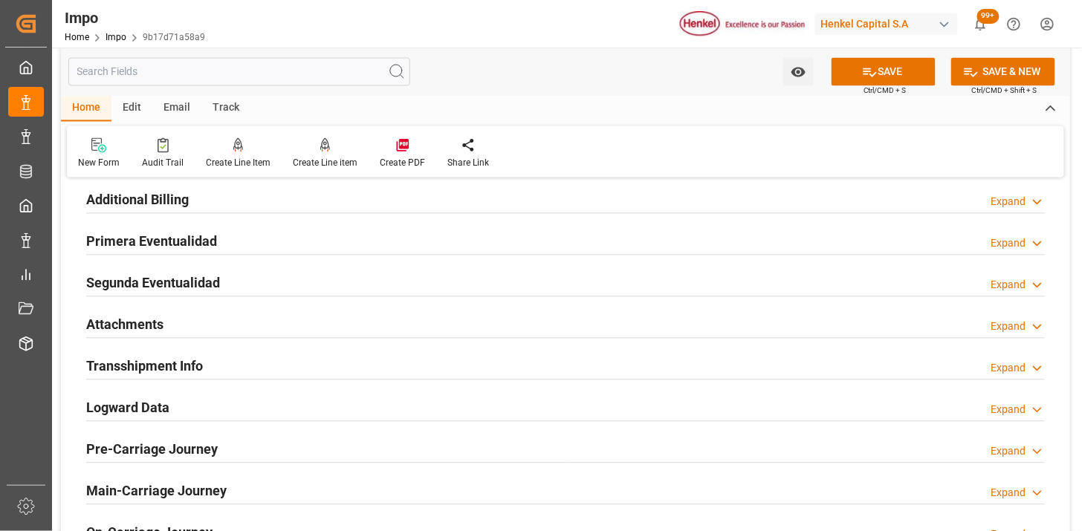
scroll to position [2476, 0]
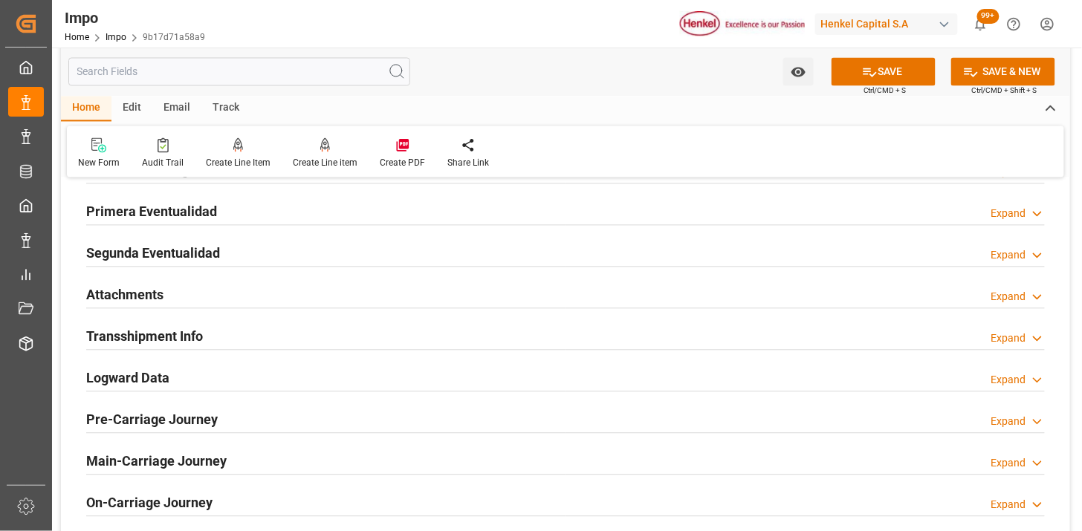
click at [262, 300] on div "Attachments Expand" at bounding box center [565, 294] width 958 height 28
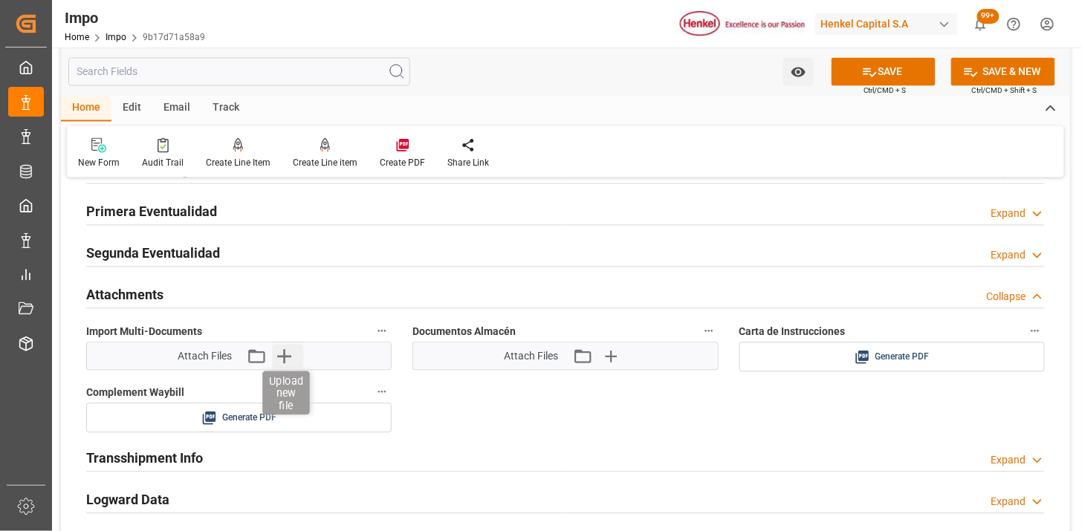
click at [290, 357] on icon "button" at bounding box center [284, 357] width 14 height 14
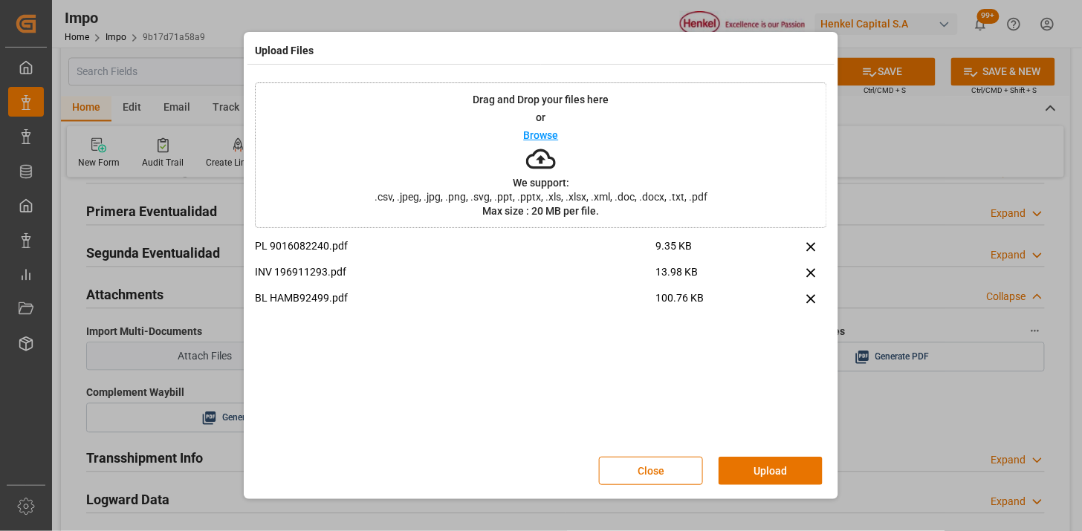
drag, startPoint x: 765, startPoint y: 469, endPoint x: 642, endPoint y: 414, distance: 135.0
click at [764, 469] on button "Upload" at bounding box center [770, 471] width 104 height 28
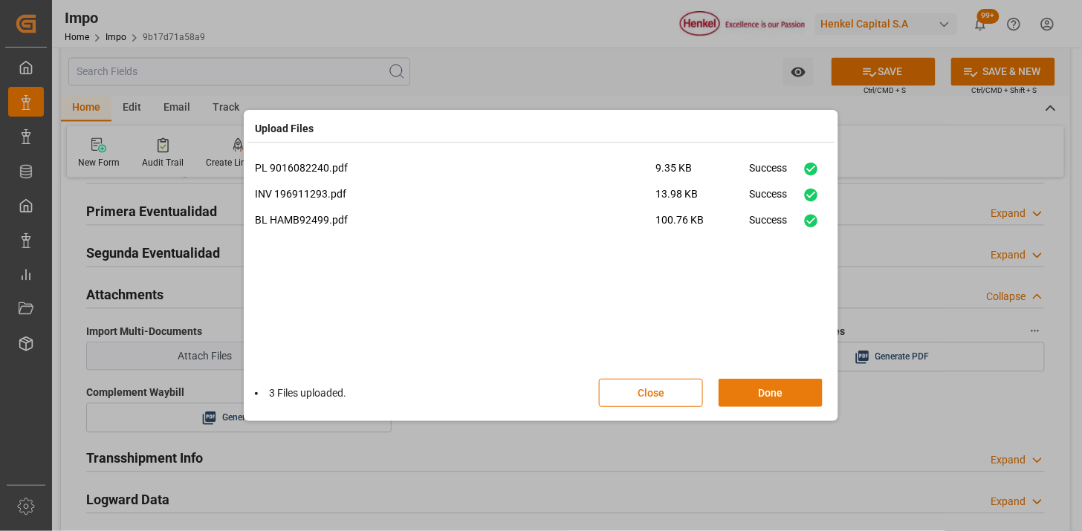
click at [746, 387] on button "Done" at bounding box center [770, 393] width 104 height 28
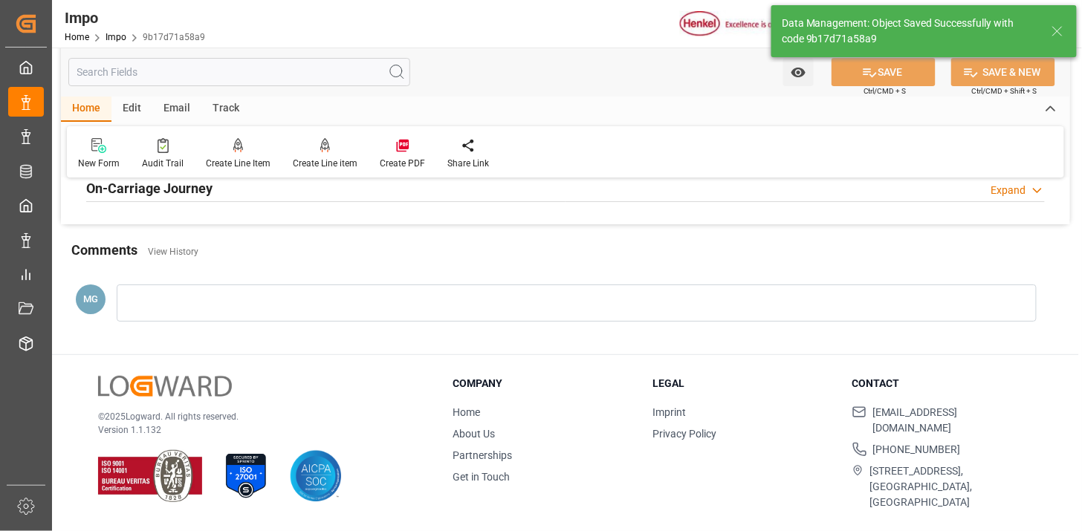
type textarea "AA"
type input "1"
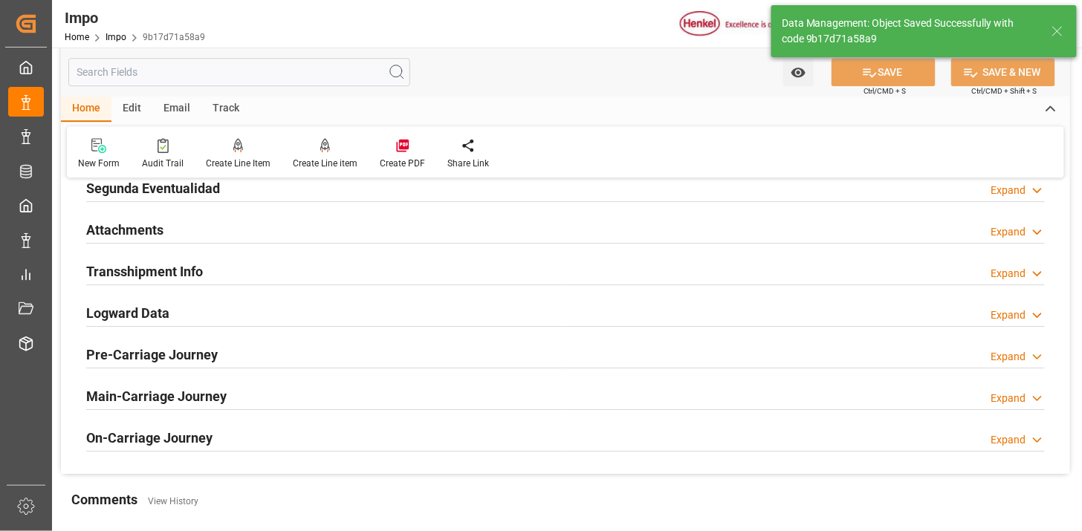
scroll to position [1290, 0]
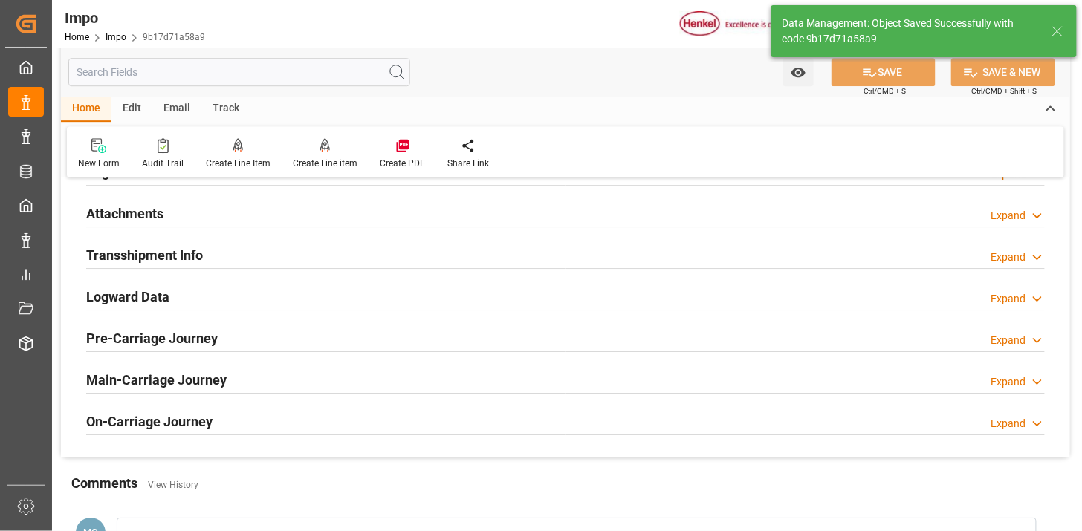
click at [256, 220] on div "Attachments Expand" at bounding box center [565, 212] width 958 height 28
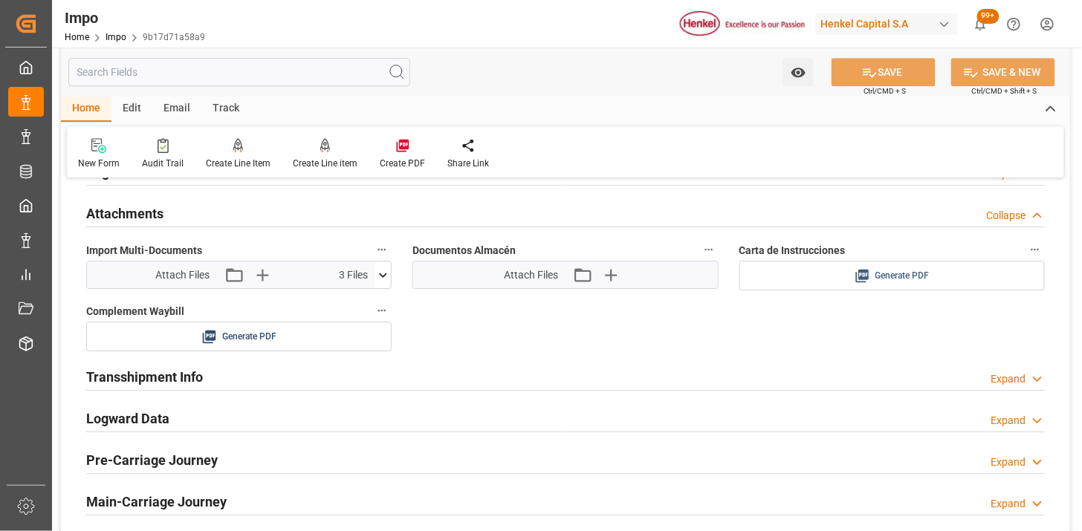
click at [892, 275] on span "Generate PDF" at bounding box center [902, 276] width 54 height 19
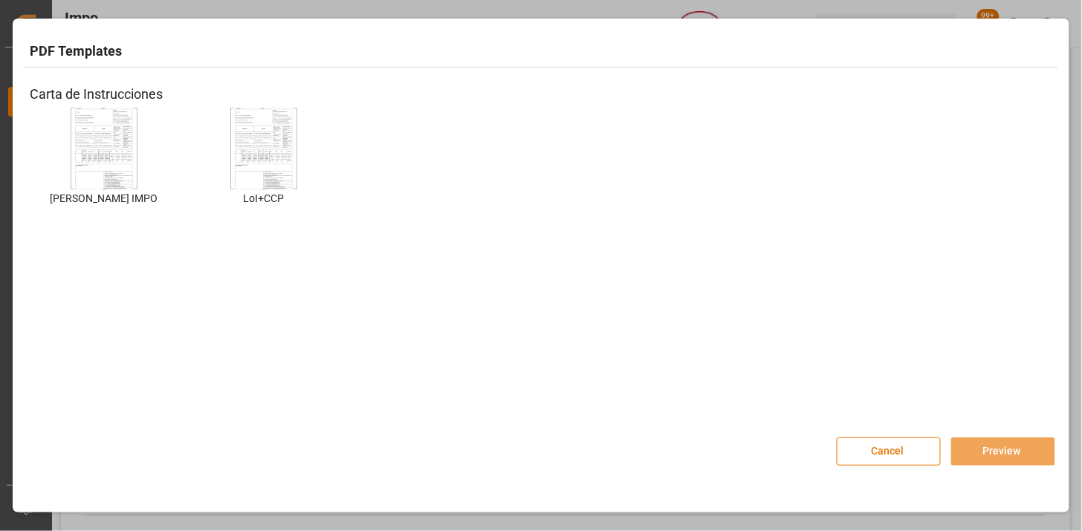
click at [139, 159] on div "[PERSON_NAME] IMPO [PERSON_NAME] IMPO" at bounding box center [104, 168] width 149 height 120
click at [108, 166] on img at bounding box center [103, 149] width 59 height 84
click at [984, 452] on button "Preview" at bounding box center [1003, 452] width 104 height 28
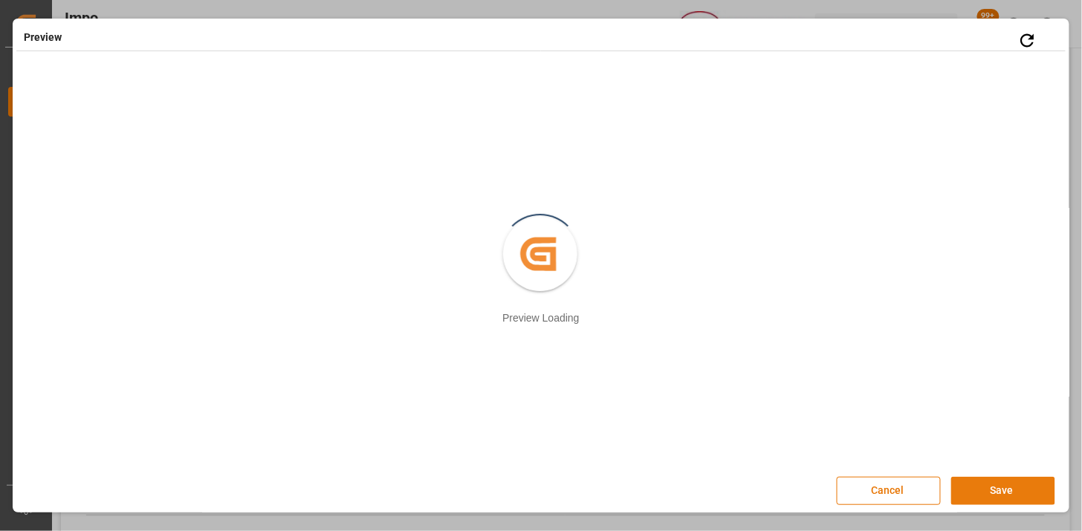
click at [981, 486] on button "Save" at bounding box center [1003, 491] width 104 height 28
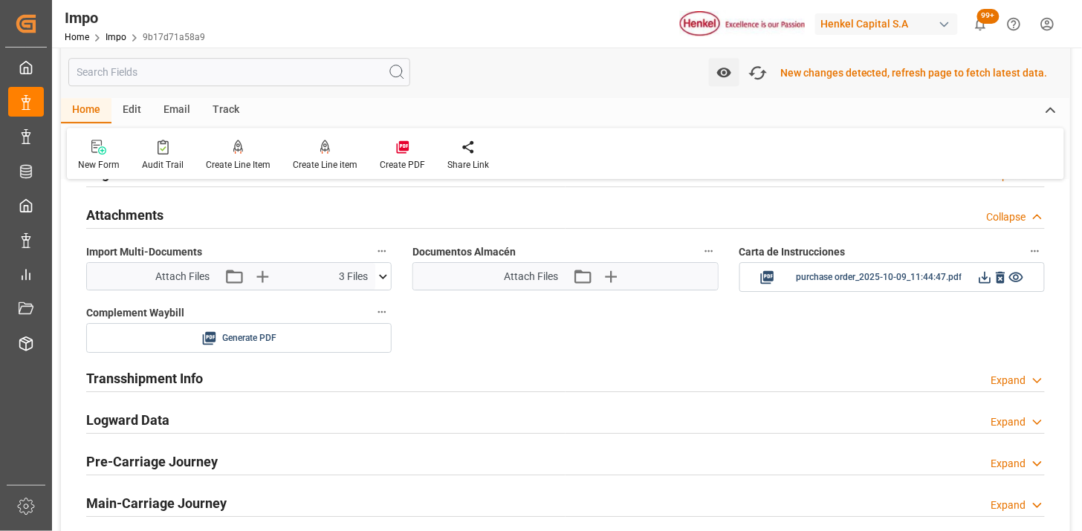
scroll to position [1293, 0]
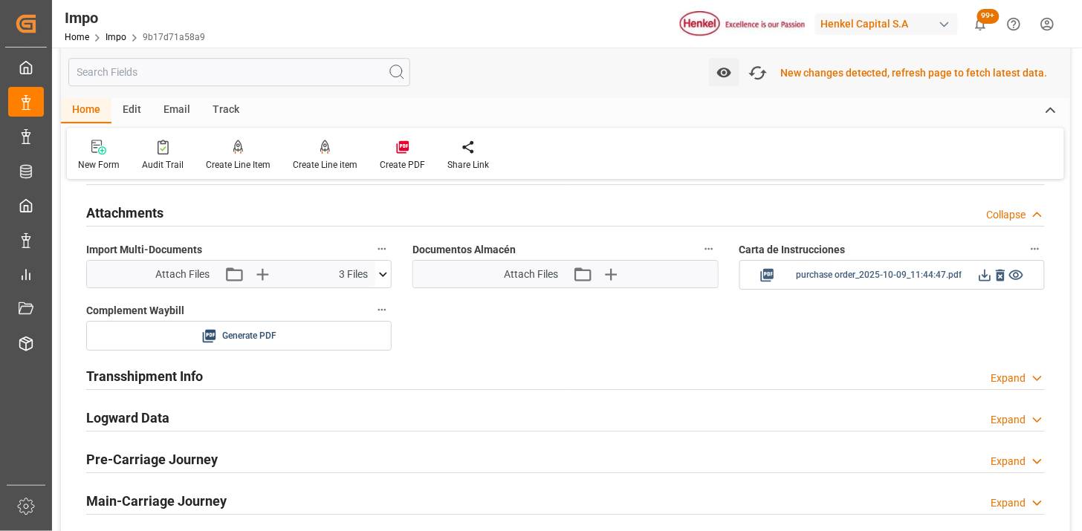
click at [979, 278] on icon at bounding box center [985, 276] width 12 height 12
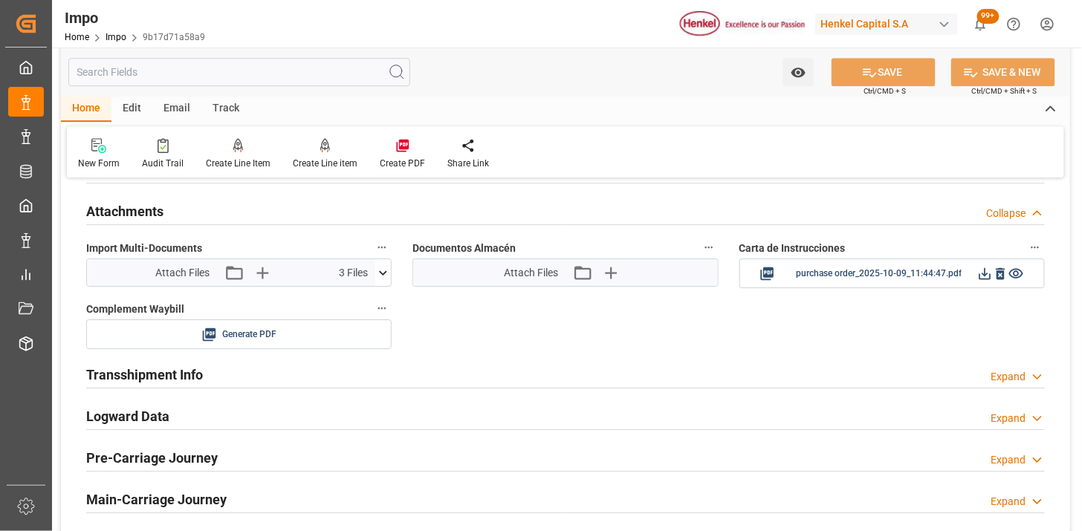
scroll to position [1290, 0]
